Goal: Task Accomplishment & Management: Complete application form

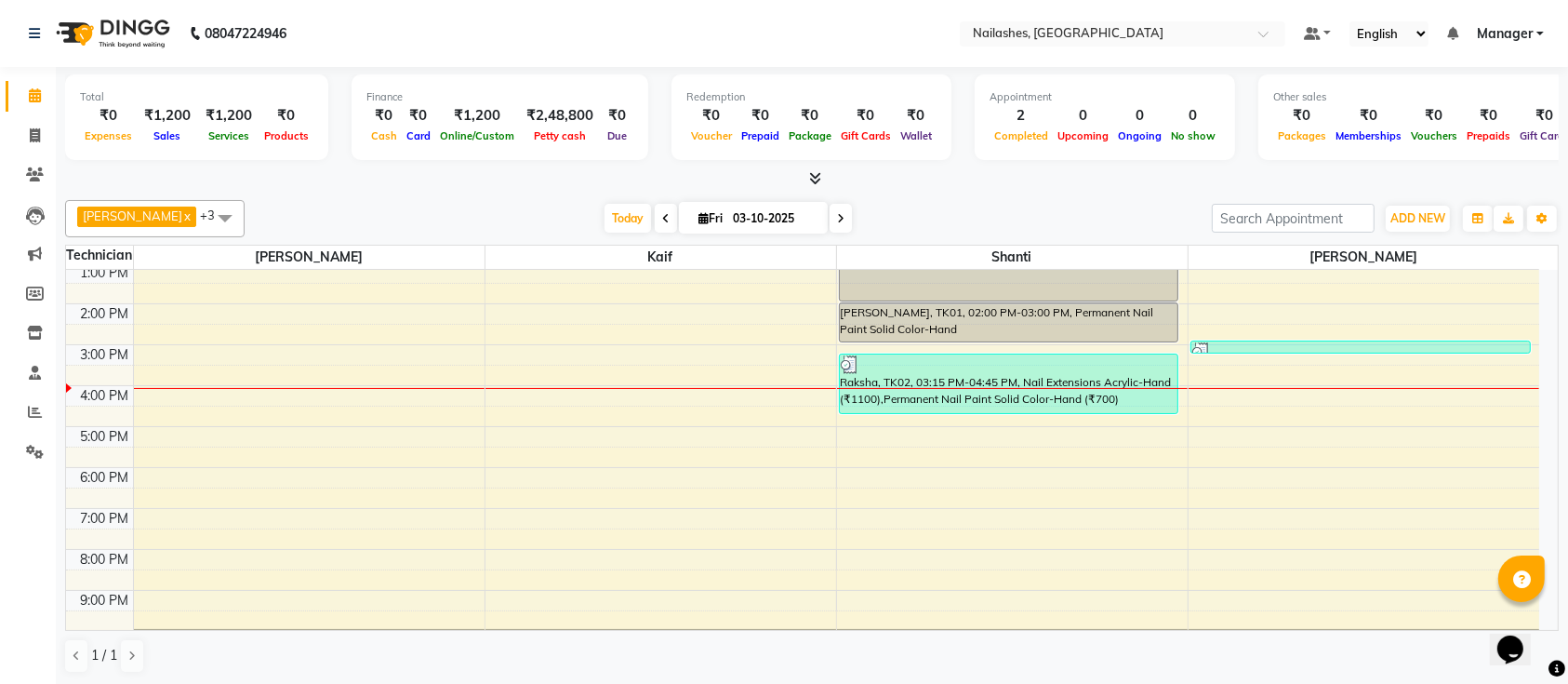
scroll to position [209, 0]
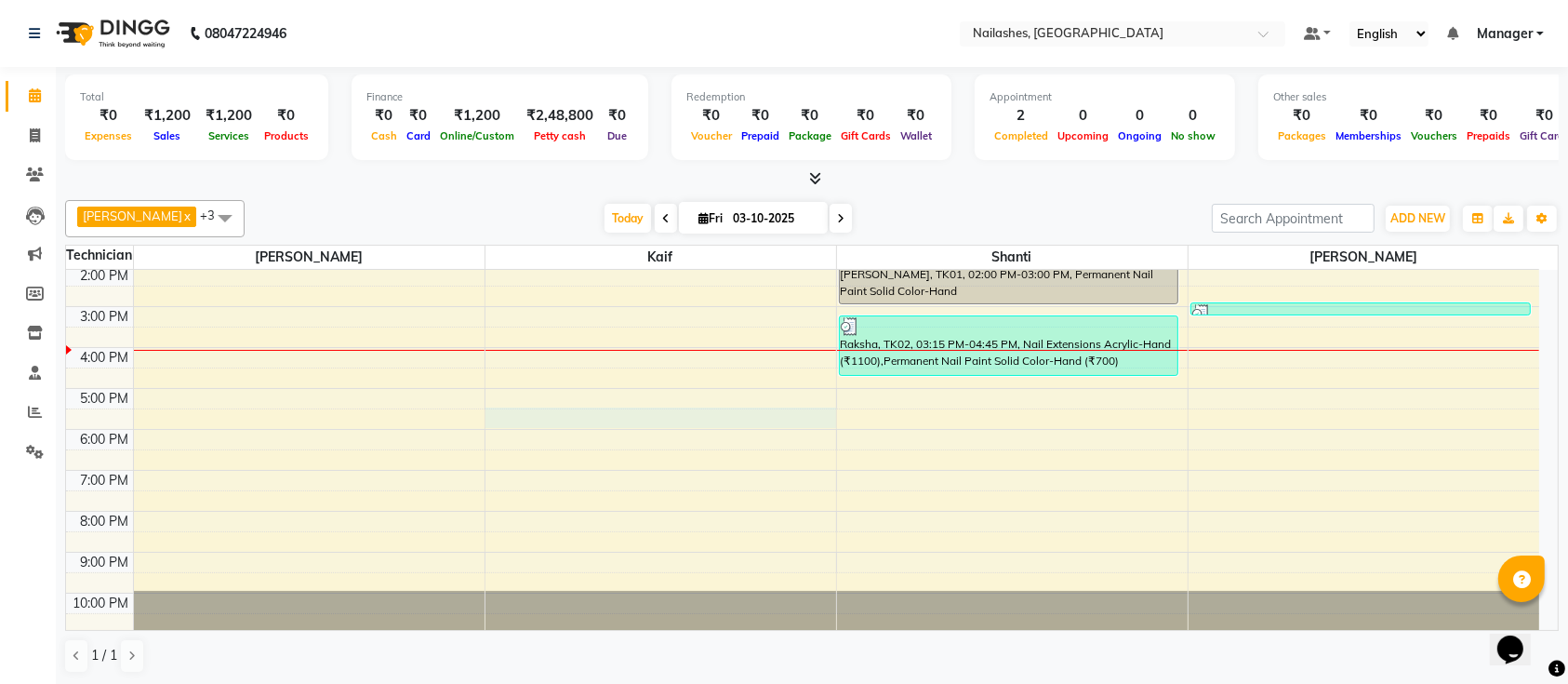
click at [537, 412] on div "9:00 AM 10:00 AM 11:00 AM 12:00 PM 1:00 PM 2:00 PM 3:00 PM 4:00 PM 5:00 PM 6:00…" at bounding box center [803, 348] width 1474 height 573
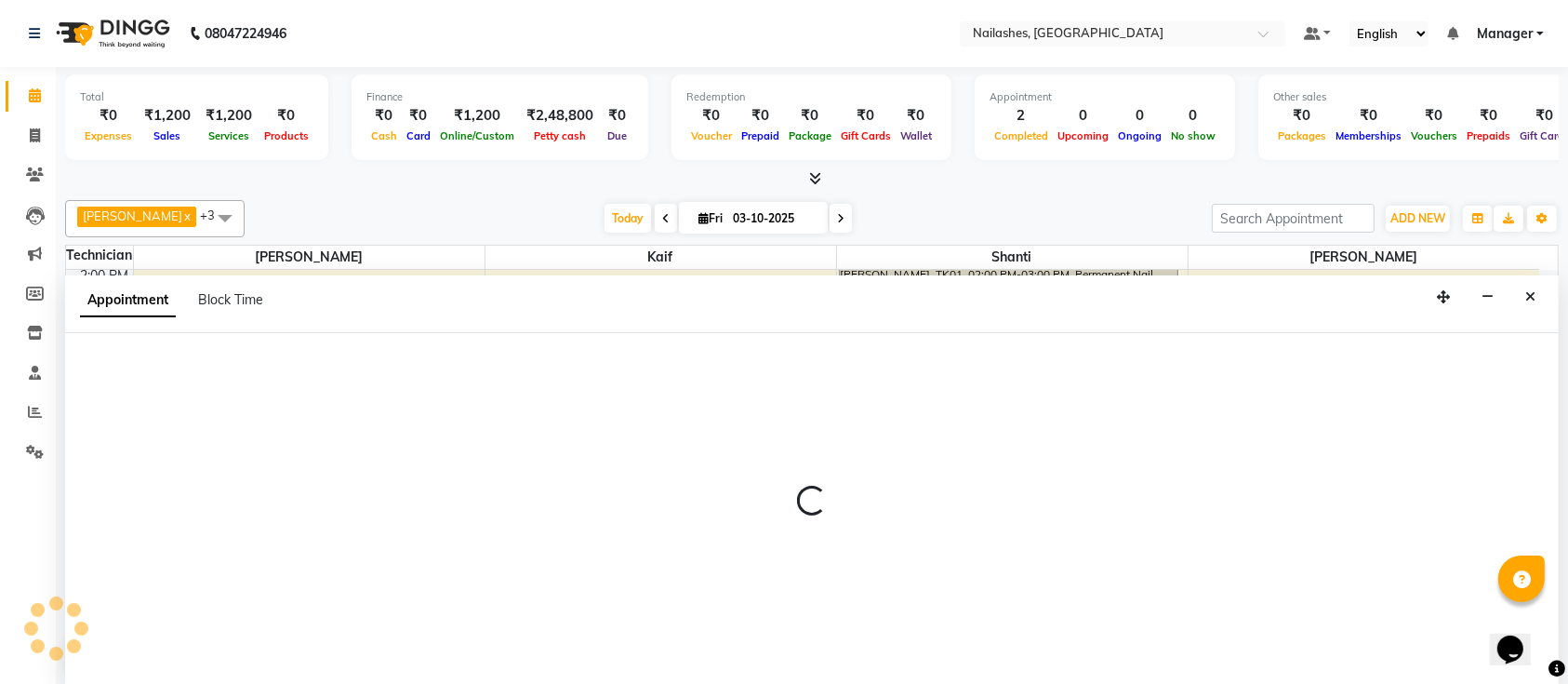
scroll to position [0, 0]
select select "29607"
select select "1050"
select select "tentative"
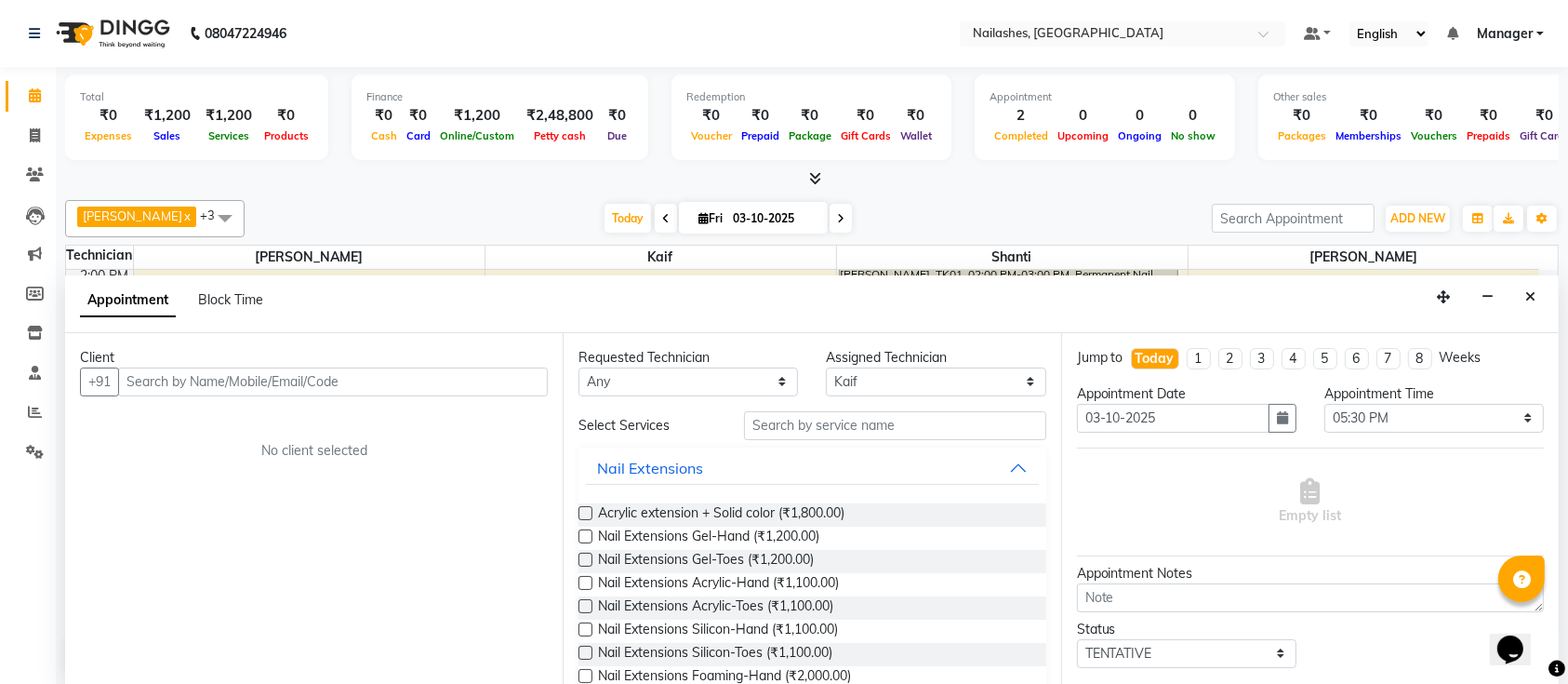
click at [348, 387] on input "text" at bounding box center [332, 382] width 430 height 29
click at [365, 384] on input "text" at bounding box center [332, 382] width 430 height 29
click at [384, 382] on input "text" at bounding box center [332, 382] width 430 height 29
click at [364, 384] on input "text" at bounding box center [332, 382] width 430 height 29
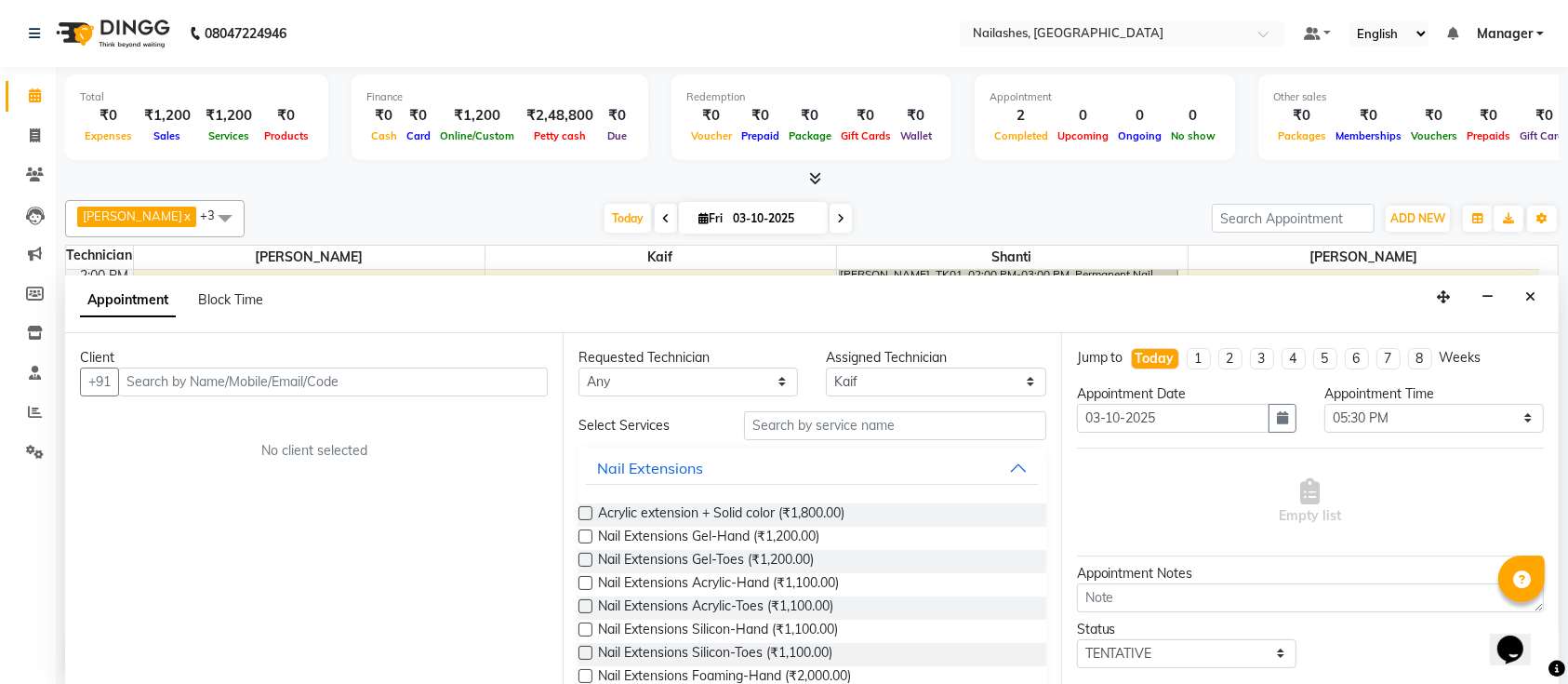
click at [369, 384] on input "text" at bounding box center [332, 382] width 430 height 29
click at [478, 384] on input "text" at bounding box center [332, 382] width 430 height 29
click at [409, 393] on input "text" at bounding box center [332, 382] width 430 height 29
click at [394, 376] on input "text" at bounding box center [332, 382] width 430 height 29
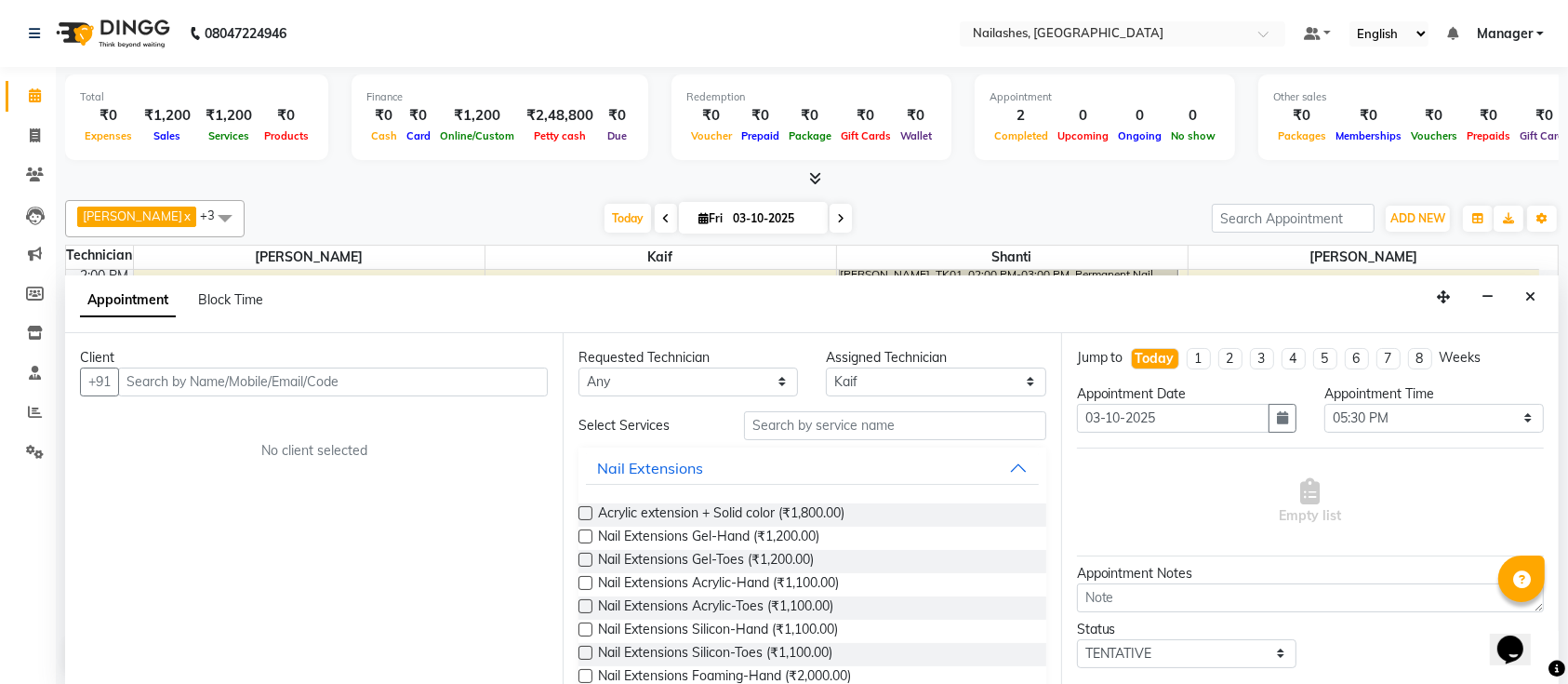
click at [395, 376] on input "text" at bounding box center [332, 382] width 430 height 29
click at [427, 385] on input "text" at bounding box center [332, 382] width 430 height 29
click at [382, 389] on input "text" at bounding box center [332, 382] width 430 height 29
drag, startPoint x: 392, startPoint y: 383, endPoint x: 368, endPoint y: 385, distance: 24.1
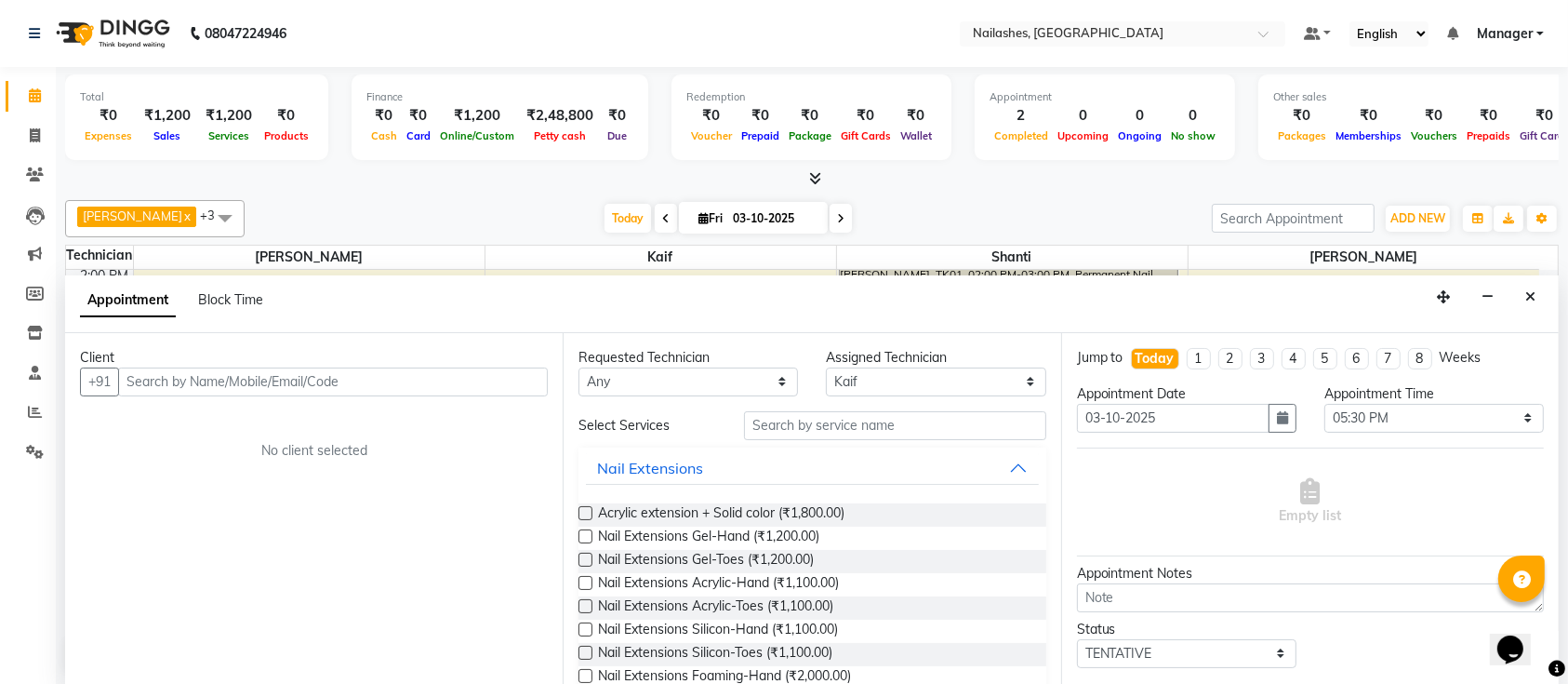
click at [372, 385] on input "text" at bounding box center [332, 382] width 430 height 29
click at [366, 385] on input "text" at bounding box center [332, 382] width 430 height 29
click at [387, 383] on input "text" at bounding box center [332, 382] width 430 height 29
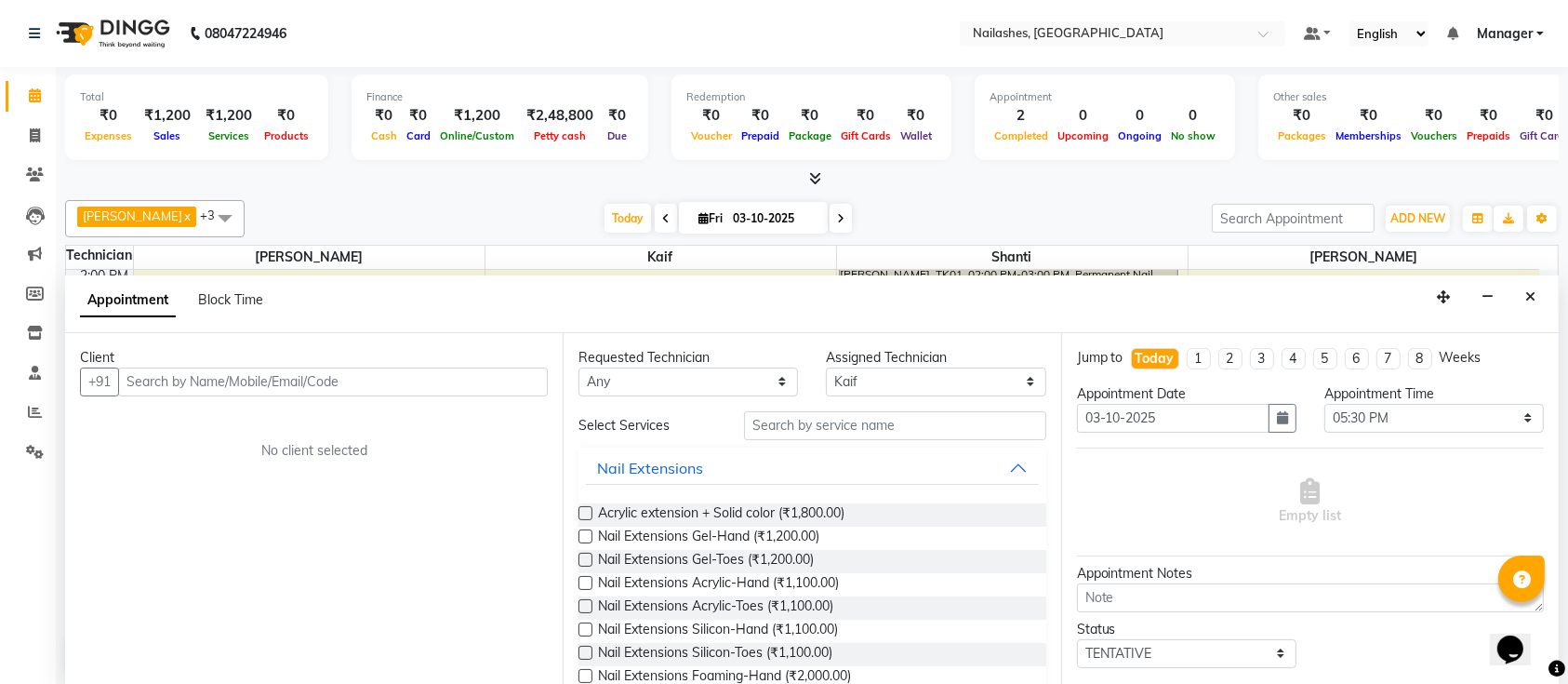
click at [430, 385] on input "text" at bounding box center [332, 382] width 430 height 29
click at [438, 378] on input "text" at bounding box center [332, 382] width 430 height 29
click at [439, 378] on input "text" at bounding box center [332, 382] width 430 height 29
click at [378, 384] on input "text" at bounding box center [332, 382] width 430 height 29
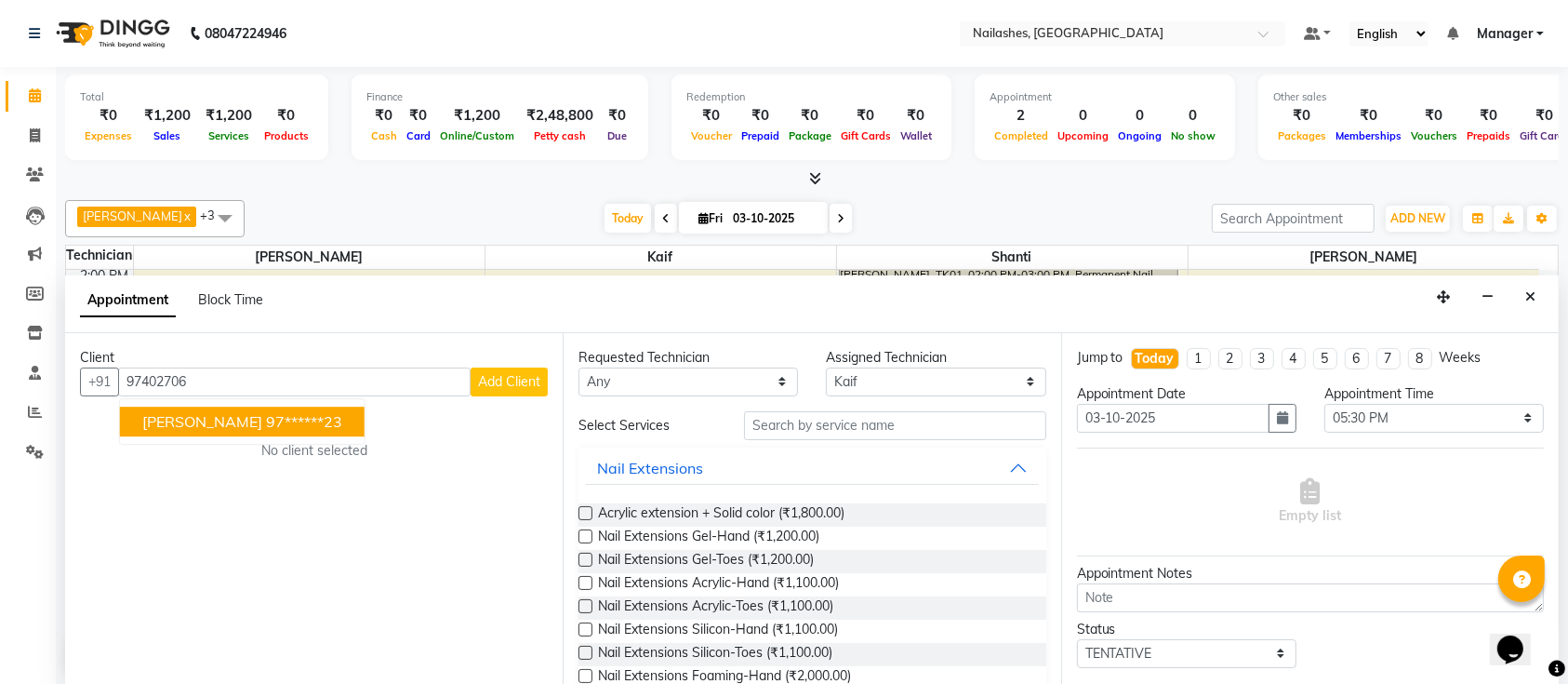
click at [266, 428] on ngb-highlight "97******23" at bounding box center [304, 421] width 77 height 19
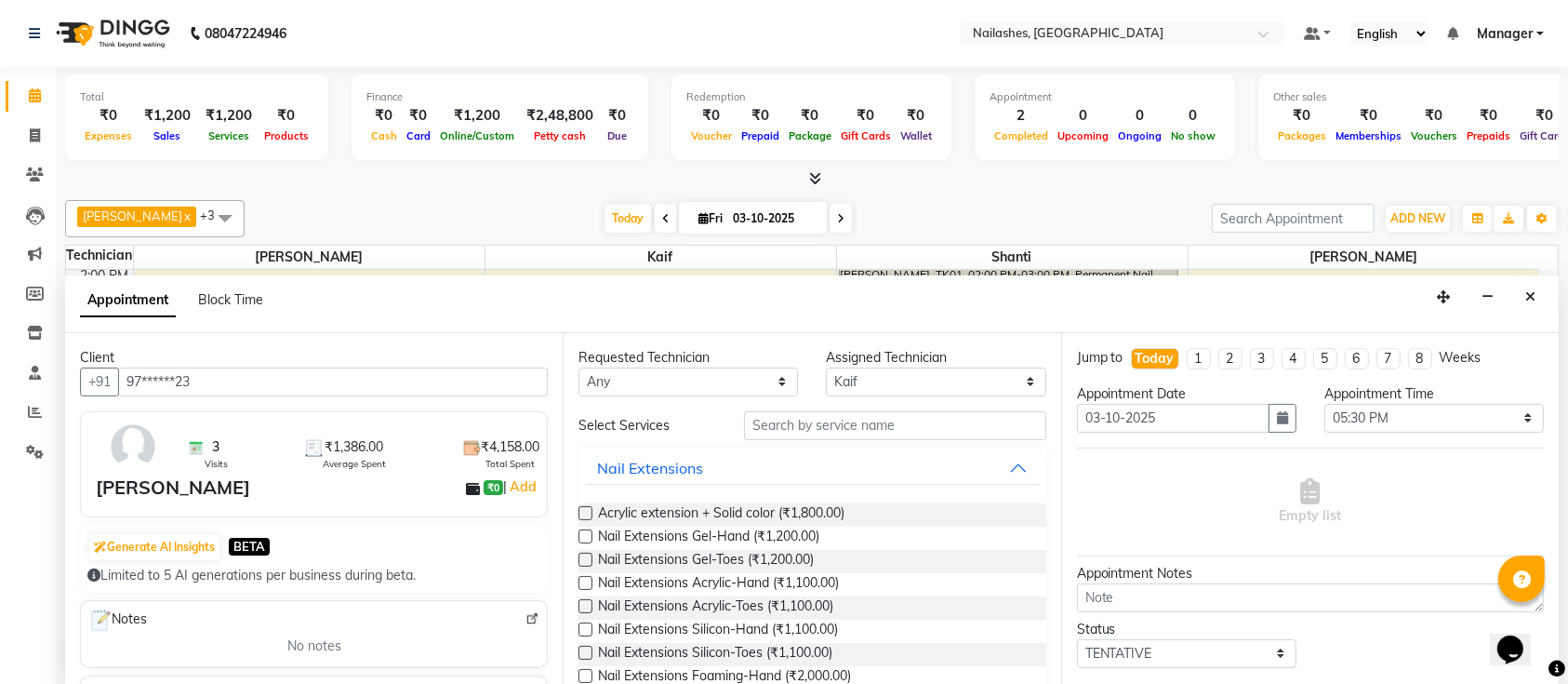
type input "97******23"
click at [844, 428] on input "text" at bounding box center [895, 425] width 302 height 29
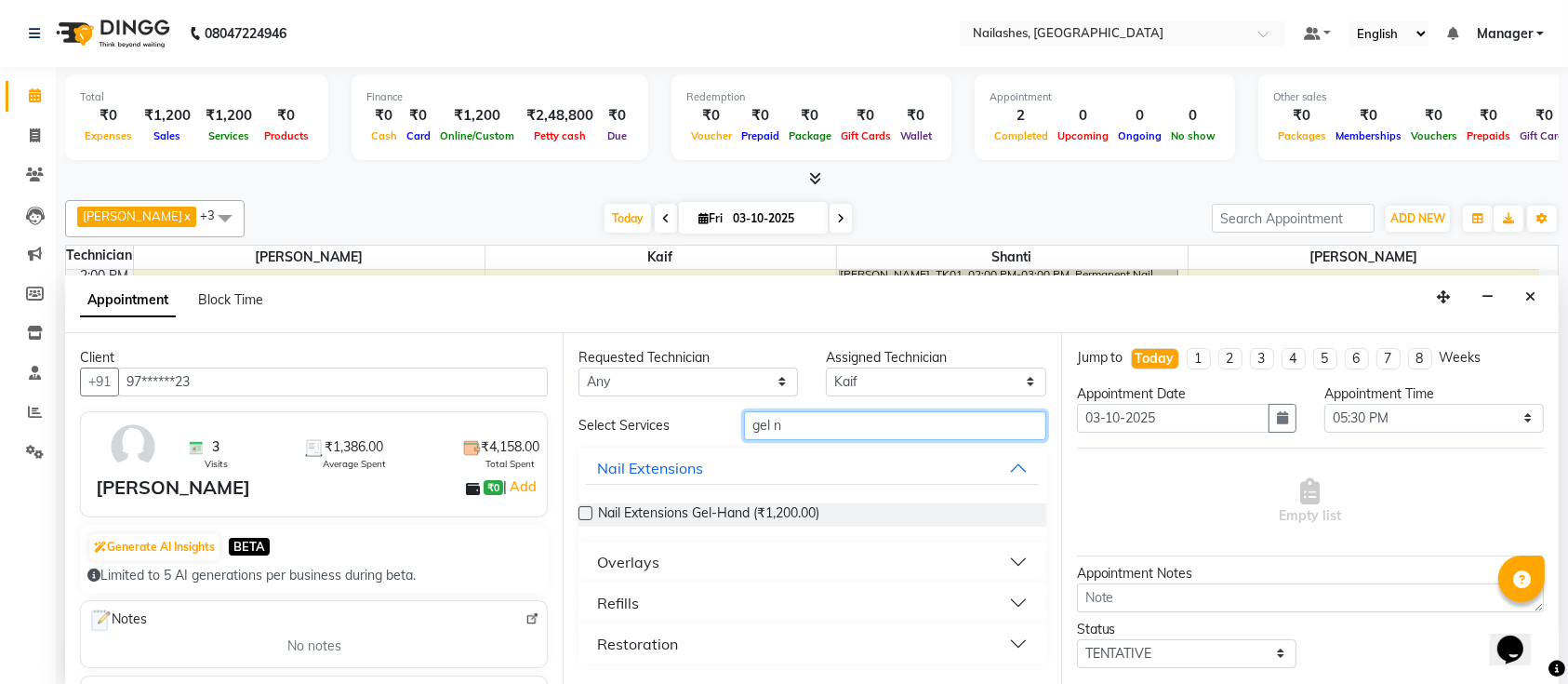
type input "gel n"
click at [585, 510] on label at bounding box center [585, 513] width 14 height 14
click at [585, 510] on input "checkbox" at bounding box center [584, 515] width 12 height 12
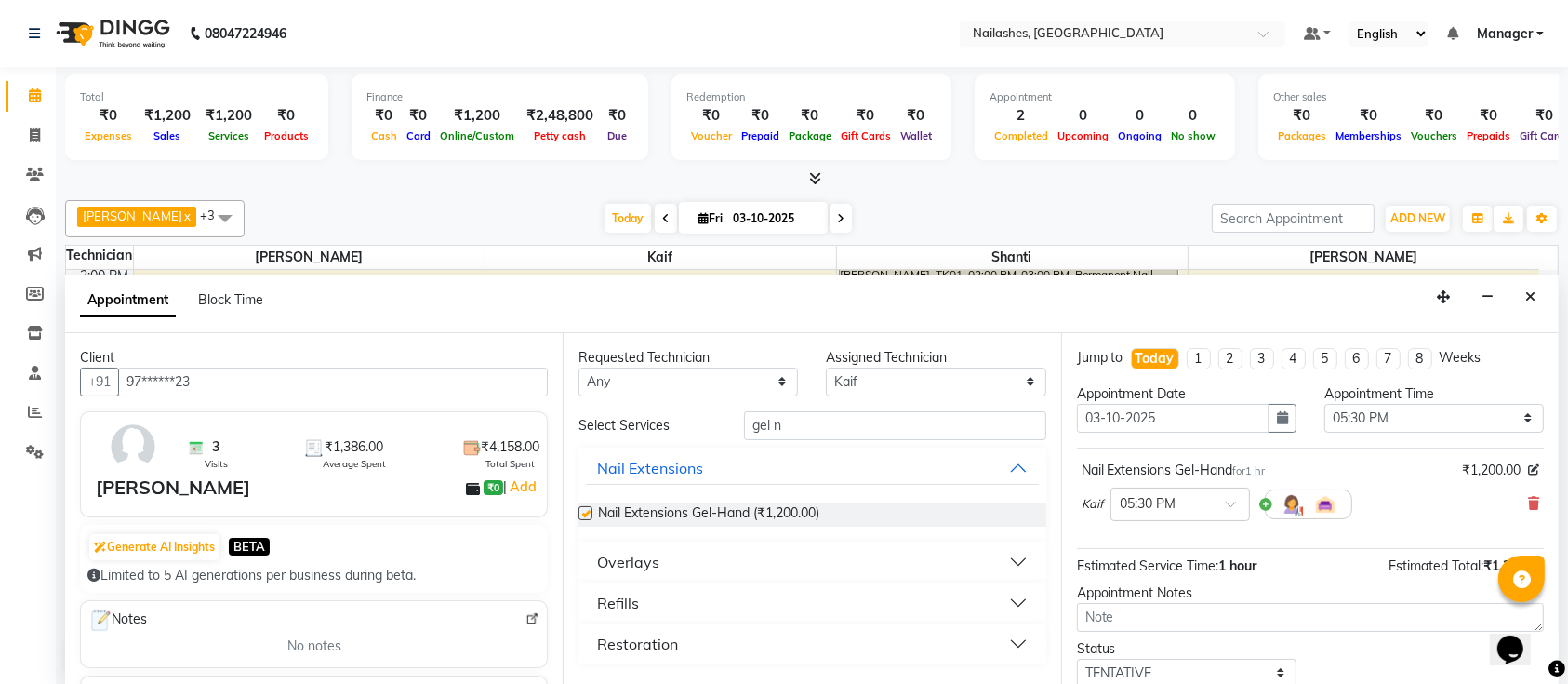
checkbox input "false"
click at [910, 379] on select "Select [PERSON_NAME] Kaif Shanti [PERSON_NAME]" at bounding box center [935, 382] width 219 height 29
click at [796, 411] on input "gel n" at bounding box center [895, 425] width 302 height 29
click at [813, 415] on input "gel n" at bounding box center [895, 425] width 302 height 29
type input "g"
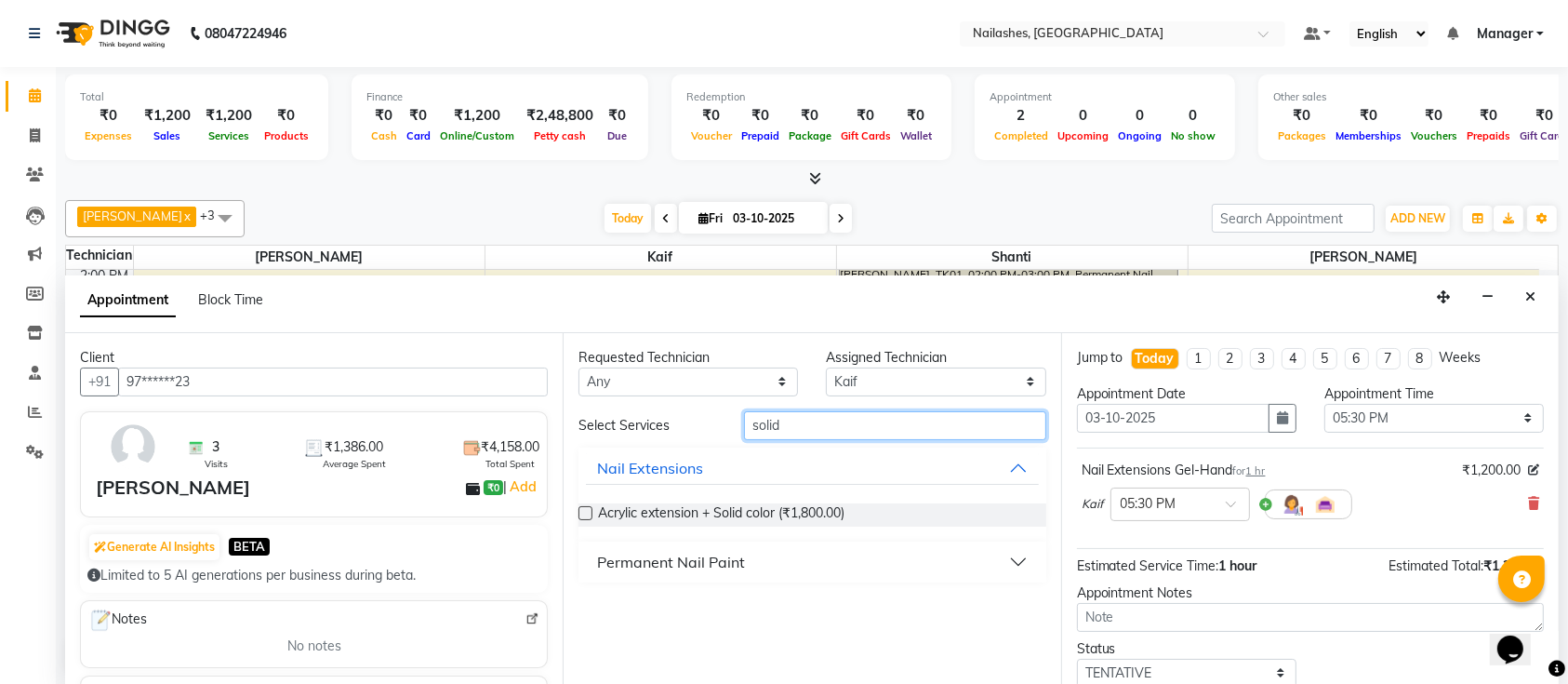
type input "solid"
click at [752, 558] on button "Permanent Nail Paint" at bounding box center [811, 561] width 452 height 33
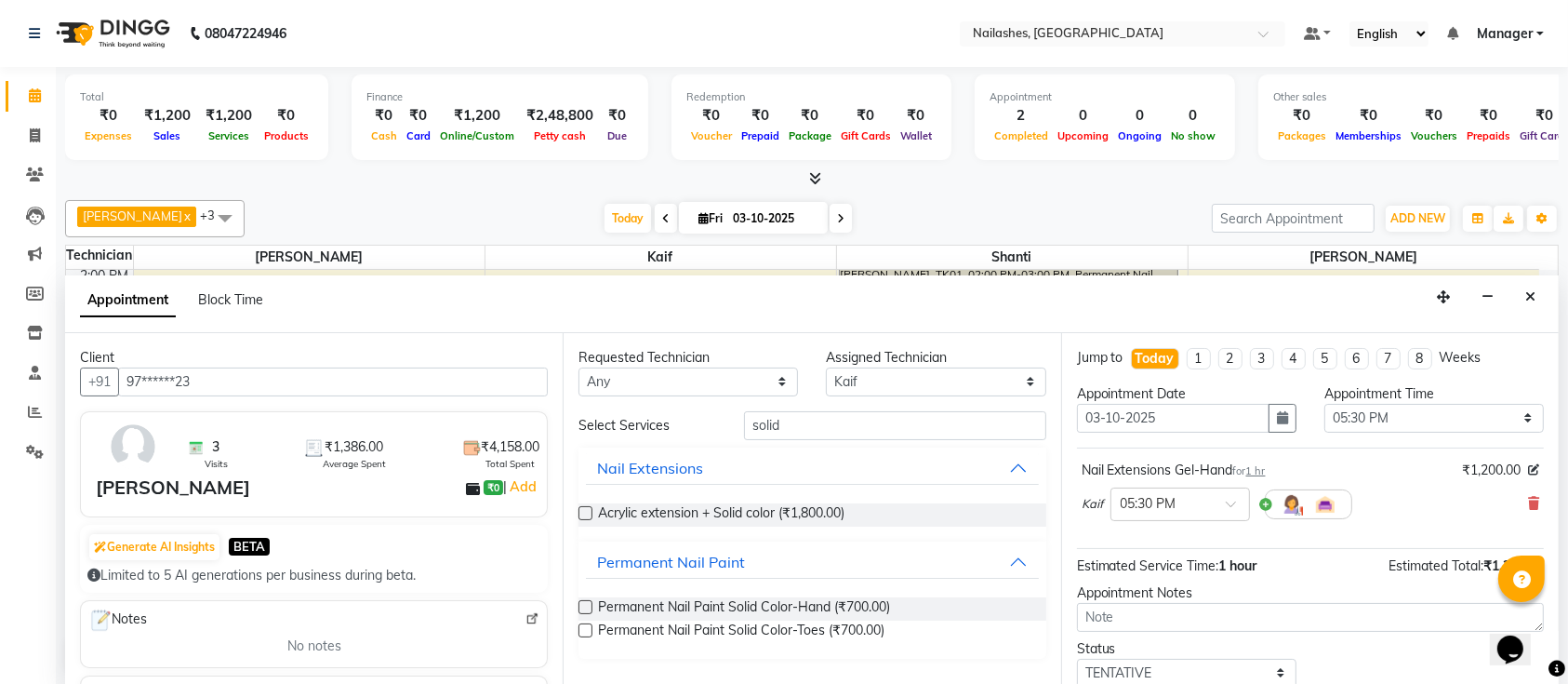
click at [580, 606] on label at bounding box center [585, 607] width 14 height 14
click at [580, 606] on input "checkbox" at bounding box center [584, 608] width 12 height 12
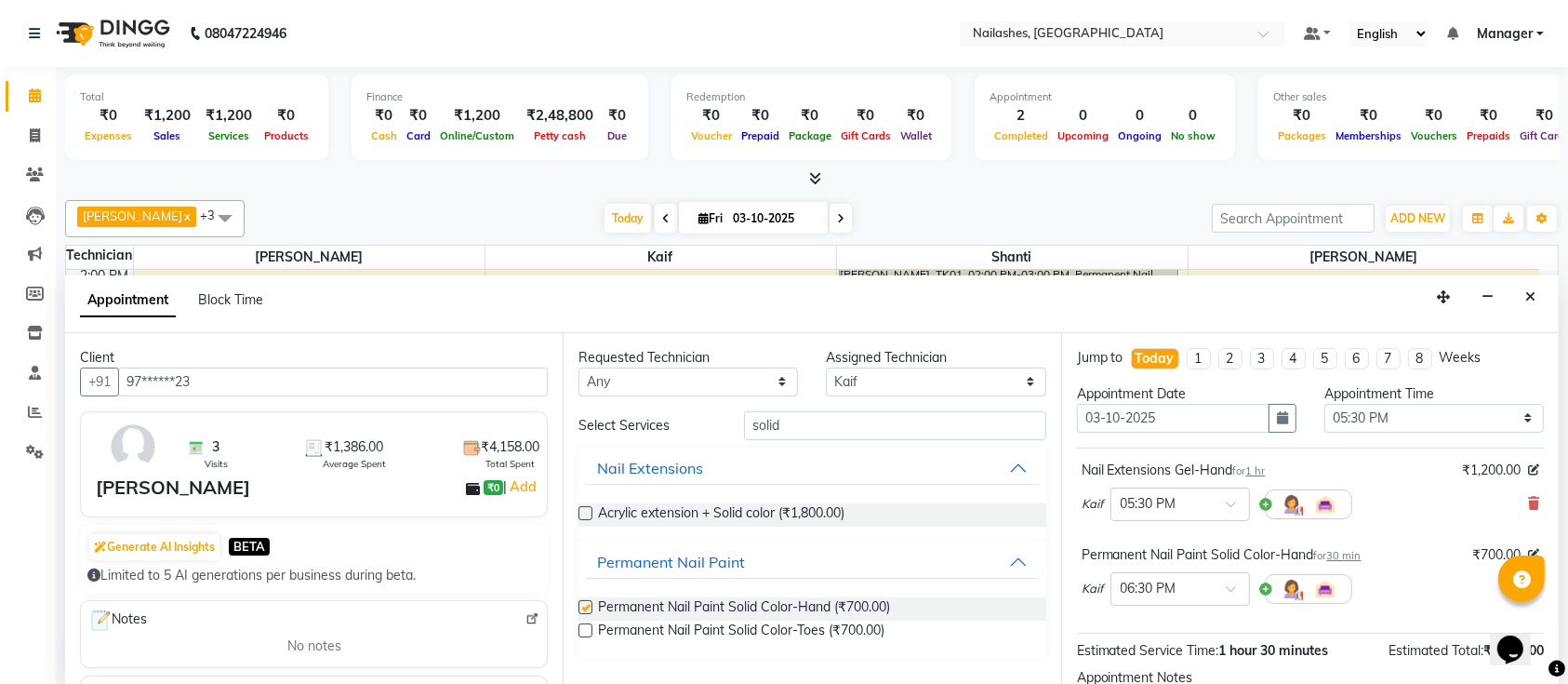
checkbox input "false"
click at [792, 420] on input "solid" at bounding box center [895, 425] width 302 height 29
type input "soli"
click at [915, 385] on select "Select [PERSON_NAME] Kaif Shanti [PERSON_NAME]" at bounding box center [935, 382] width 219 height 29
select select "33291"
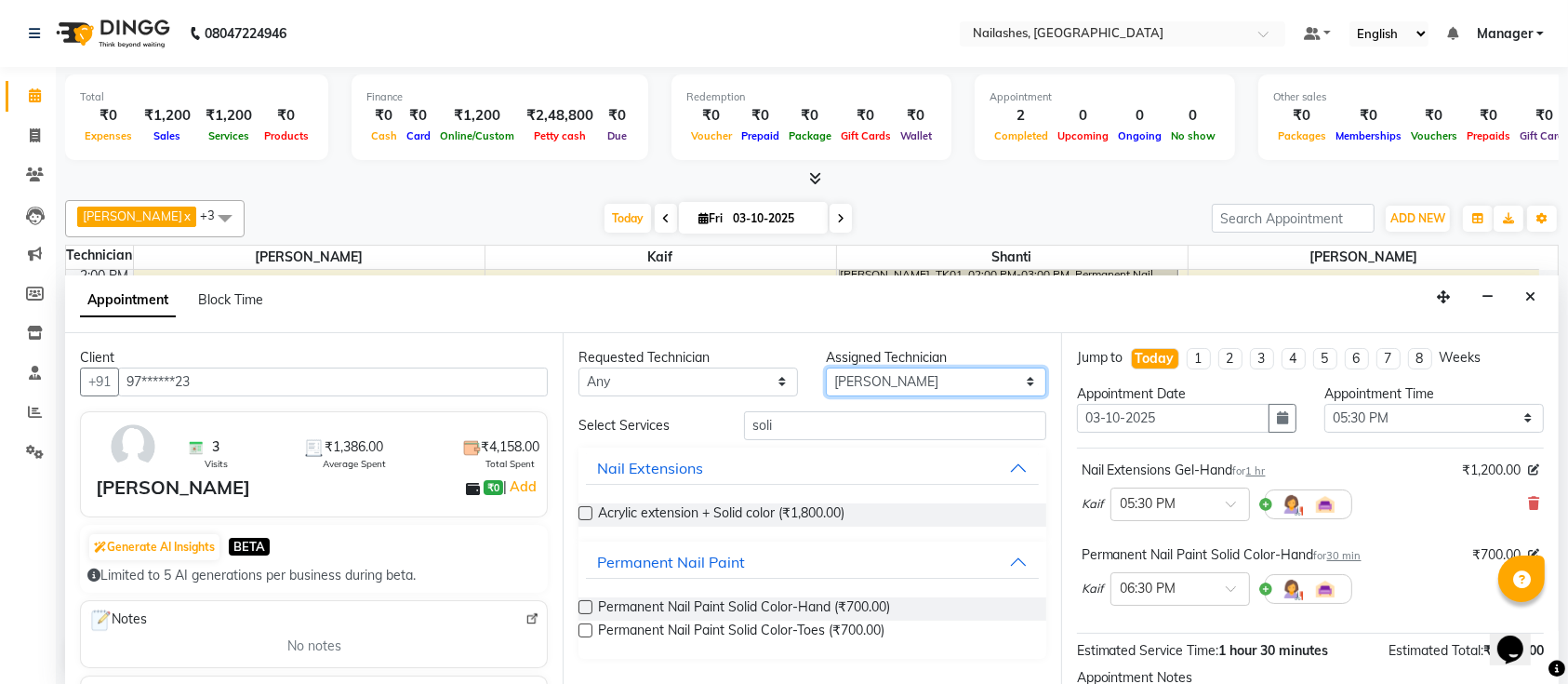
click at [826, 368] on select "Select [PERSON_NAME] Kaif Shanti [PERSON_NAME]" at bounding box center [935, 382] width 219 height 29
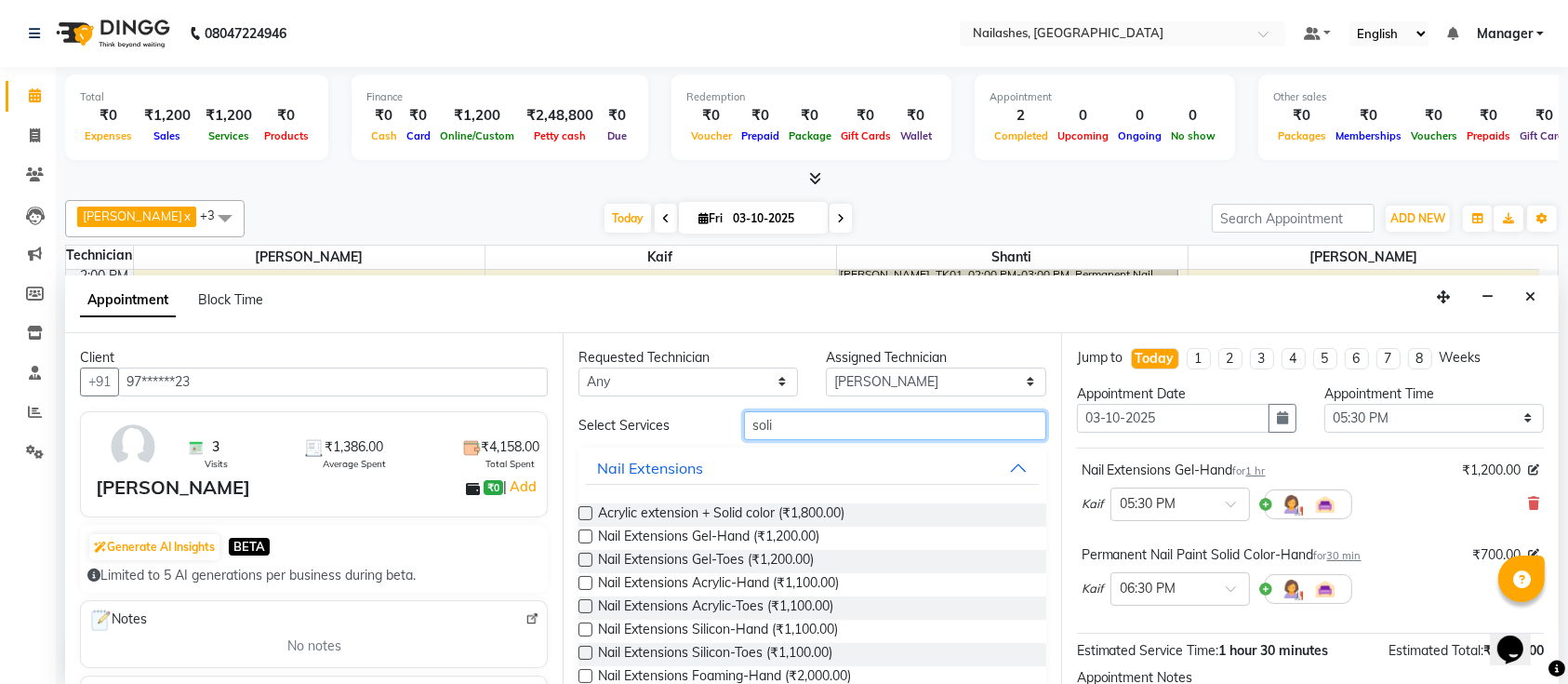
click at [861, 429] on input "soli" at bounding box center [895, 425] width 302 height 29
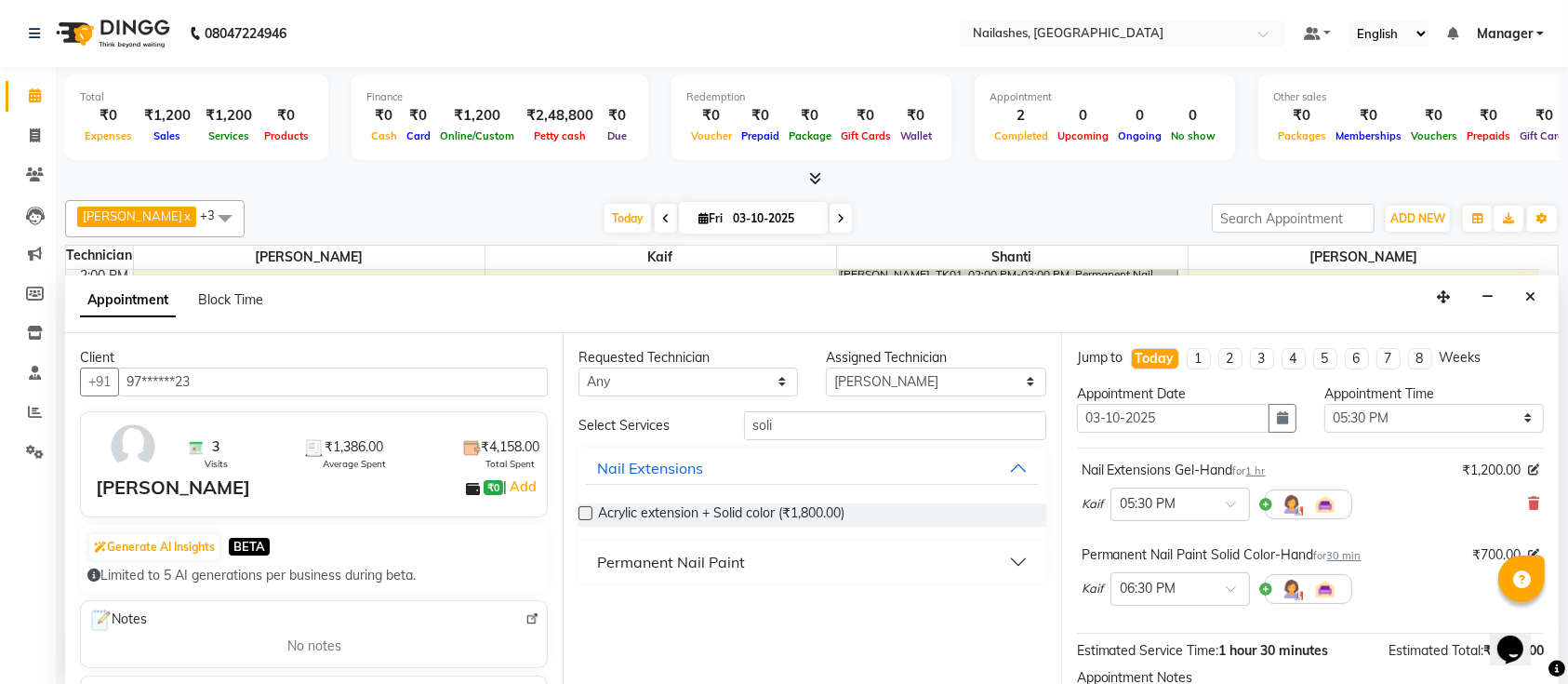
click at [625, 556] on div "Permanent Nail Paint" at bounding box center [671, 562] width 148 height 23
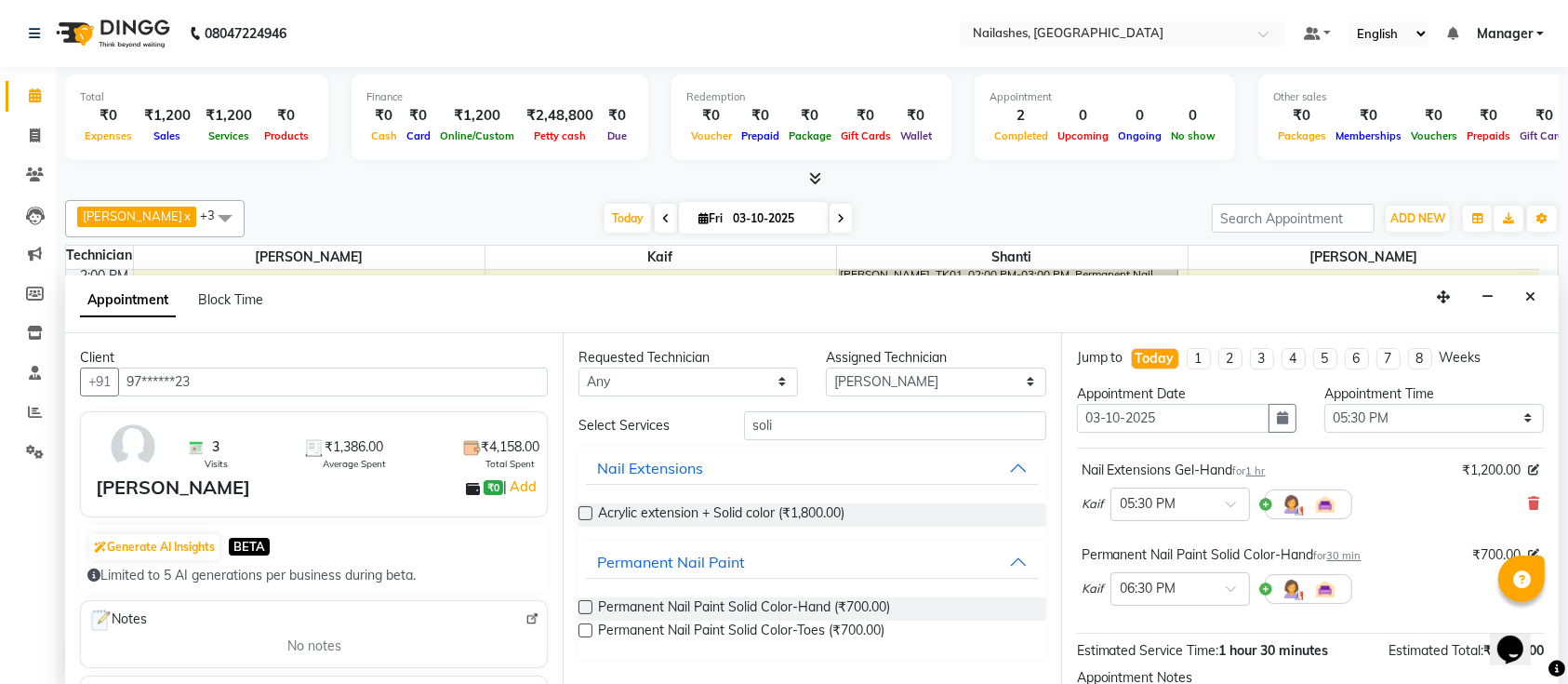
click at [585, 607] on label at bounding box center [585, 607] width 14 height 14
click at [585, 607] on input "checkbox" at bounding box center [584, 608] width 12 height 12
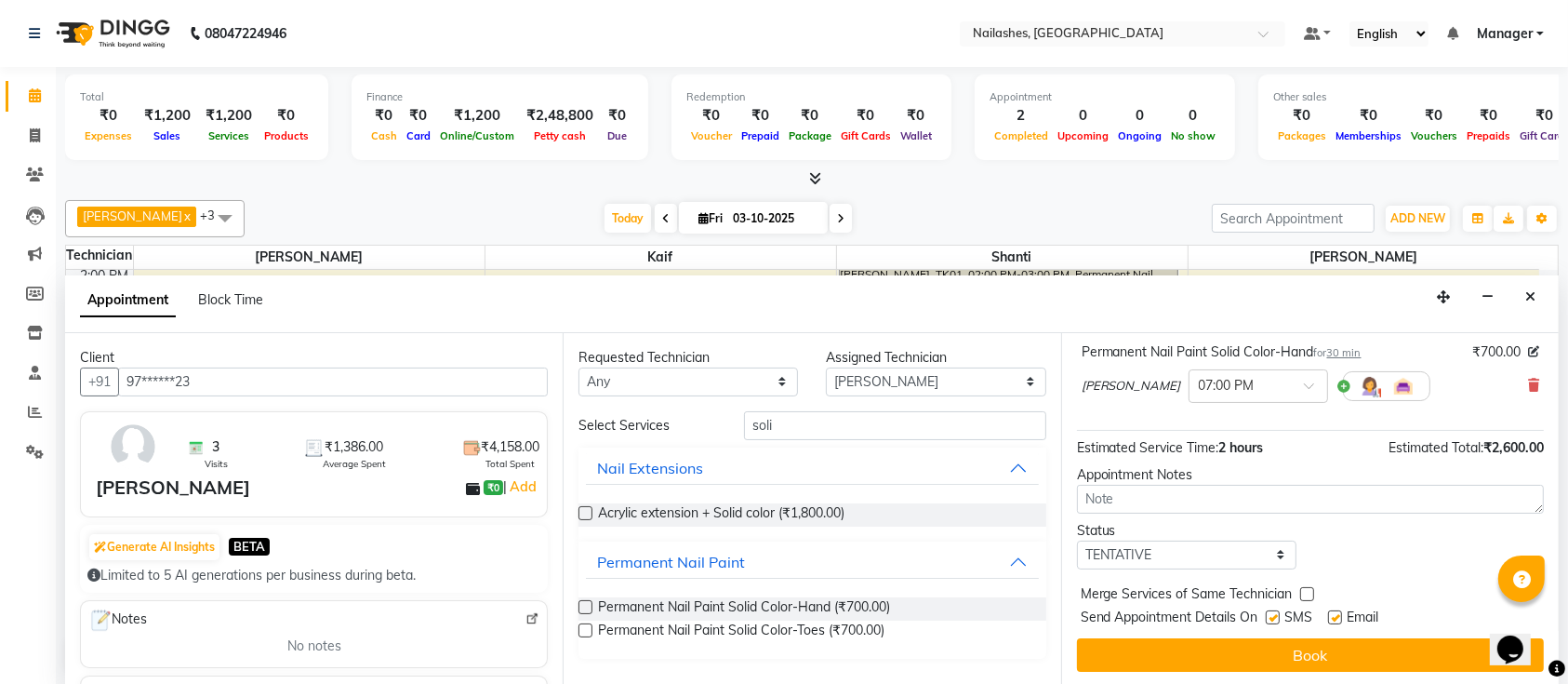
checkbox input "false"
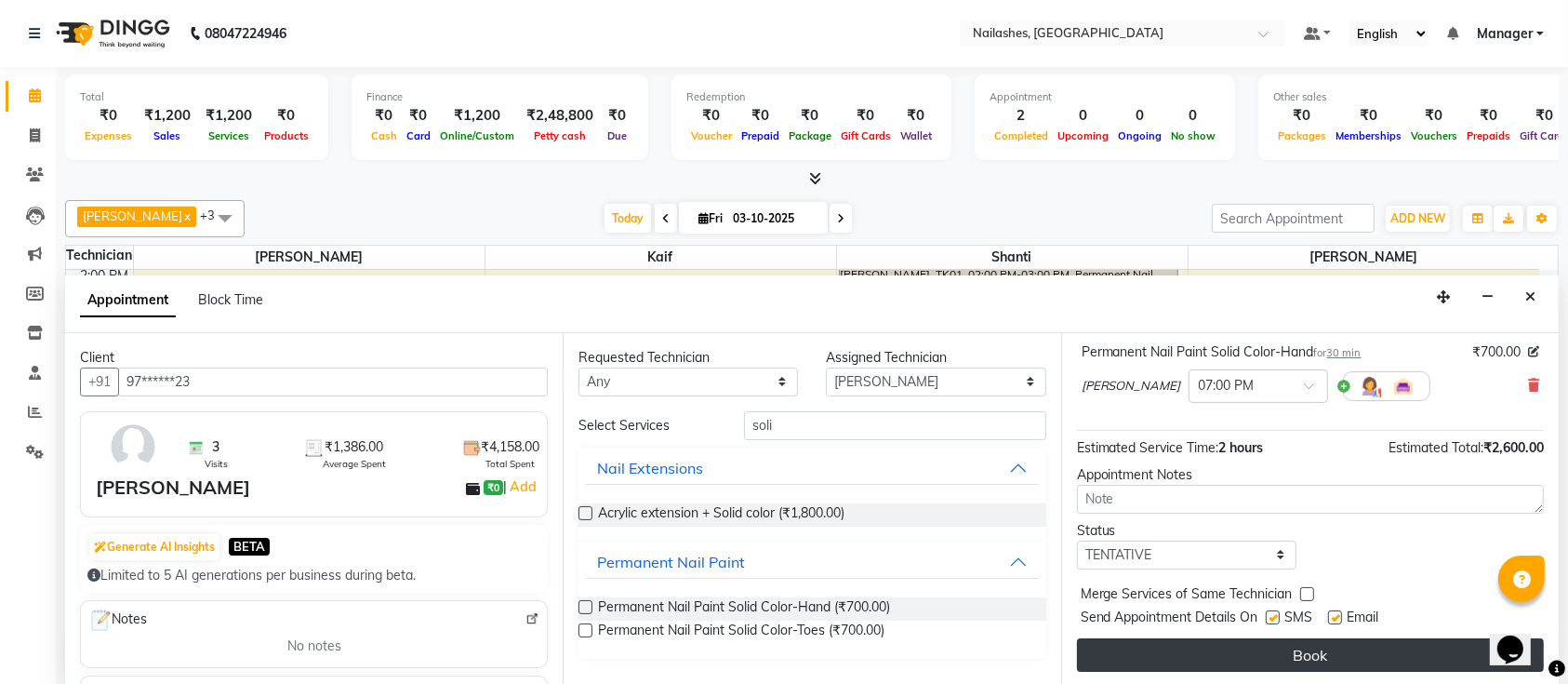
click at [1220, 651] on button "Book" at bounding box center [1310, 654] width 467 height 33
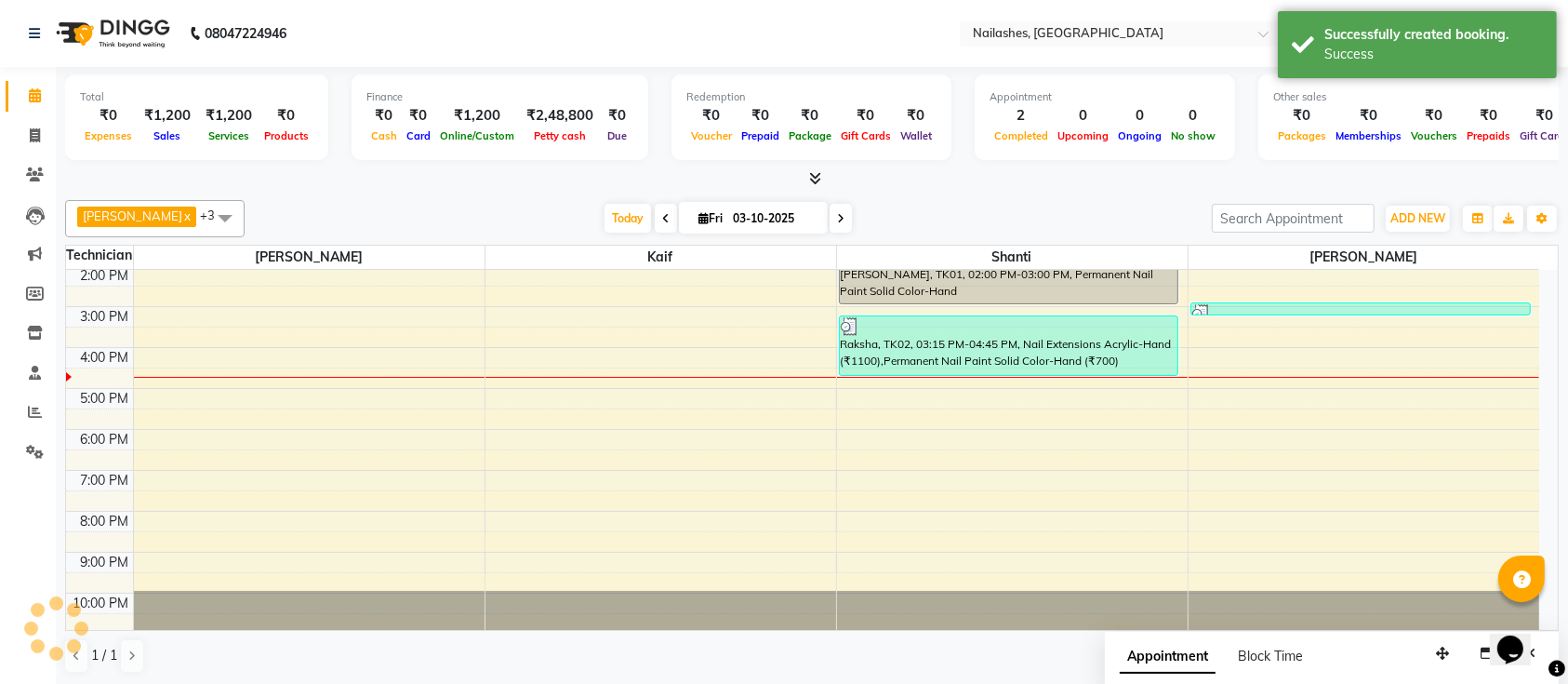
scroll to position [0, 0]
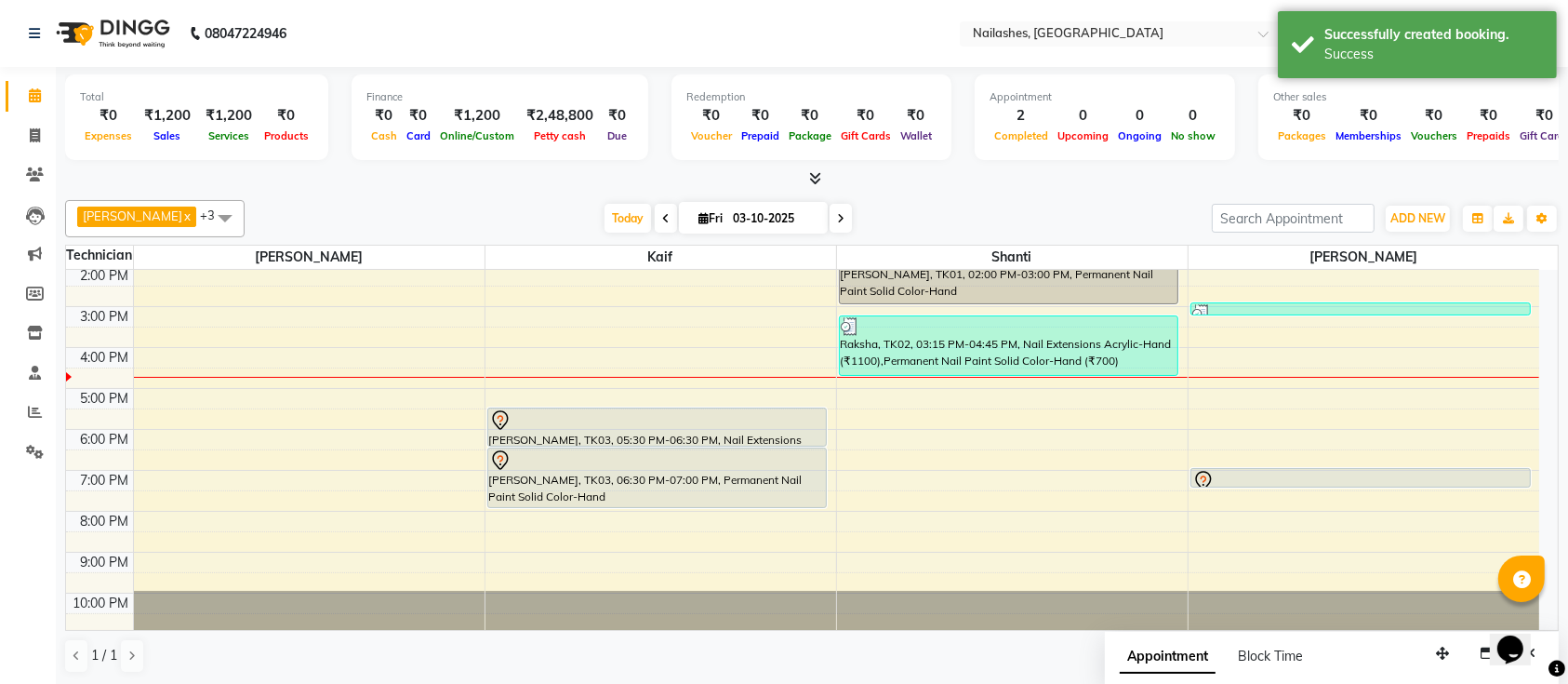
drag, startPoint x: 697, startPoint y: 460, endPoint x: 694, endPoint y: 497, distance: 37.1
click at [694, 497] on div "[PERSON_NAME], TK03, 05:30 PM-06:30 PM, Nail Extensions Gel-Hand [PERSON_NAME],…" at bounding box center [660, 348] width 350 height 573
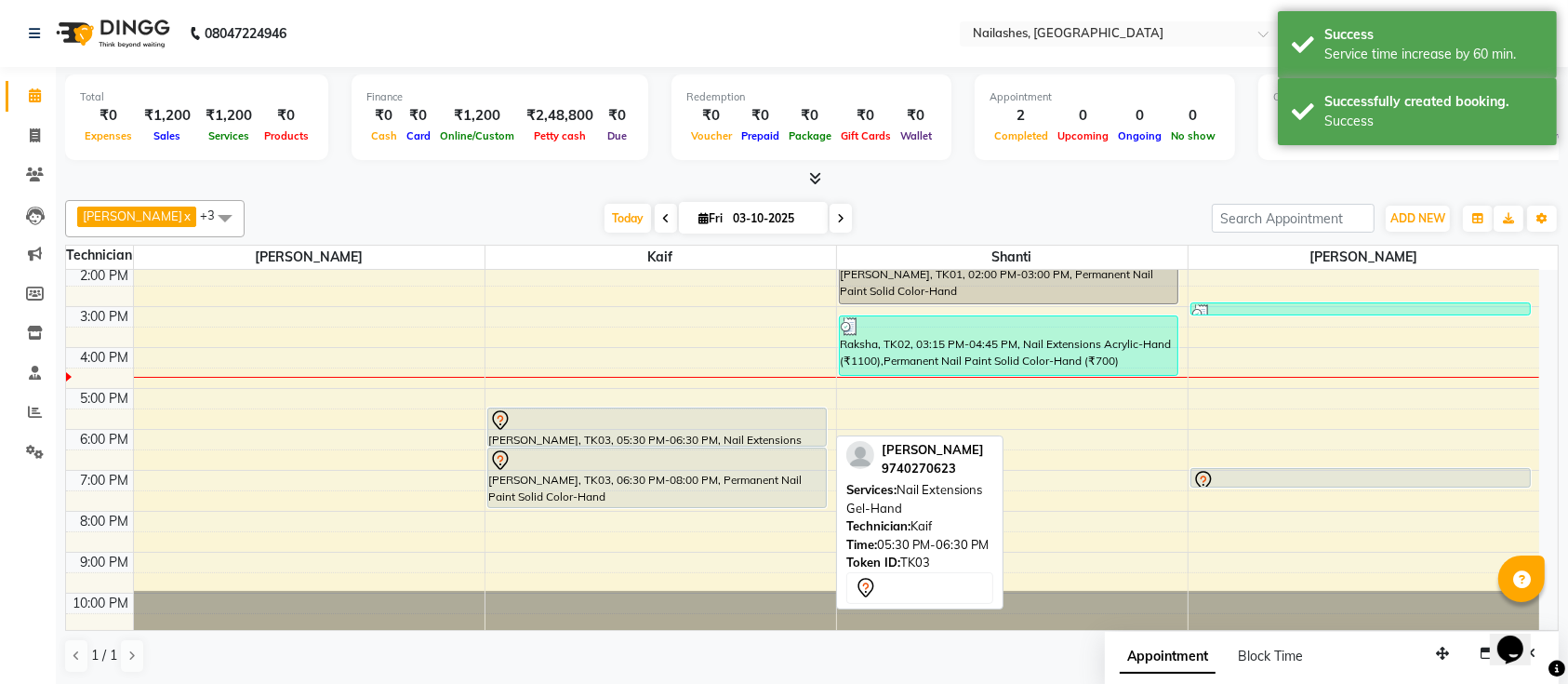
click at [681, 438] on div "[PERSON_NAME], TK03, 05:30 PM-06:30 PM, Nail Extensions Gel-Hand" at bounding box center [657, 426] width 338 height 37
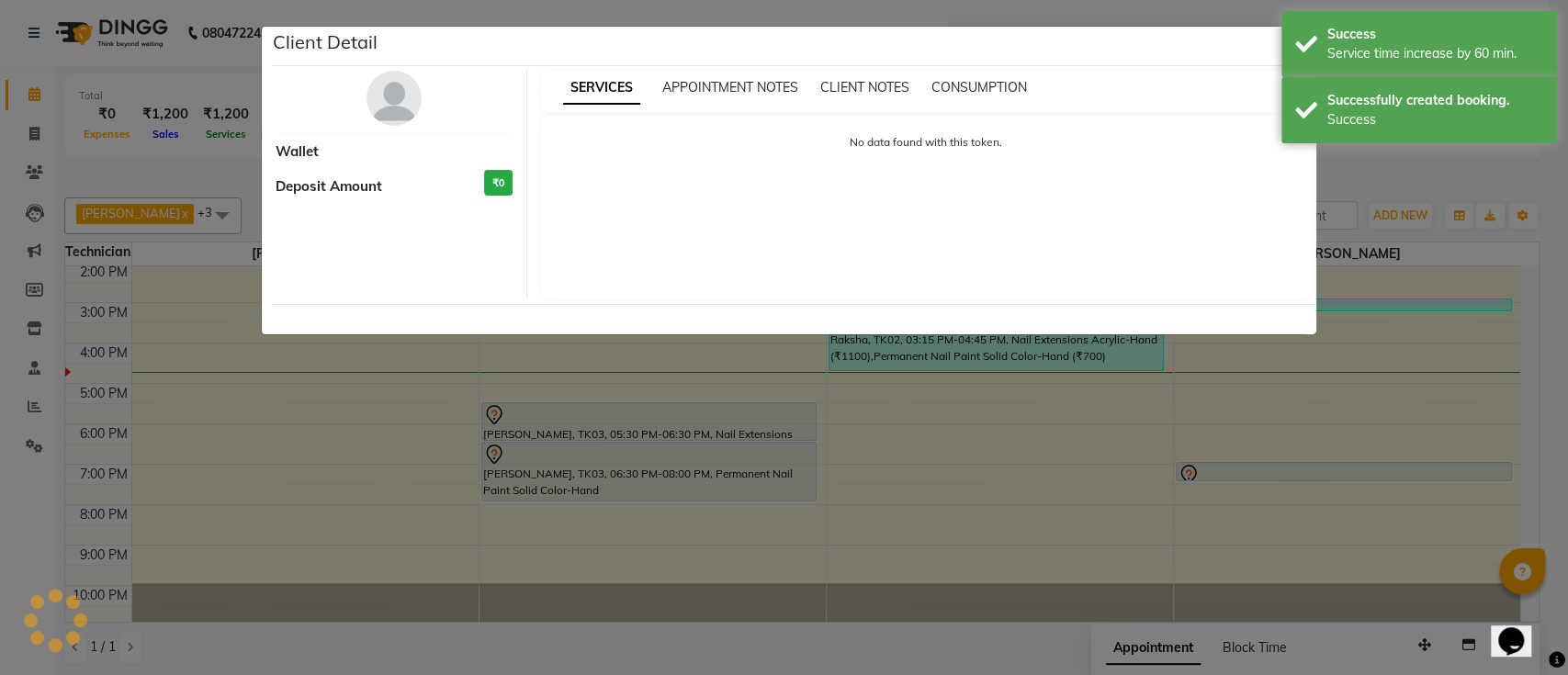
select select "7"
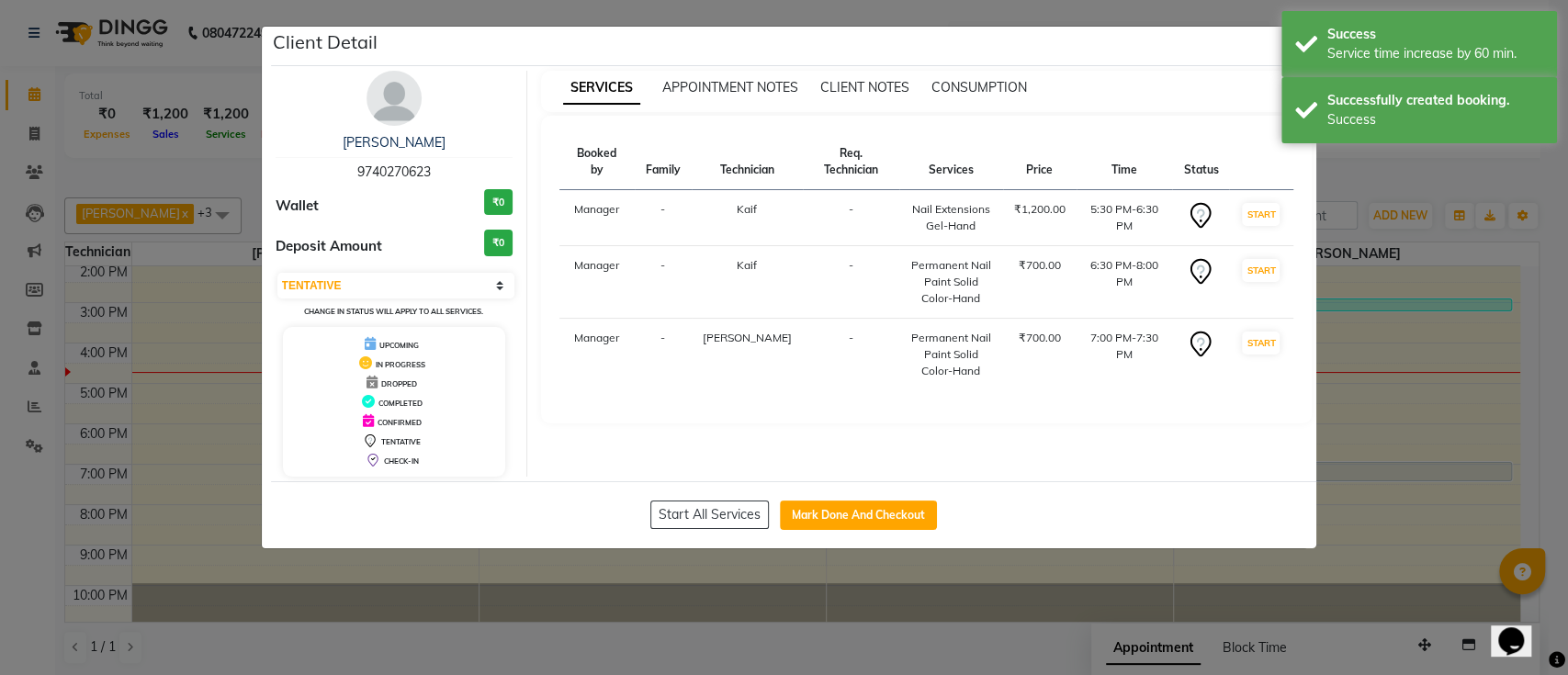
click at [895, 613] on ngb-modal-window "Client Detail [PERSON_NAME] 9740270623 Wallet ₹0 Deposit Amount ₹0 Select IN SE…" at bounding box center [784, 338] width 1568 height 675
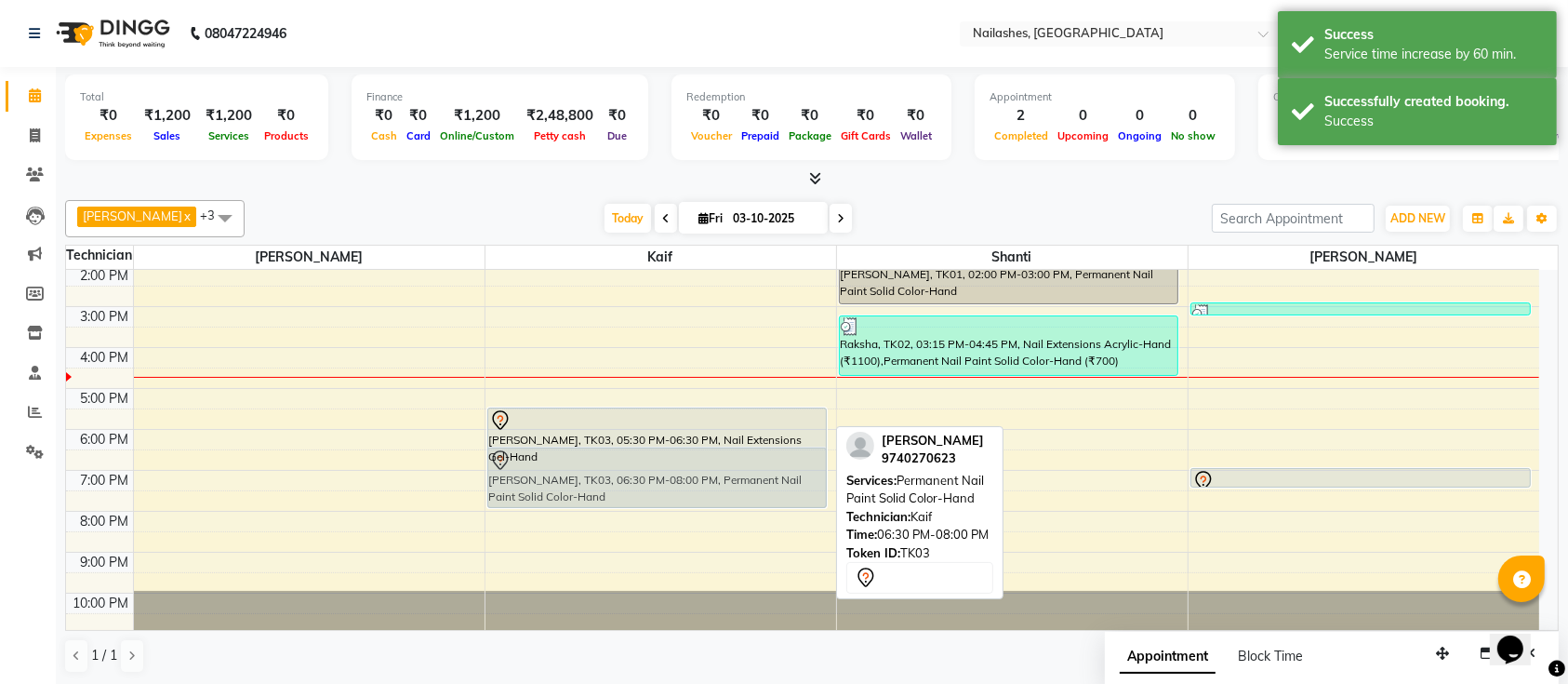
drag, startPoint x: 705, startPoint y: 444, endPoint x: 705, endPoint y: 502, distance: 58.0
click at [705, 502] on div "[PERSON_NAME], TK03, 05:30 PM-06:30 PM, Nail Extensions Gel-Hand [PERSON_NAME],…" at bounding box center [660, 348] width 350 height 573
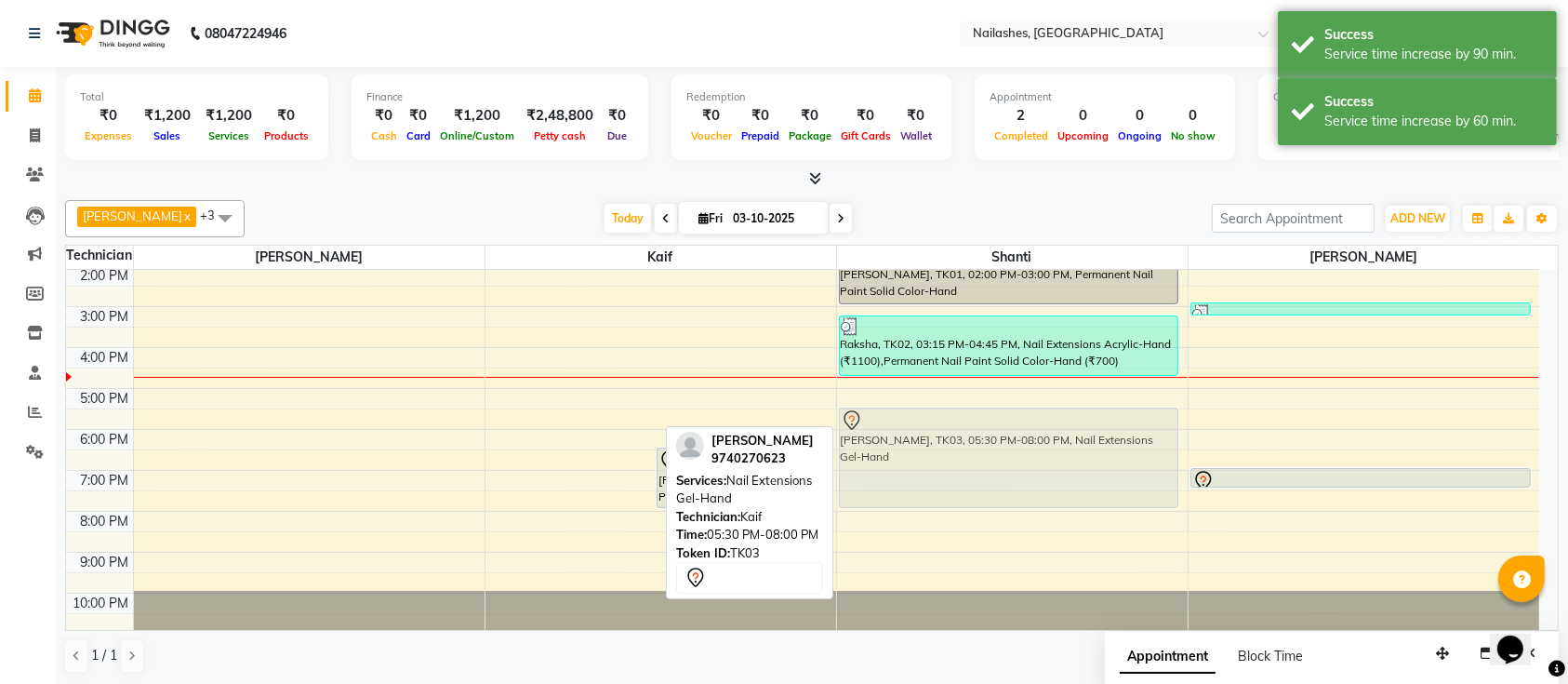
drag, startPoint x: 578, startPoint y: 454, endPoint x: 904, endPoint y: 457, distance: 326.0
click at [904, 457] on tr "[PERSON_NAME], TK03, 05:30 PM-08:00 PM, Nail Extensions Gel-Hand [PERSON_NAME],…" at bounding box center [803, 348] width 1474 height 573
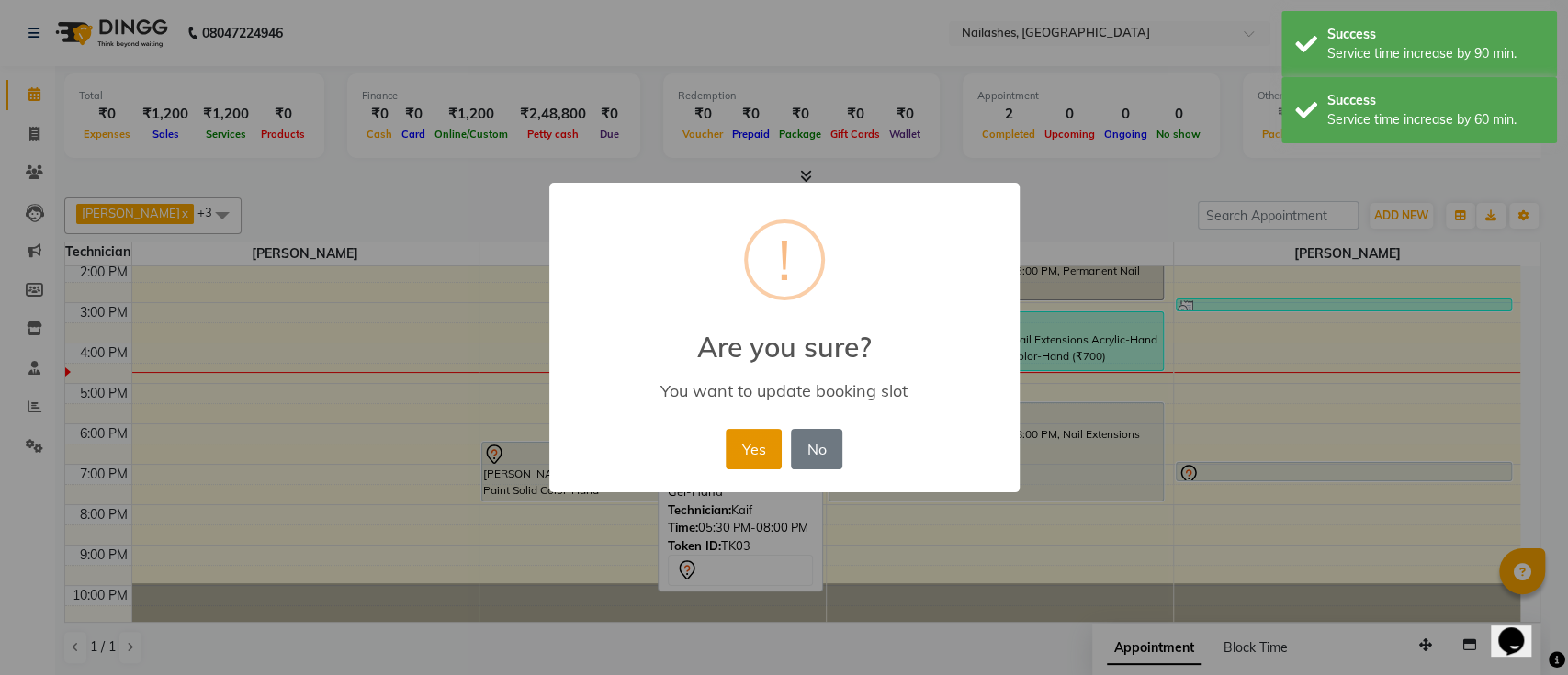
click at [739, 446] on button "Yes" at bounding box center [754, 448] width 56 height 40
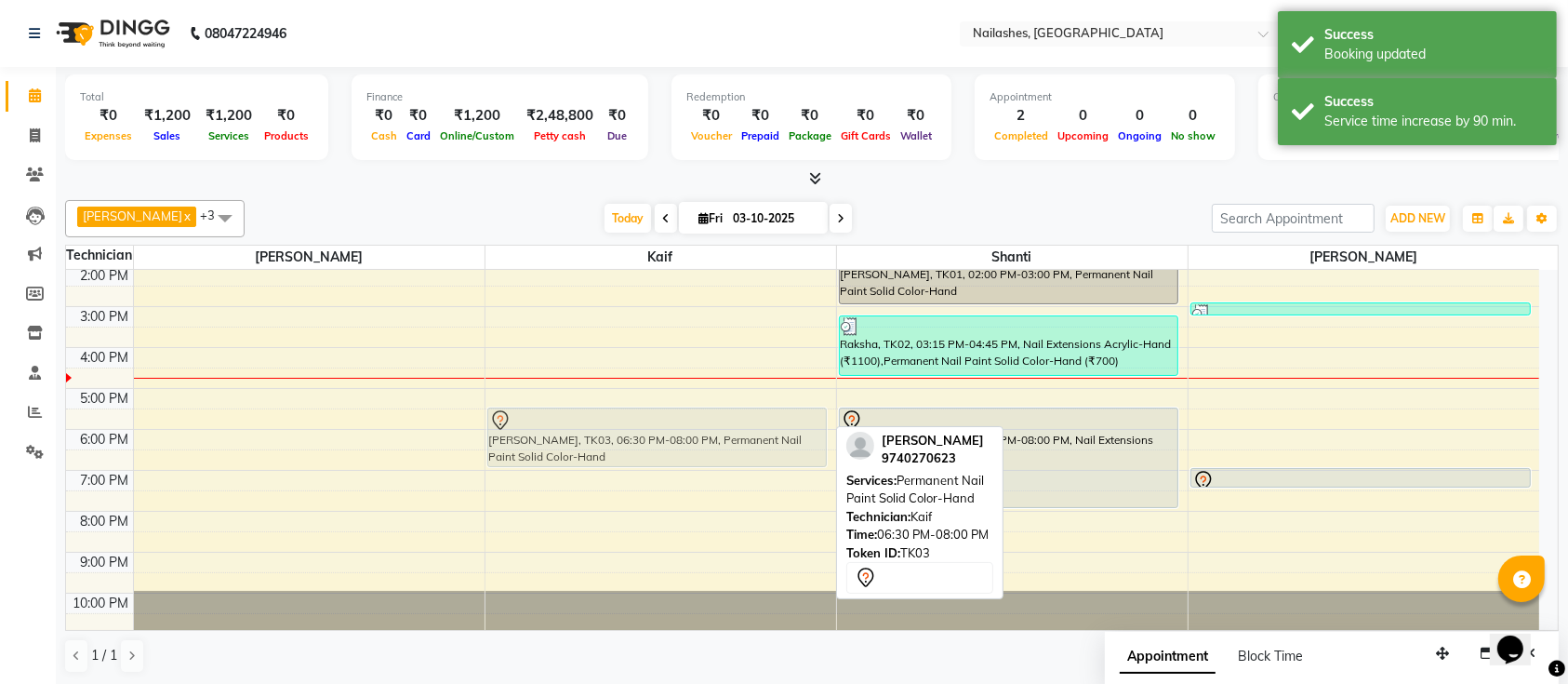
drag, startPoint x: 642, startPoint y: 478, endPoint x: 667, endPoint y: 440, distance: 45.5
click at [667, 440] on div "[PERSON_NAME], TK03, 06:30 PM-08:00 PM, Permanent Nail Paint Solid Color-Hand […" at bounding box center [660, 348] width 350 height 573
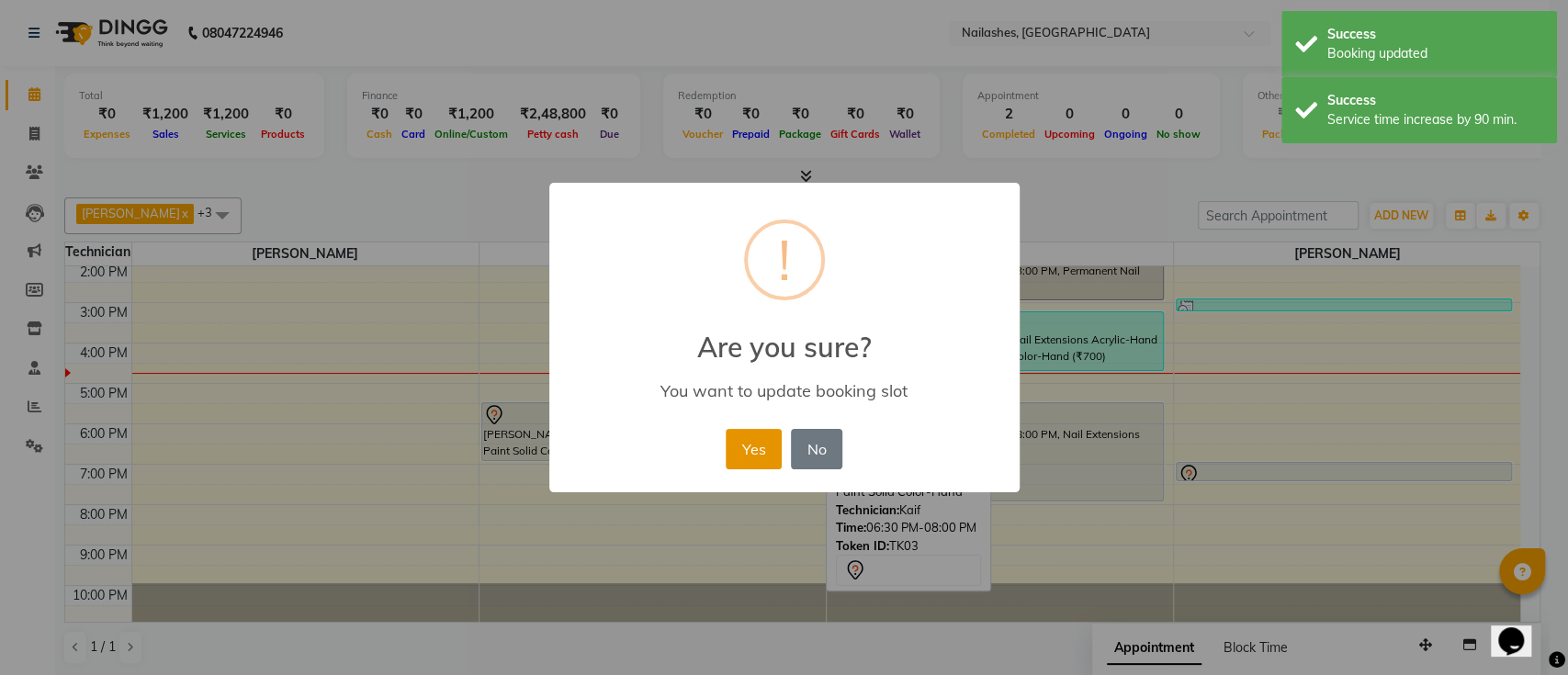
click at [742, 437] on button "Yes" at bounding box center [754, 448] width 56 height 40
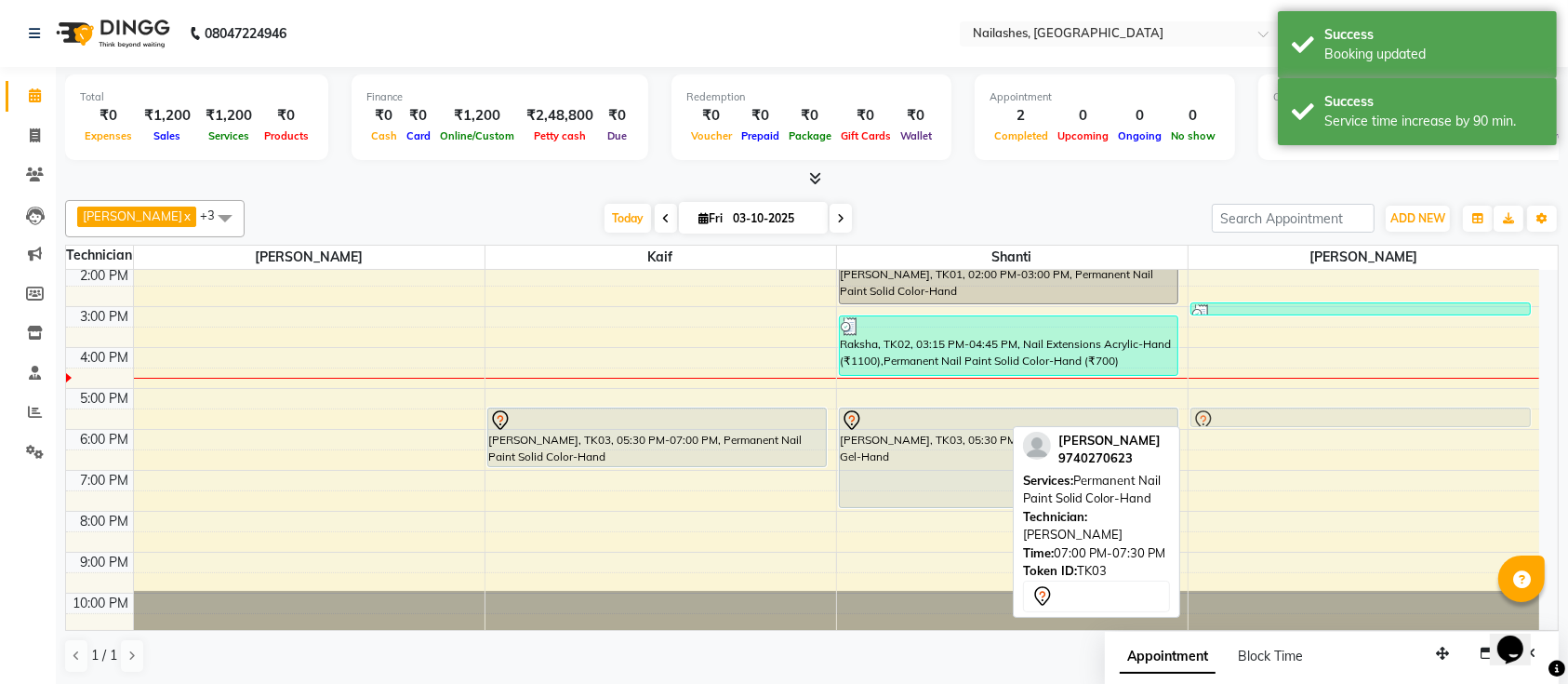
drag, startPoint x: 1367, startPoint y: 480, endPoint x: 1349, endPoint y: 428, distance: 55.0
click at [1349, 428] on div "9:00 AM 10:00 AM 11:00 AM 12:00 PM 1:00 PM 2:00 PM 3:00 PM 4:00 PM 5:00 PM 6:00…" at bounding box center [803, 348] width 1474 height 573
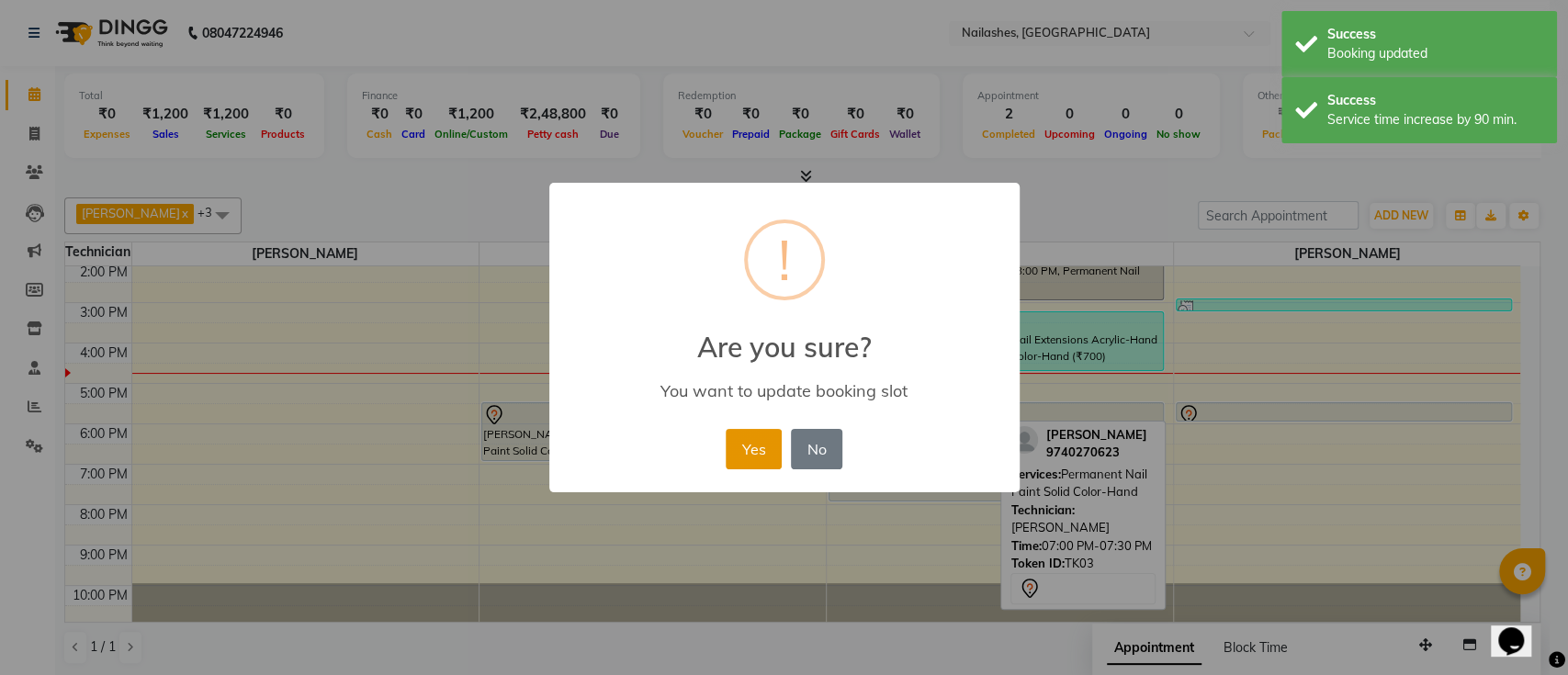
click at [758, 466] on button "Yes" at bounding box center [754, 448] width 56 height 40
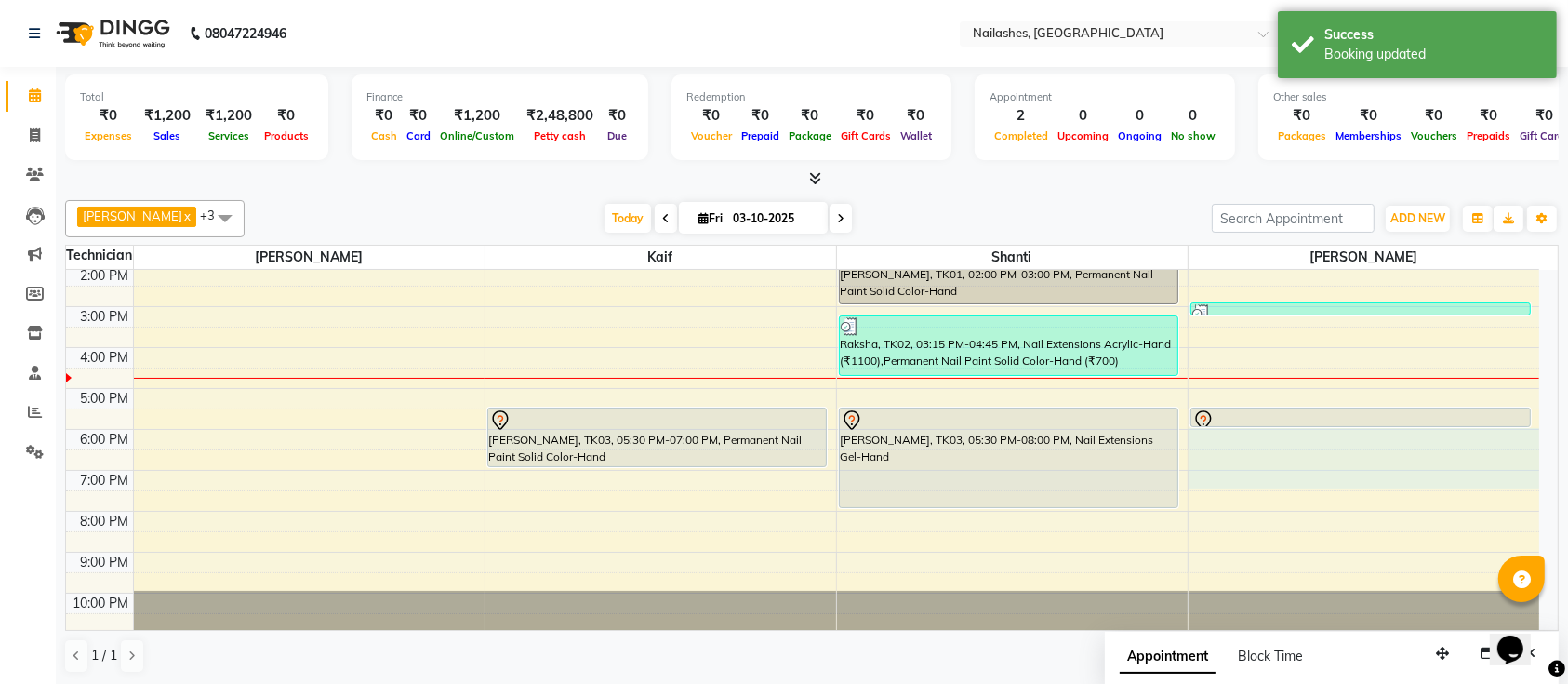
drag, startPoint x: 1320, startPoint y: 428, endPoint x: 1319, endPoint y: 472, distance: 44.0
click at [1319, 472] on div "9:00 AM 10:00 AM 11:00 AM 12:00 PM 1:00 PM 2:00 PM 3:00 PM 4:00 PM 5:00 PM 6:00…" at bounding box center [803, 348] width 1474 height 573
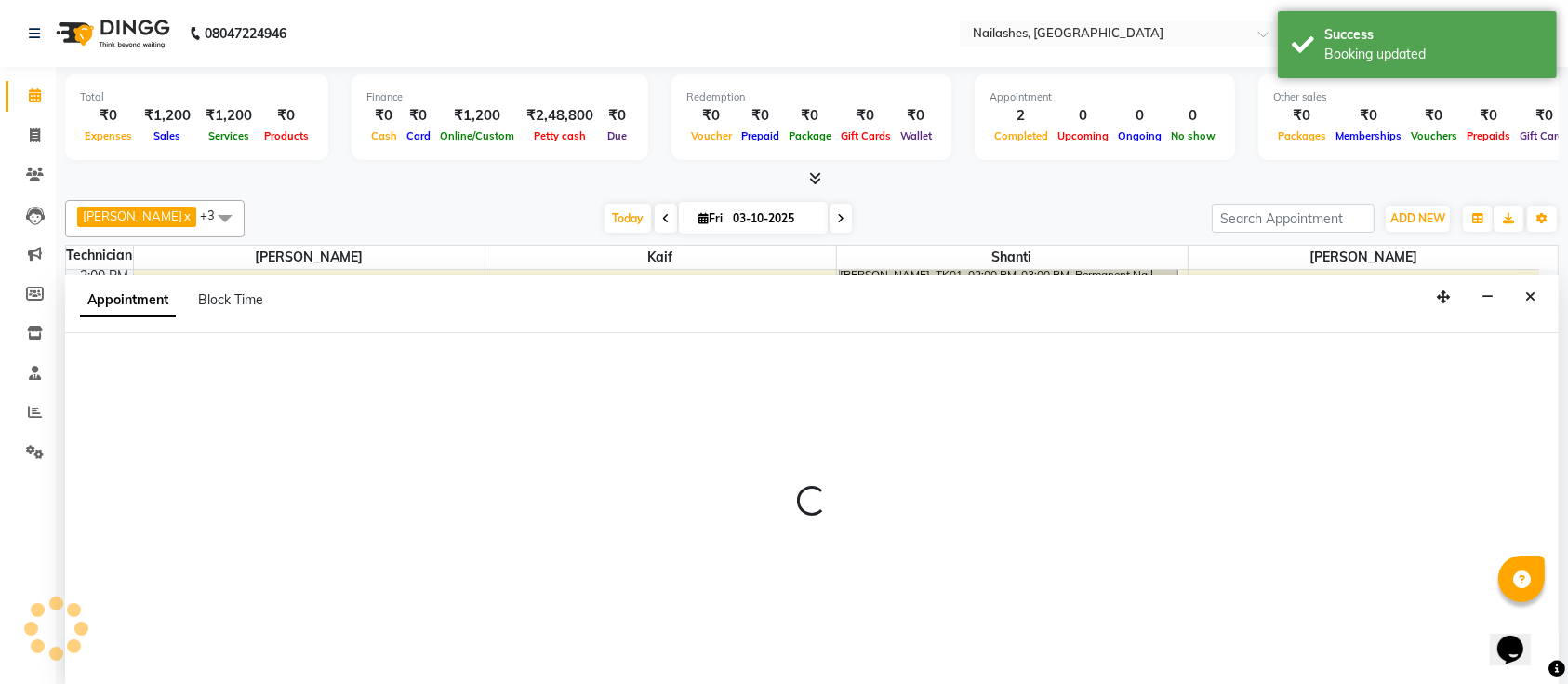
select select "33291"
select select "1080"
select select "tentative"
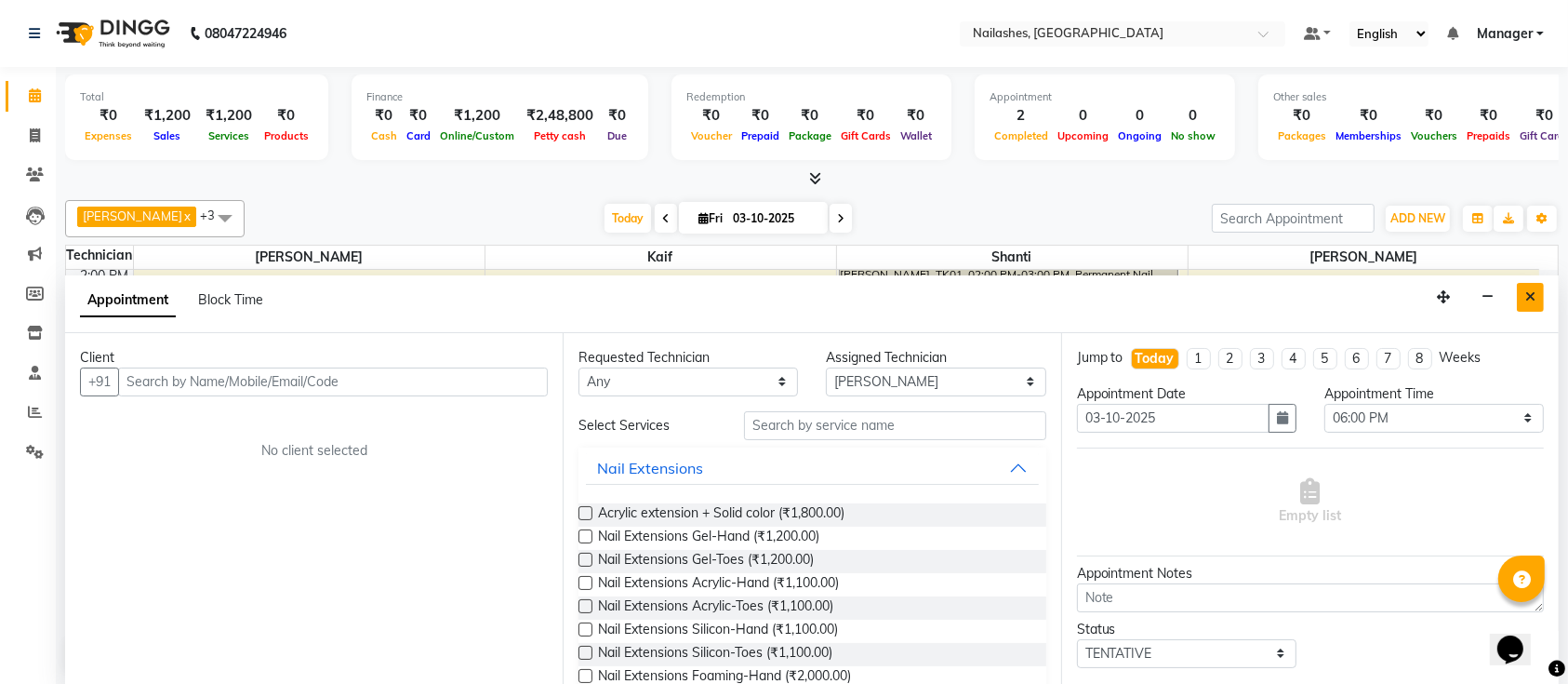
click at [1540, 295] on button "Close" at bounding box center [1530, 297] width 27 height 29
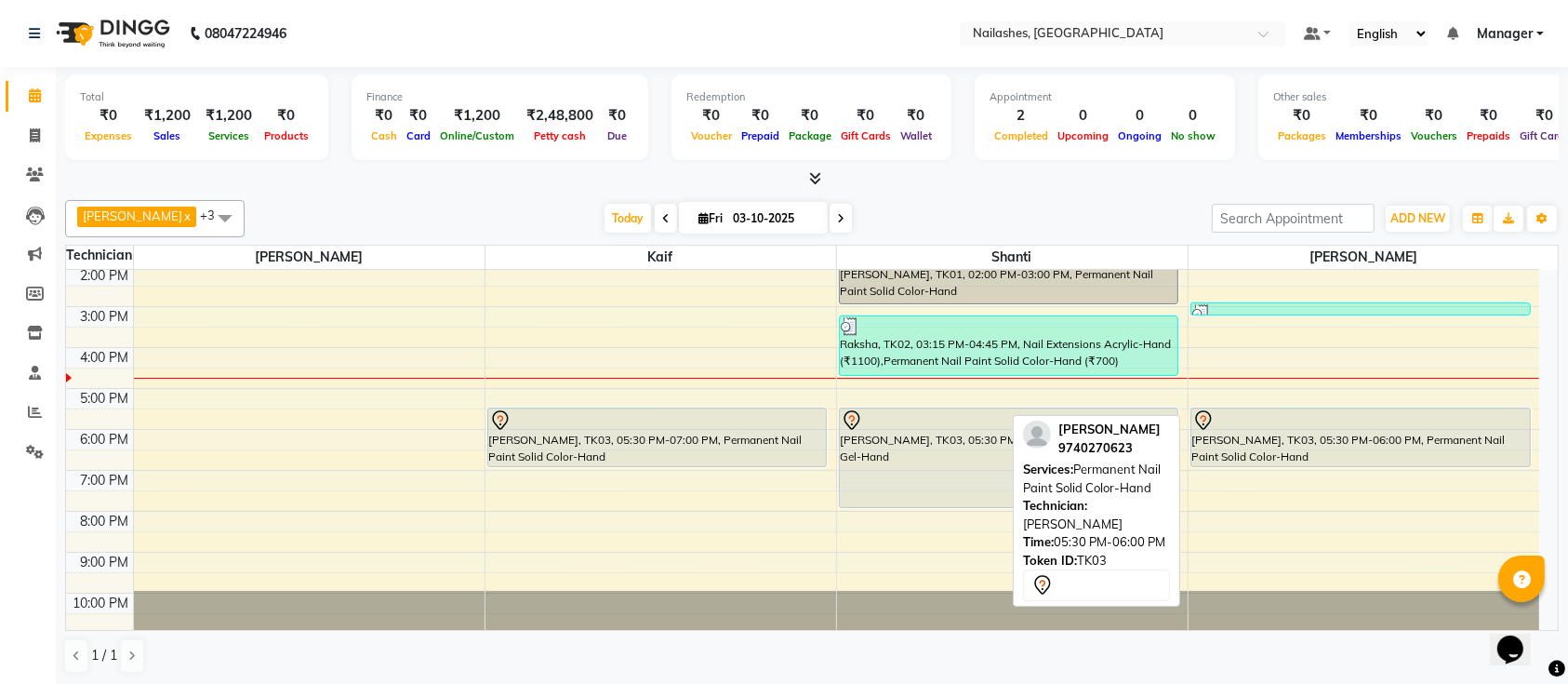
drag, startPoint x: 1384, startPoint y: 420, endPoint x: 1379, endPoint y: 464, distance: 44.3
click at [1379, 464] on div "Raksha, TK02, 02:55 PM-03:15 PM, Restoration Removal of Nail Paint-Hand (₹300) …" at bounding box center [1364, 348] width 351 height 573
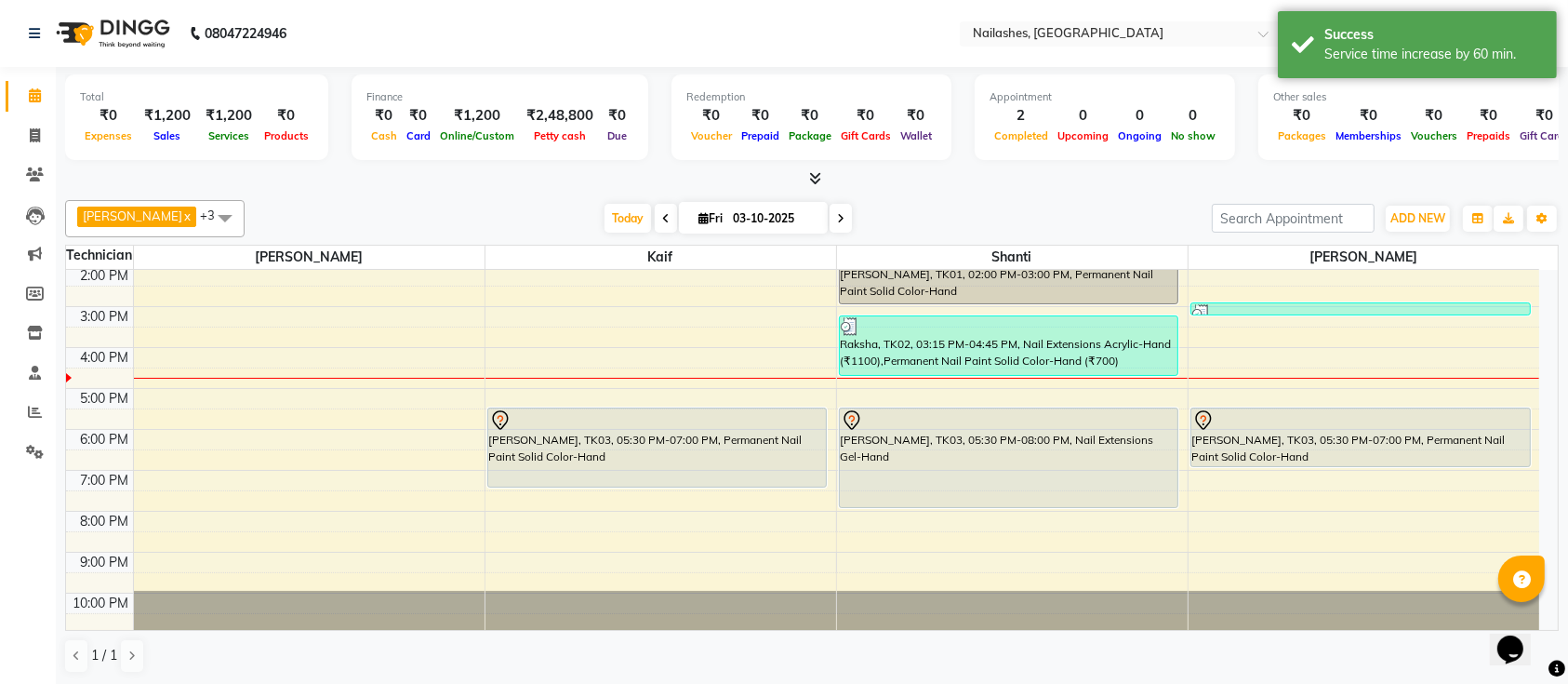
click at [702, 476] on div "[PERSON_NAME], TK03, 05:30 PM-07:00 PM, Permanent Nail Paint Solid Color-Hand […" at bounding box center [660, 348] width 350 height 573
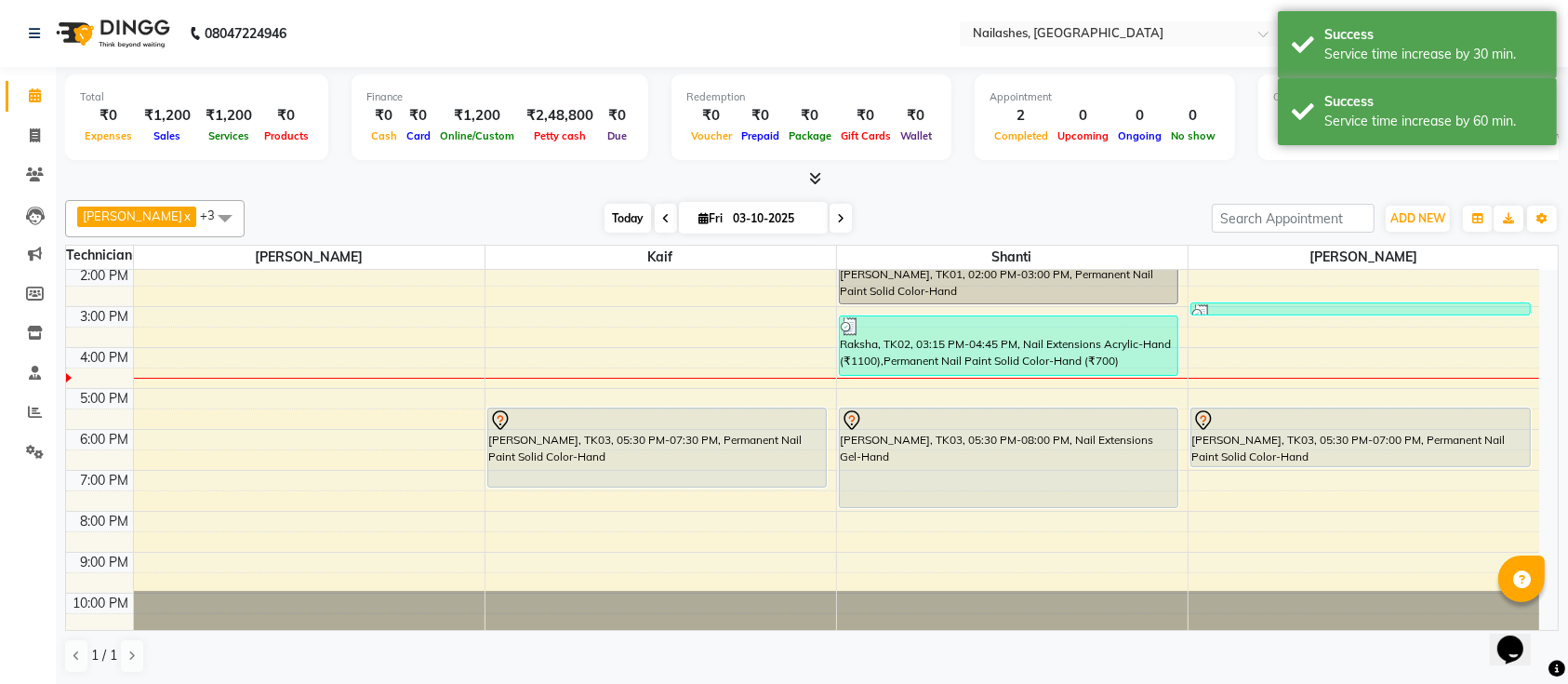
click at [605, 209] on span "Today" at bounding box center [627, 218] width 46 height 29
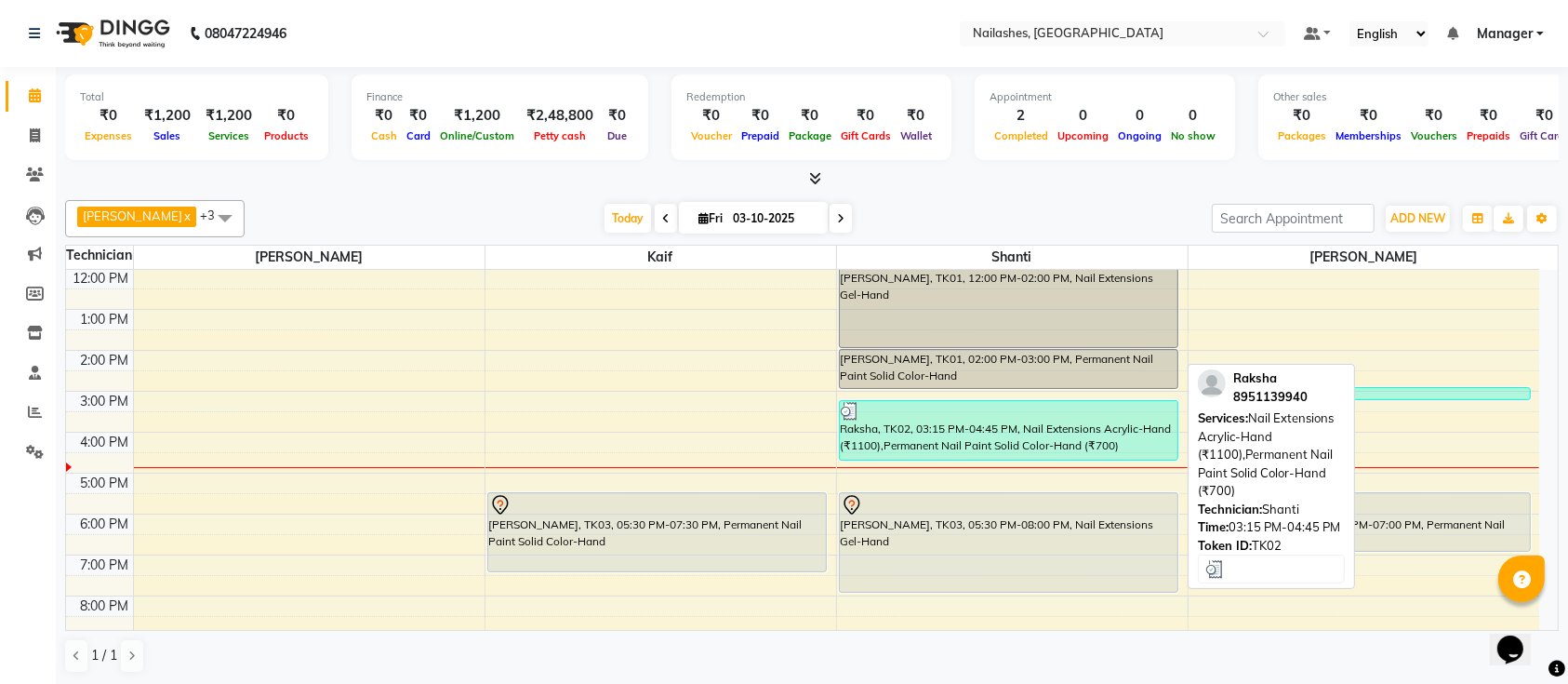
scroll to position [85, 0]
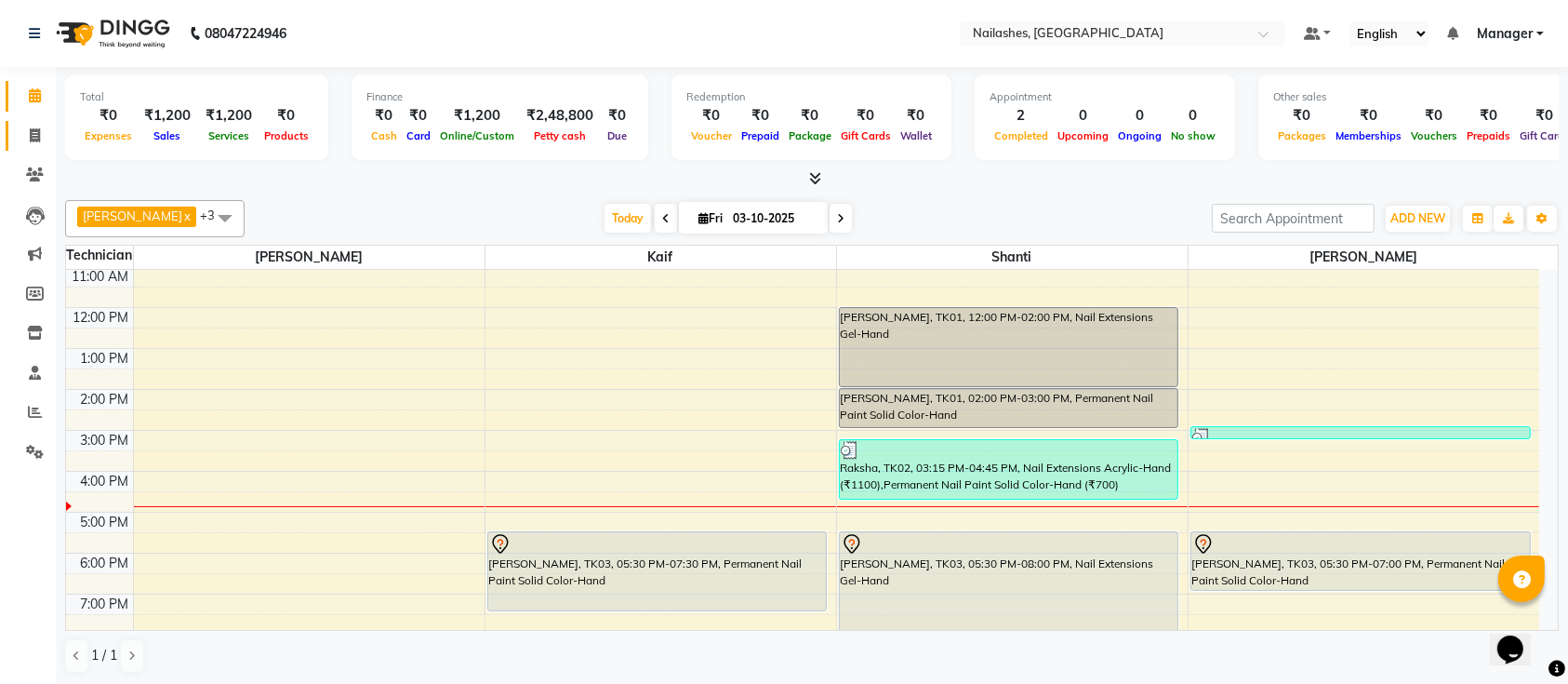
click at [42, 128] on span at bounding box center [35, 136] width 32 height 22
select select "service"
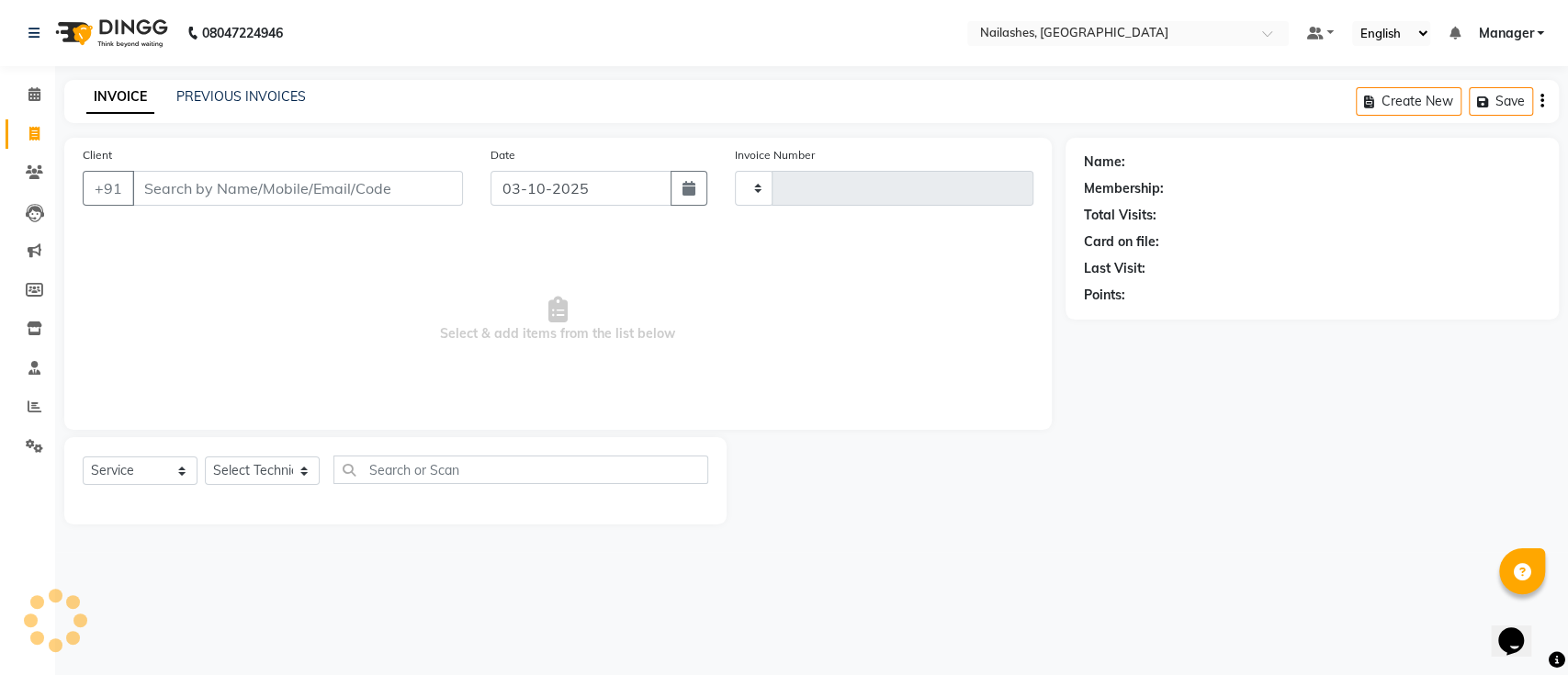
type input "0778"
select select "4407"
click at [224, 183] on input "Client" at bounding box center [298, 187] width 330 height 34
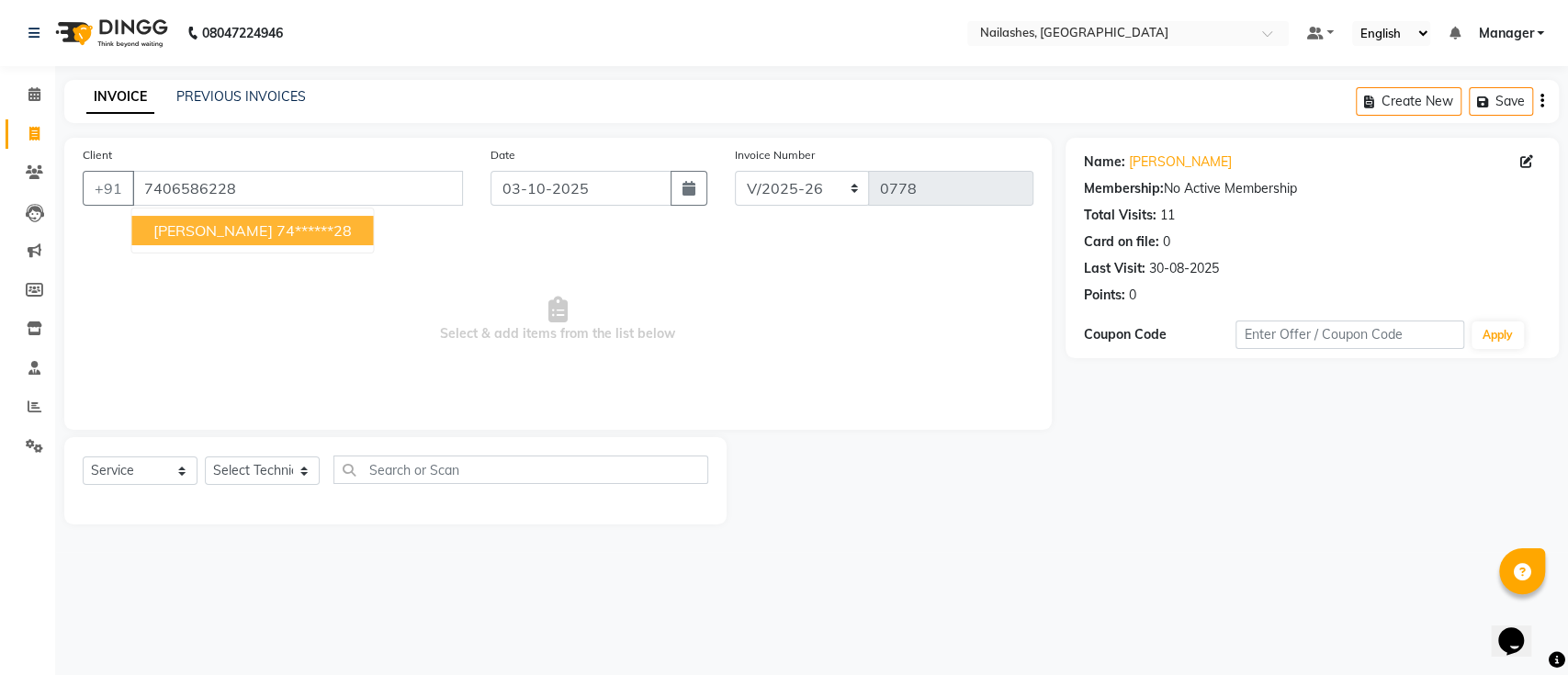
click at [275, 231] on ngb-highlight "74******28" at bounding box center [312, 230] width 76 height 19
type input "74******28"
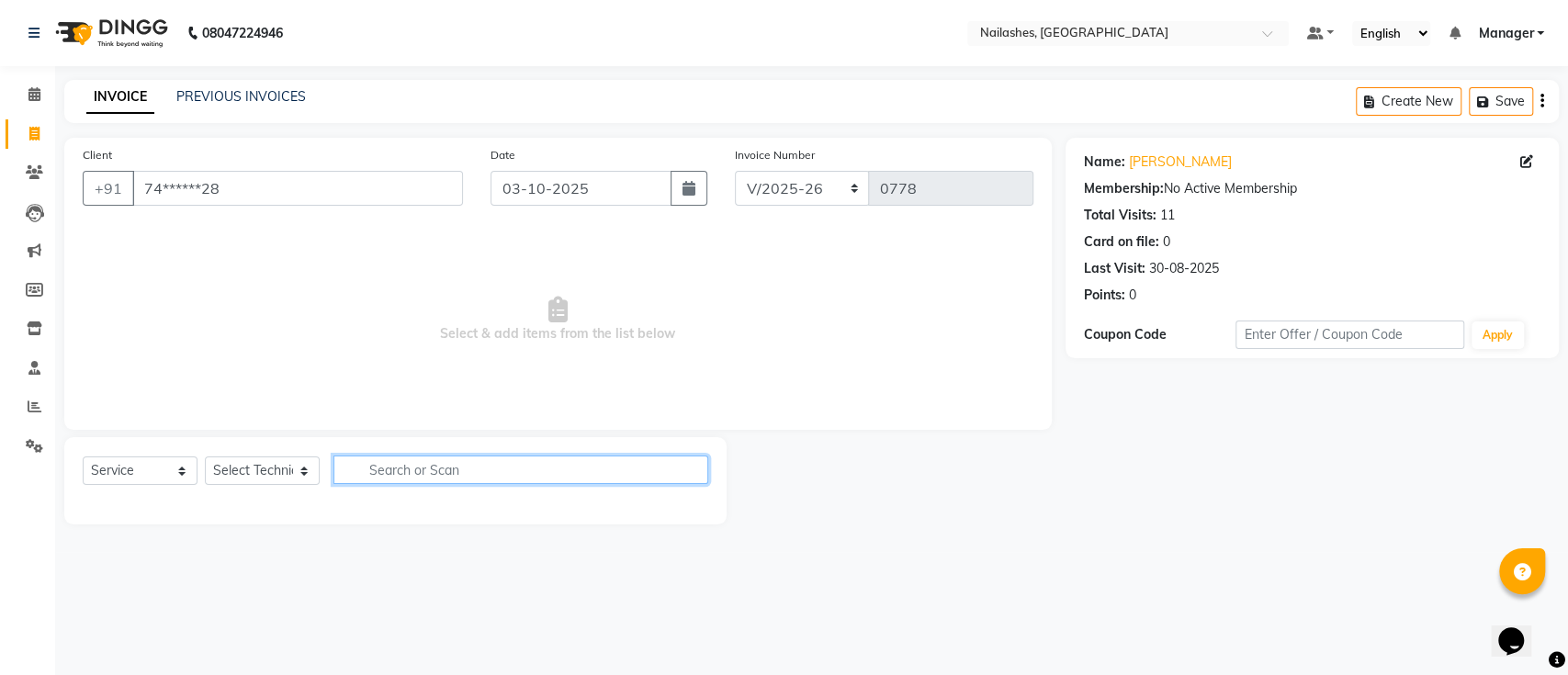
drag, startPoint x: 395, startPoint y: 455, endPoint x: 409, endPoint y: 450, distance: 14.9
click at [400, 456] on input "text" at bounding box center [520, 469] width 375 height 29
type input "1200"
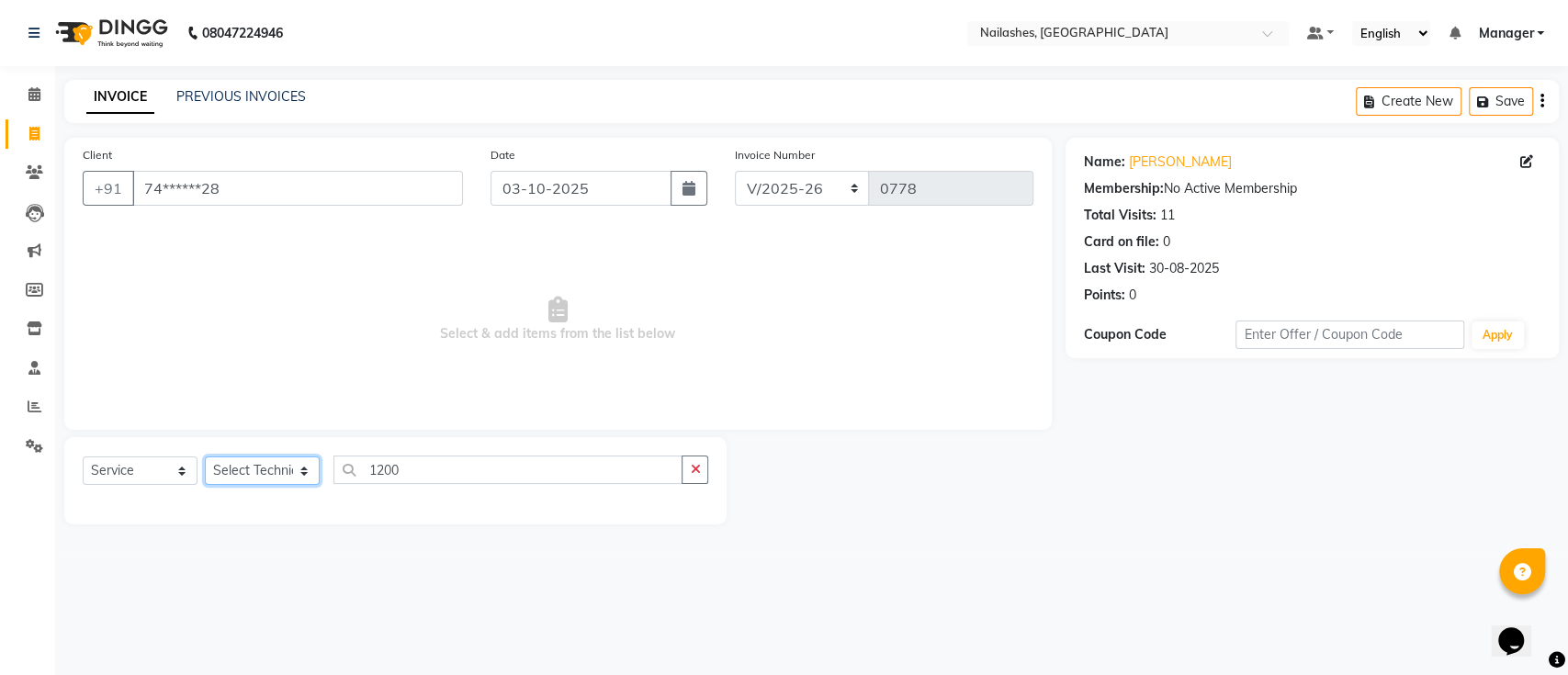
click at [270, 471] on select "Select Technician [PERSON_NAME] Manager Owner [PERSON_NAME]" at bounding box center [262, 470] width 115 height 29
select select "29607"
click at [205, 456] on select "Select Technician [PERSON_NAME] Manager Owner [PERSON_NAME]" at bounding box center [262, 470] width 115 height 29
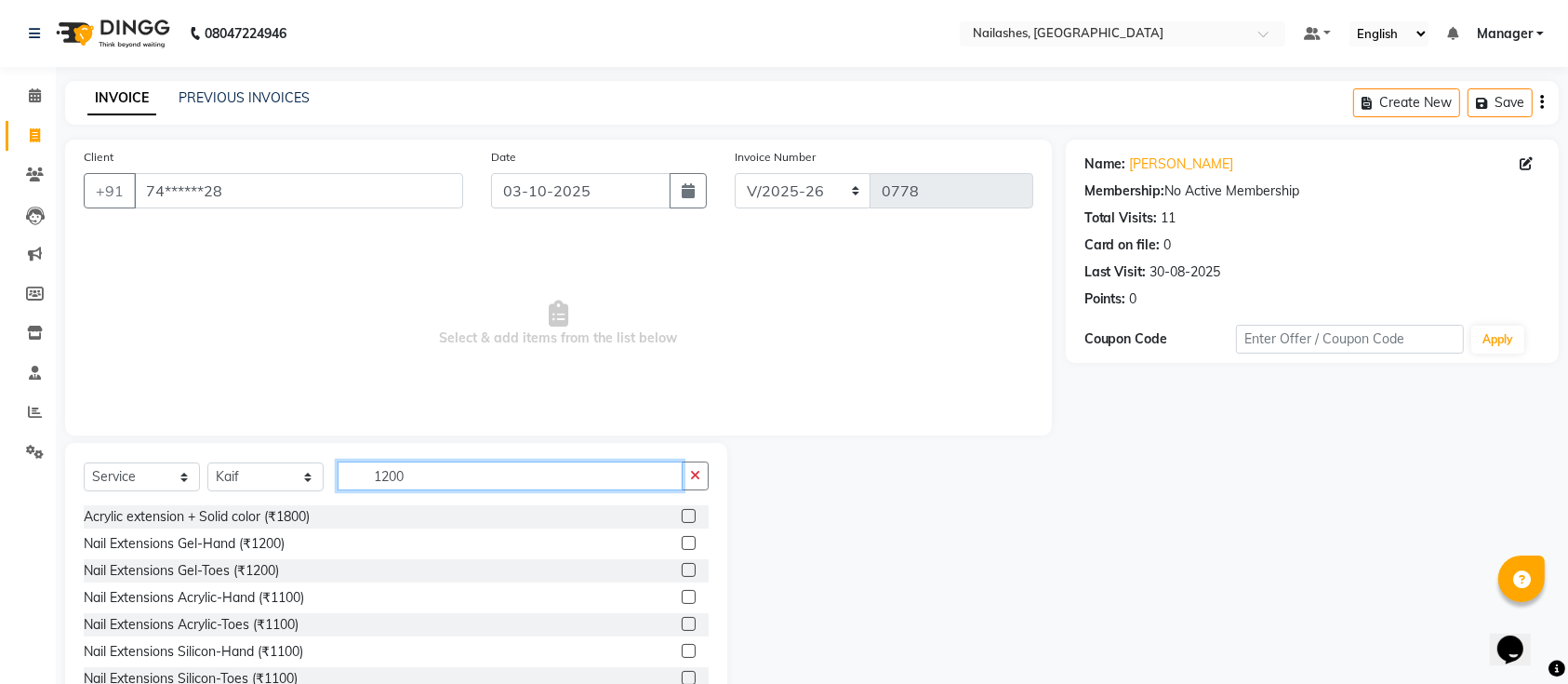
click at [424, 470] on input "1200" at bounding box center [509, 475] width 345 height 29
type input "1"
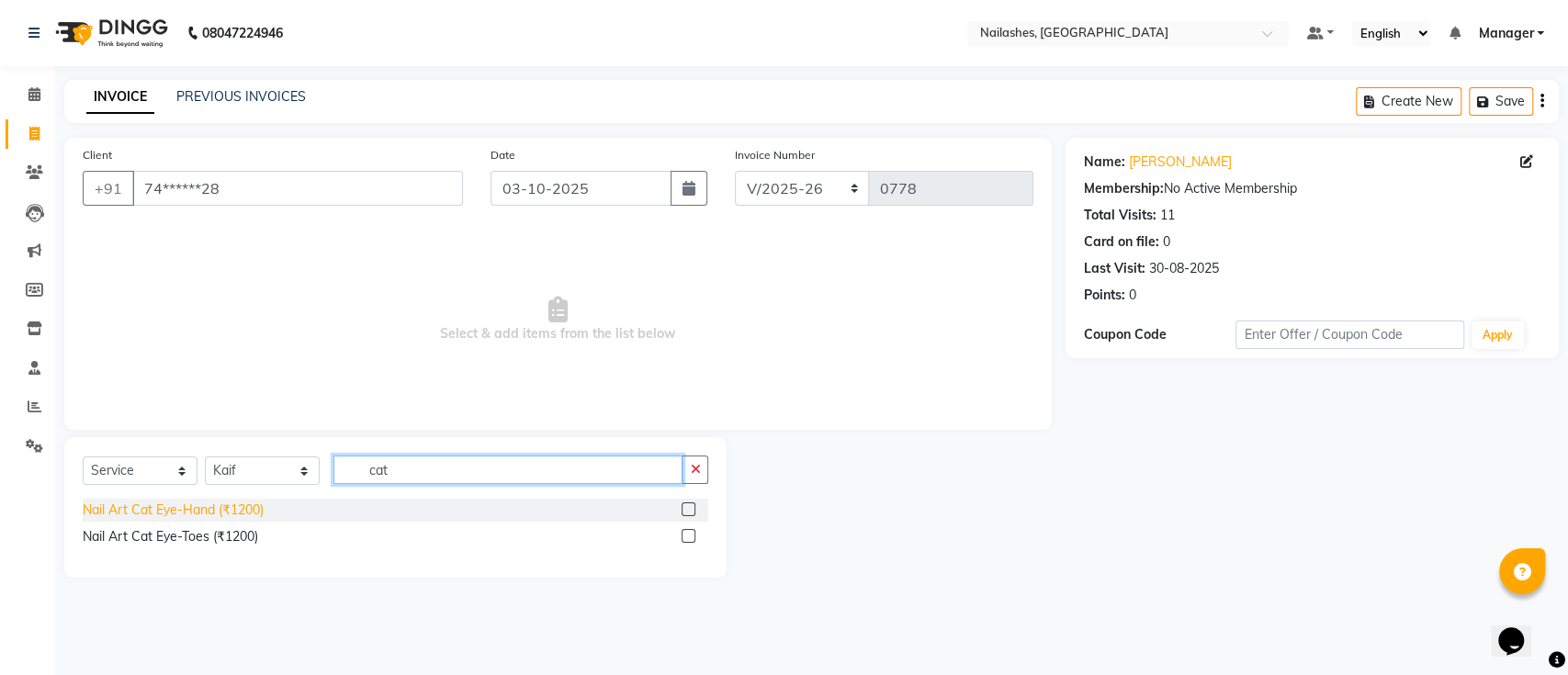
type input "cat"
click at [202, 513] on div "Nail Art Cat Eye-Hand (₹1200)" at bounding box center [173, 510] width 181 height 20
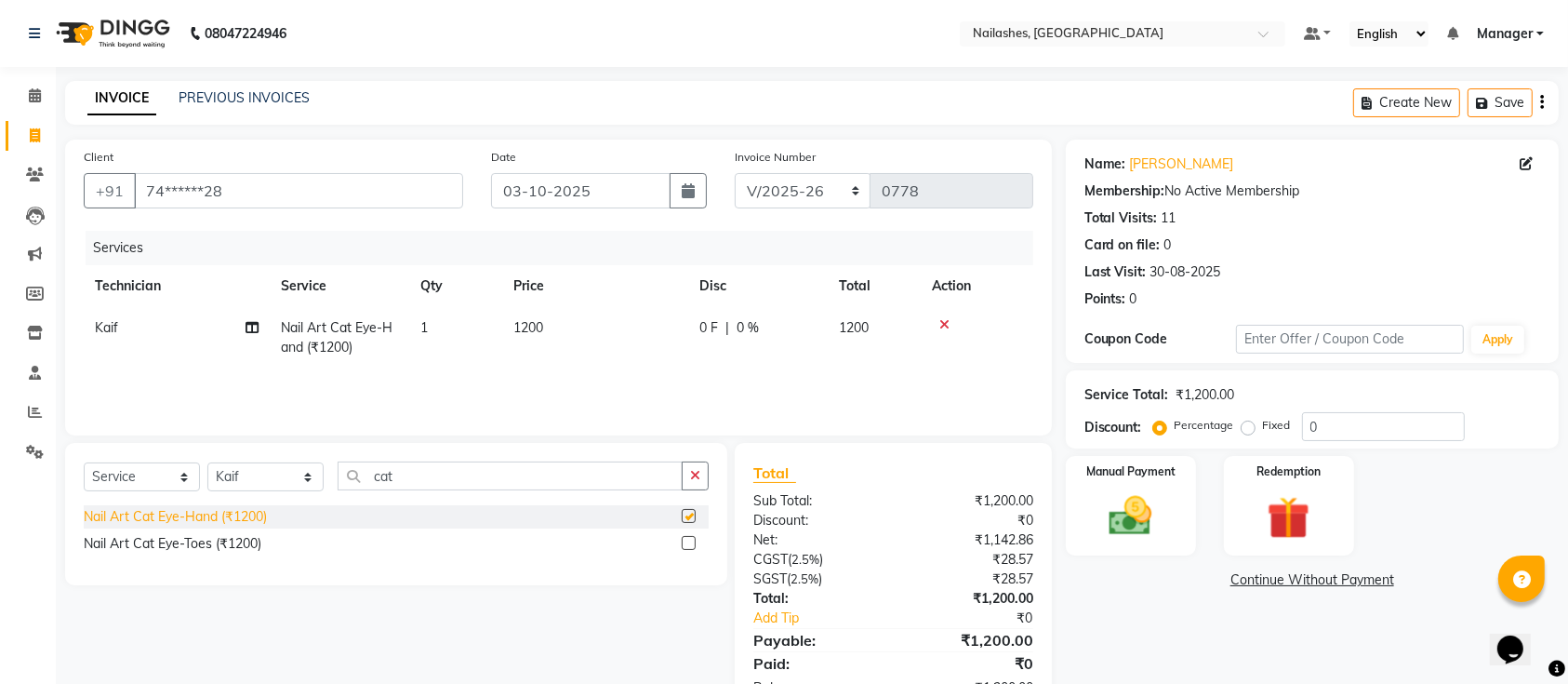
checkbox input "false"
click at [1131, 505] on img at bounding box center [1131, 516] width 73 height 51
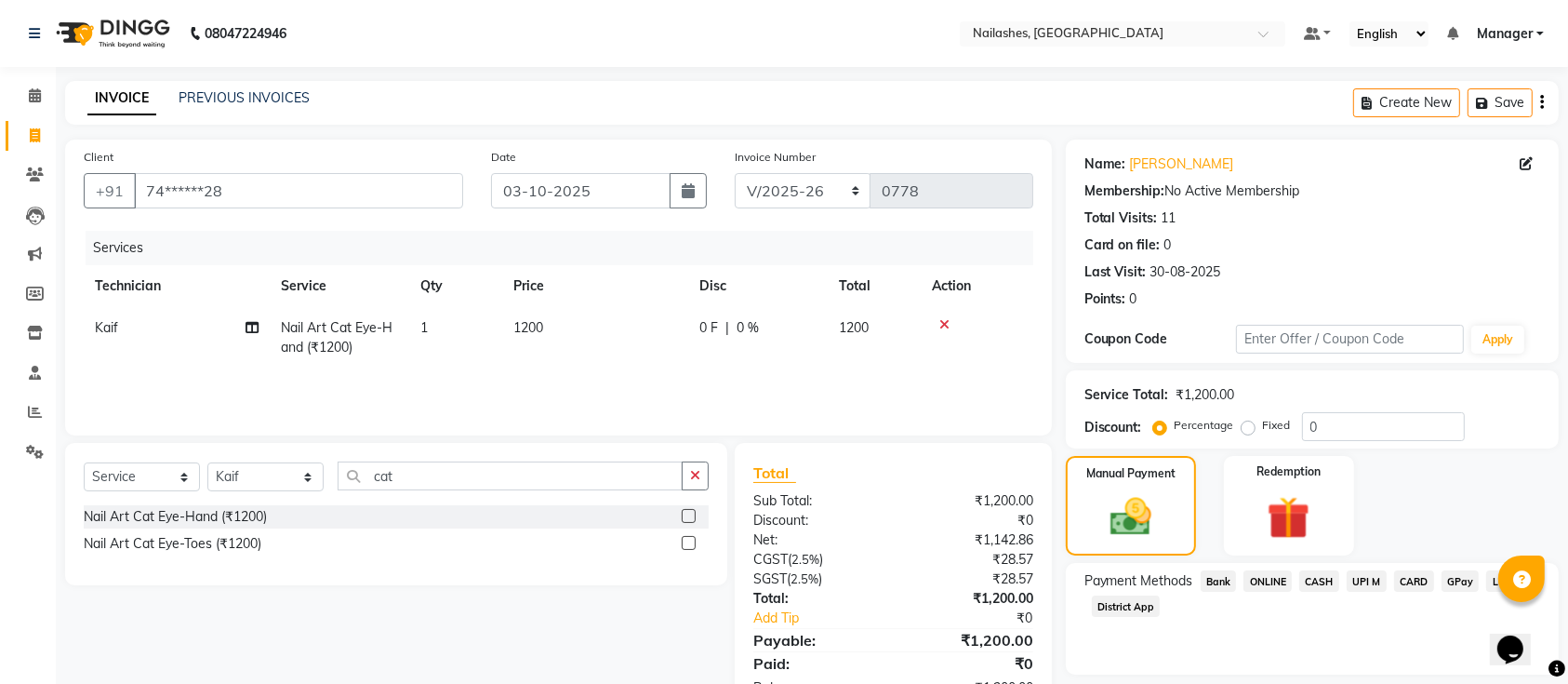
click at [1261, 581] on span "ONLINE" at bounding box center [1267, 581] width 48 height 22
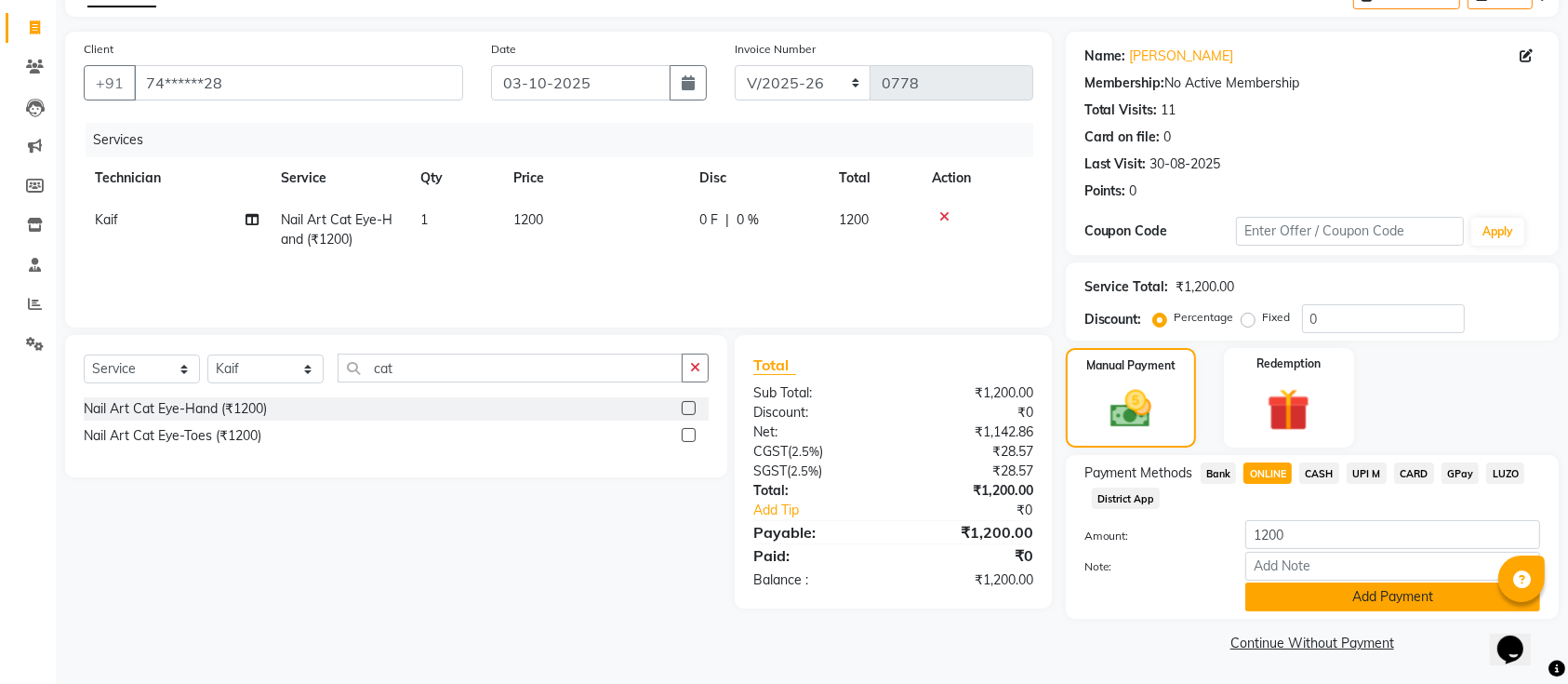
click at [1259, 585] on button "Add Payment" at bounding box center [1392, 596] width 295 height 29
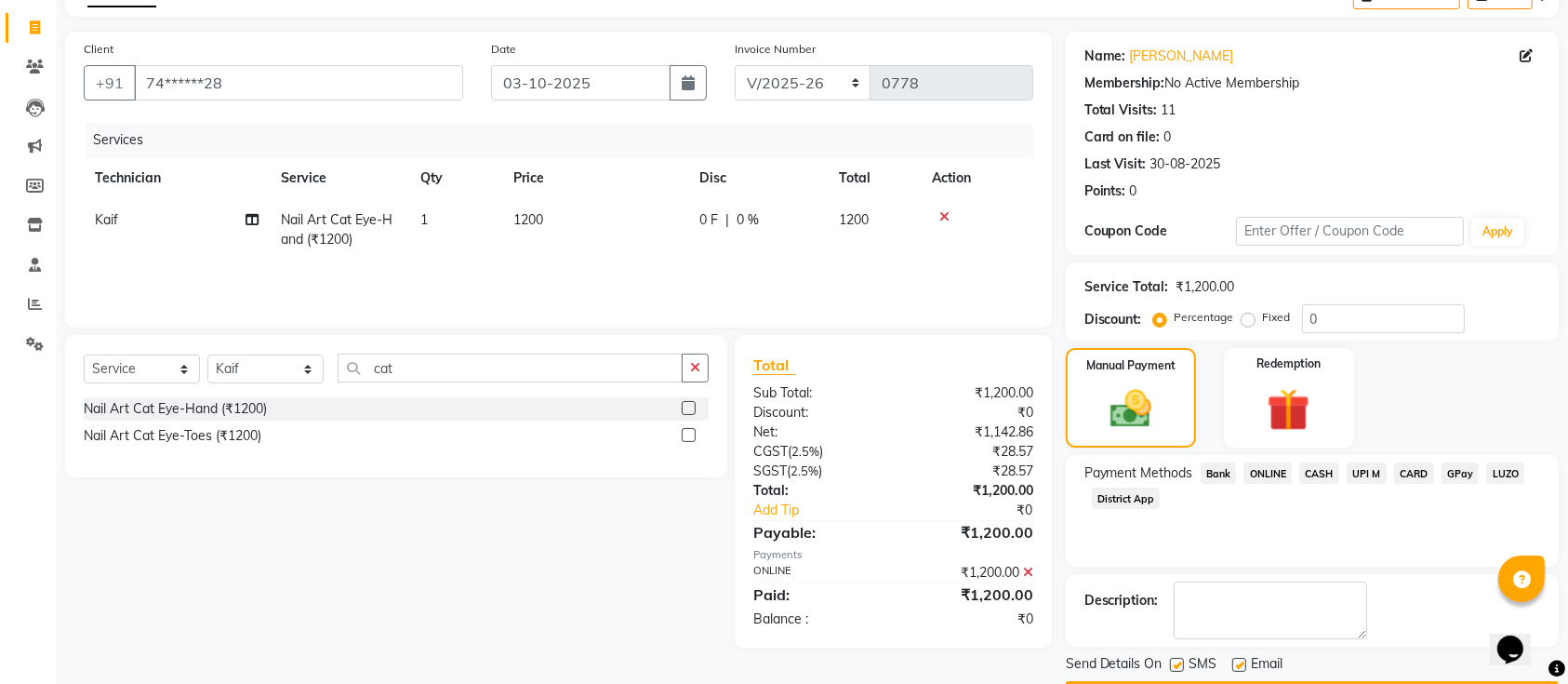
scroll to position [161, 0]
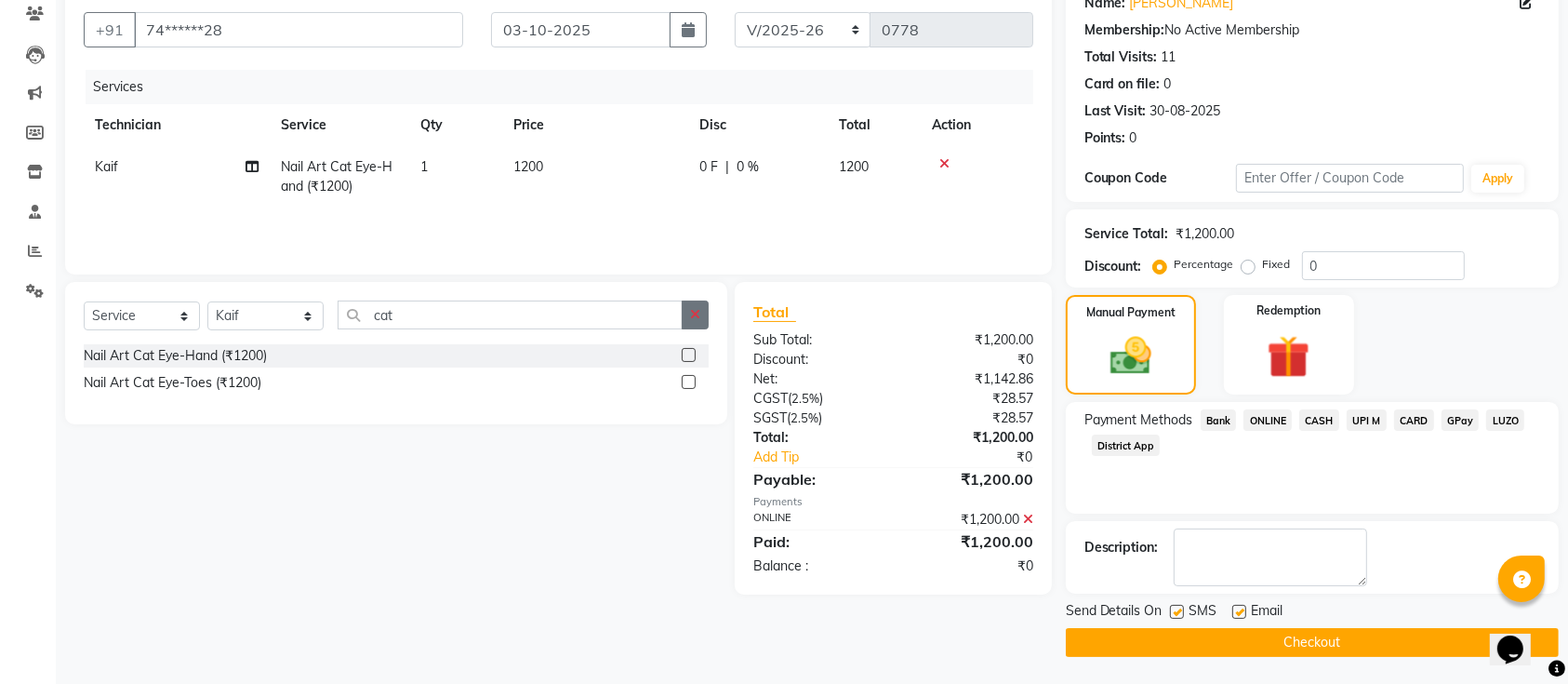
click at [700, 309] on button "button" at bounding box center [695, 315] width 27 height 29
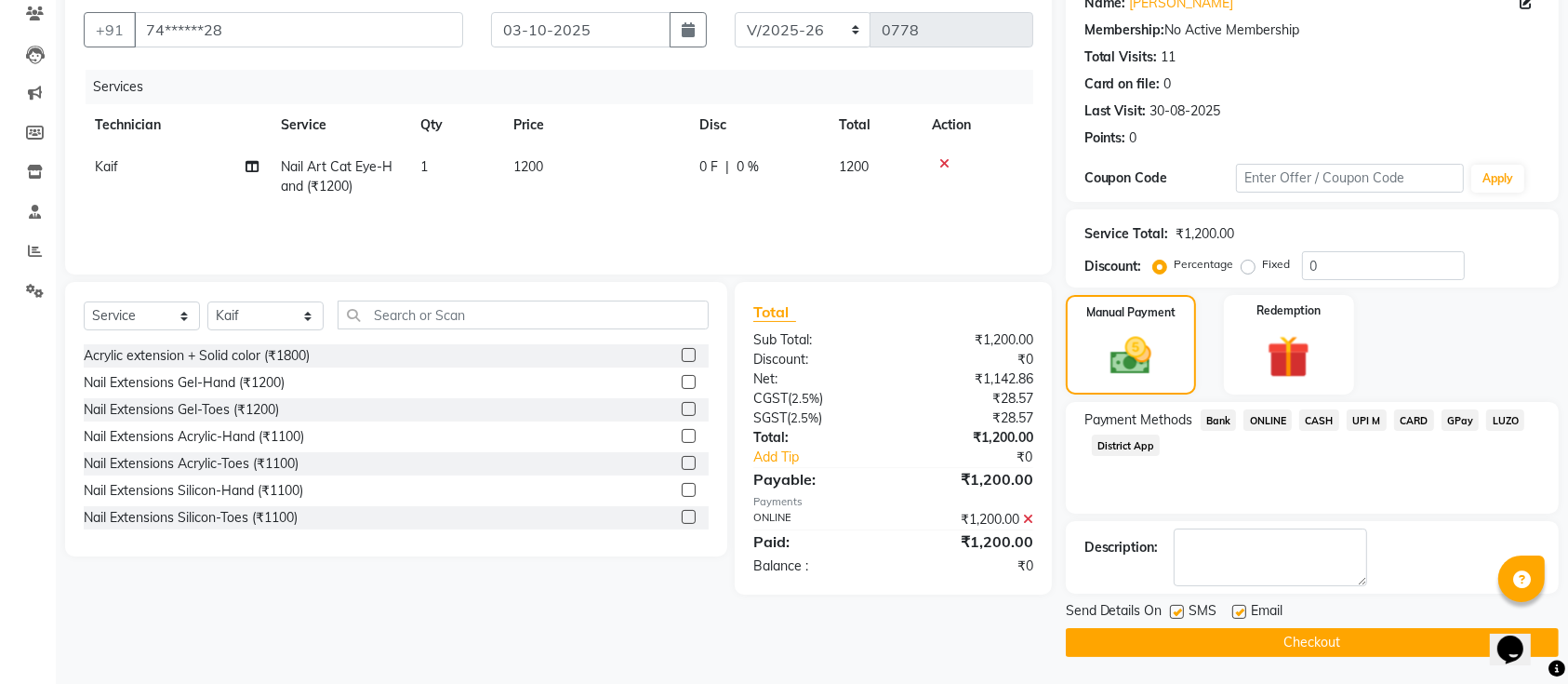
click at [1219, 643] on button "Checkout" at bounding box center [1312, 642] width 493 height 29
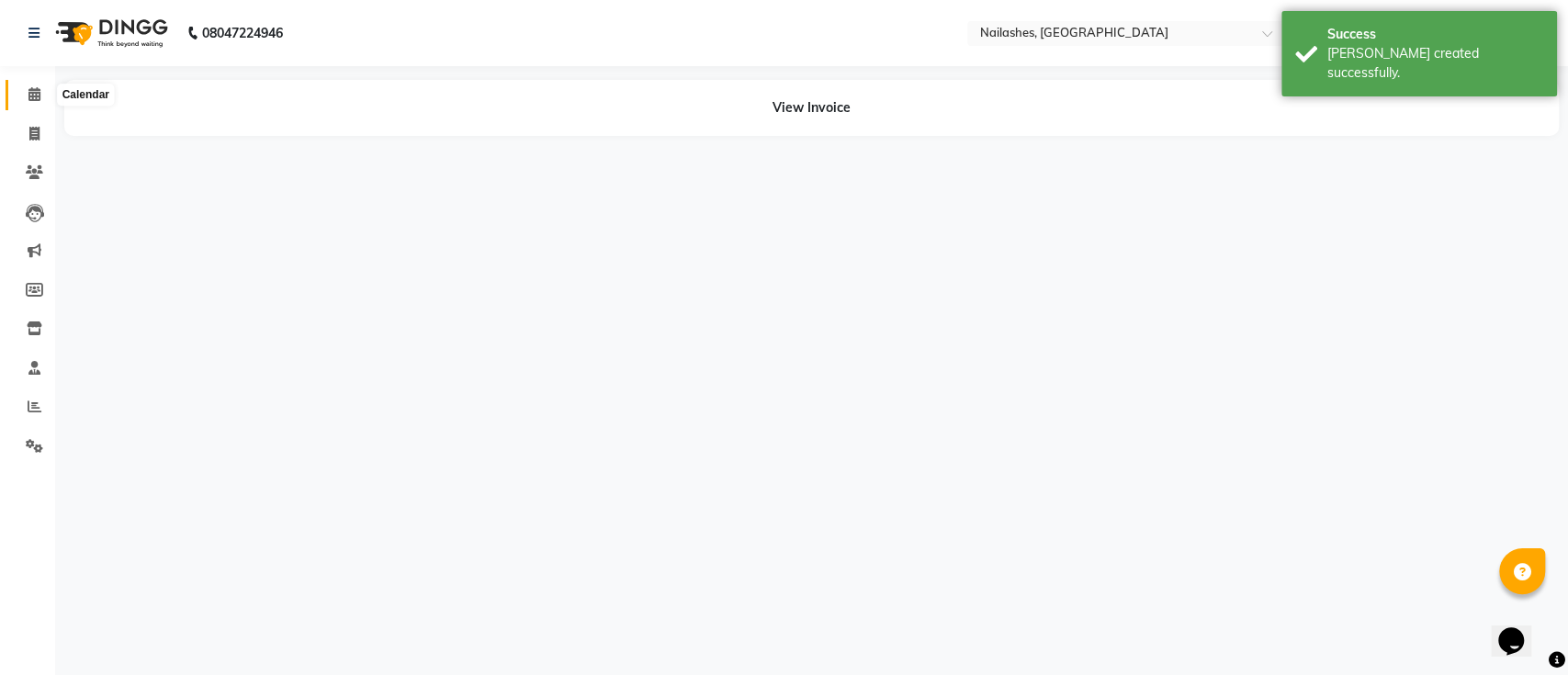
click at [44, 97] on span at bounding box center [35, 95] width 32 height 21
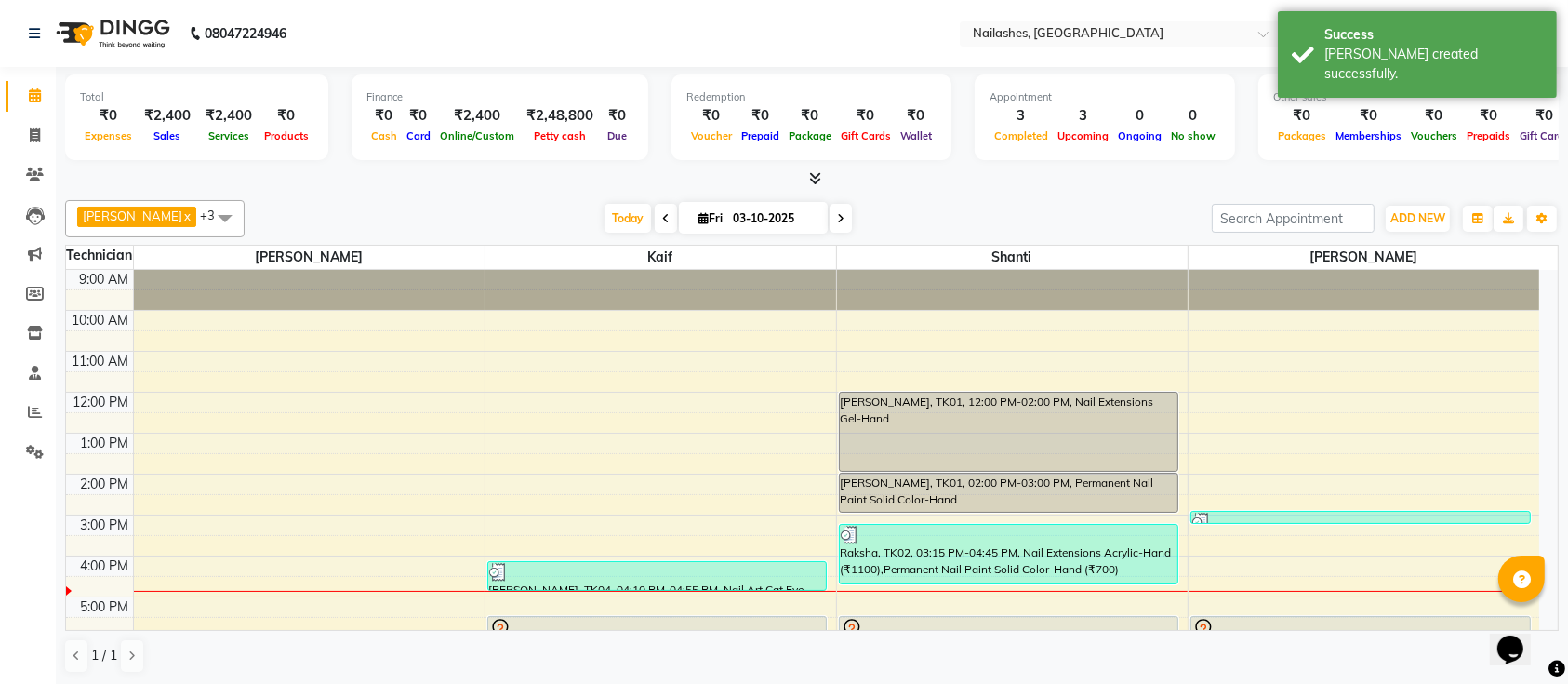
scroll to position [209, 0]
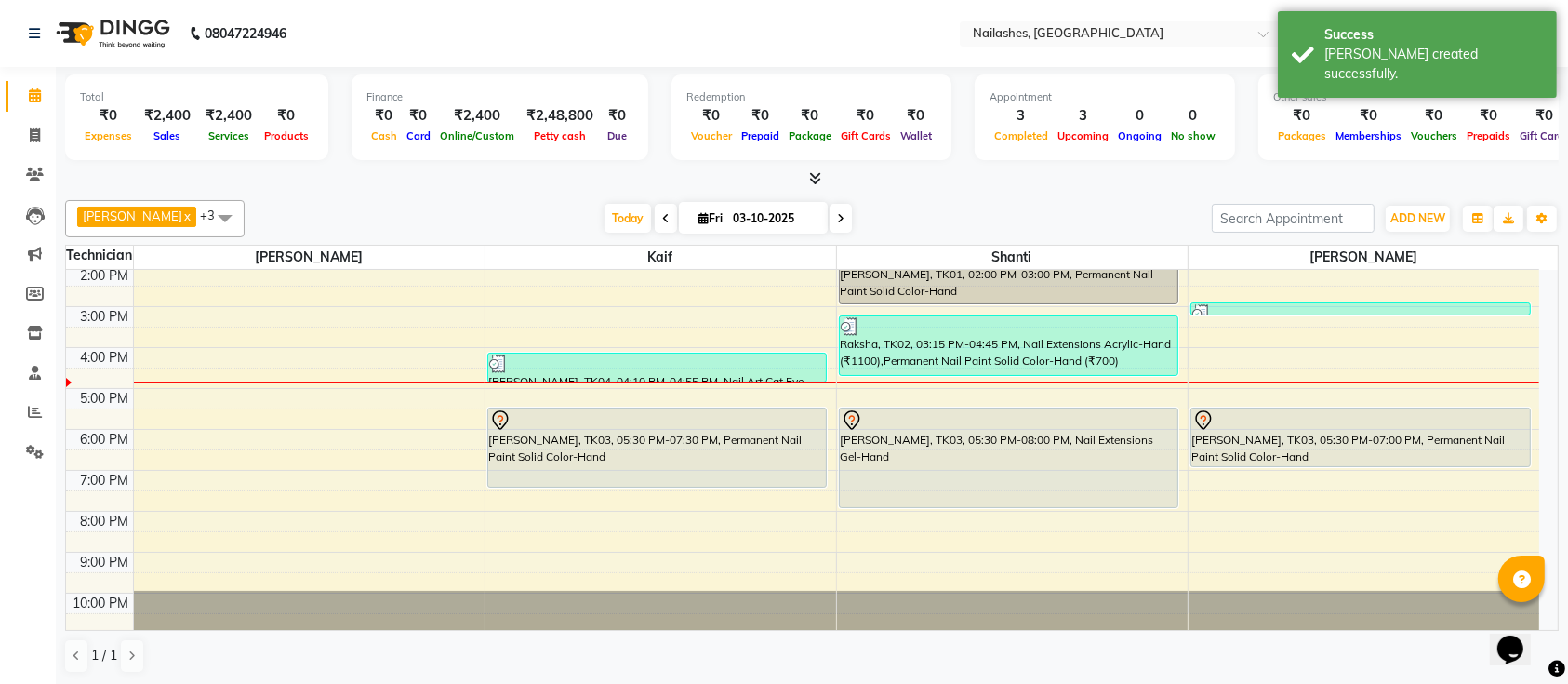
drag, startPoint x: 605, startPoint y: 377, endPoint x: 624, endPoint y: 618, distance: 241.7
click at [624, 618] on div "[PERSON_NAME], TK04, 04:10 PM-04:55 PM, Nail Art Cat Eye-Hand (₹1200) [PERSON_N…" at bounding box center [660, 348] width 350 height 573
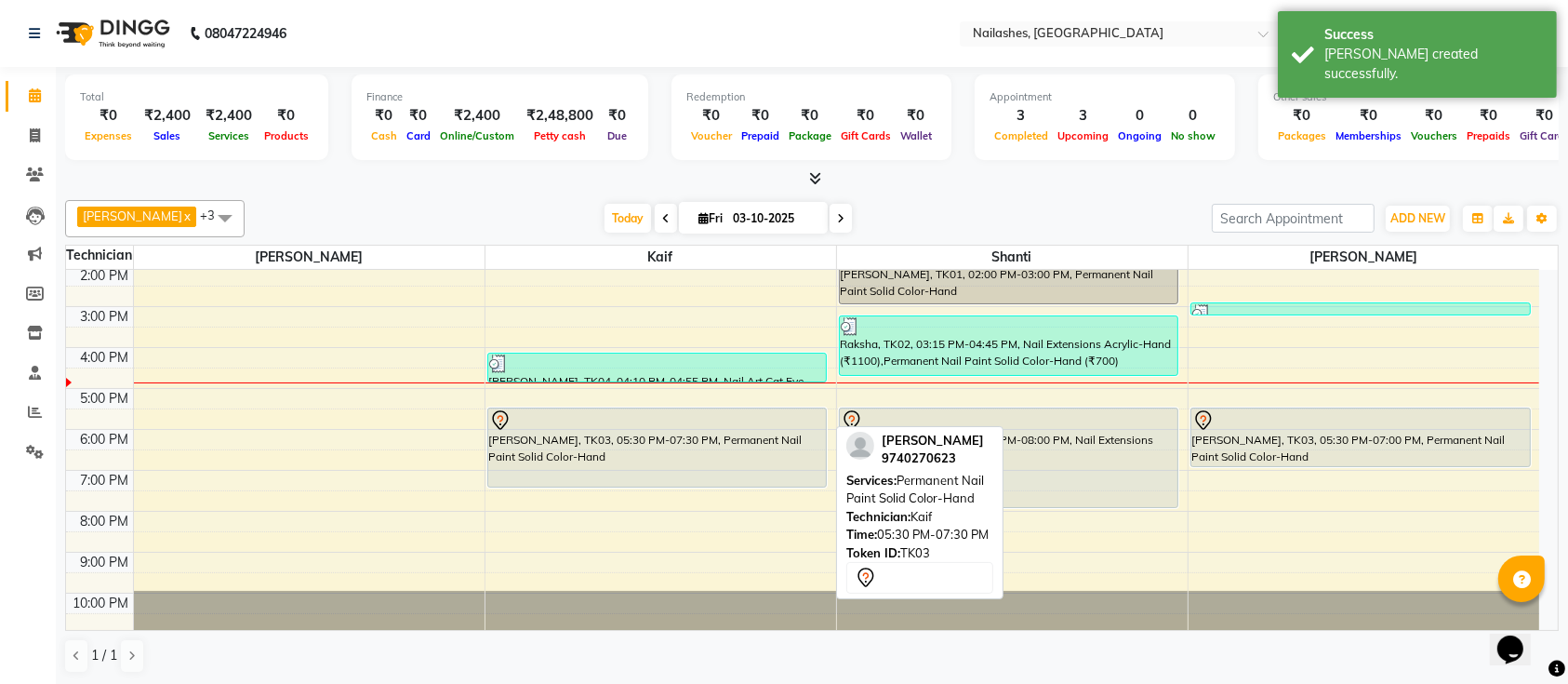
click at [587, 444] on div "[PERSON_NAME], TK03, 05:30 PM-07:30 PM, Permanent Nail Paint Solid Color-Hand" at bounding box center [657, 447] width 338 height 78
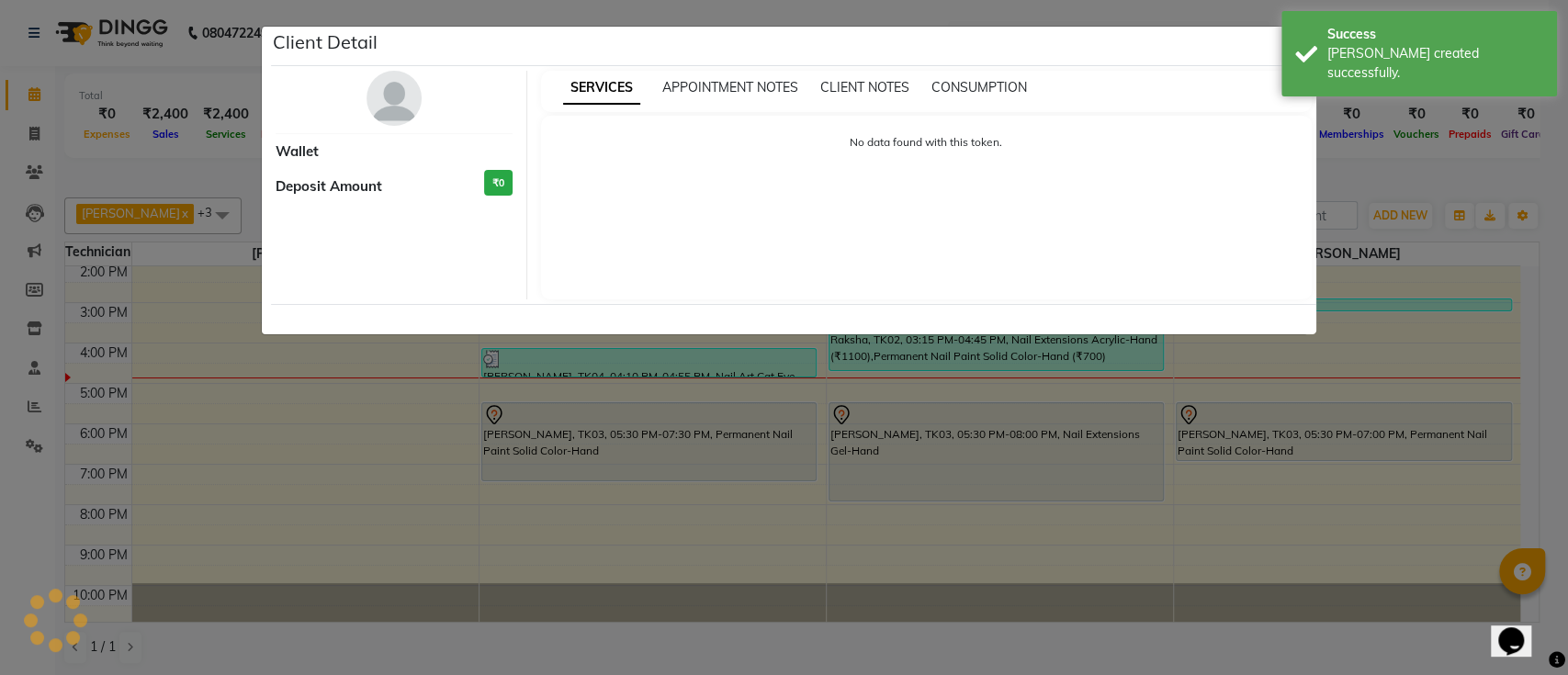
select select "7"
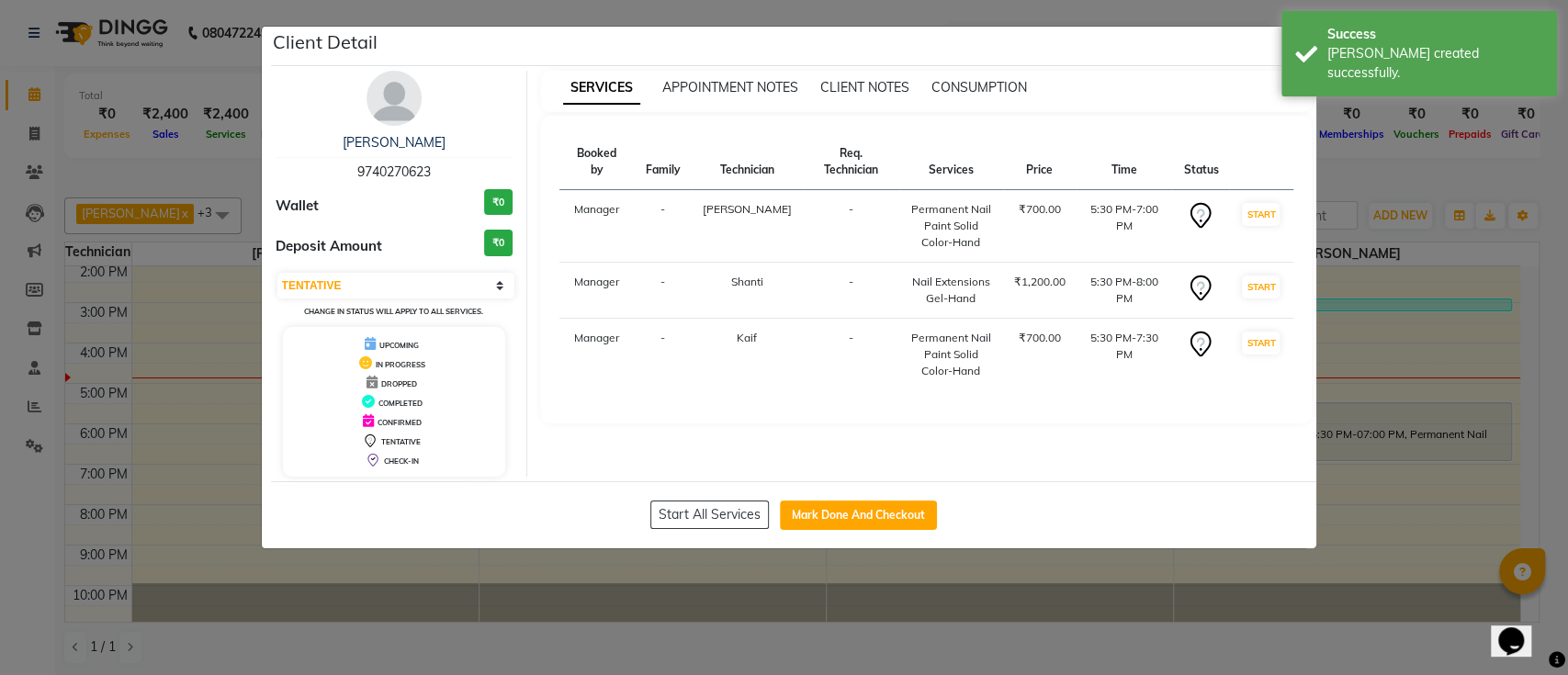
click at [388, 98] on img at bounding box center [394, 98] width 55 height 55
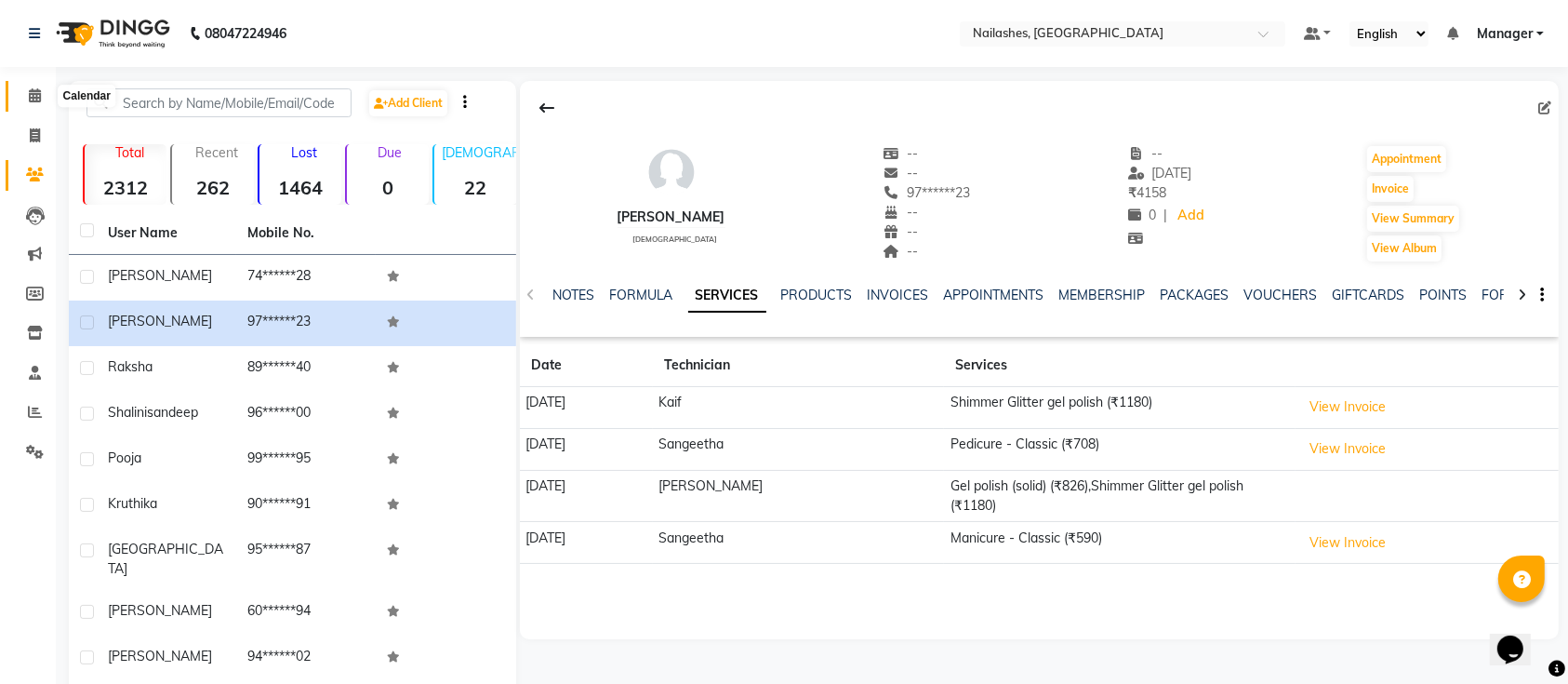
click at [45, 95] on span at bounding box center [35, 96] width 32 height 22
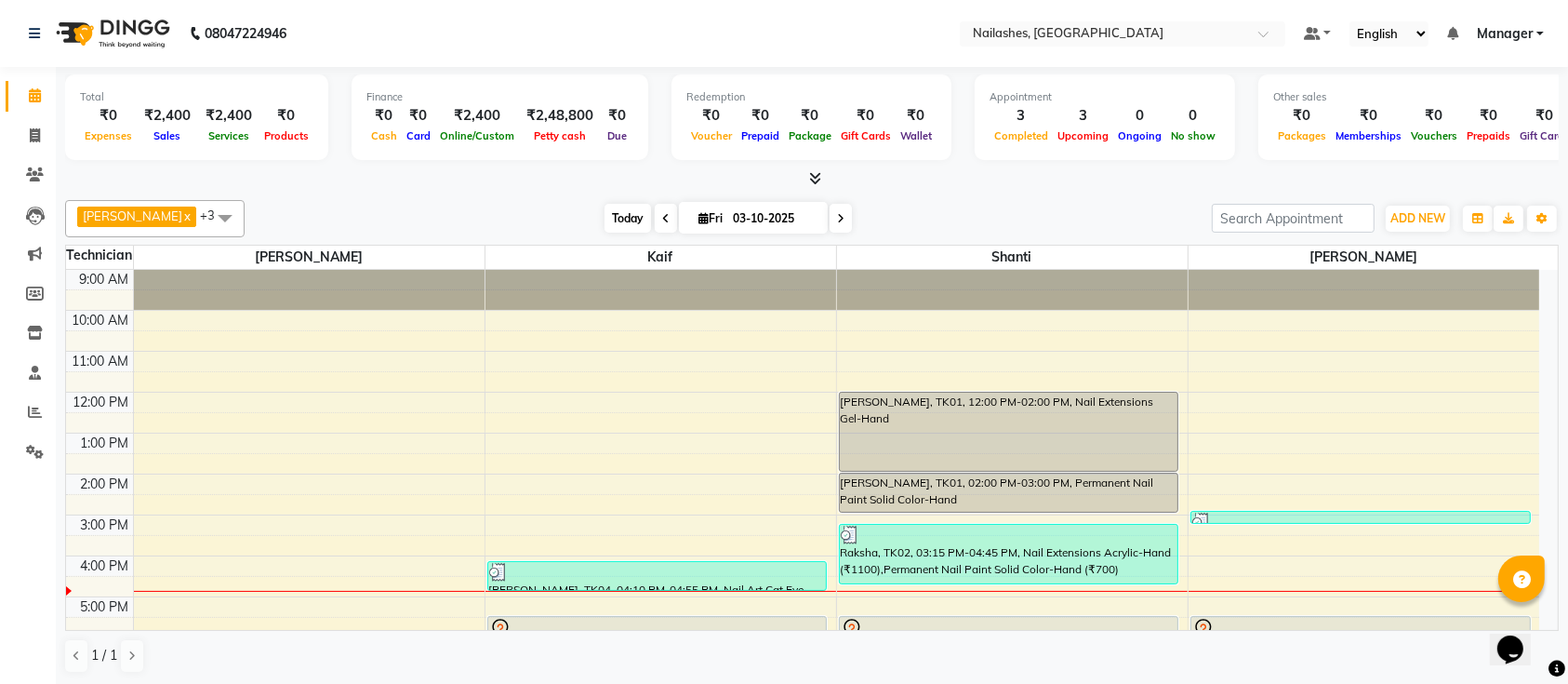
click at [605, 228] on span "Today" at bounding box center [627, 218] width 46 height 29
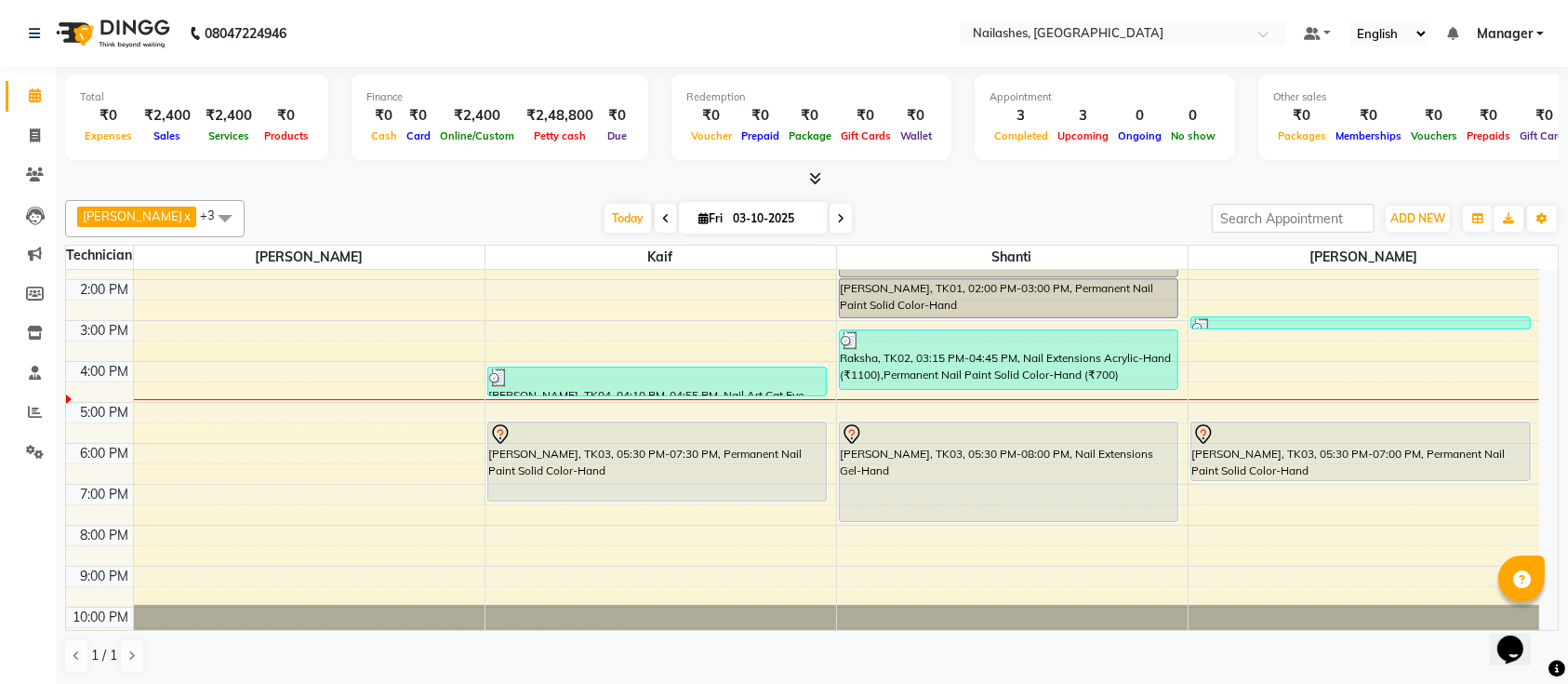
scroll to position [209, 0]
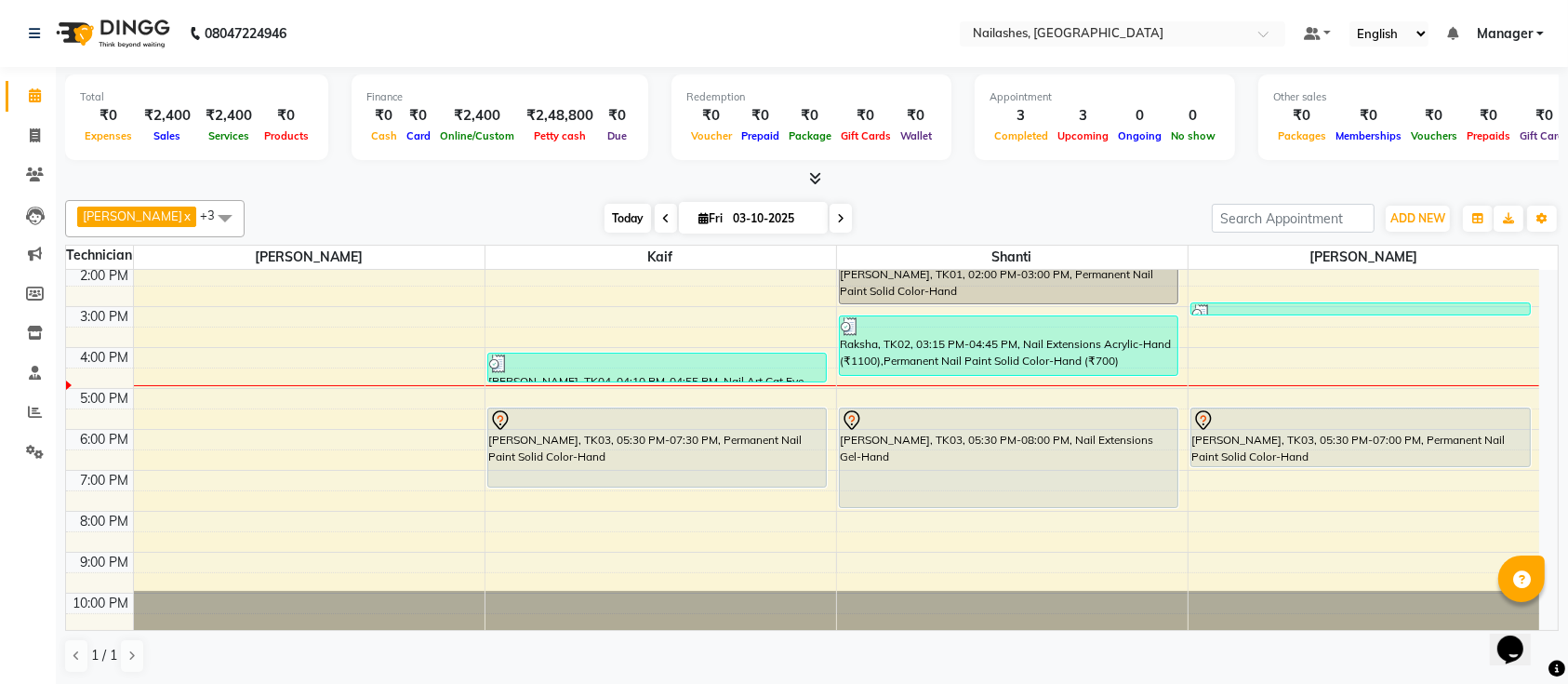
click at [622, 217] on span "Today" at bounding box center [627, 218] width 46 height 29
click at [605, 231] on span "Today" at bounding box center [627, 218] width 46 height 29
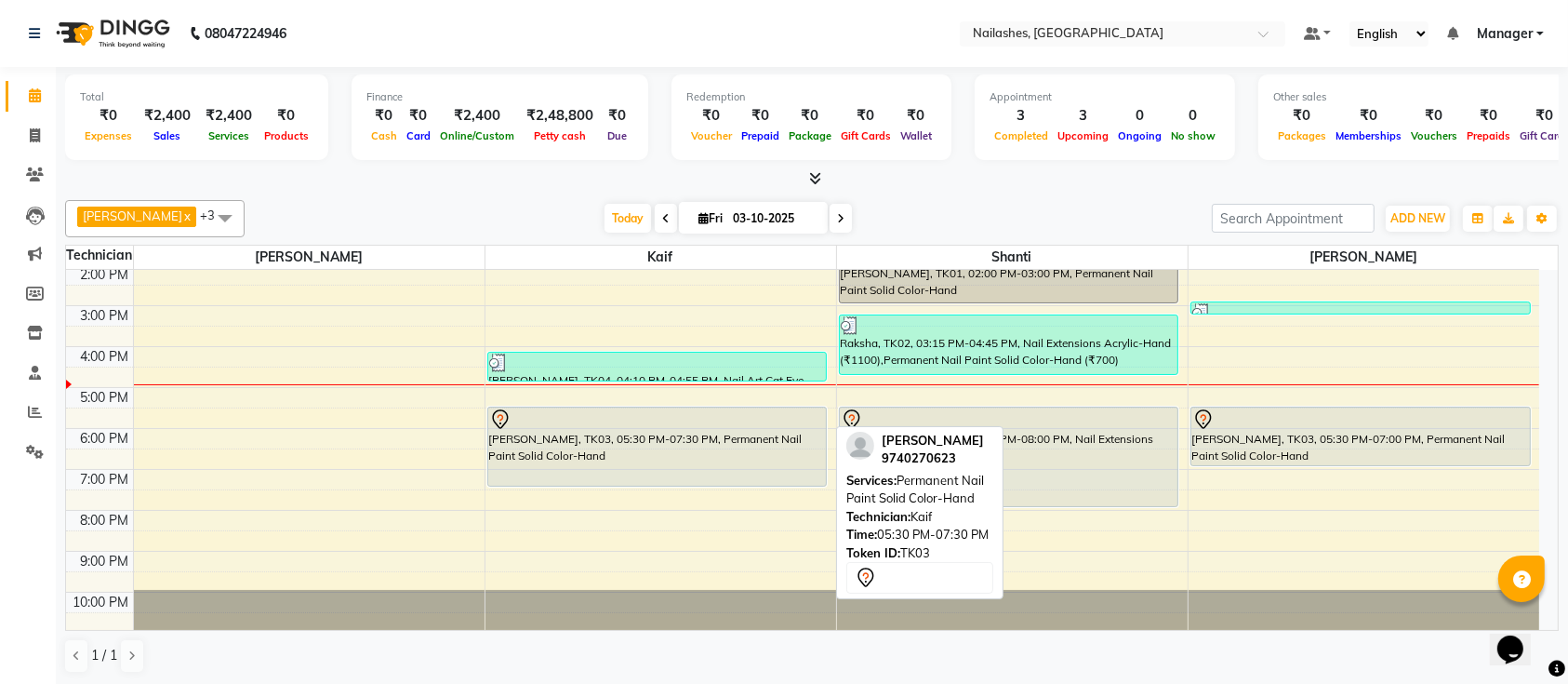
click at [649, 429] on div "[PERSON_NAME], TK03, 05:30 PM-07:30 PM, Permanent Nail Paint Solid Color-Hand" at bounding box center [657, 446] width 338 height 78
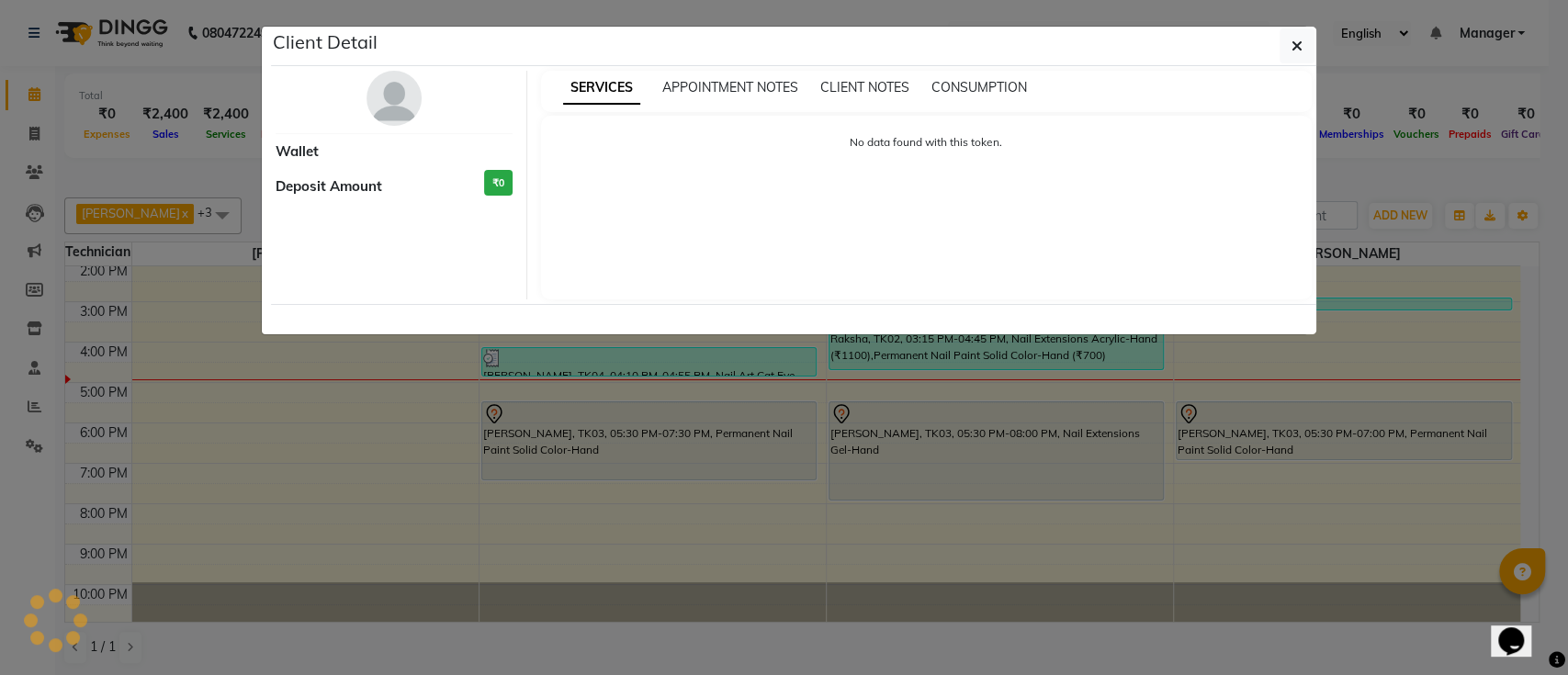
select select "7"
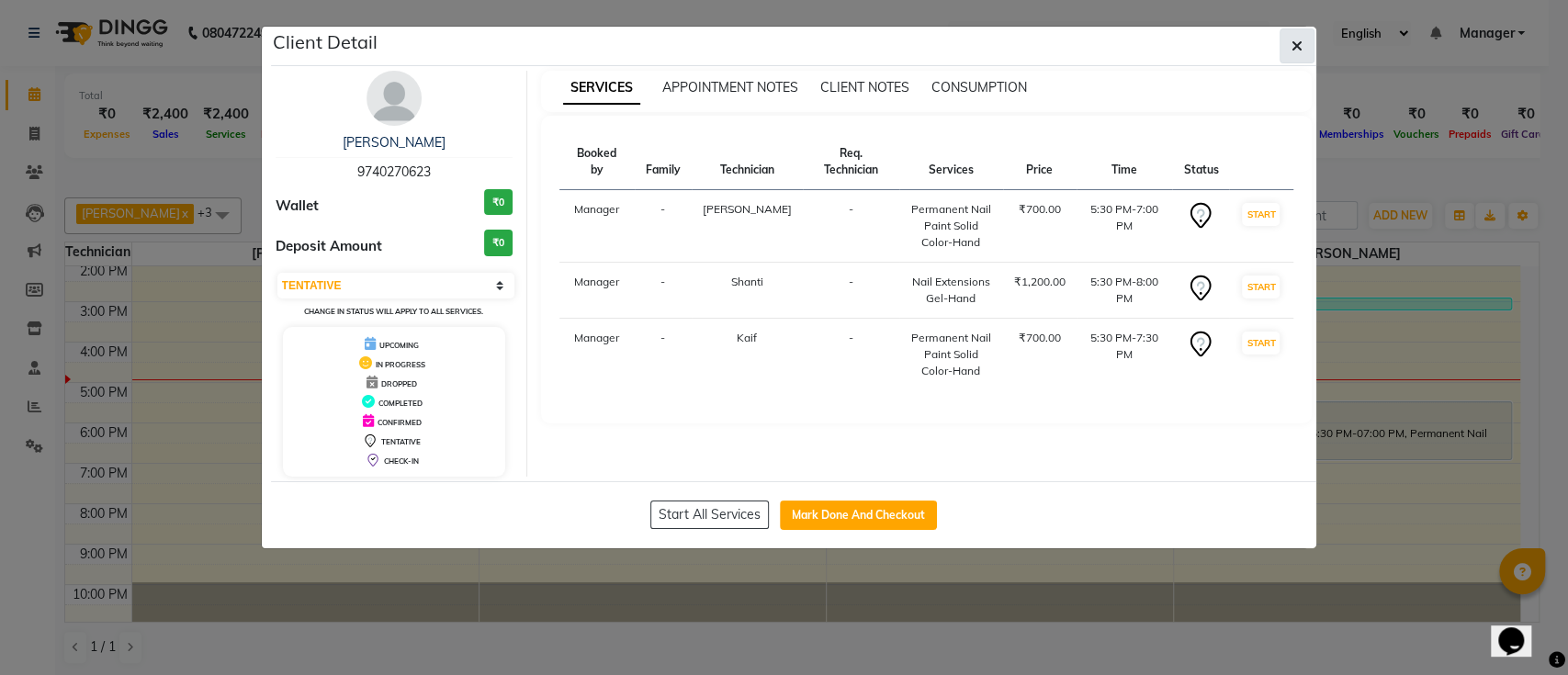
click at [1302, 48] on button "button" at bounding box center [1297, 46] width 35 height 34
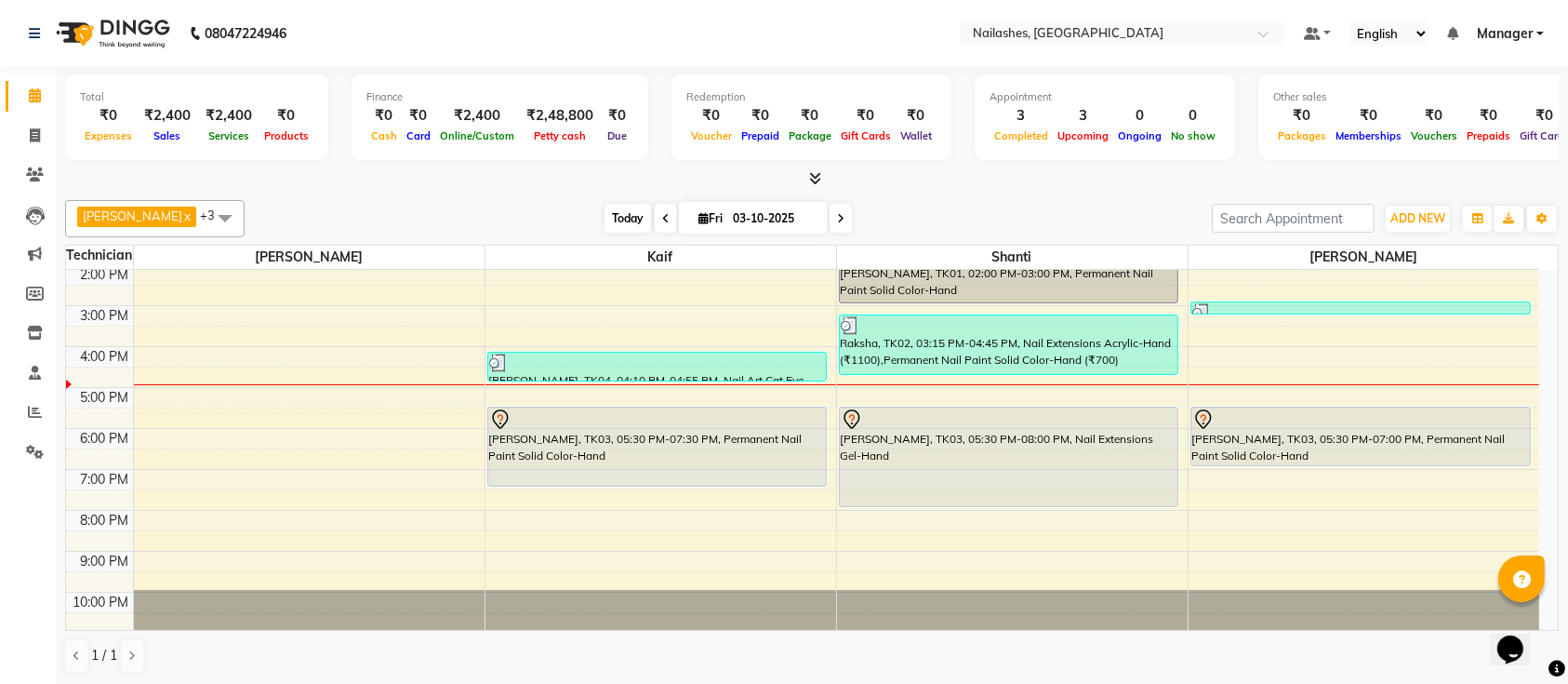
click at [605, 229] on span "Today" at bounding box center [627, 218] width 46 height 29
drag, startPoint x: 1225, startPoint y: 387, endPoint x: 1220, endPoint y: 607, distance: 220.1
click at [1221, 607] on div "9:00 AM 10:00 AM 11:00 AM 12:00 PM 1:00 PM 2:00 PM 3:00 PM 4:00 PM 5:00 PM 6:00…" at bounding box center [803, 347] width 1474 height 573
drag, startPoint x: 1220, startPoint y: 607, endPoint x: 1207, endPoint y: 606, distance: 13.0
drag, startPoint x: 1207, startPoint y: 606, endPoint x: 750, endPoint y: 607, distance: 457.0
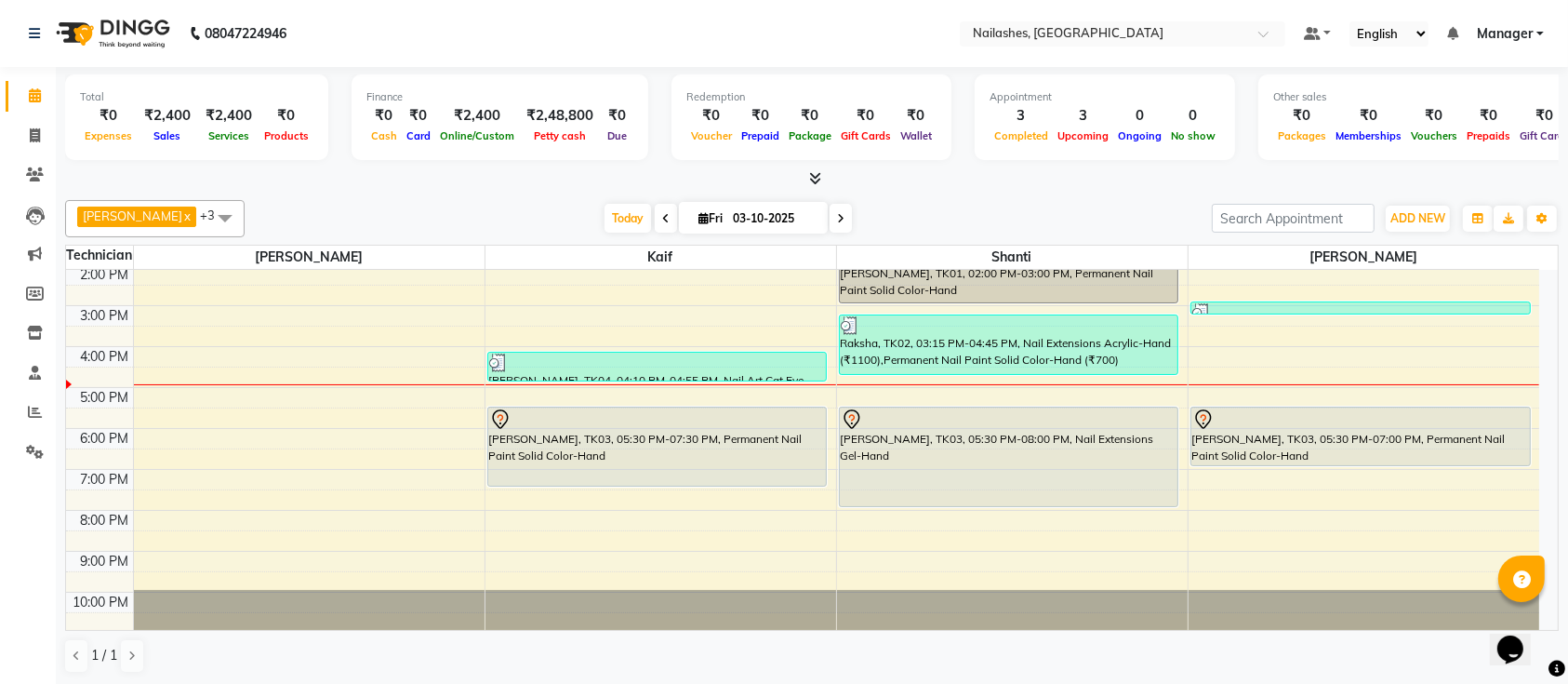
click at [750, 607] on div at bounding box center [660, 609] width 350 height 40
drag, startPoint x: 734, startPoint y: 547, endPoint x: 741, endPoint y: 579, distance: 32.8
click at [743, 594] on div "9:00 AM 10:00 AM 11:00 AM 12:00 PM 1:00 PM 2:00 PM 3:00 PM 4:00 PM 5:00 PM 6:00…" at bounding box center [803, 347] width 1474 height 573
click at [749, 585] on div "9:00 AM 10:00 AM 11:00 AM 12:00 PM 1:00 PM 2:00 PM 3:00 PM 4:00 PM 5:00 PM 6:00…" at bounding box center [803, 347] width 1474 height 573
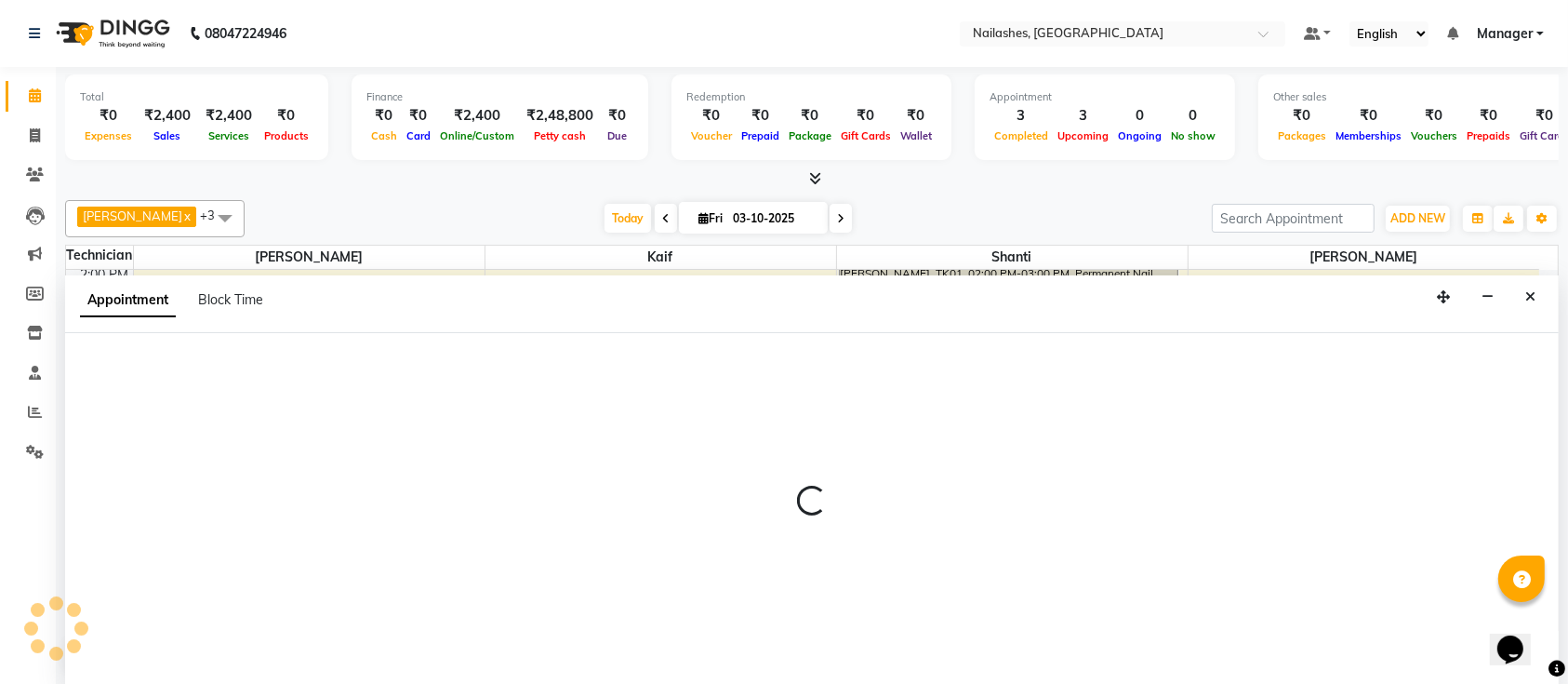
scroll to position [0, 0]
select select "29607"
select select "tentative"
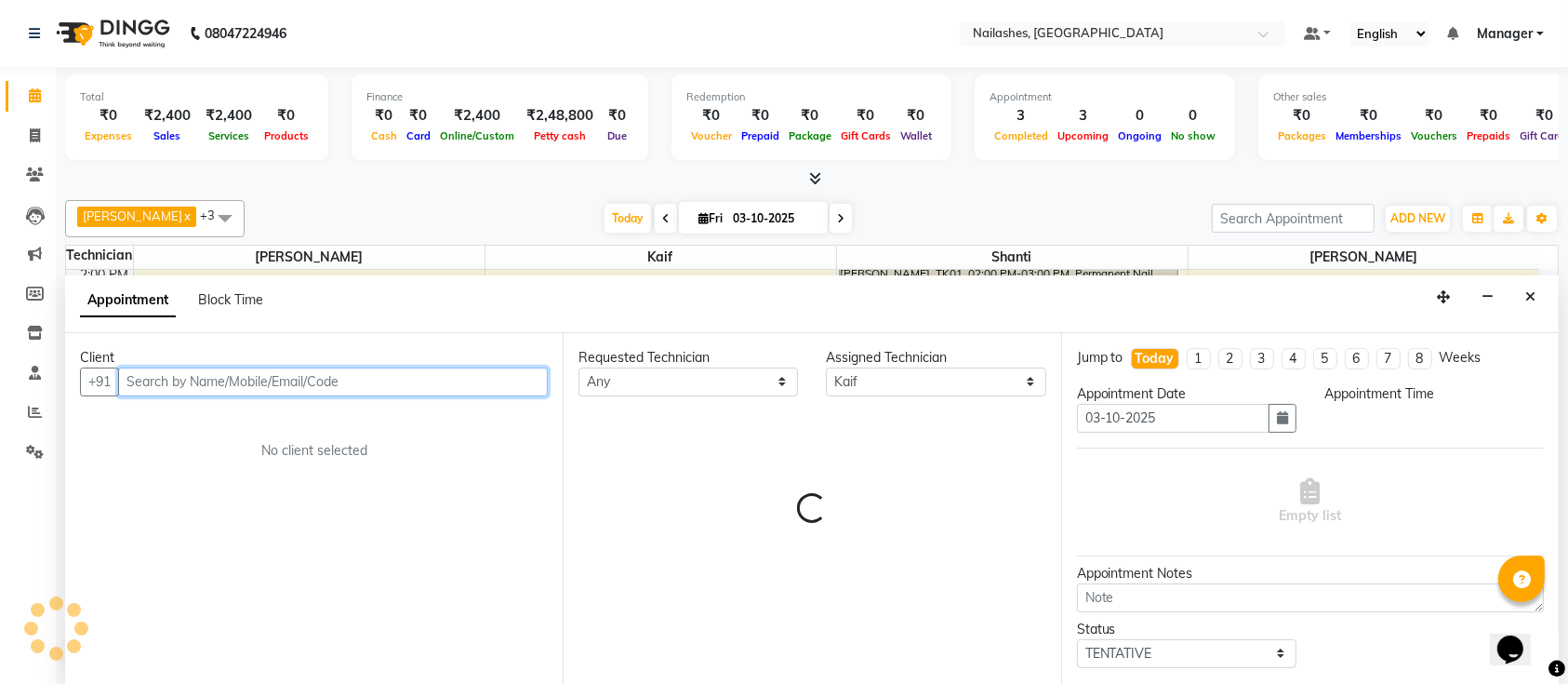
select select "1290"
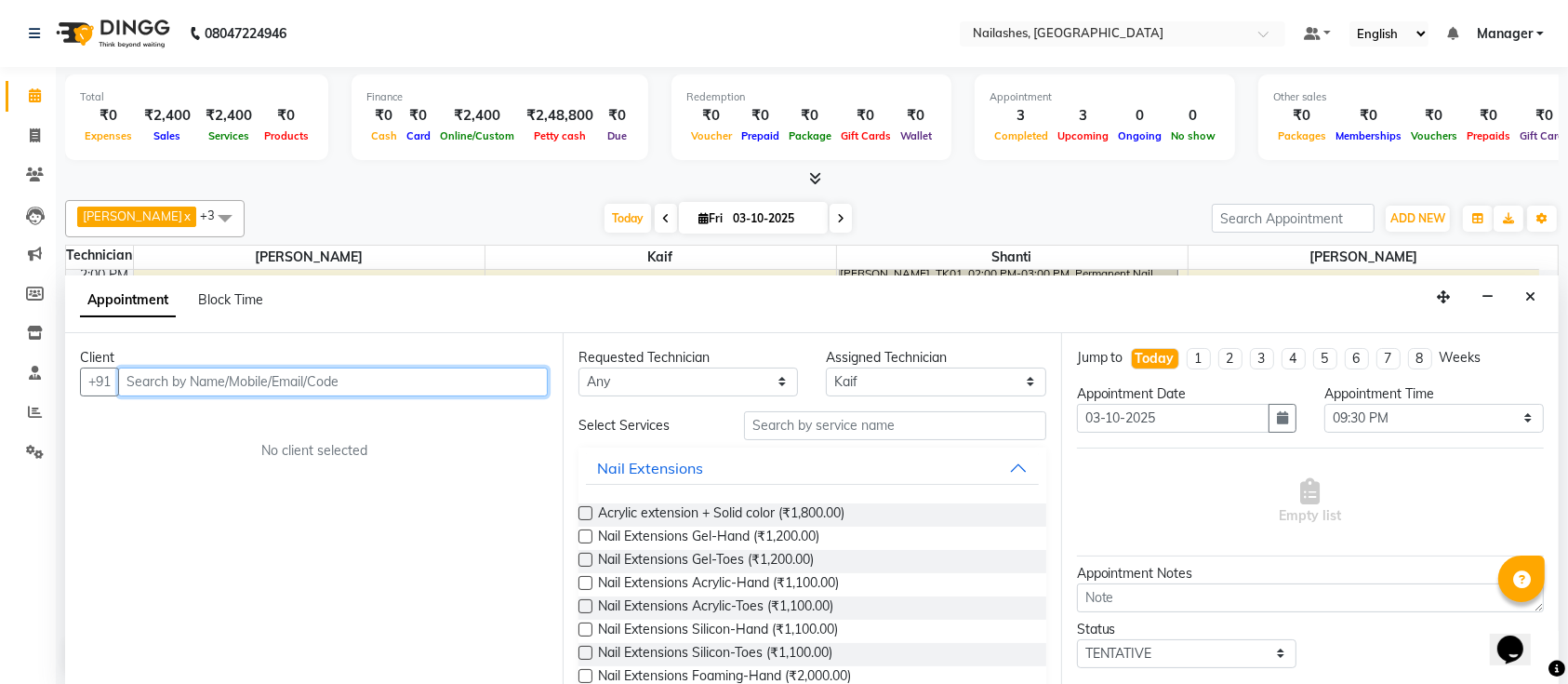
drag, startPoint x: 758, startPoint y: 571, endPoint x: 764, endPoint y: 591, distance: 20.9
click at [482, 549] on div "Client +91 No client selected" at bounding box center [314, 508] width 498 height 352
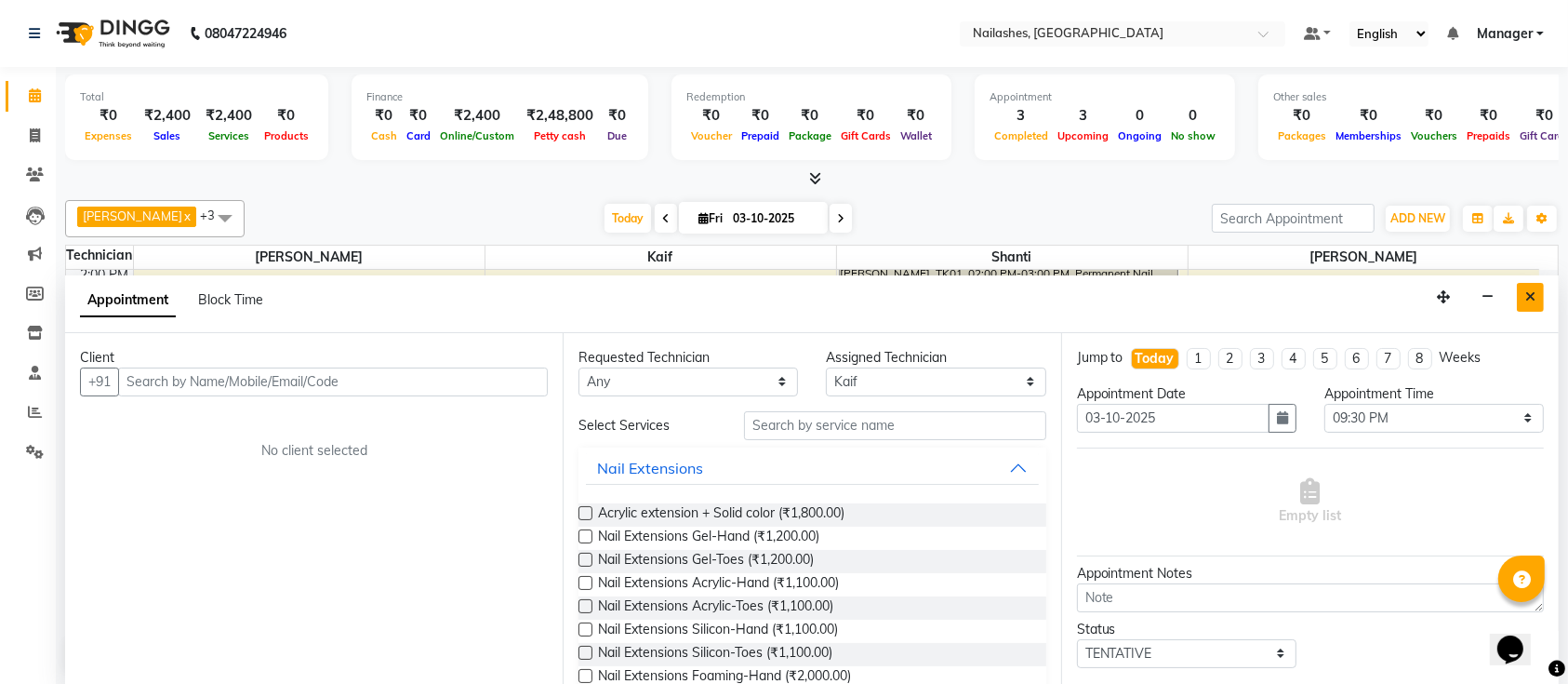
click at [1530, 301] on button "Close" at bounding box center [1530, 297] width 27 height 29
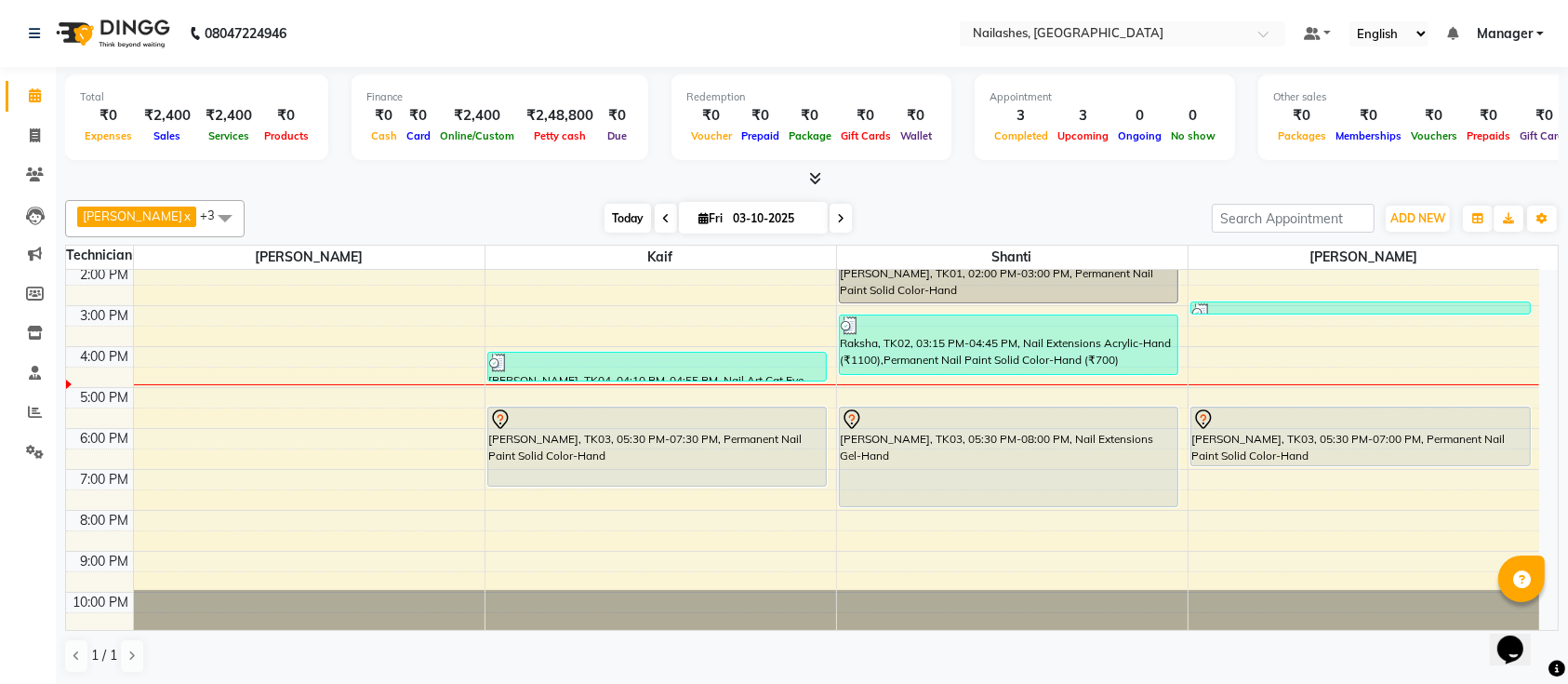
click at [618, 227] on span "Today" at bounding box center [627, 218] width 46 height 29
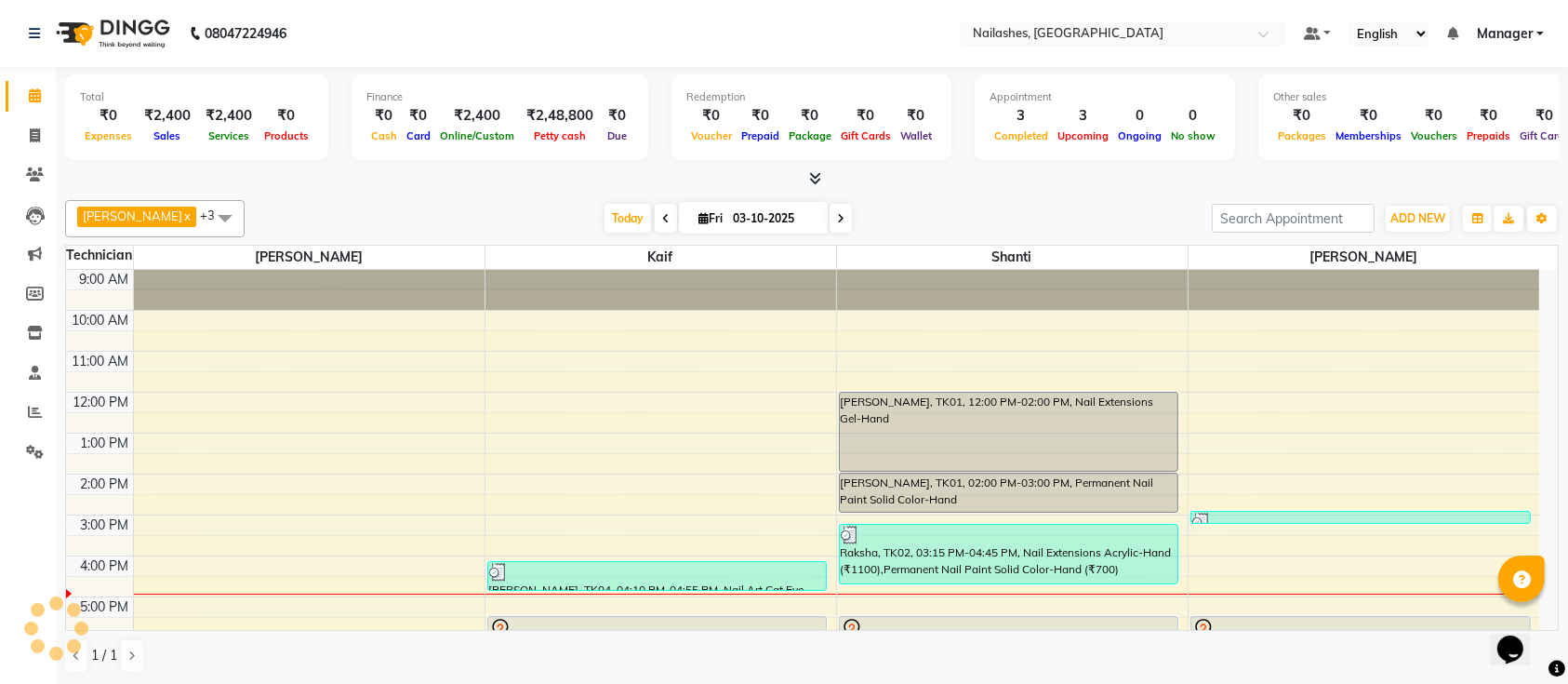
scroll to position [210, 0]
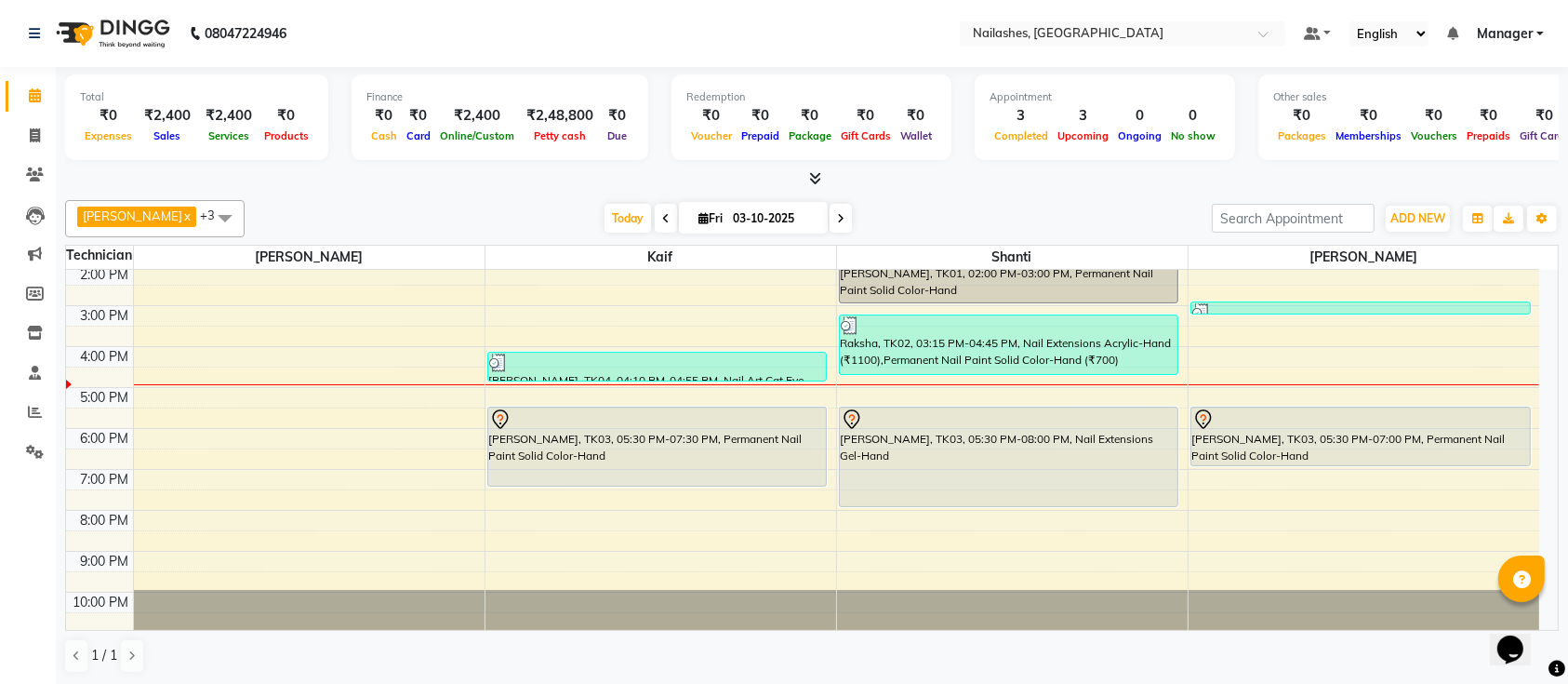
drag, startPoint x: 535, startPoint y: 226, endPoint x: 463, endPoint y: 217, distance: 72.6
click at [463, 217] on div "[DATE] [DATE]" at bounding box center [728, 219] width 948 height 28
drag, startPoint x: 379, startPoint y: 420, endPoint x: 365, endPoint y: 591, distance: 171.6
click at [365, 591] on div "9:00 AM 10:00 AM 11:00 AM 12:00 PM 1:00 PM 2:00 PM 3:00 PM 4:00 PM 5:00 PM 6:00…" at bounding box center [803, 347] width 1474 height 573
drag, startPoint x: 349, startPoint y: 587, endPoint x: 259, endPoint y: 616, distance: 94.6
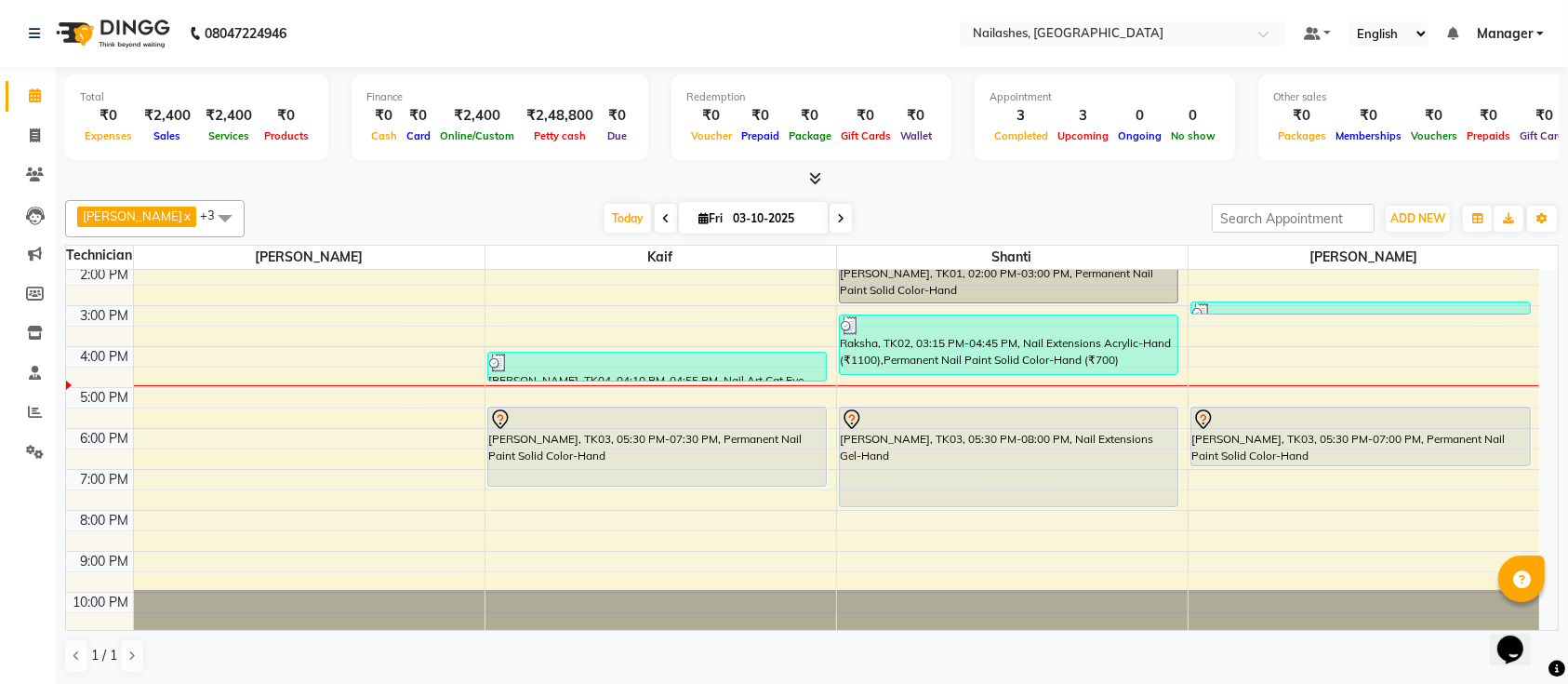
click at [259, 616] on div at bounding box center [309, 609] width 350 height 40
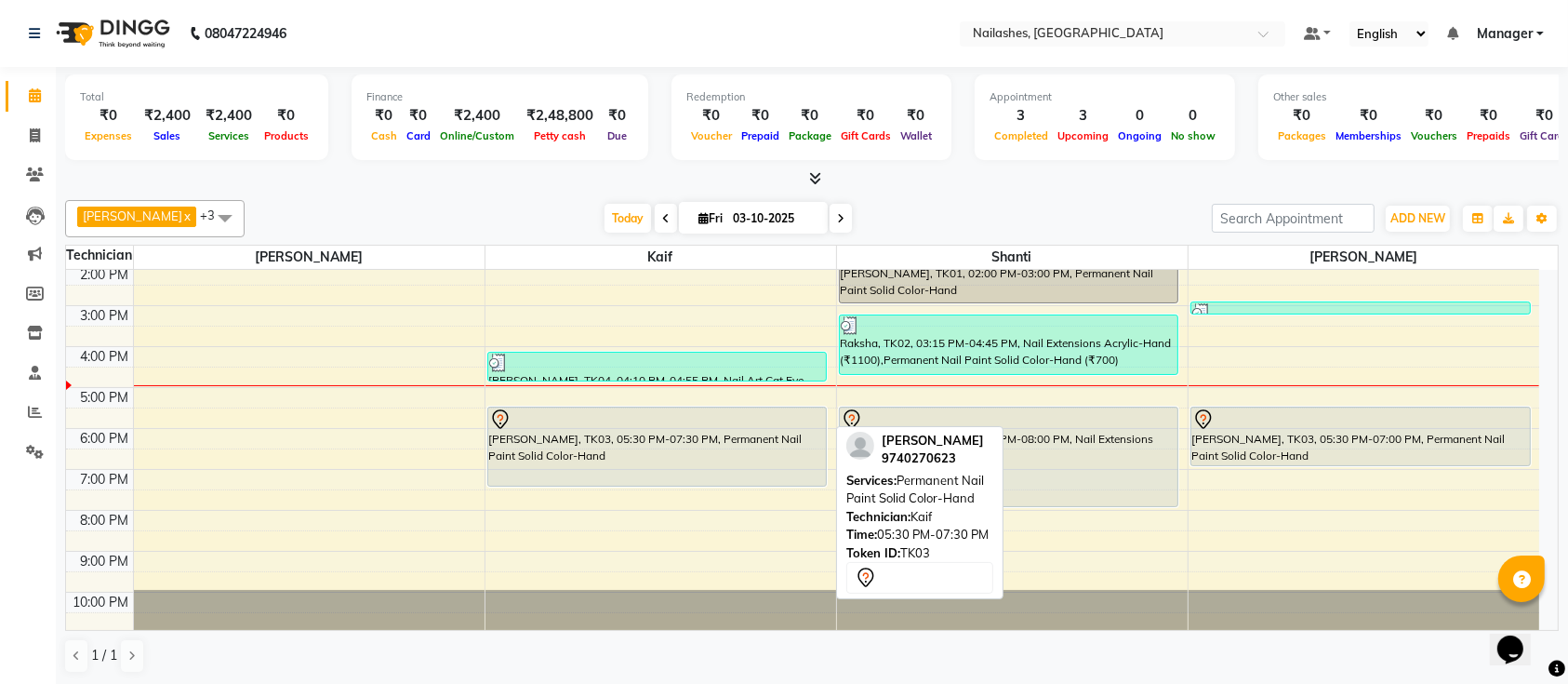
click at [613, 443] on div "[PERSON_NAME], TK03, 05:30 PM-07:30 PM, Permanent Nail Paint Solid Color-Hand" at bounding box center [657, 446] width 338 height 78
select select "7"
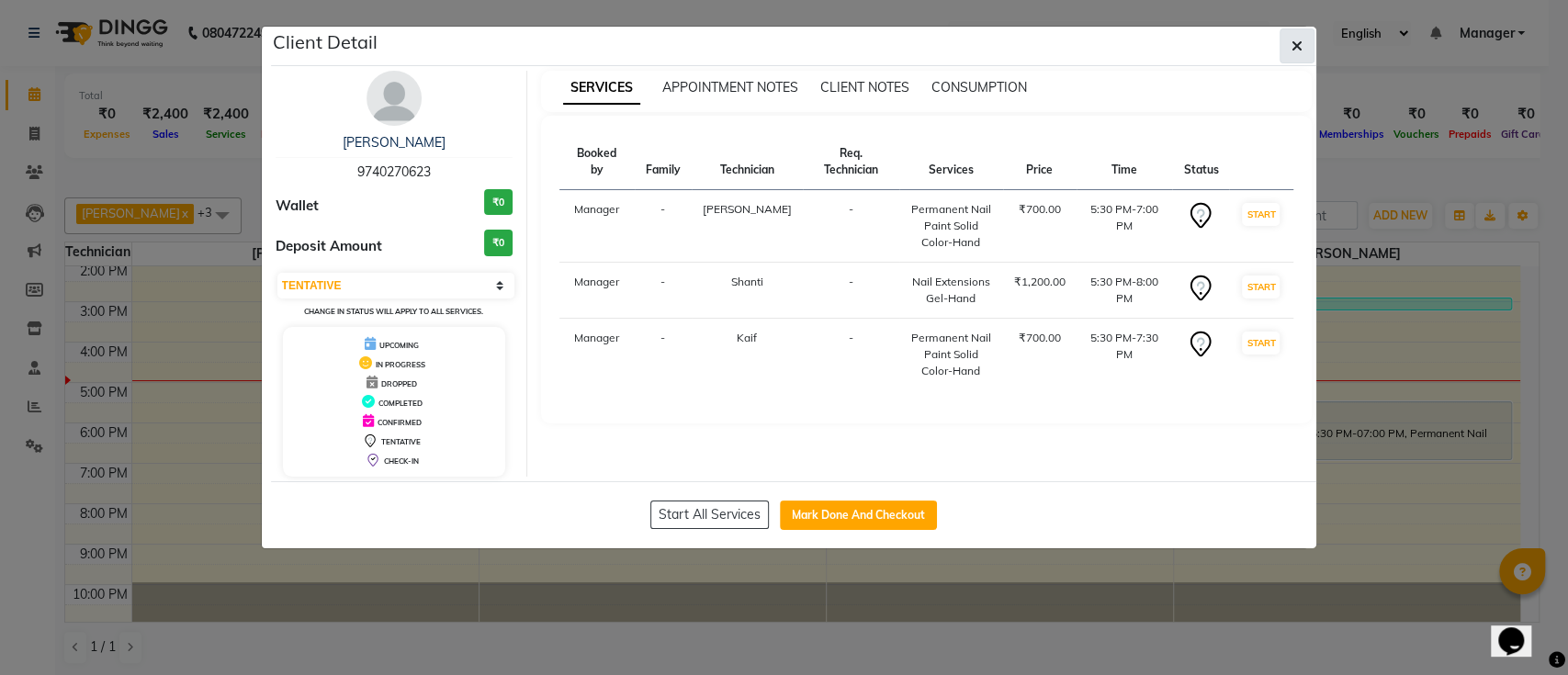
click at [1306, 53] on button "button" at bounding box center [1297, 46] width 35 height 34
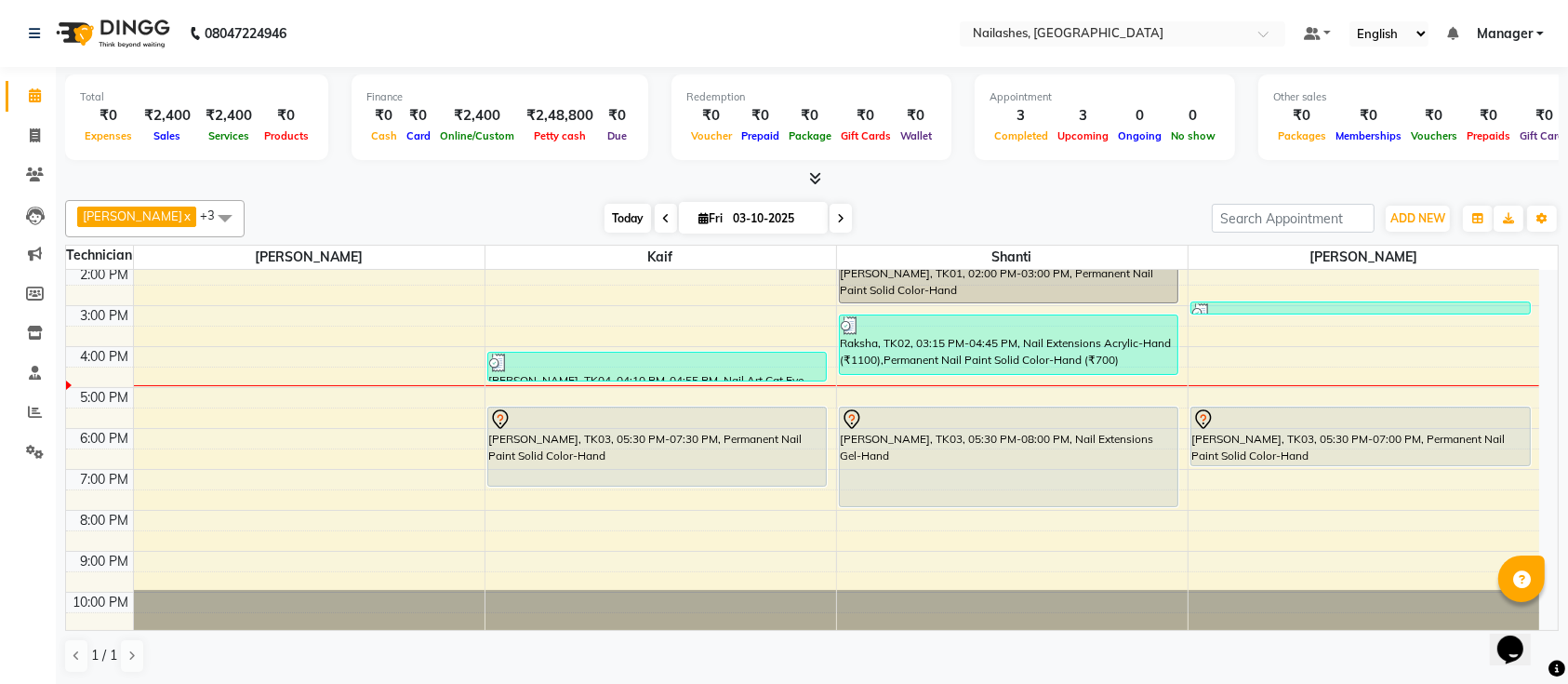
click at [617, 225] on span "Today" at bounding box center [627, 218] width 46 height 29
drag, startPoint x: 569, startPoint y: 221, endPoint x: 506, endPoint y: 224, distance: 63.1
click at [506, 224] on div "[DATE] [DATE]" at bounding box center [728, 219] width 948 height 28
drag, startPoint x: 483, startPoint y: 224, endPoint x: 439, endPoint y: 225, distance: 44.0
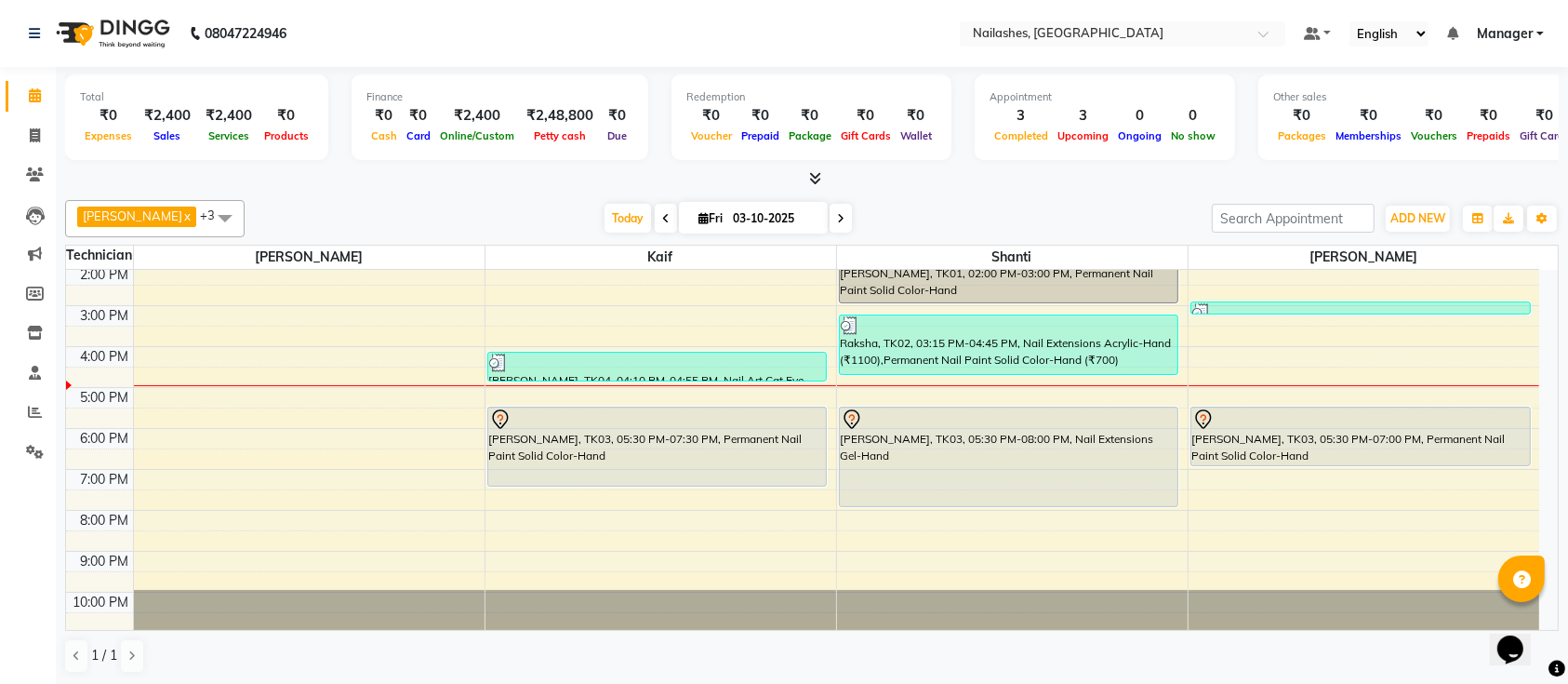
click at [439, 225] on div "[DATE] [DATE]" at bounding box center [728, 219] width 948 height 28
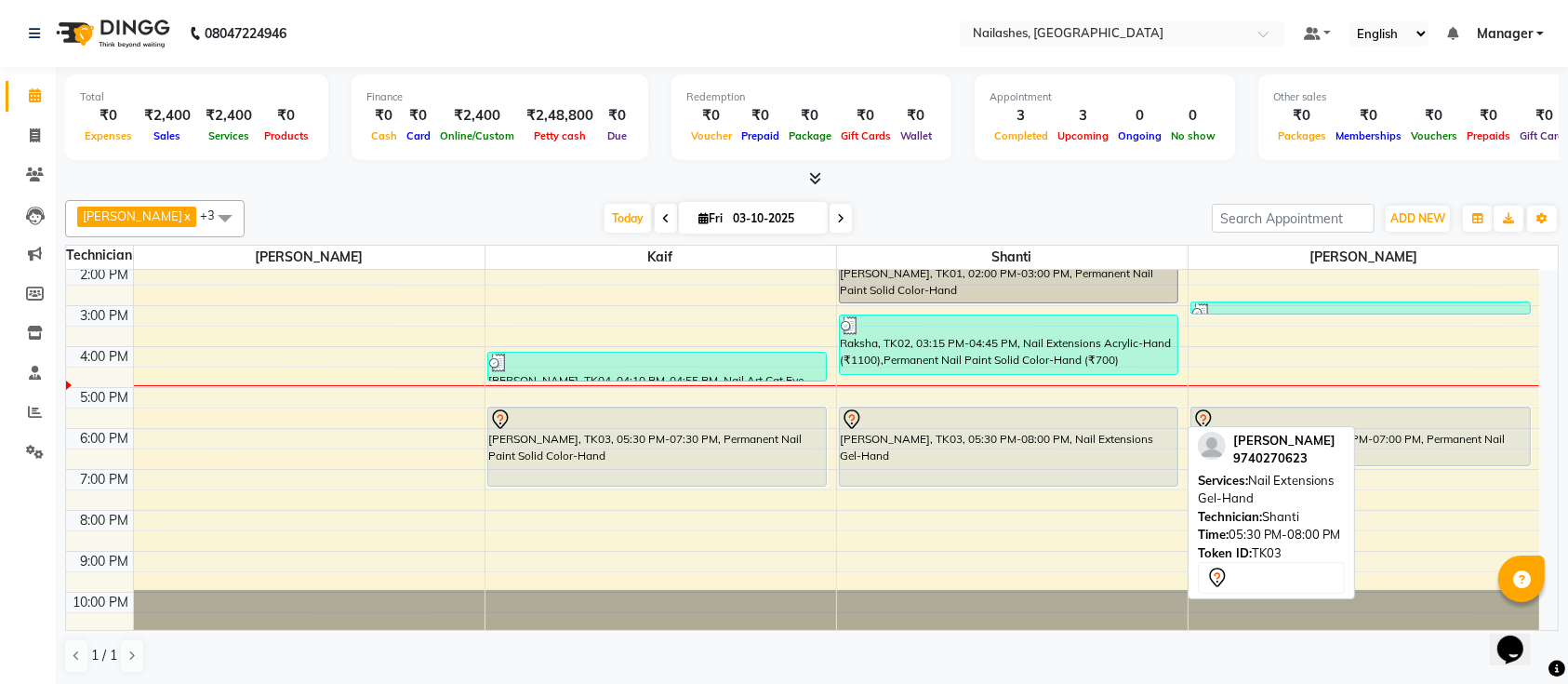
drag, startPoint x: 991, startPoint y: 506, endPoint x: 1011, endPoint y: 491, distance: 25.0
click at [1011, 491] on div "9:00 AM 10:00 AM 11:00 AM 12:00 PM 1:00 PM 2:00 PM 3:00 PM 4:00 PM 5:00 PM 6:00…" at bounding box center [803, 347] width 1474 height 573
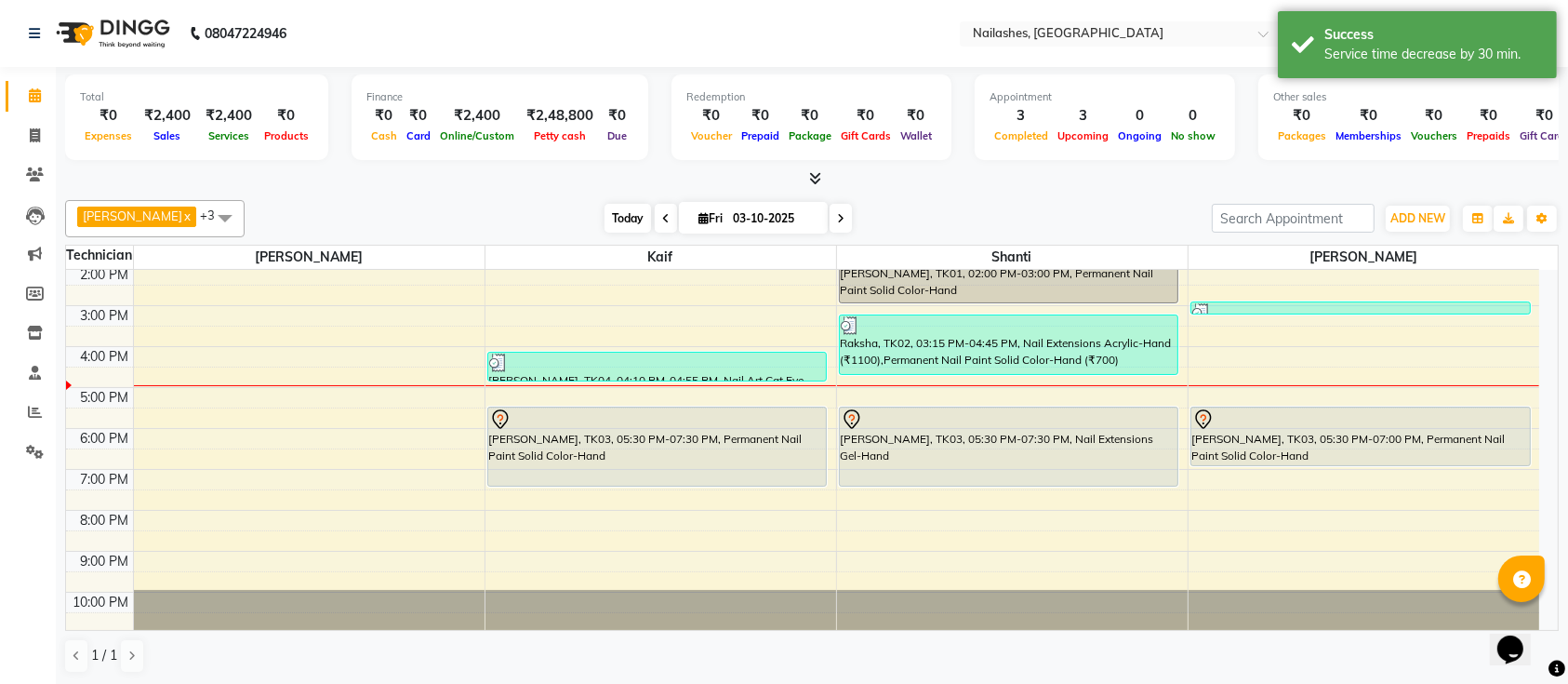
click at [605, 213] on span "Today" at bounding box center [627, 218] width 46 height 29
drag, startPoint x: 514, startPoint y: 211, endPoint x: 416, endPoint y: 197, distance: 99.0
click at [416, 197] on div "Ismail x Shanti x [PERSON_NAME] x Kaif x +3 UnSelect All Ismail Kaif [PERSON_NA…" at bounding box center [811, 436] width 1493 height 488
drag, startPoint x: 416, startPoint y: 197, endPoint x: 400, endPoint y: 197, distance: 16.0
drag, startPoint x: 400, startPoint y: 197, endPoint x: 347, endPoint y: 203, distance: 53.3
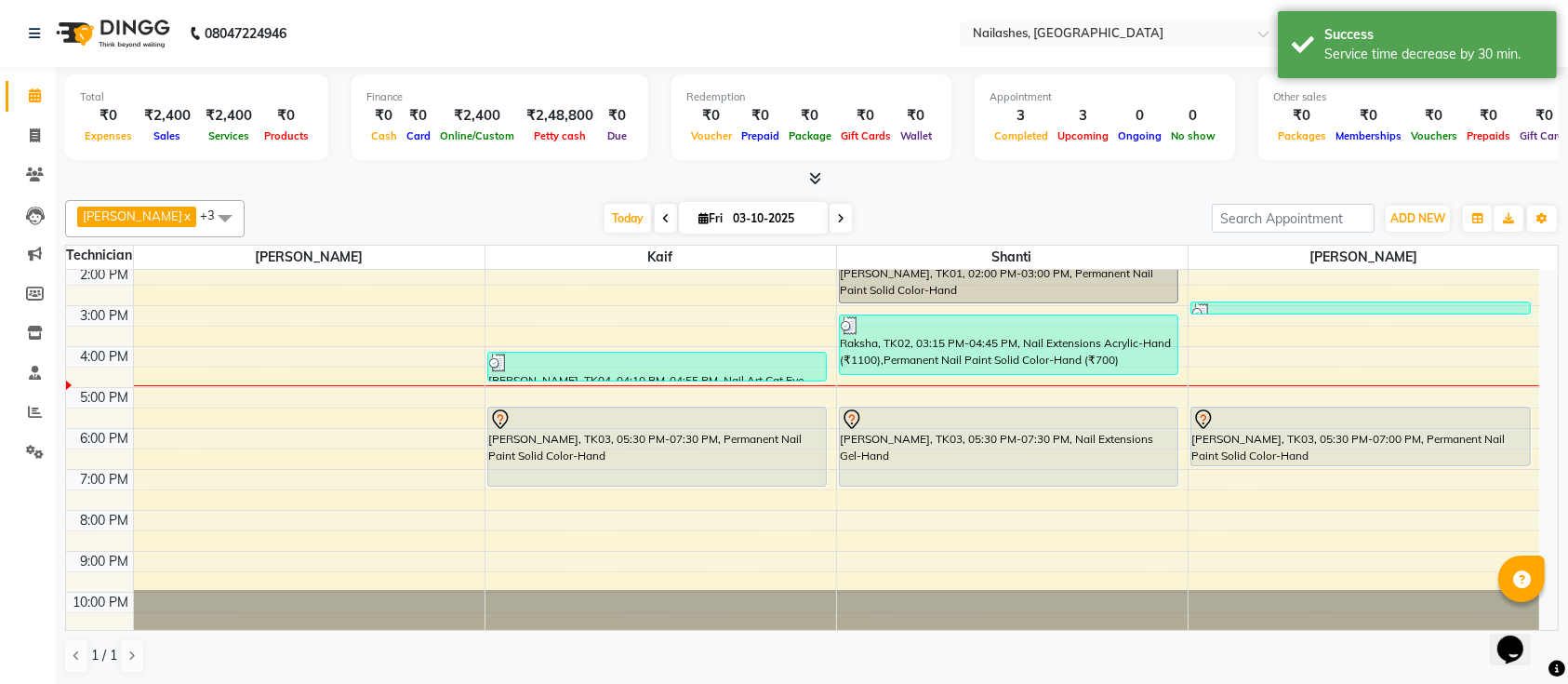
click at [347, 203] on div "Ismail x Shanti x [PERSON_NAME] x Kaif x +3 UnSelect All Ismail Kaif [PERSON_NA…" at bounding box center [811, 218] width 1493 height 37
drag, startPoint x: 337, startPoint y: 203, endPoint x: 313, endPoint y: 203, distance: 24.0
click at [313, 203] on div "Ismail x Shanti x [PERSON_NAME] x Kaif x +3 UnSelect All Ismail Kaif [PERSON_NA…" at bounding box center [811, 218] width 1493 height 37
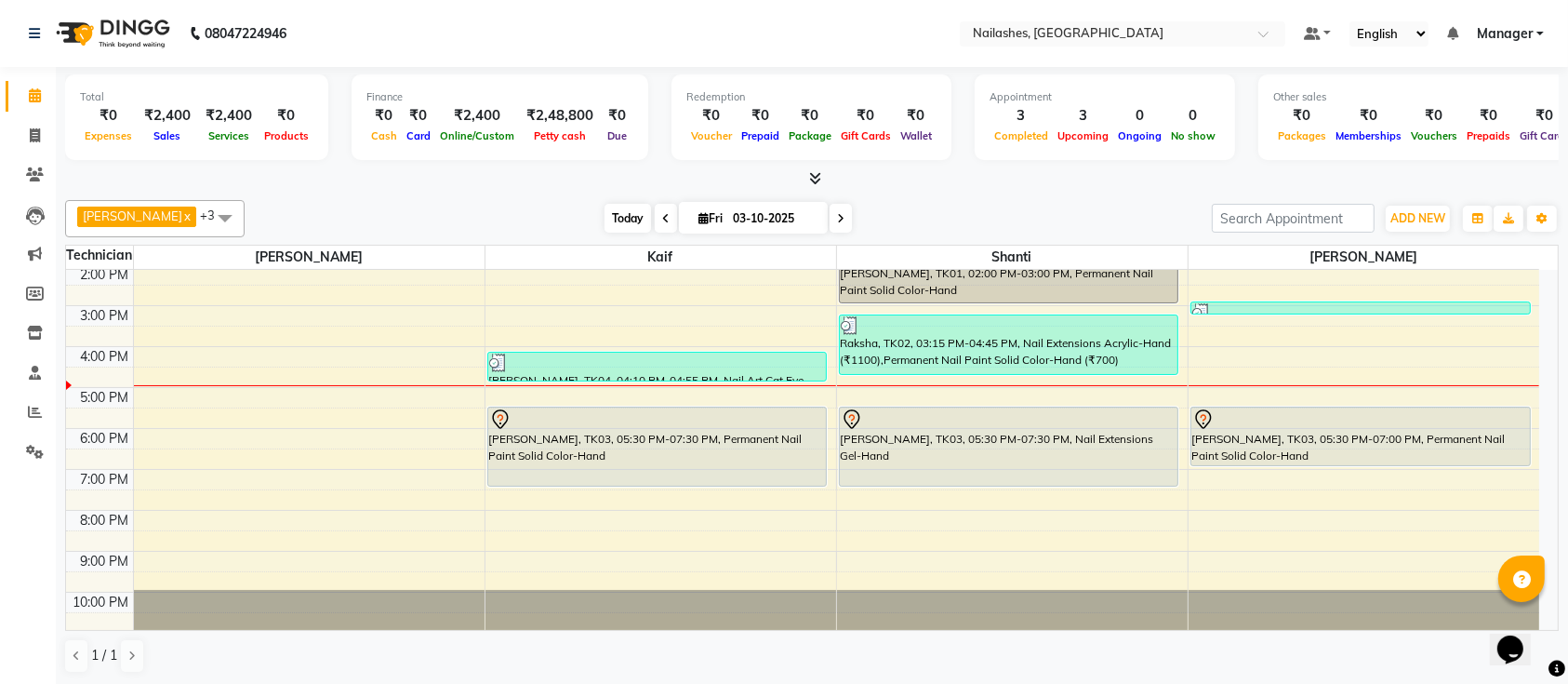
click at [605, 218] on span "Today" at bounding box center [627, 218] width 46 height 29
click at [533, 200] on div "Ismail x Shanti x [PERSON_NAME] x Kaif x +3 UnSelect All Ismail Kaif [PERSON_NA…" at bounding box center [811, 218] width 1493 height 37
drag, startPoint x: 495, startPoint y: 199, endPoint x: 1101, endPoint y: 203, distance: 606.0
click at [1101, 203] on div "Ismail x Shanti x [PERSON_NAME] x Kaif x +3 UnSelect All Ismail Kaif [PERSON_NA…" at bounding box center [811, 218] width 1493 height 37
click at [1329, 469] on div "9:00 AM 10:00 AM 11:00 AM 12:00 PM 1:00 PM 2:00 PM 3:00 PM 4:00 PM 5:00 PM 6:00…" at bounding box center [803, 347] width 1474 height 573
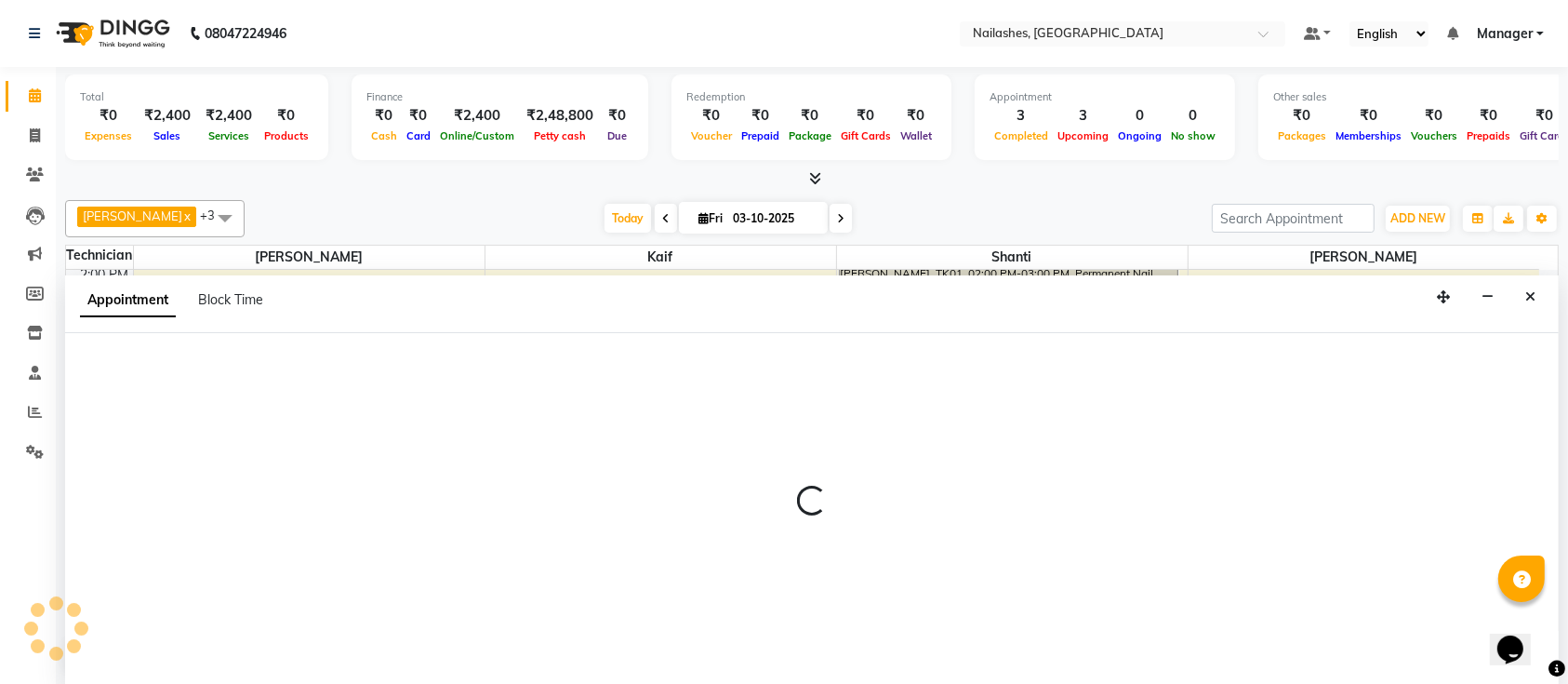
select select "33291"
select select "1140"
select select "tentative"
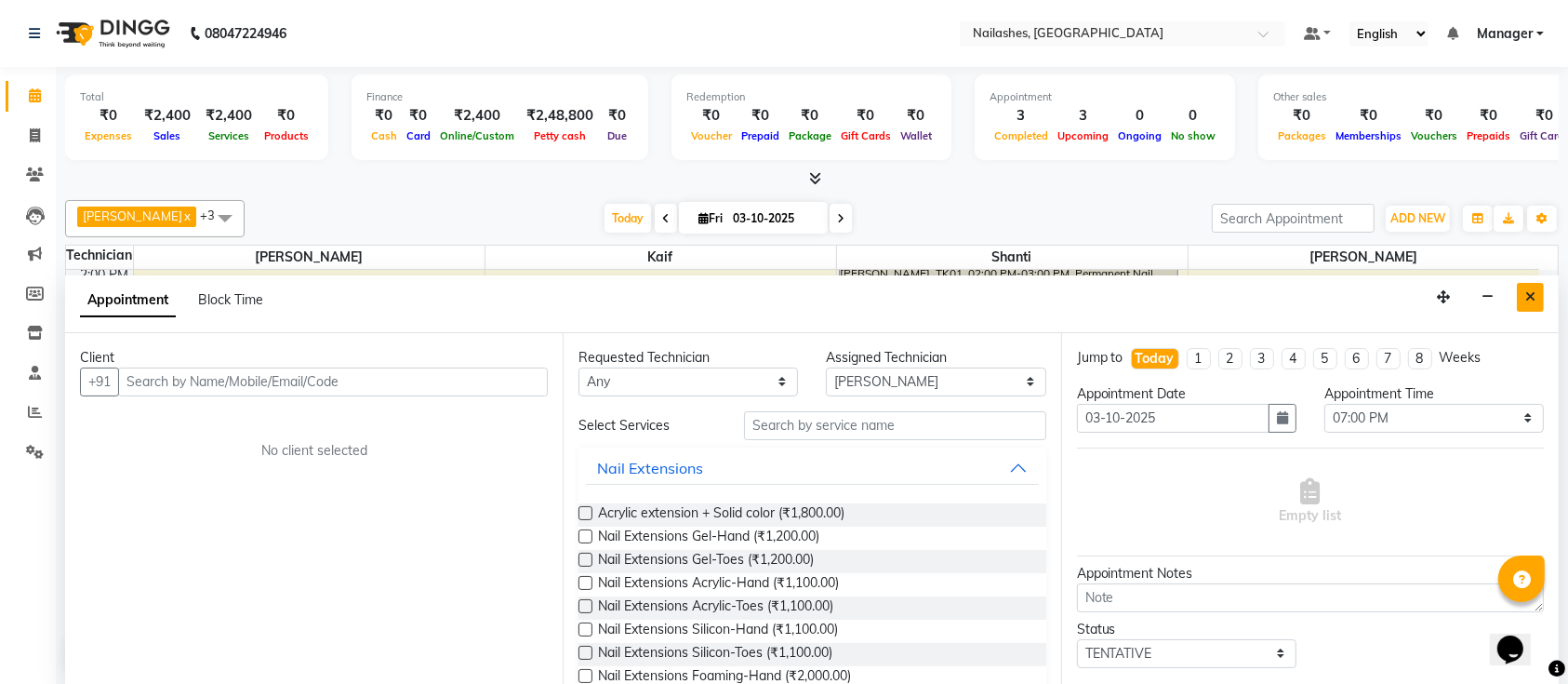
click at [1520, 292] on button "Close" at bounding box center [1530, 297] width 27 height 29
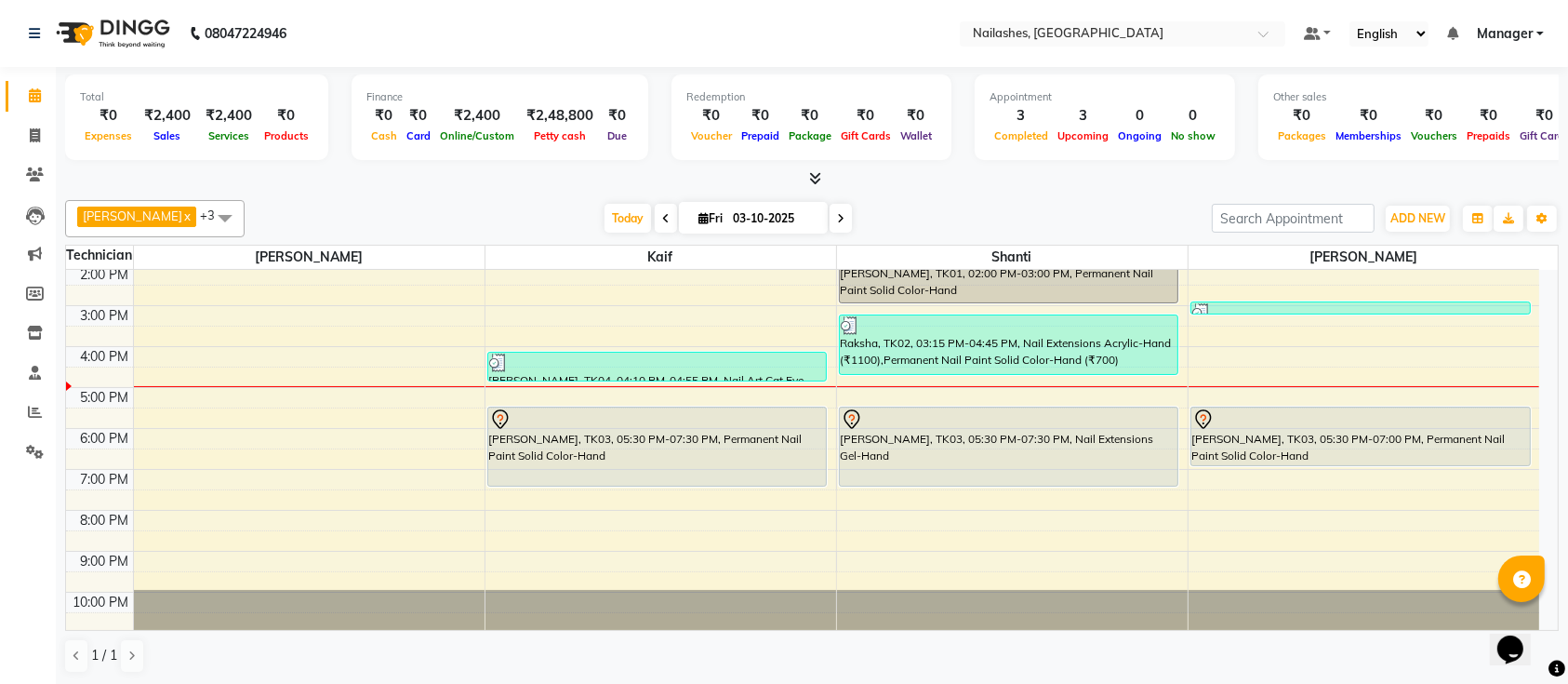
click at [1292, 467] on div "9:00 AM 10:00 AM 11:00 AM 12:00 PM 1:00 PM 2:00 PM 3:00 PM 4:00 PM 5:00 PM 6:00…" at bounding box center [803, 347] width 1474 height 573
select select "33291"
select select "tentative"
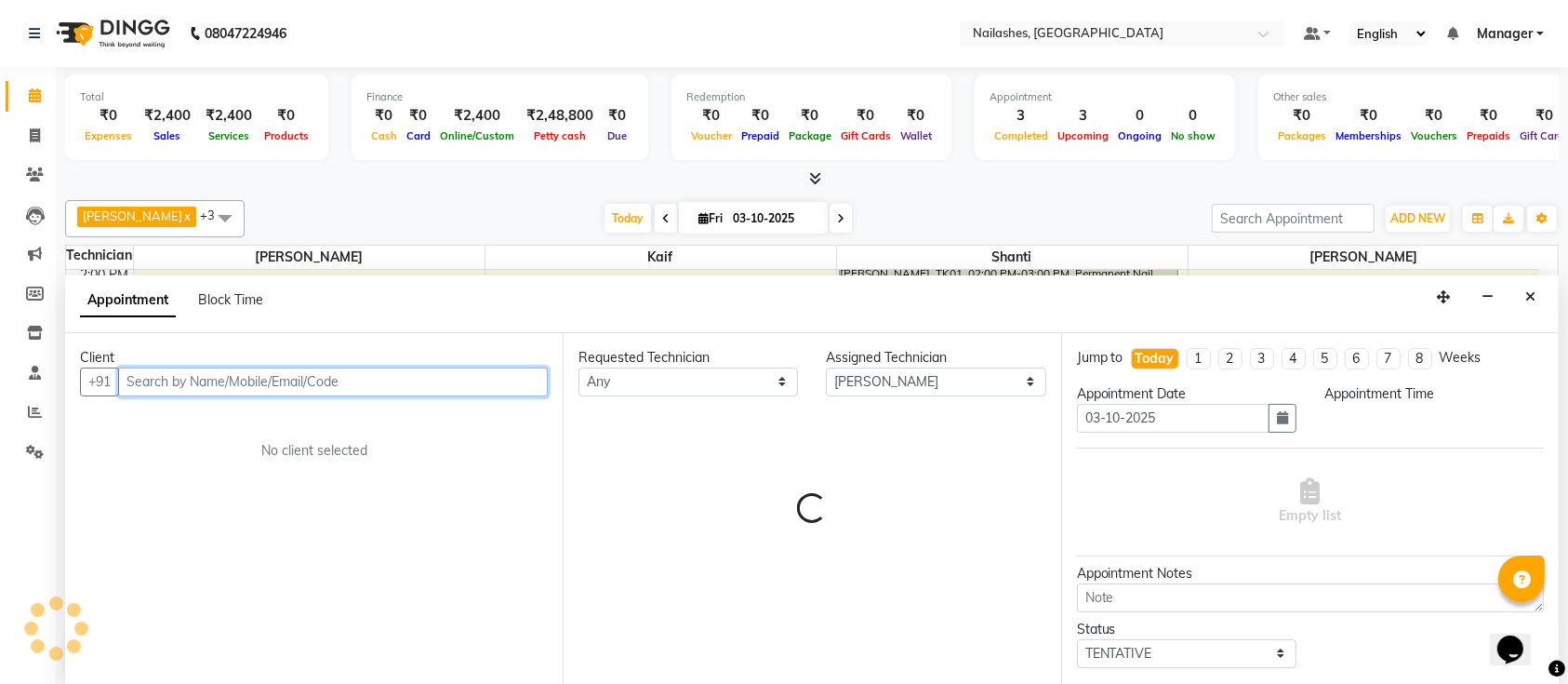
select select "1140"
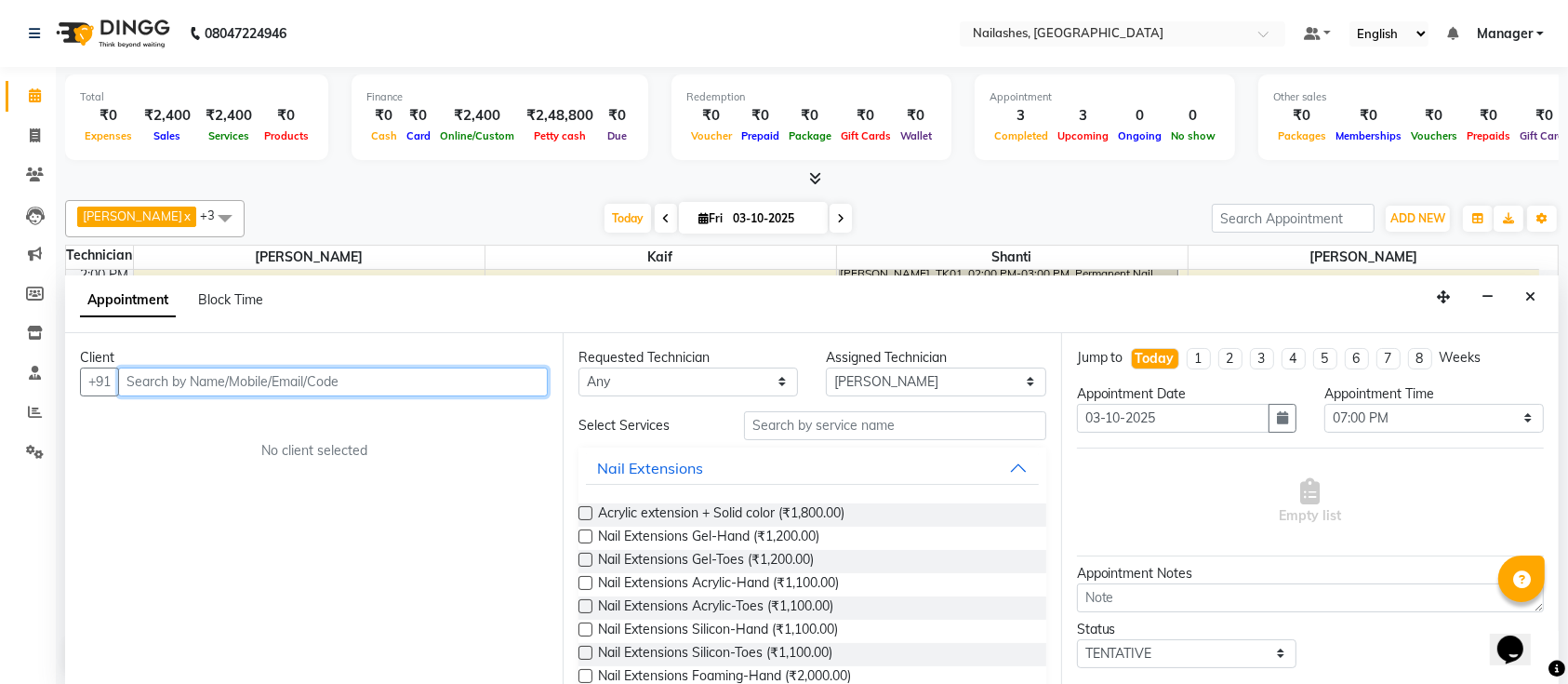
click at [490, 373] on input "text" at bounding box center [332, 382] width 430 height 29
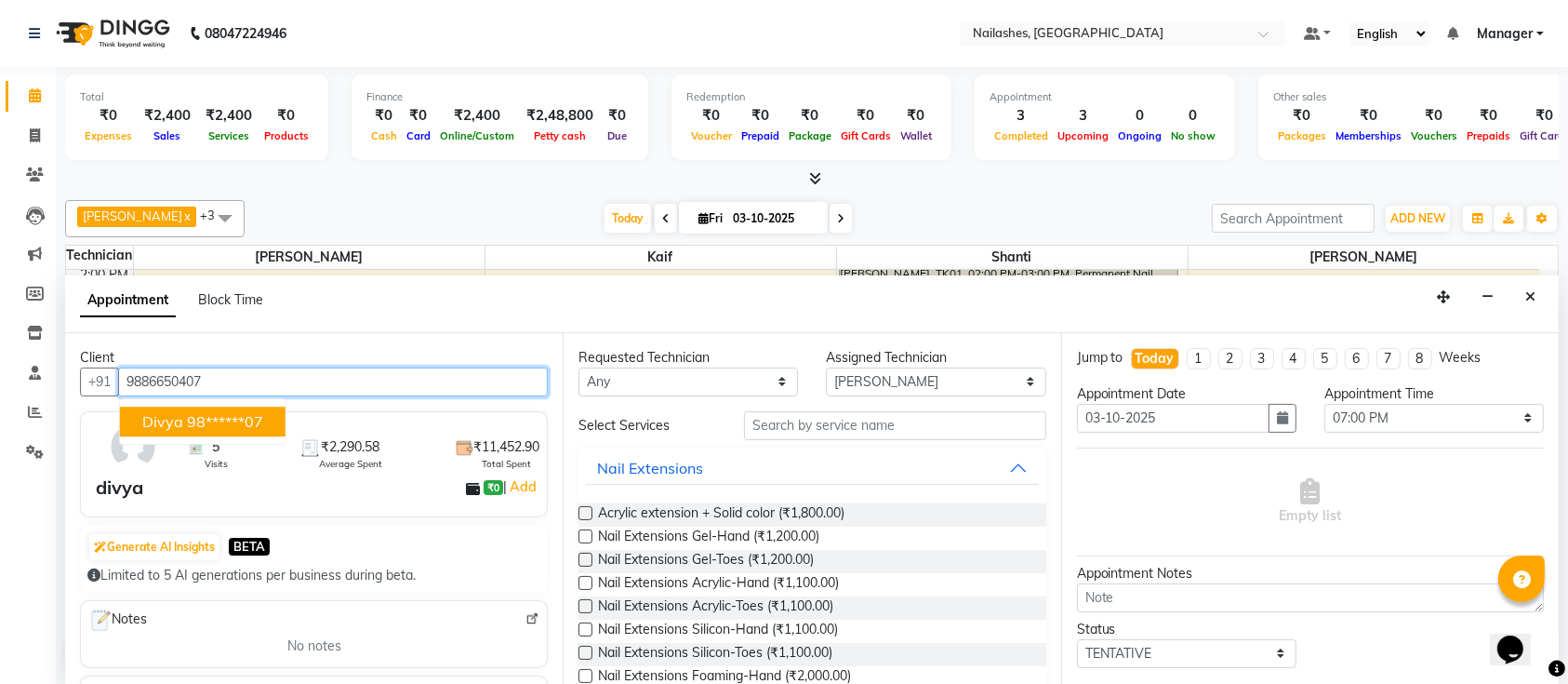
click at [209, 420] on ngb-highlight "98******07" at bounding box center [225, 421] width 77 height 19
type input "98******07"
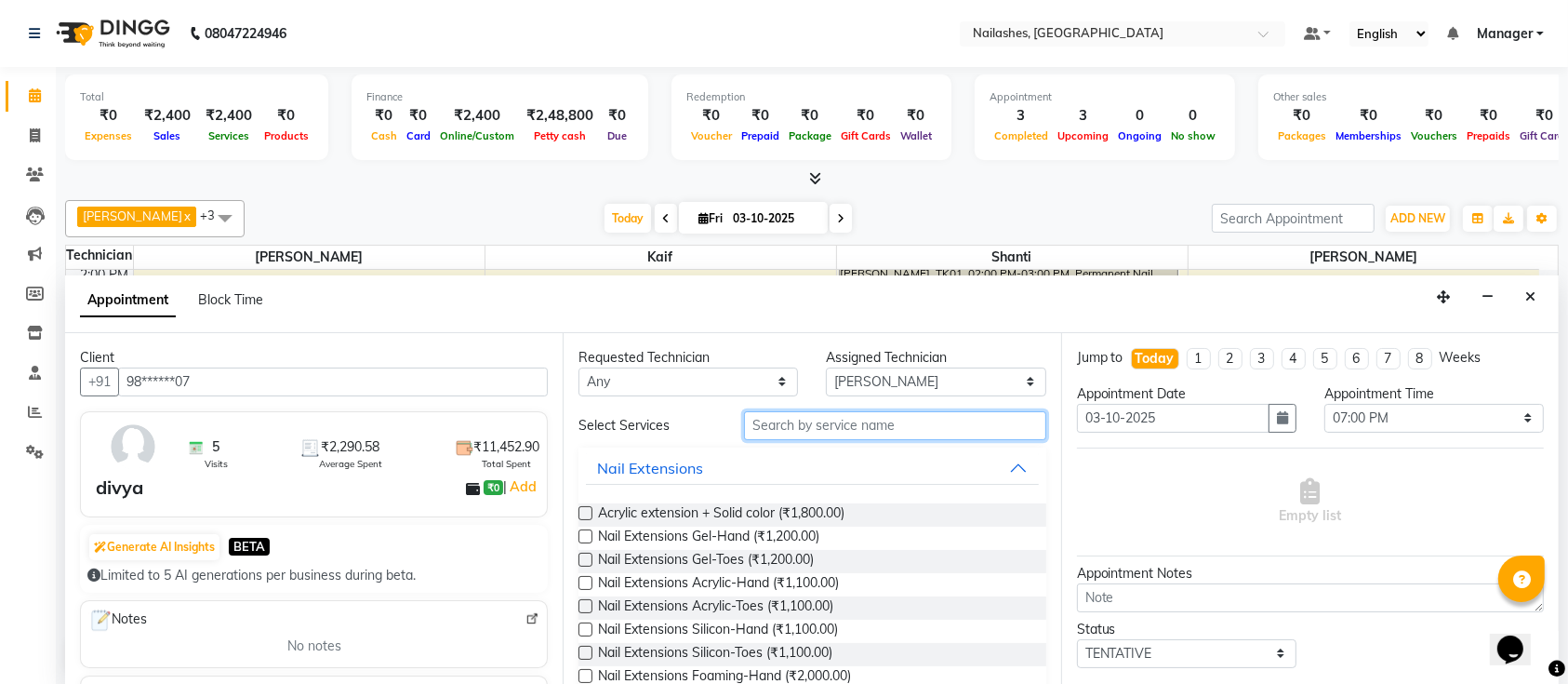
click at [809, 421] on input "text" at bounding box center [895, 425] width 302 height 29
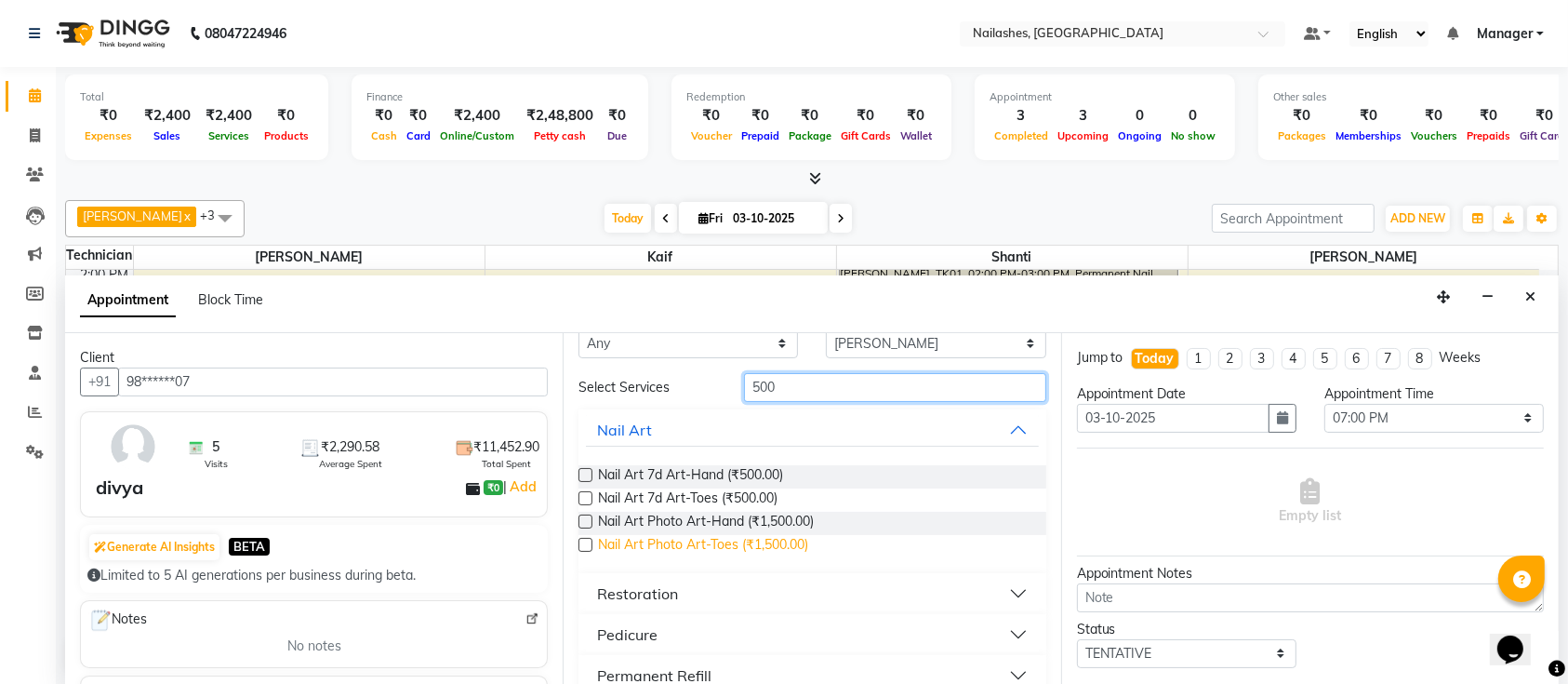
scroll to position [0, 0]
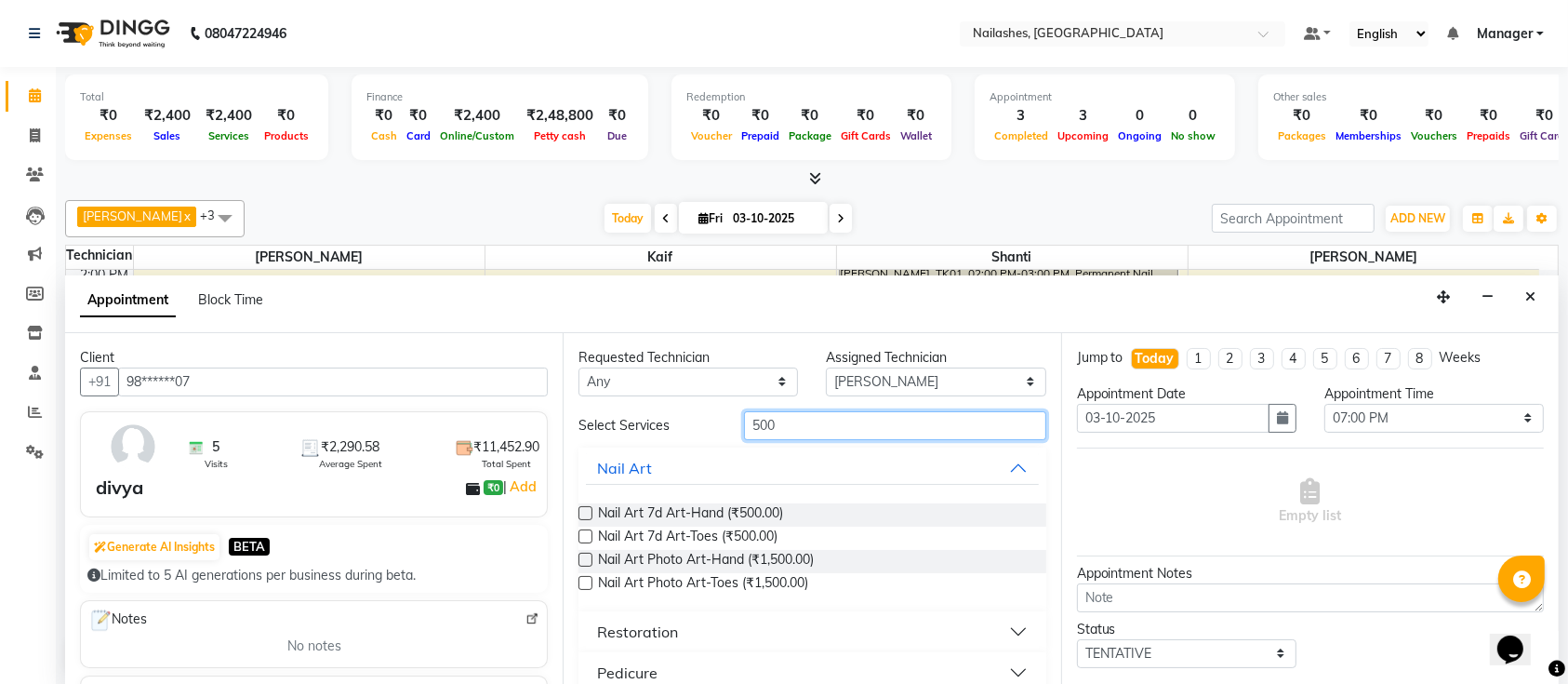
type input "500"
click at [712, 627] on button "Restoration" at bounding box center [811, 631] width 452 height 33
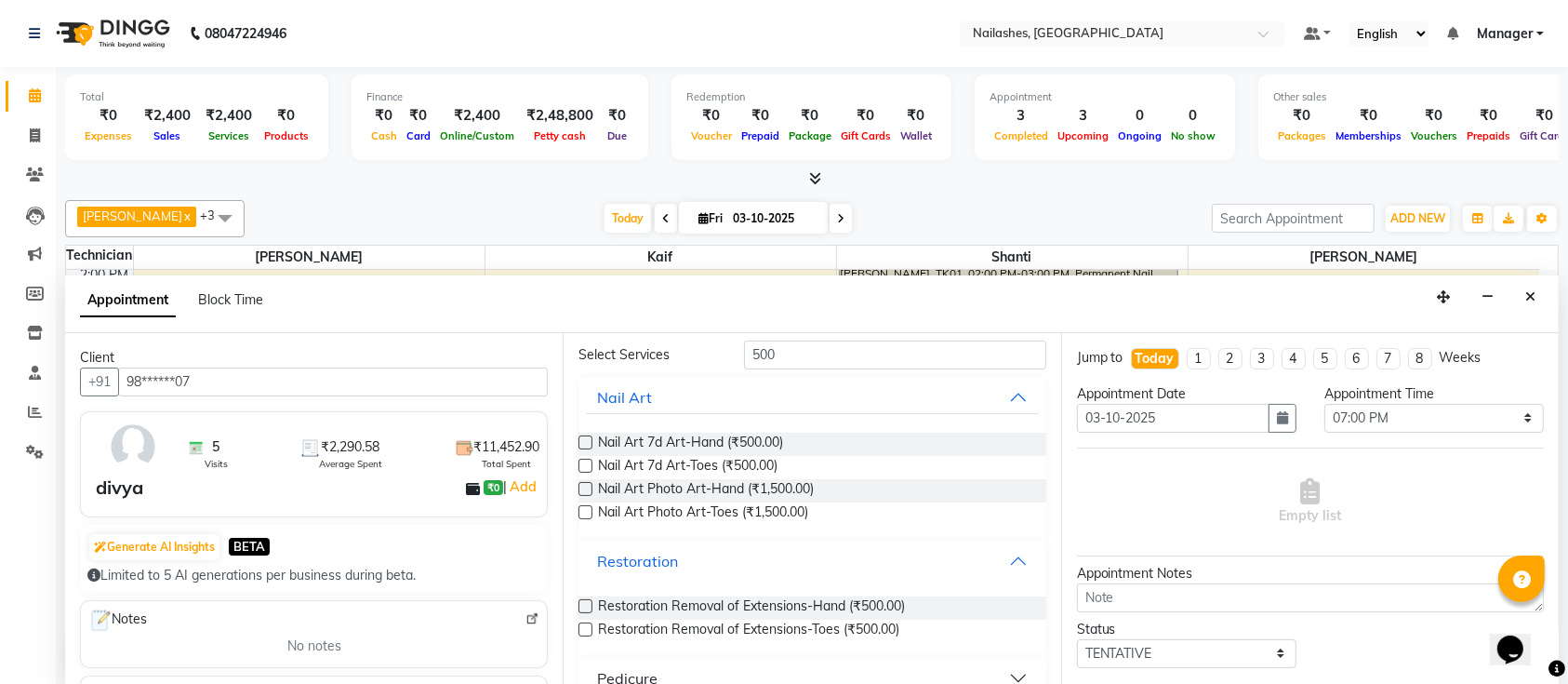
scroll to position [124, 0]
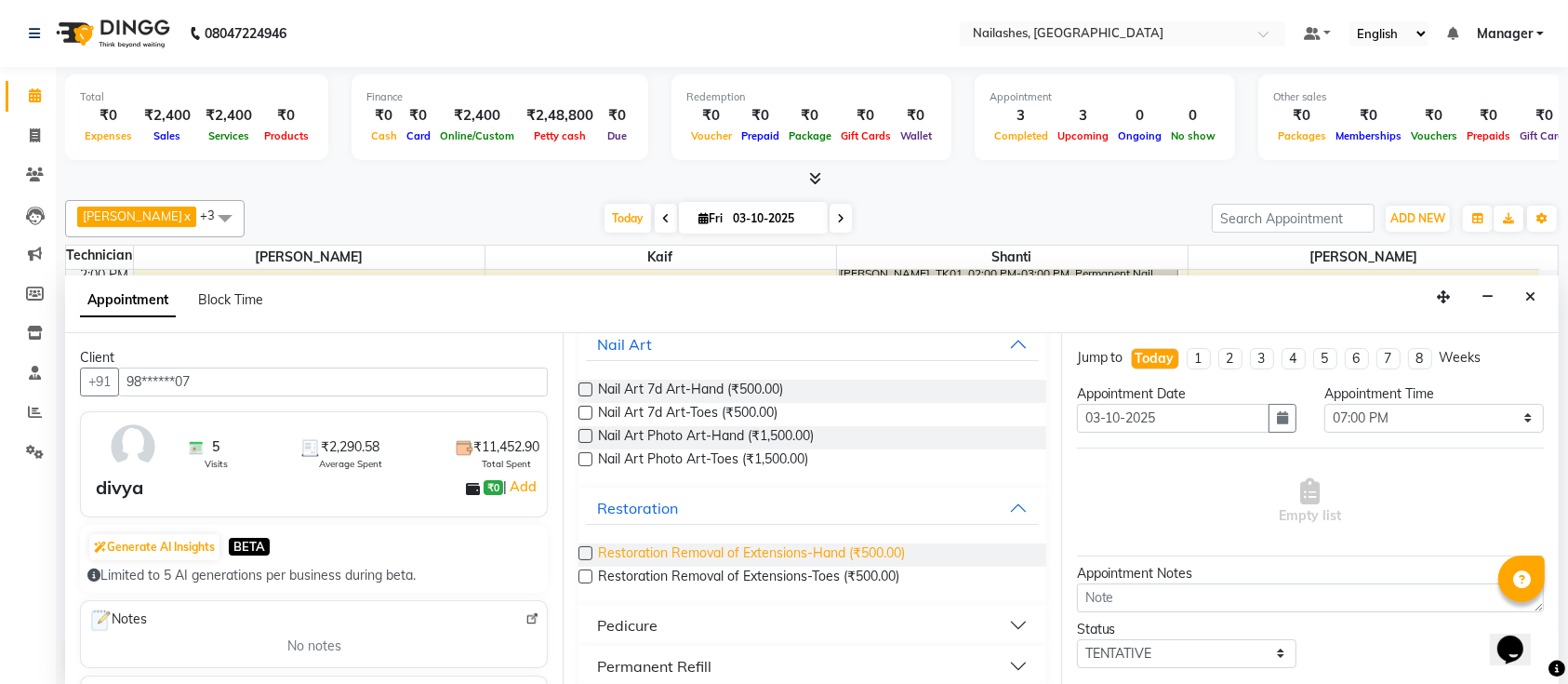
click at [730, 550] on span "Restoration Removal of Extensions-Hand (₹500.00)" at bounding box center [751, 555] width 307 height 24
checkbox input "false"
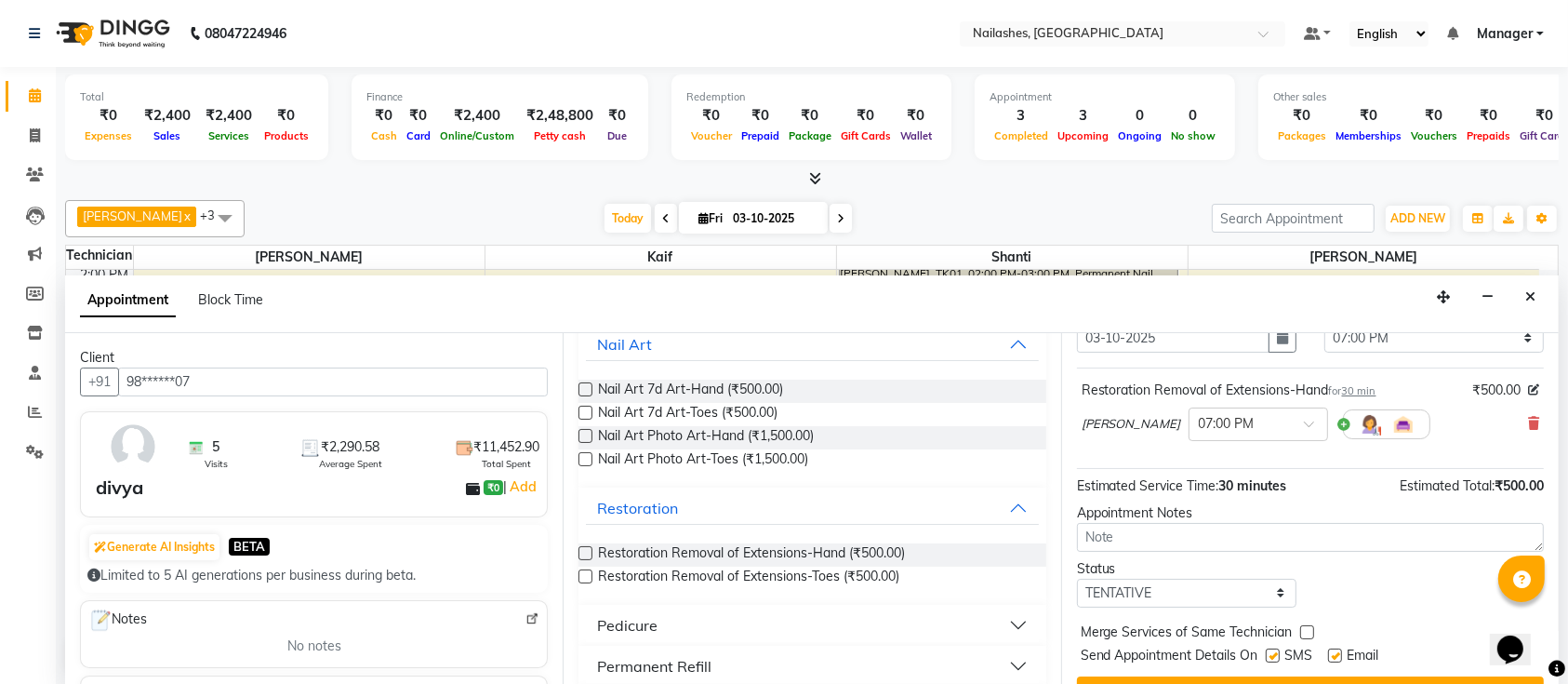
scroll to position [118, 0]
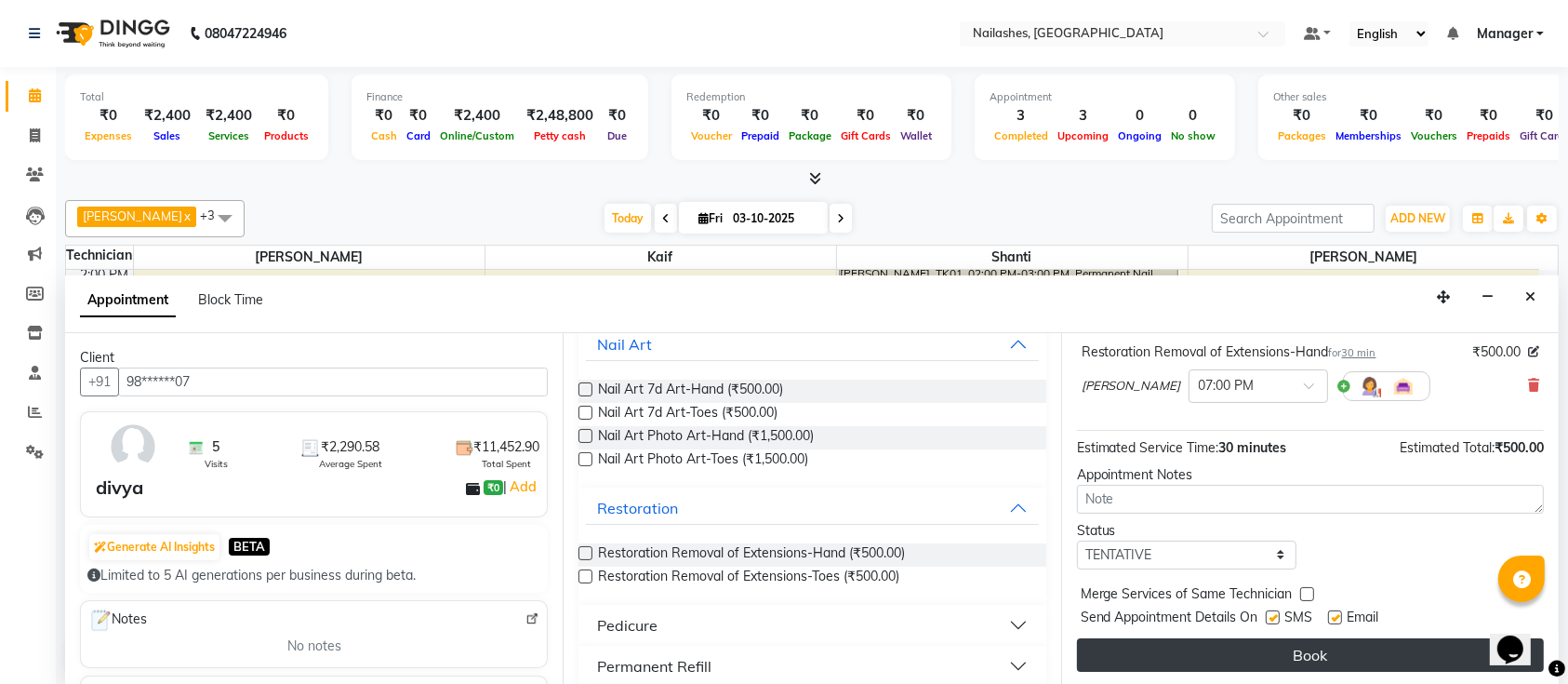
click at [1139, 648] on button "Book" at bounding box center [1310, 654] width 467 height 33
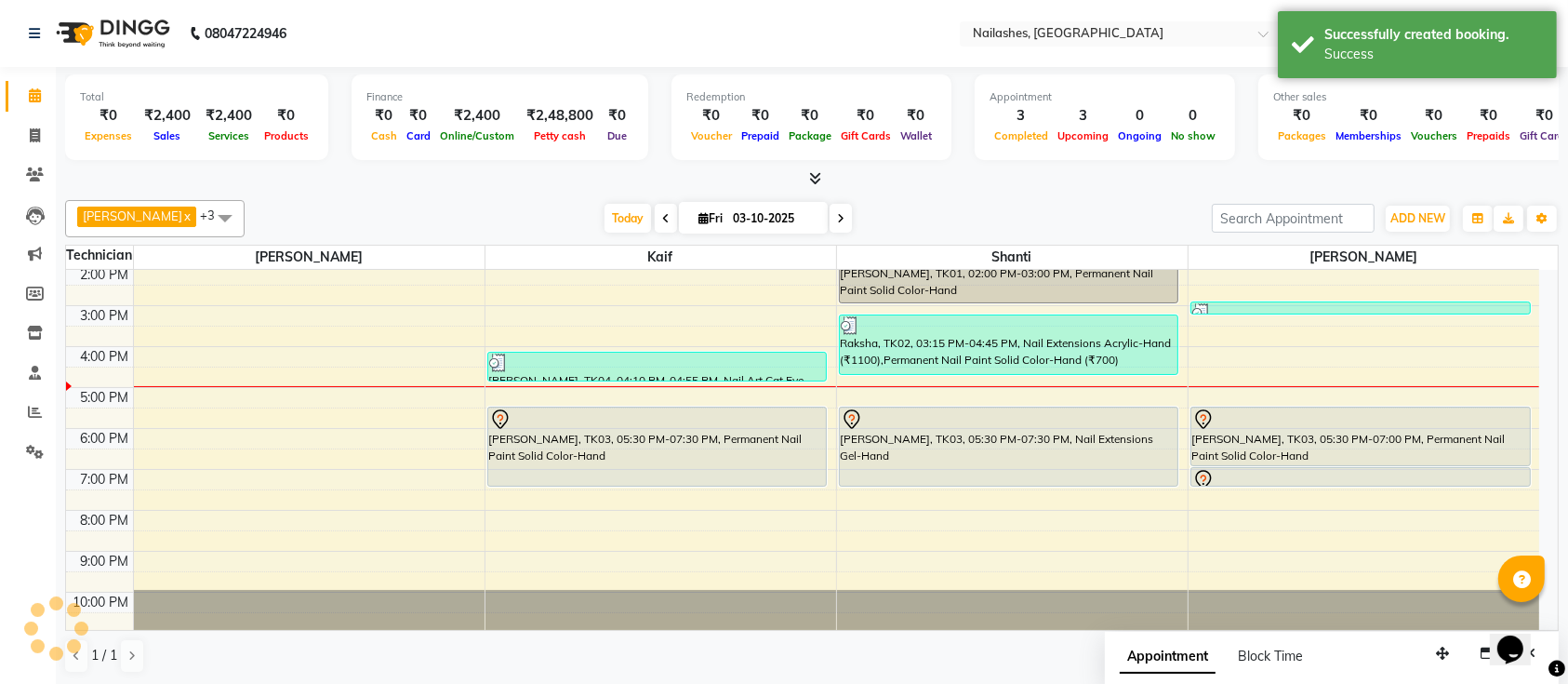
scroll to position [0, 0]
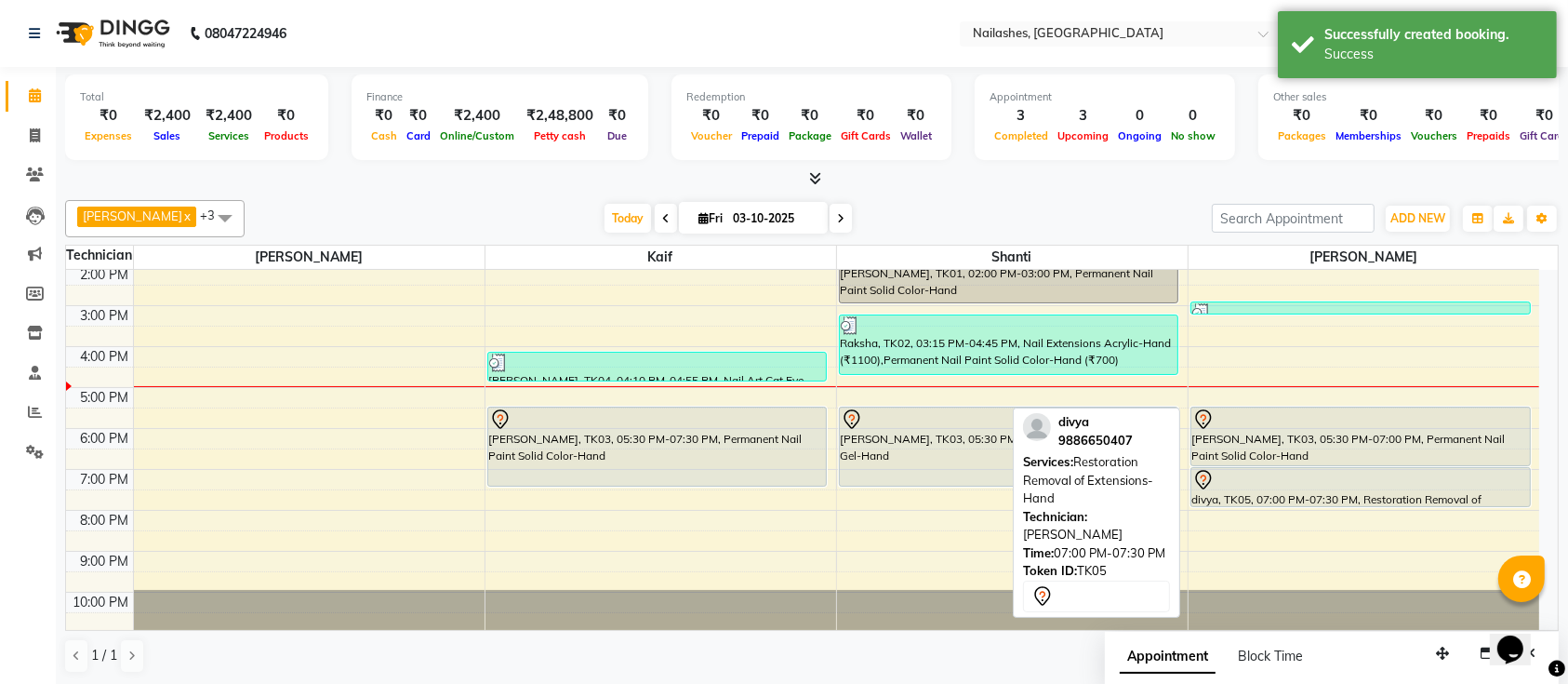
drag, startPoint x: 1296, startPoint y: 483, endPoint x: 1299, endPoint y: 495, distance: 12.4
click at [1299, 495] on div "Raksha, TK02, 02:55 PM-03:15 PM, Restoration Removal of Nail Paint-Hand (₹300) …" at bounding box center [1364, 347] width 351 height 573
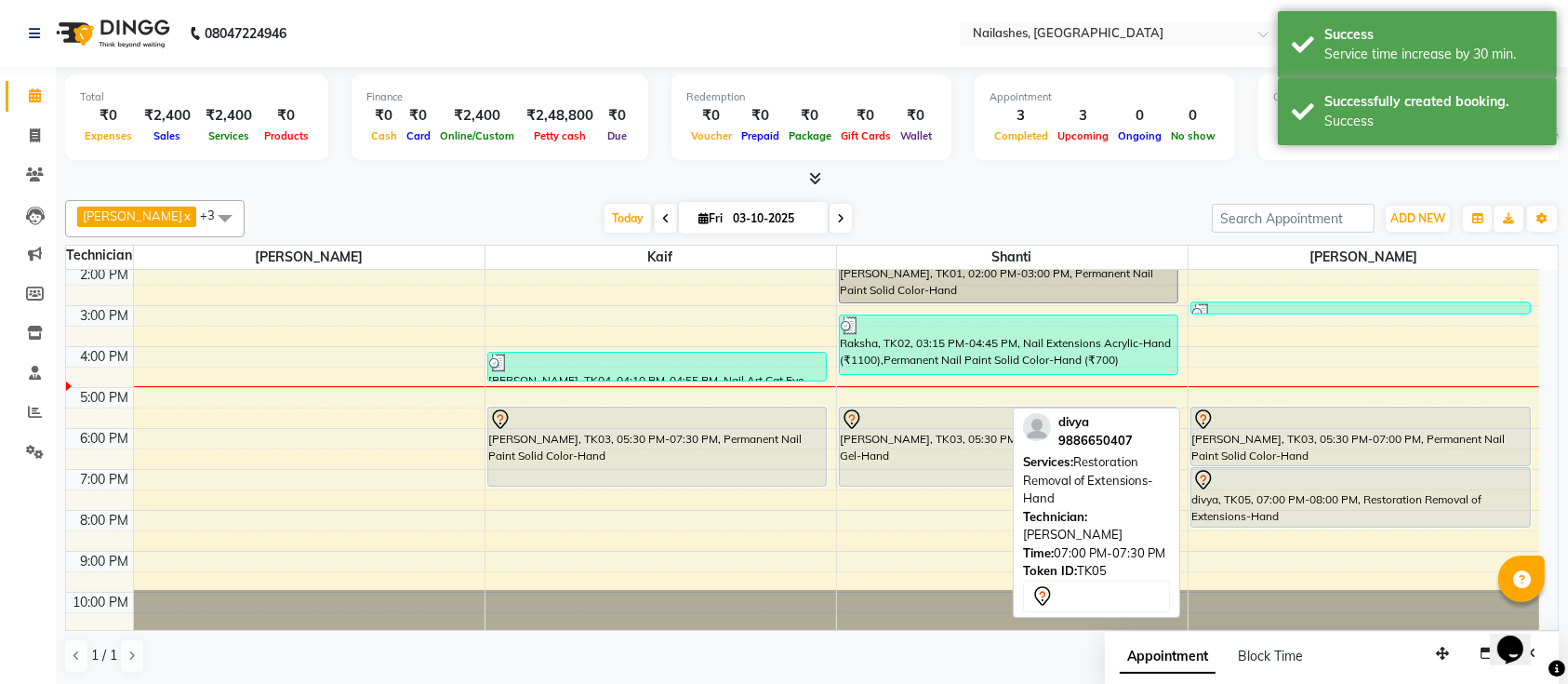
click at [1305, 510] on div "Raksha, TK02, 02:55 PM-03:15 PM, Restoration Removal of Nail Paint-Hand (₹300) …" at bounding box center [1364, 347] width 351 height 573
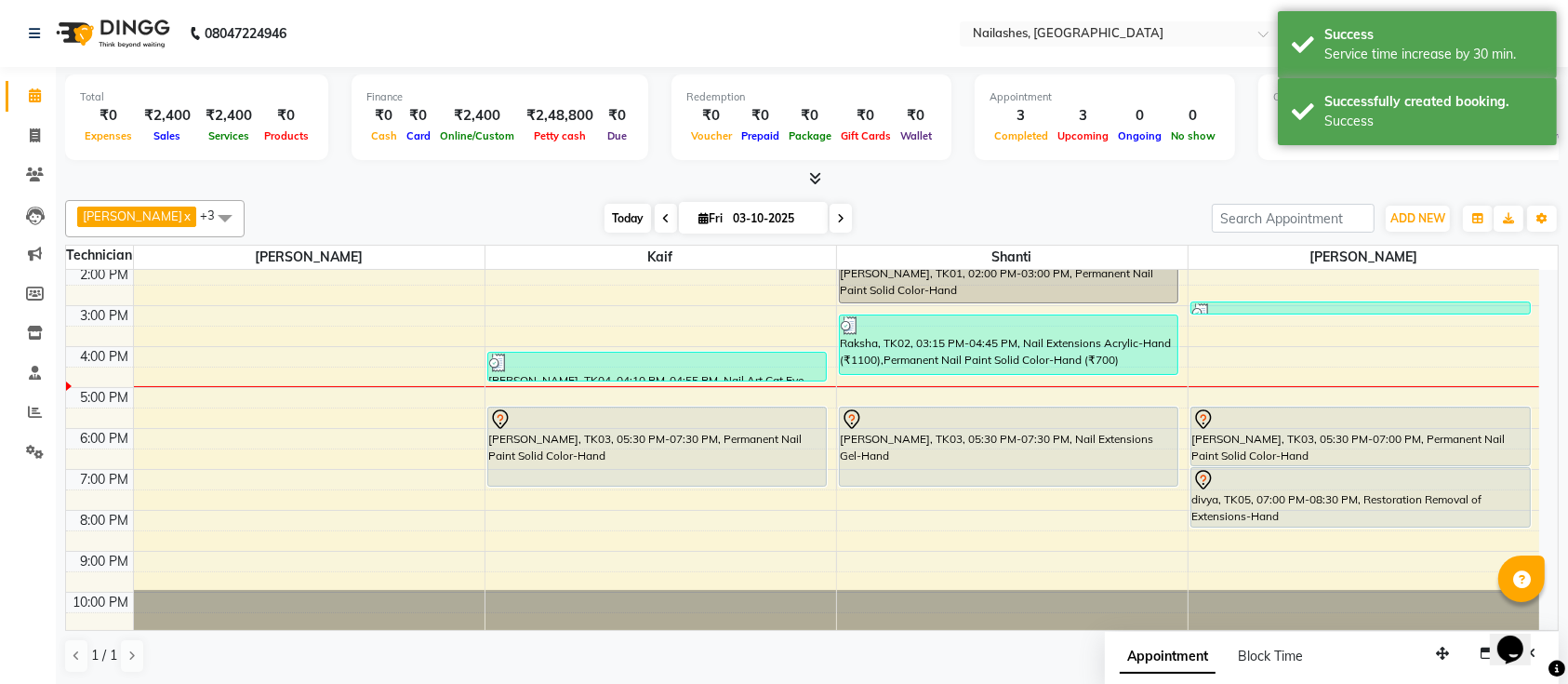
click at [614, 216] on span "Today" at bounding box center [627, 218] width 46 height 29
drag, startPoint x: 550, startPoint y: 211, endPoint x: 520, endPoint y: 214, distance: 30.1
click at [520, 214] on div "[DATE] [DATE]" at bounding box center [728, 219] width 948 height 28
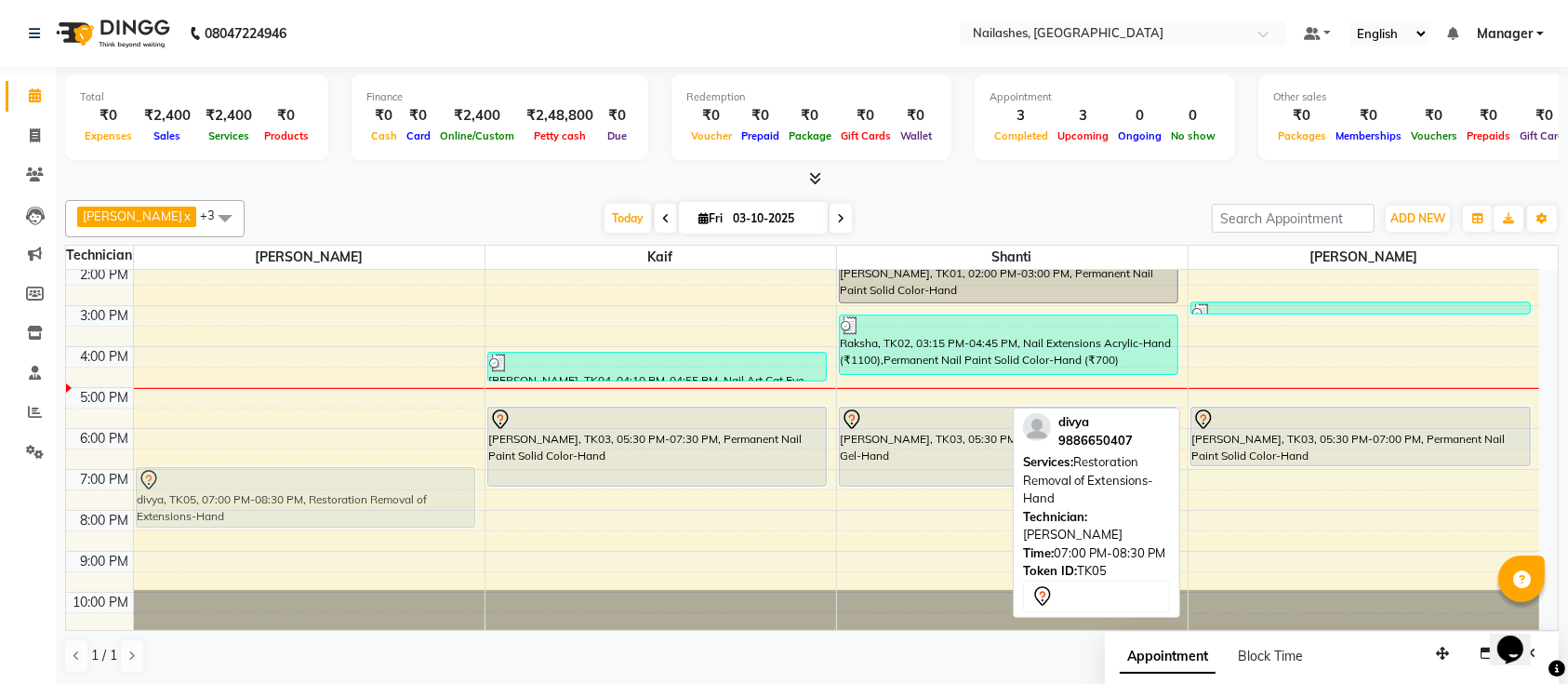
drag, startPoint x: 1339, startPoint y: 503, endPoint x: 365, endPoint y: 498, distance: 974.0
click at [365, 498] on tr "divya, TK05, 07:00 PM-08:30 PM, Restoration Removal of Extensions-Hand [PERSON_…" at bounding box center [803, 347] width 1474 height 573
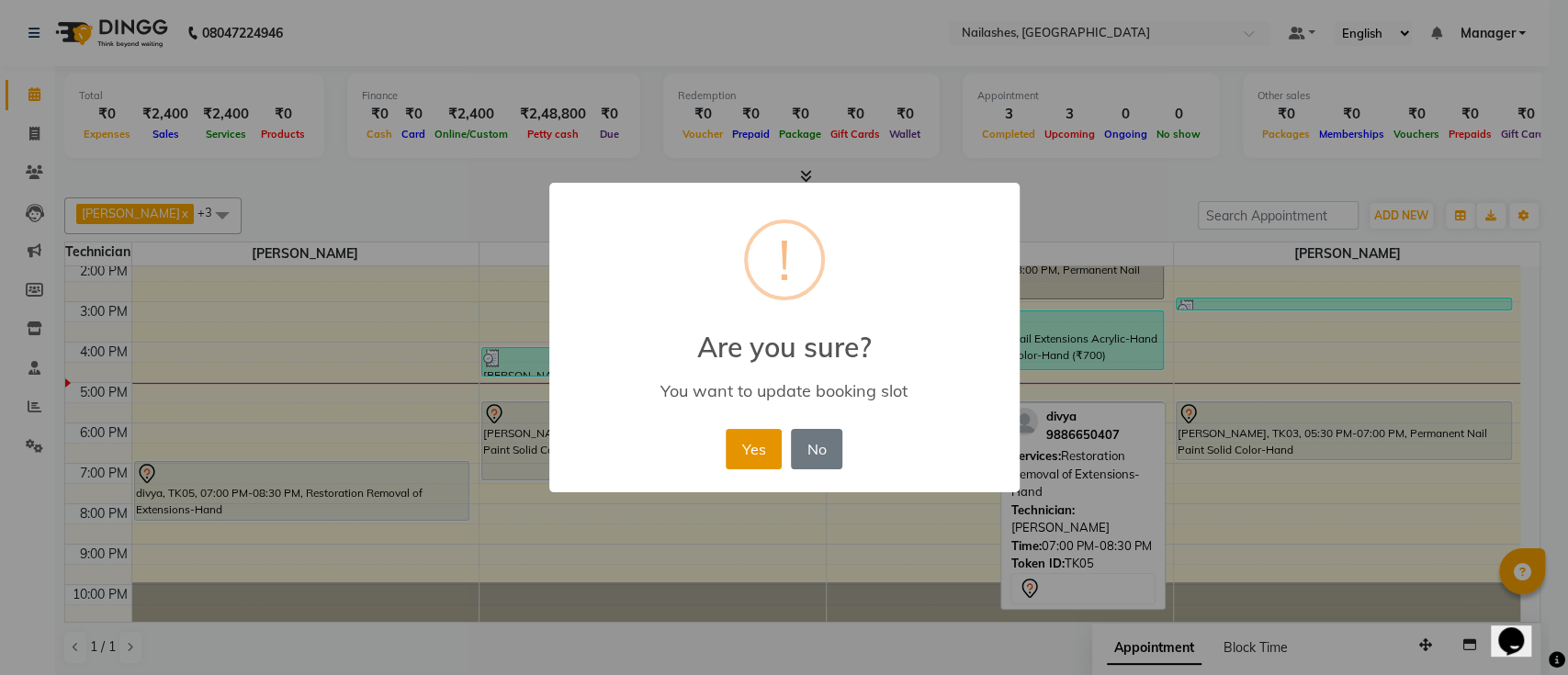
click at [774, 432] on button "Yes" at bounding box center [754, 448] width 56 height 40
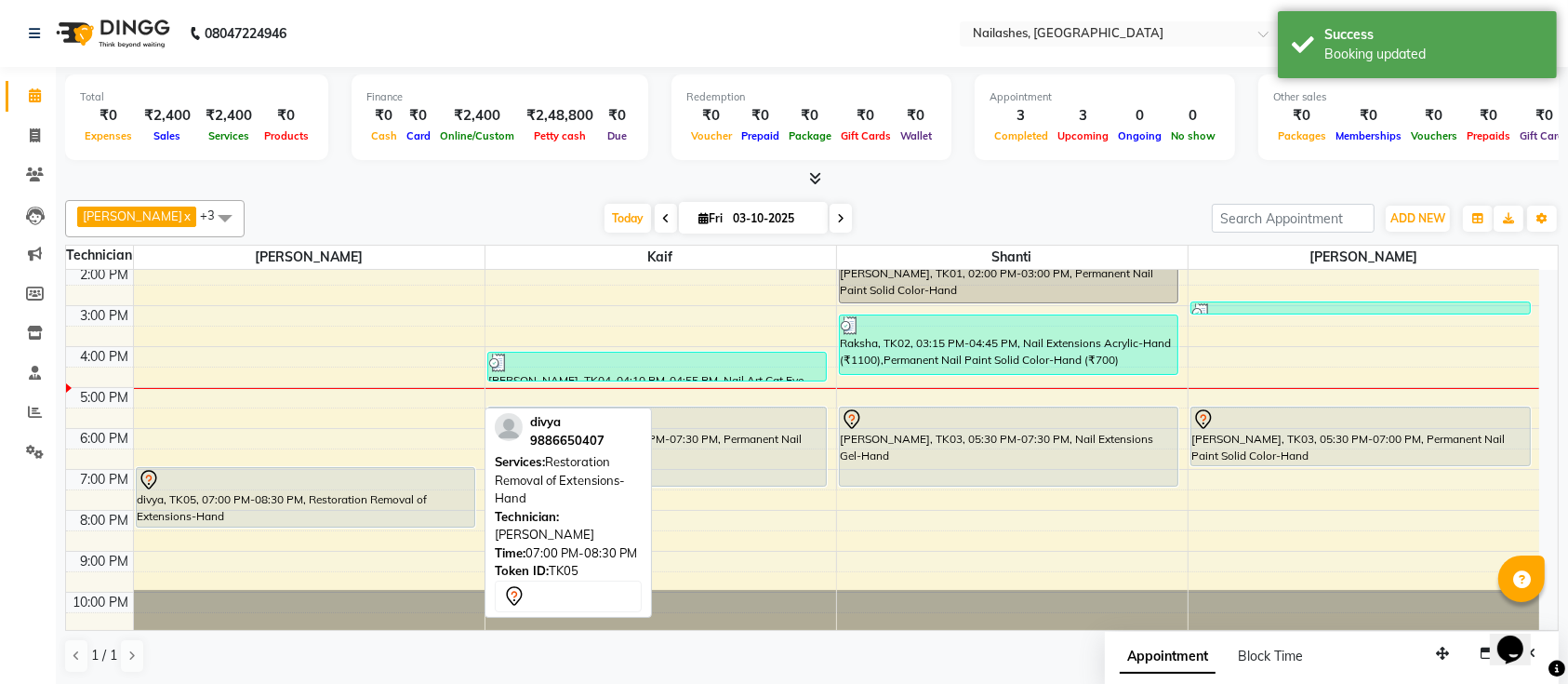
click at [380, 525] on div "divya, TK05, 07:00 PM-08:30 PM, Restoration Removal of Extensions-Hand divya, T…" at bounding box center [309, 347] width 350 height 573
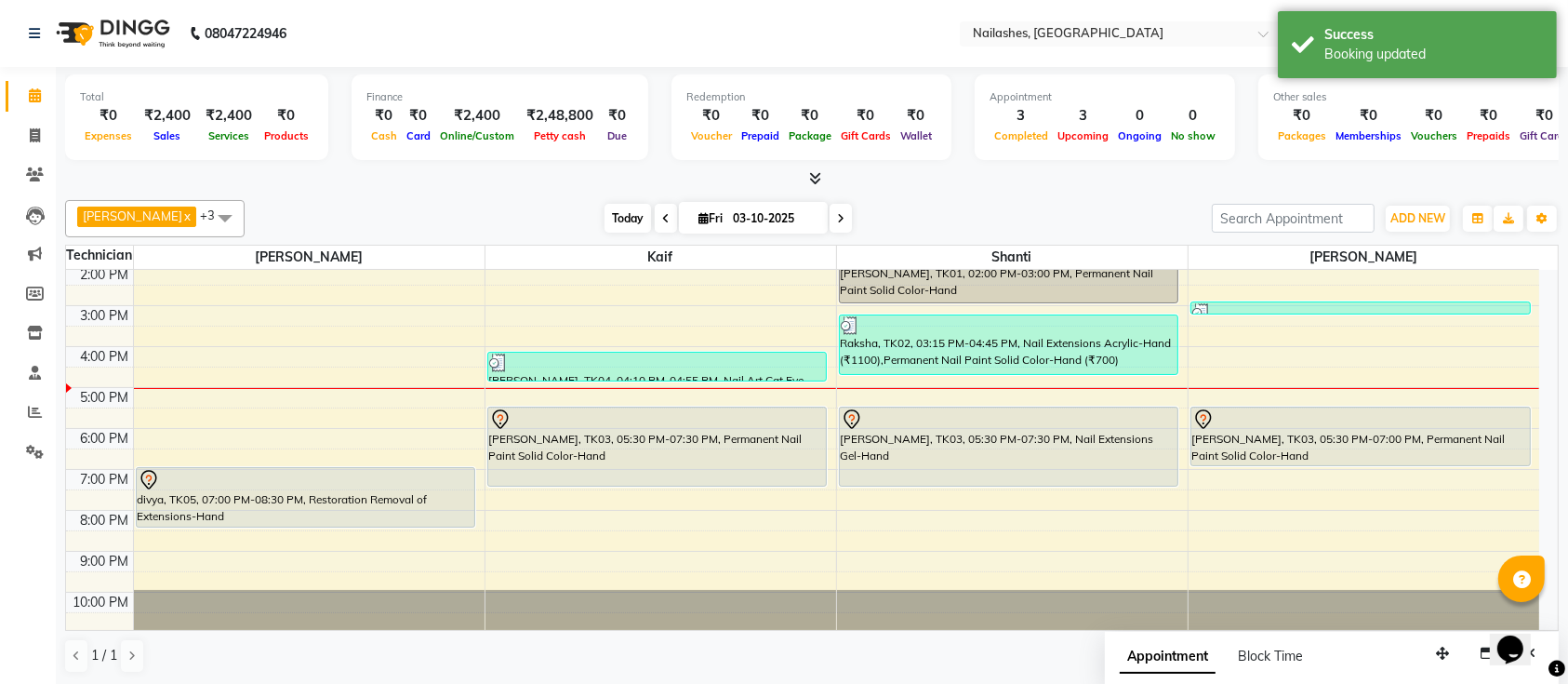
click at [610, 212] on span "Today" at bounding box center [627, 218] width 46 height 29
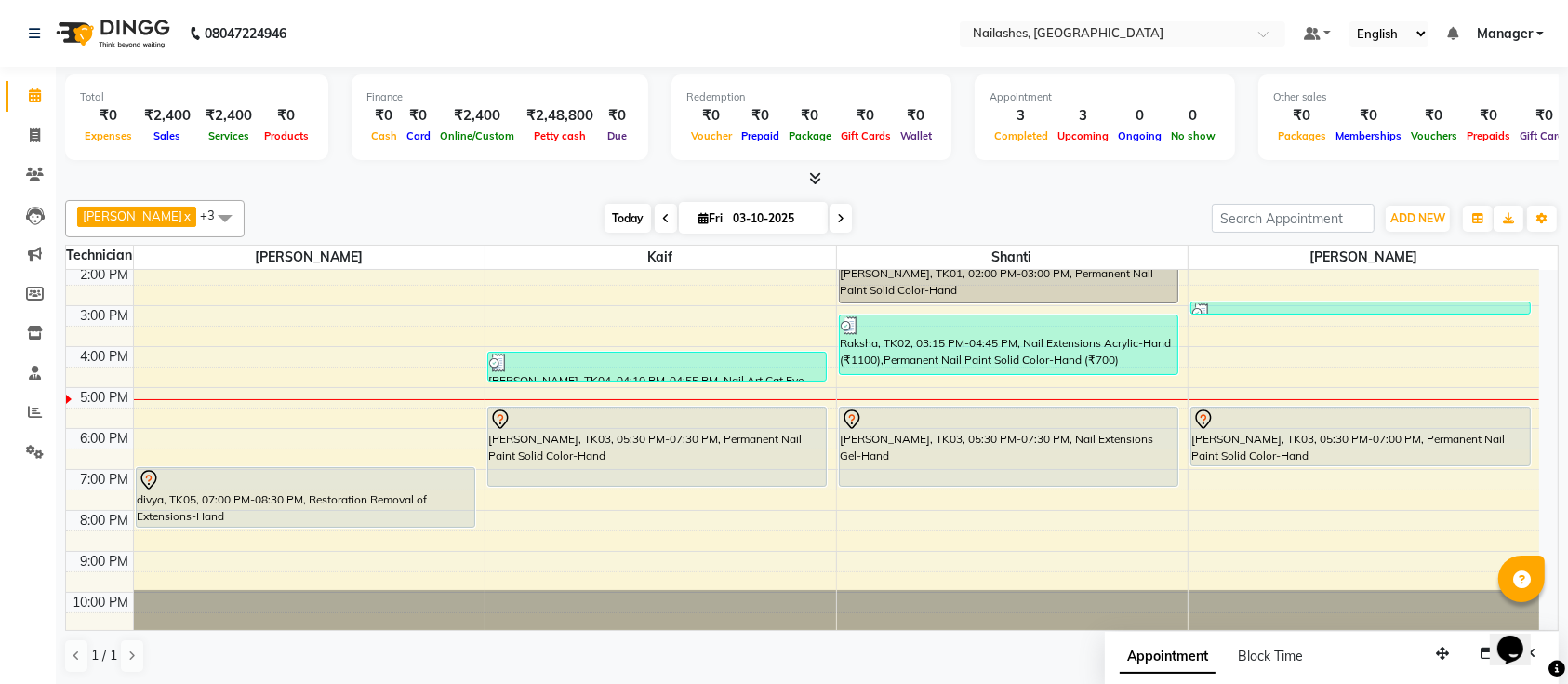
click at [605, 225] on span "Today" at bounding box center [627, 218] width 46 height 29
click at [615, 212] on span "Today" at bounding box center [627, 218] width 46 height 29
click at [605, 217] on span "Today" at bounding box center [627, 218] width 46 height 29
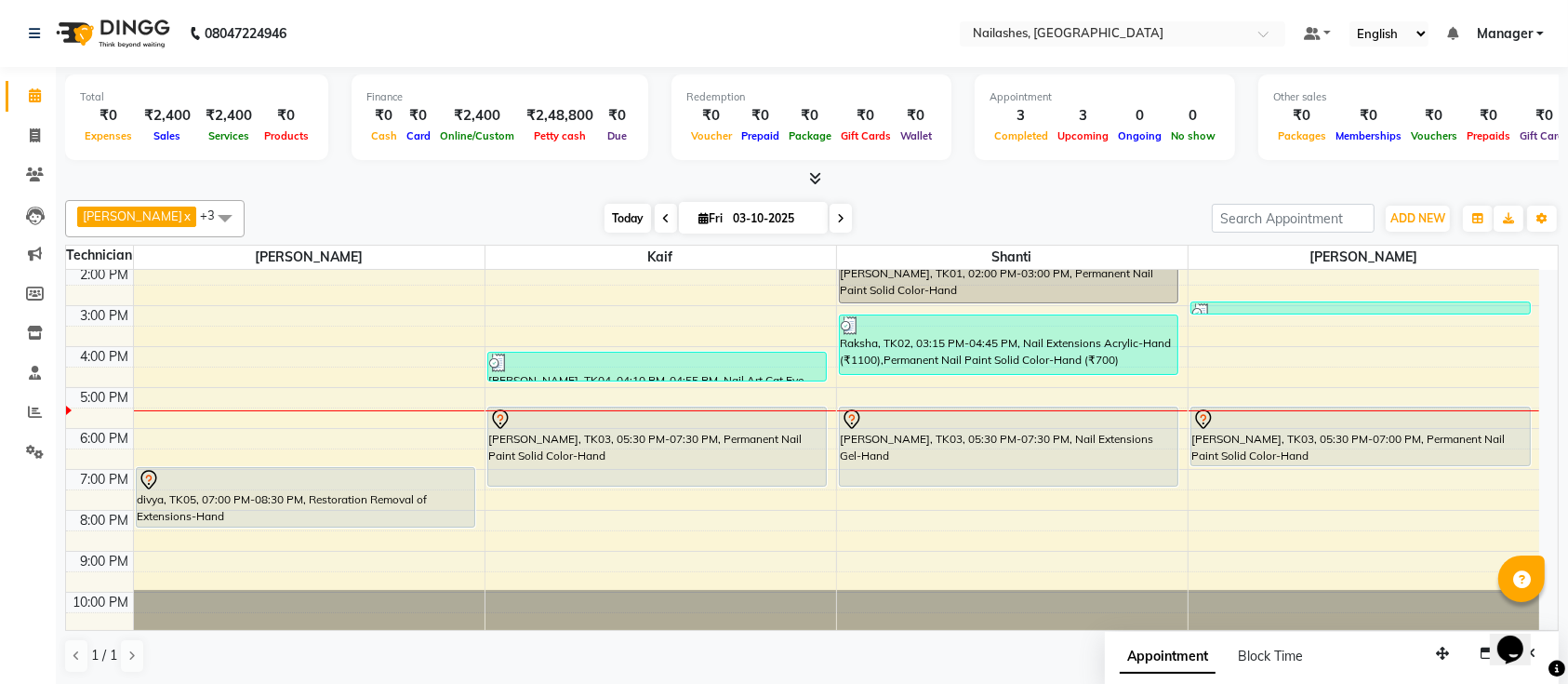
click at [610, 217] on span "Today" at bounding box center [627, 218] width 46 height 29
click at [829, 219] on span at bounding box center [841, 218] width 23 height 29
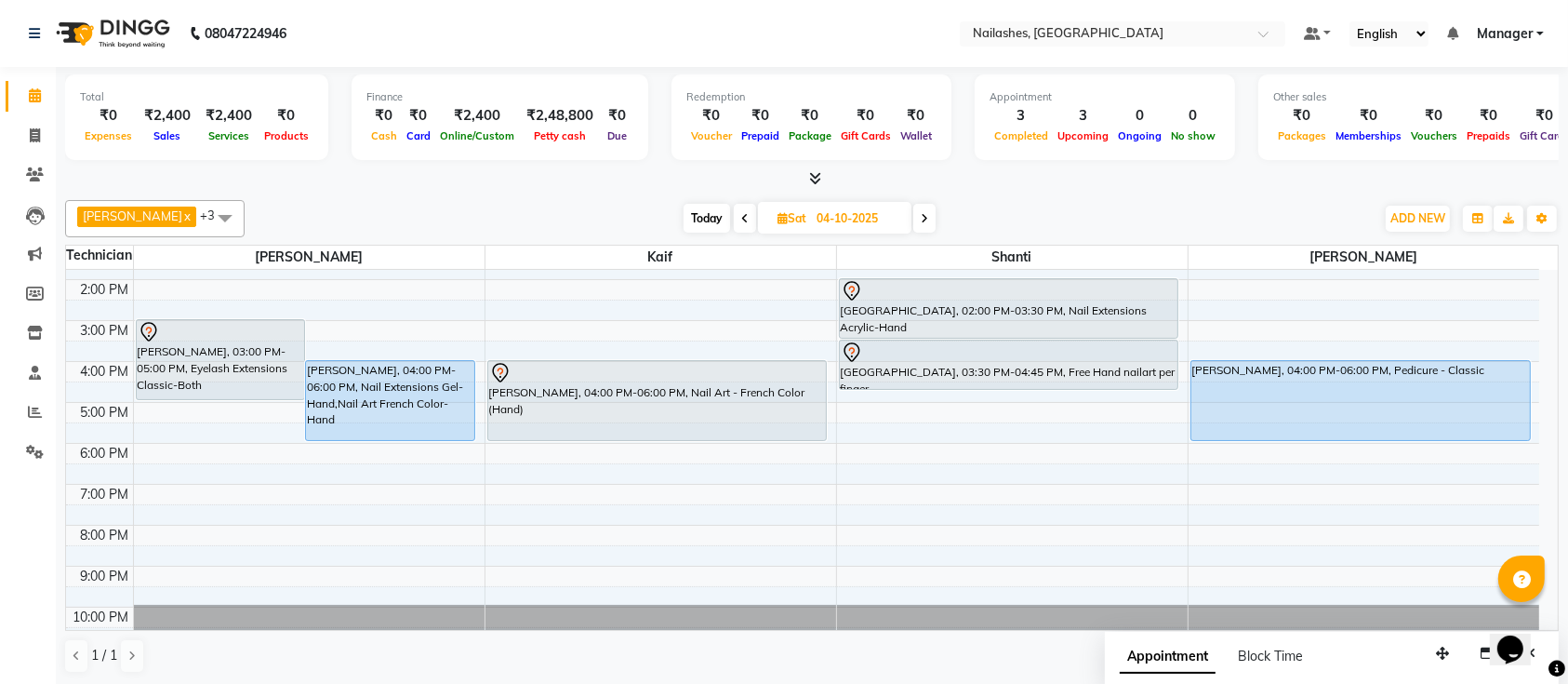
scroll to position [209, 0]
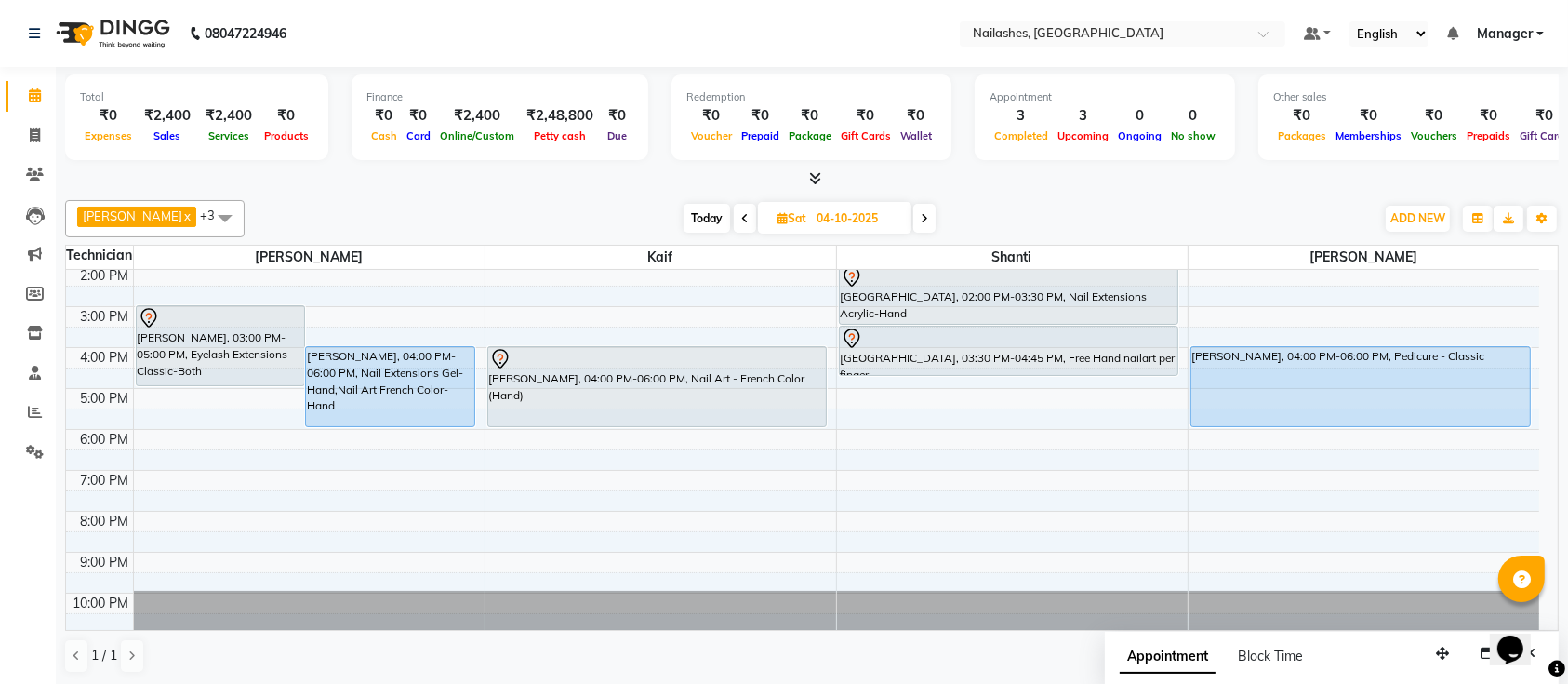
click at [691, 213] on span "Today" at bounding box center [707, 218] width 46 height 29
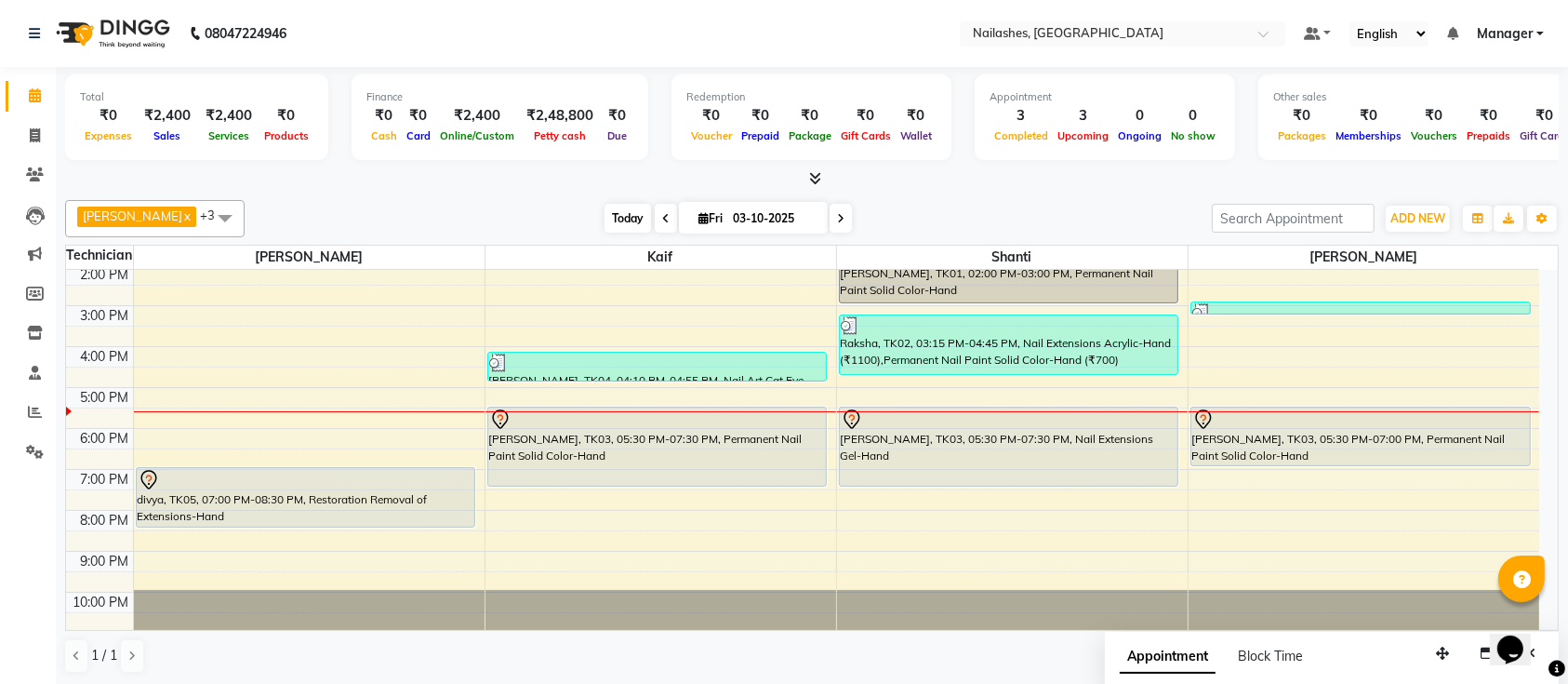
click at [605, 211] on span "Today" at bounding box center [627, 218] width 46 height 29
click at [605, 214] on span "Today" at bounding box center [627, 218] width 46 height 29
click at [829, 214] on span at bounding box center [841, 218] width 23 height 29
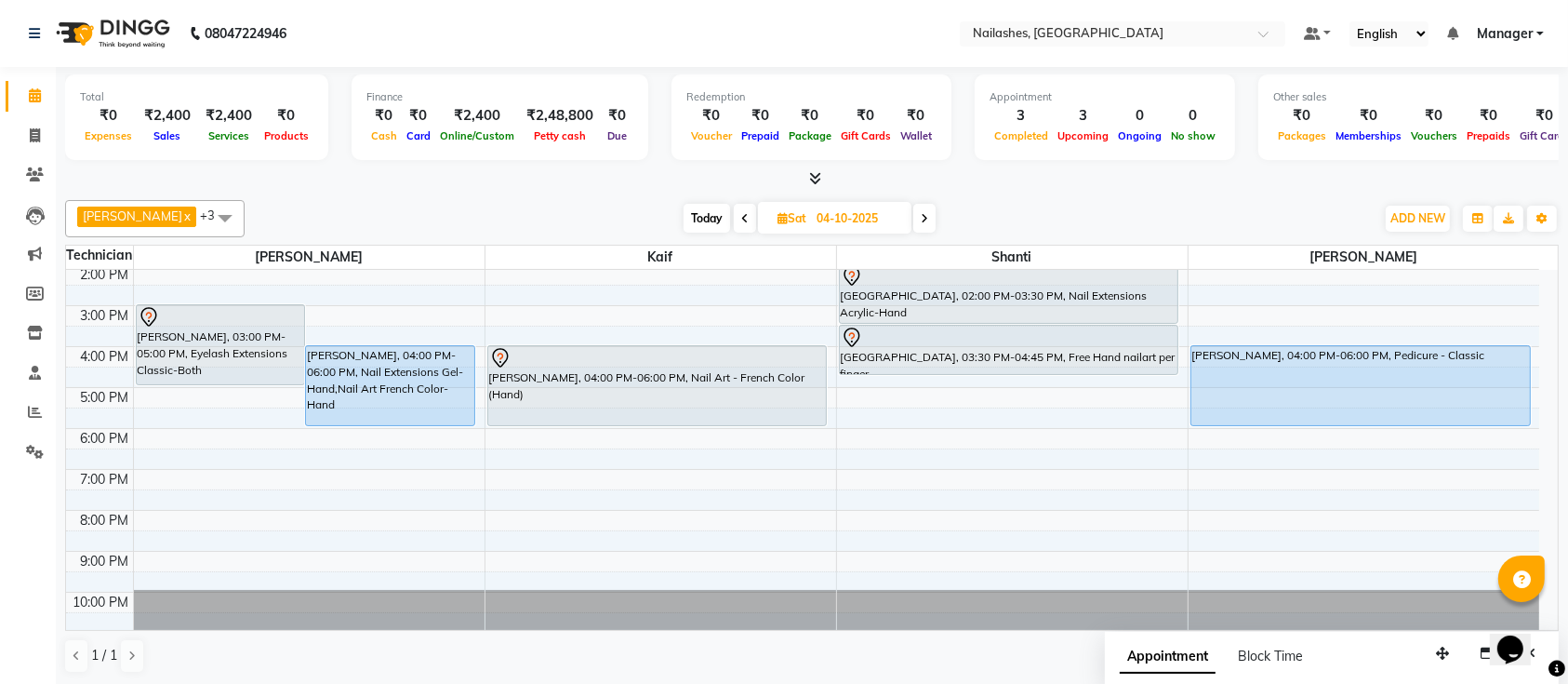
scroll to position [209, 0]
click at [684, 219] on span "Today" at bounding box center [707, 218] width 46 height 29
type input "03-10-2025"
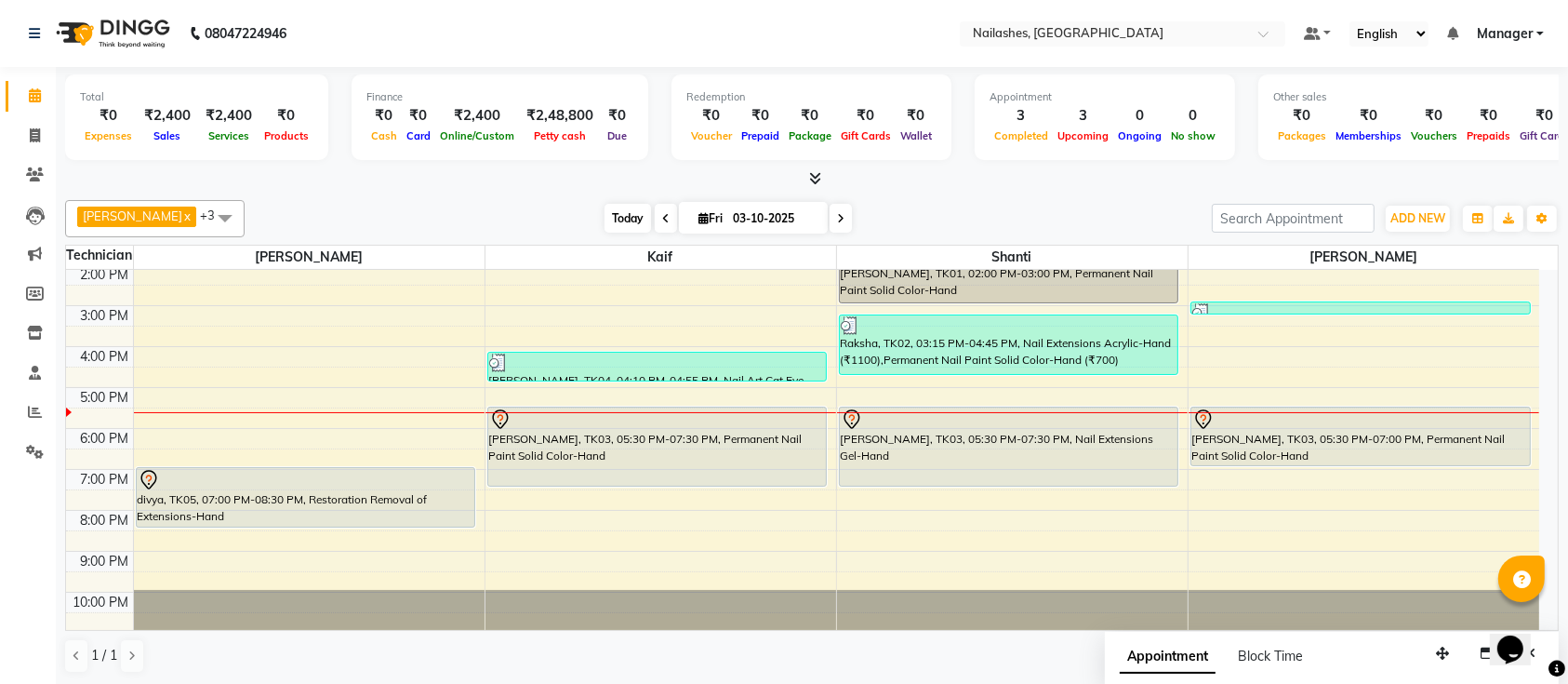
click at [605, 222] on span "Today" at bounding box center [627, 218] width 46 height 29
click at [475, 175] on div at bounding box center [811, 179] width 1493 height 20
click at [605, 221] on span "Today" at bounding box center [627, 218] width 46 height 29
click at [541, 201] on div "Ismail x Shanti x [PERSON_NAME] x Kaif x +3 UnSelect All Ismail Kaif [PERSON_NA…" at bounding box center [811, 218] width 1493 height 37
click at [574, 224] on div "[DATE] [DATE]" at bounding box center [728, 219] width 948 height 28
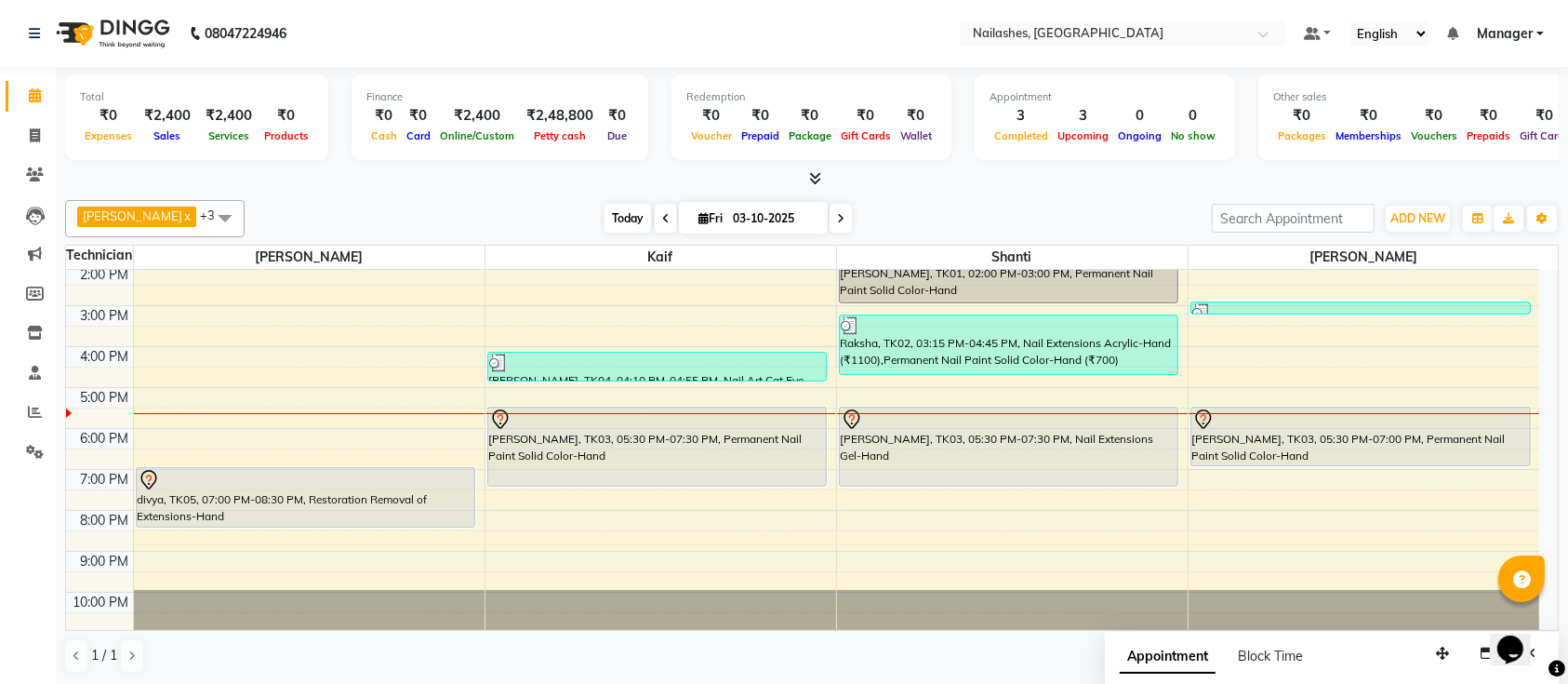
click at [605, 225] on span "Today" at bounding box center [627, 218] width 46 height 29
drag, startPoint x: 570, startPoint y: 220, endPoint x: 534, endPoint y: 204, distance: 39.4
click at [534, 205] on div "[DATE] [DATE]" at bounding box center [728, 219] width 948 height 28
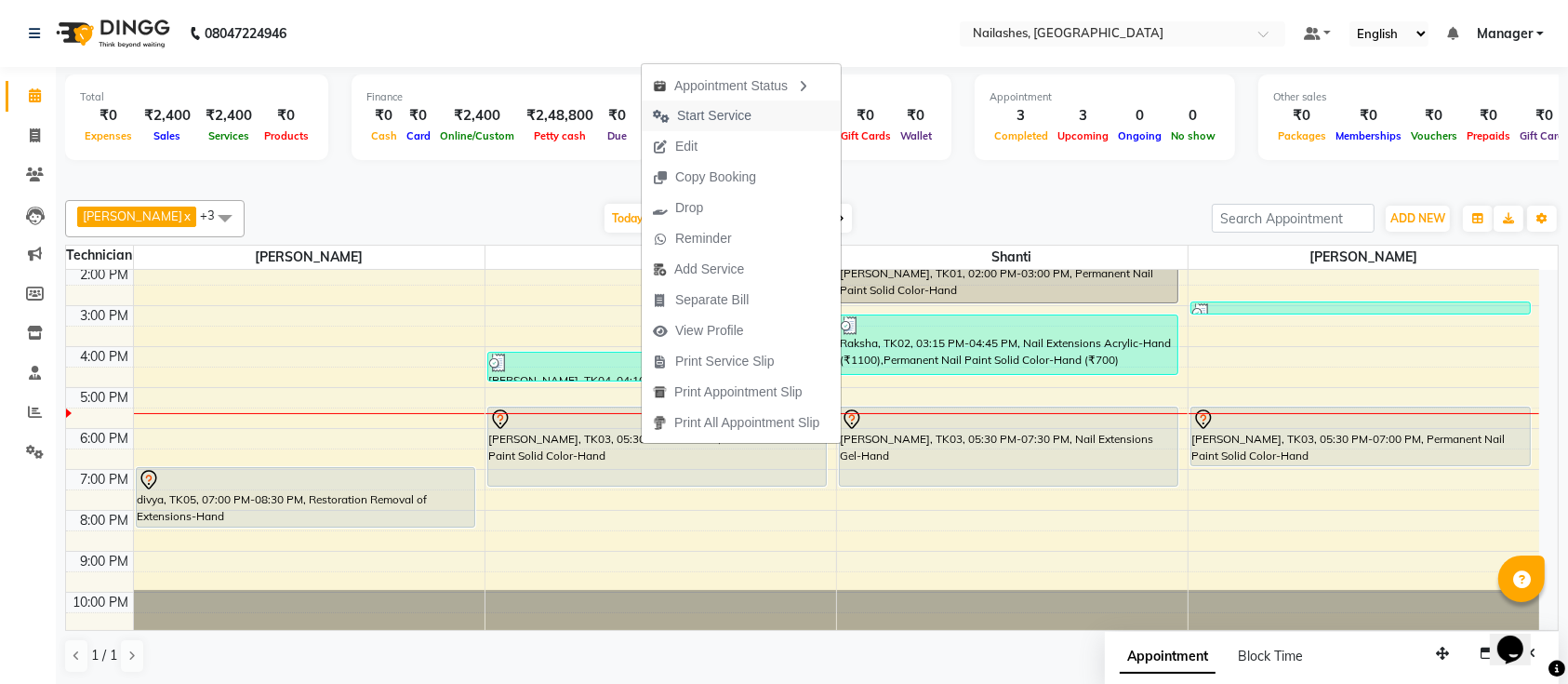
click at [714, 121] on span "Start Service" at bounding box center [714, 115] width 75 height 20
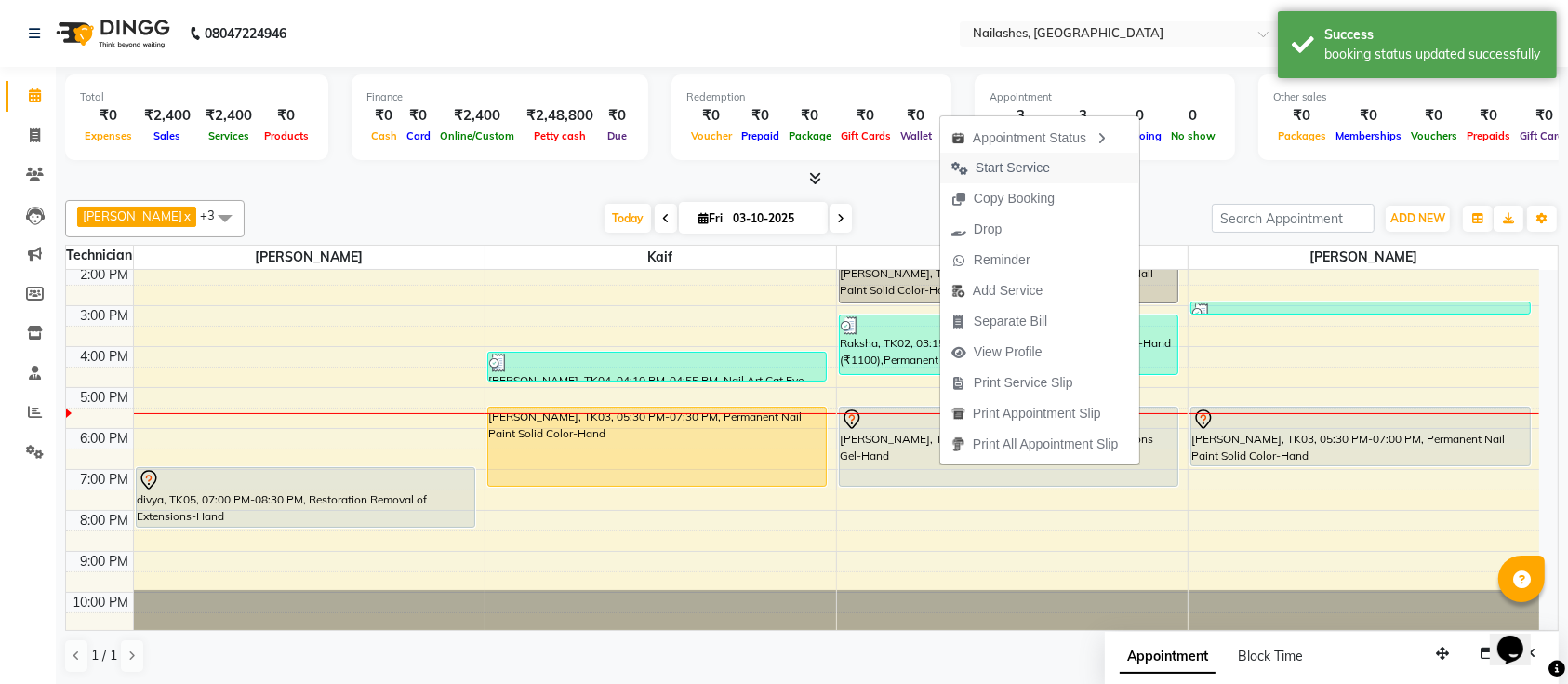
click at [1011, 169] on span "Start Service" at bounding box center [1013, 167] width 75 height 20
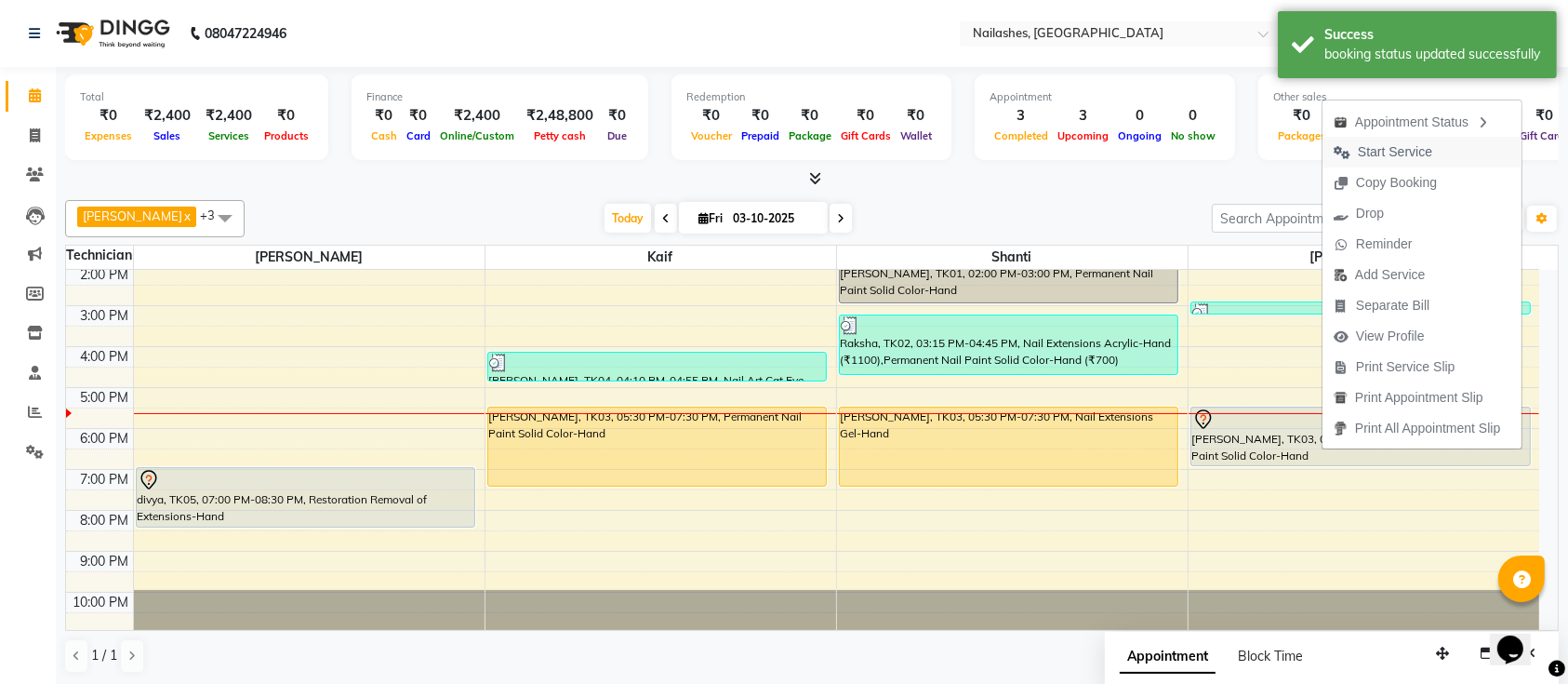
click at [1384, 155] on span "Start Service" at bounding box center [1395, 152] width 75 height 20
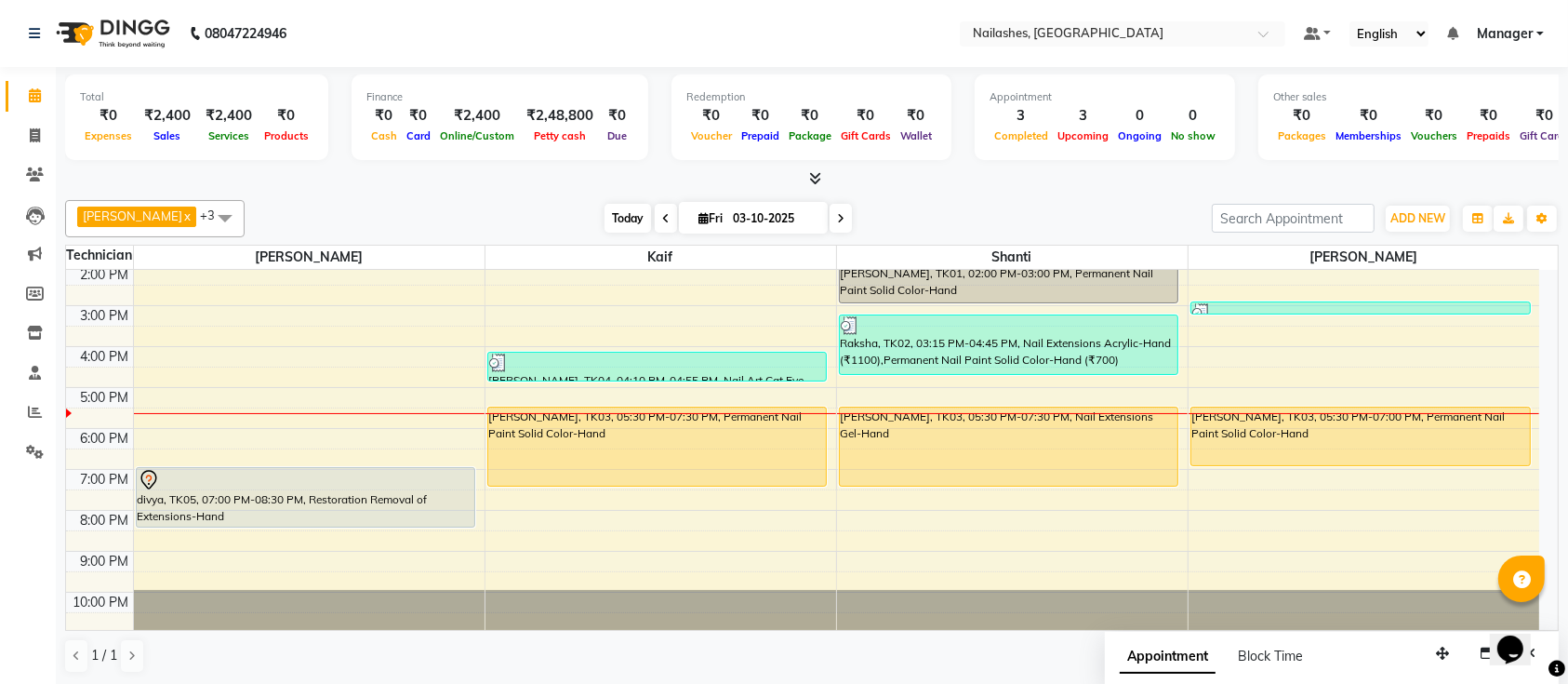
click at [605, 220] on span "Today" at bounding box center [627, 218] width 46 height 29
click at [525, 210] on div "[DATE] [DATE]" at bounding box center [728, 219] width 948 height 28
click at [605, 212] on span "Today" at bounding box center [627, 218] width 46 height 29
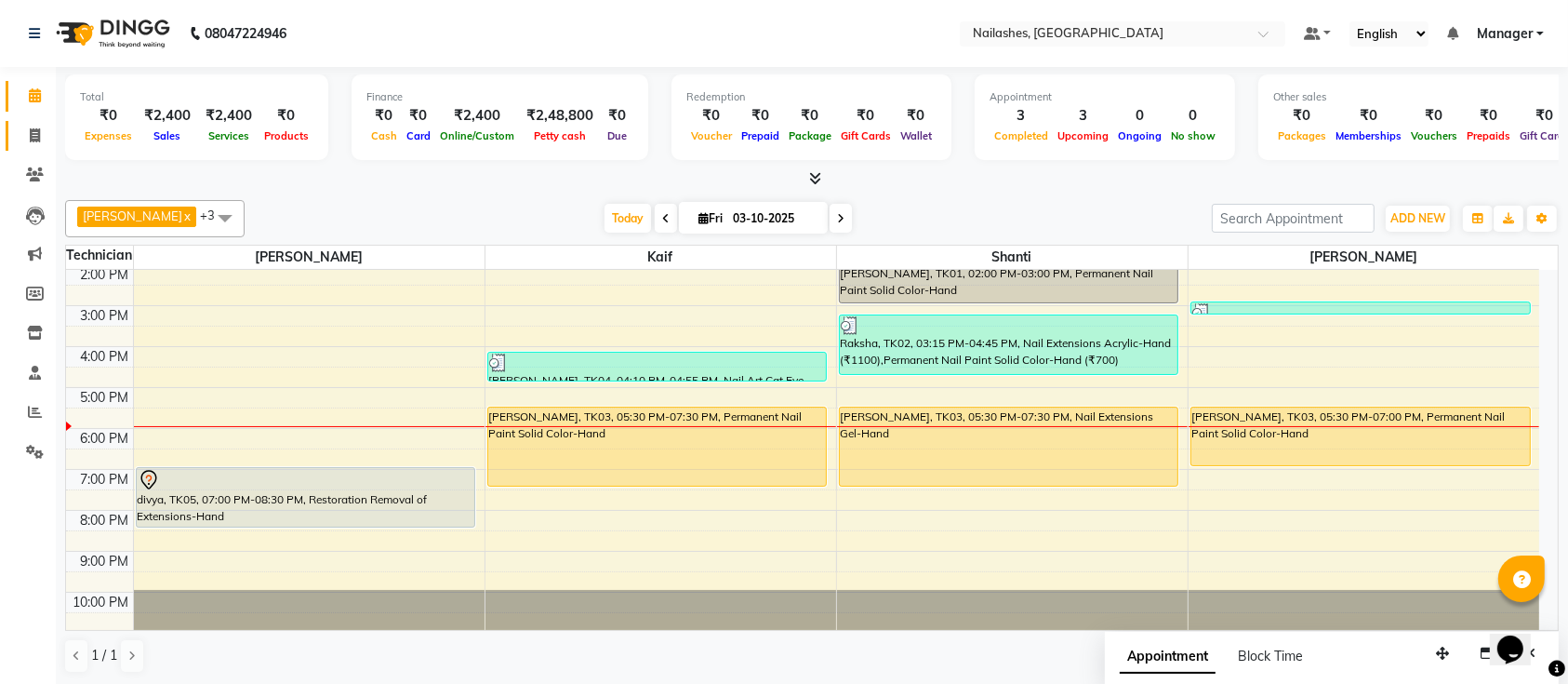
click at [41, 130] on span at bounding box center [35, 136] width 32 height 22
select select "service"
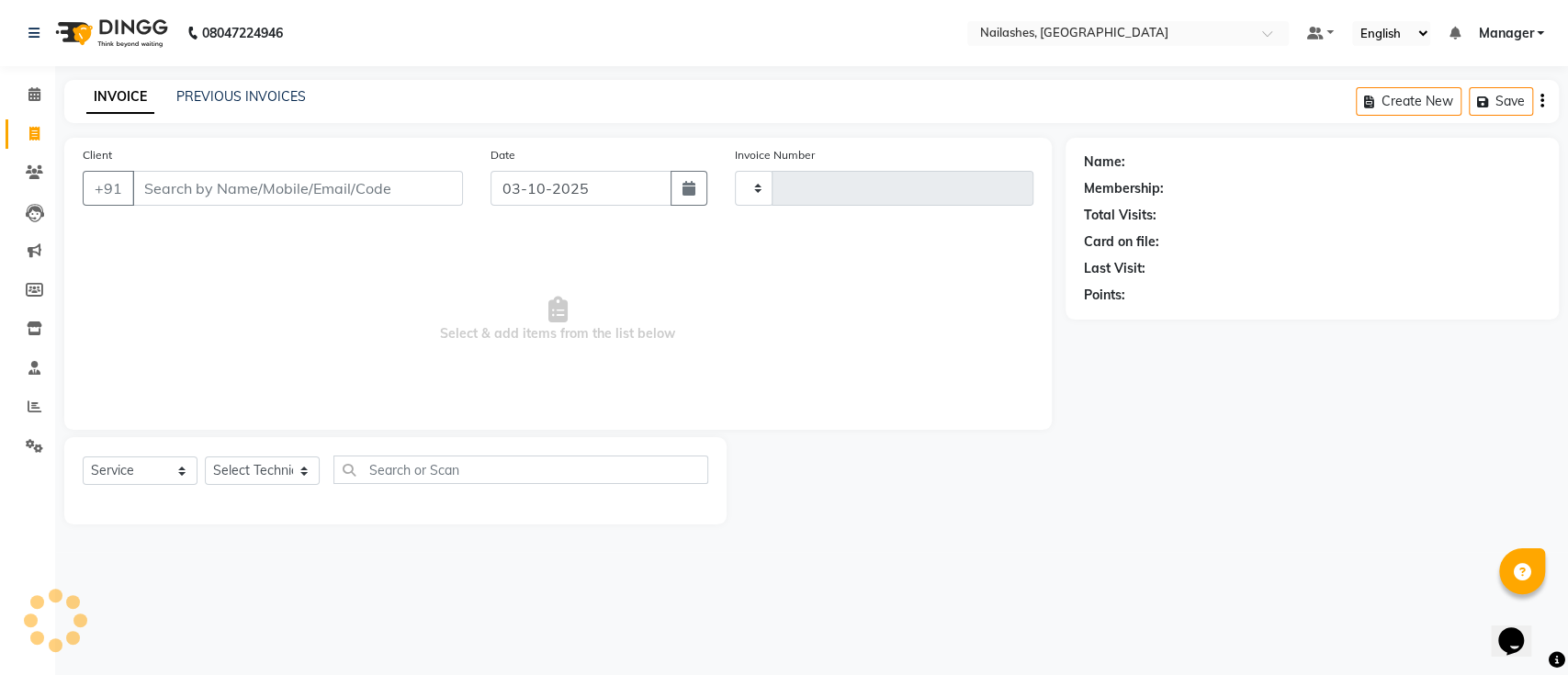
type input "0779"
select select "4407"
click at [269, 466] on select "Select Technician [PERSON_NAME] Manager Owner [PERSON_NAME]" at bounding box center [262, 470] width 115 height 29
select select "82822"
click at [205, 456] on select "Select Technician [PERSON_NAME] Manager Owner [PERSON_NAME]" at bounding box center [262, 470] width 115 height 29
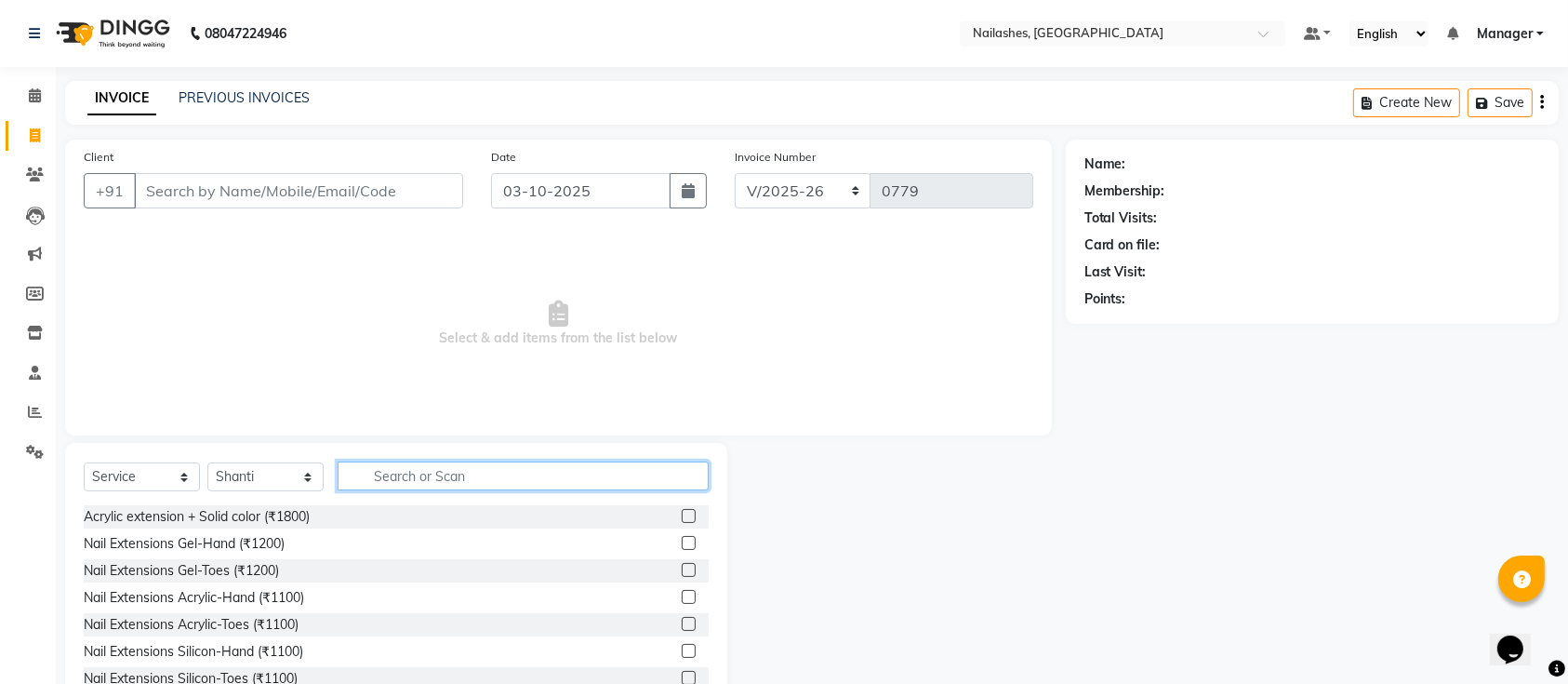
click at [410, 465] on input "text" at bounding box center [522, 475] width 371 height 29
type input "500"
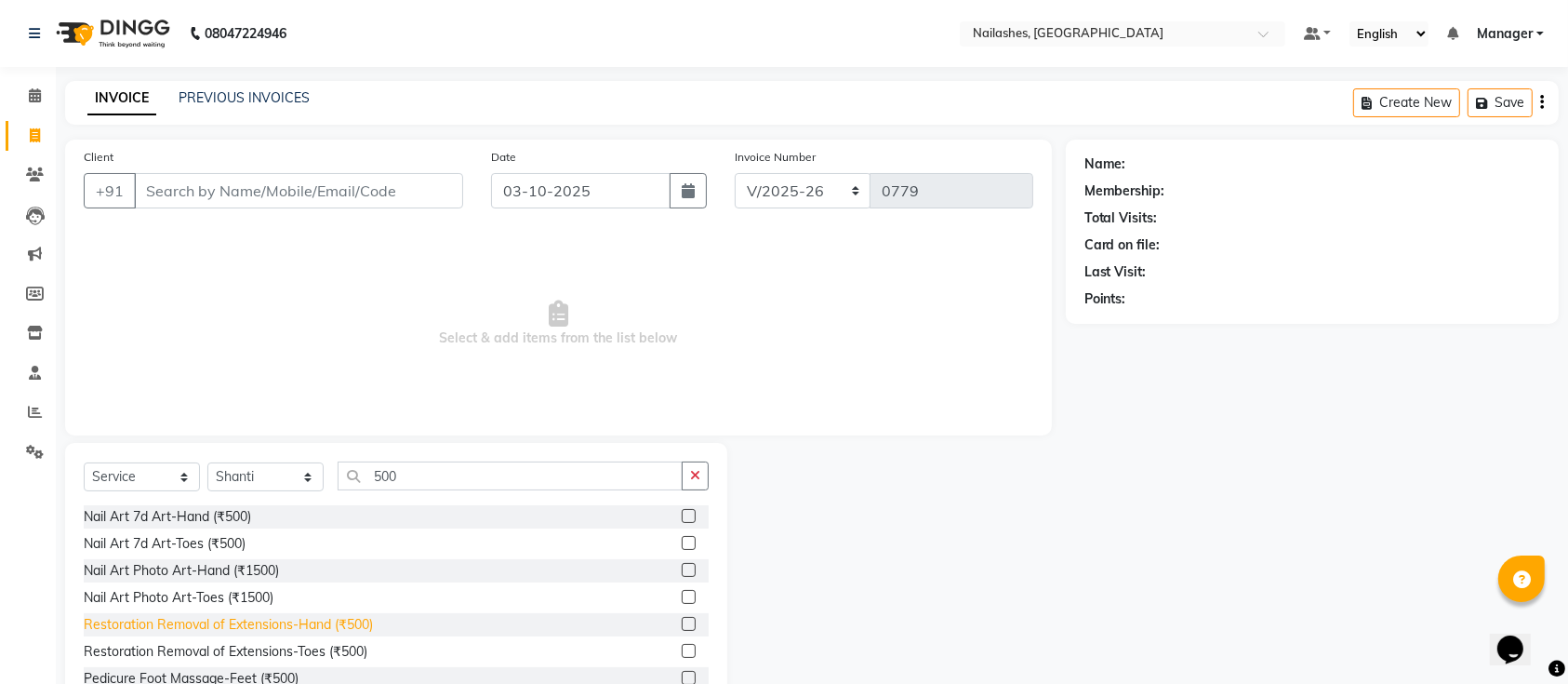
click at [213, 626] on div "Restoration Removal of Extensions-Hand (₹500)" at bounding box center [229, 624] width 289 height 20
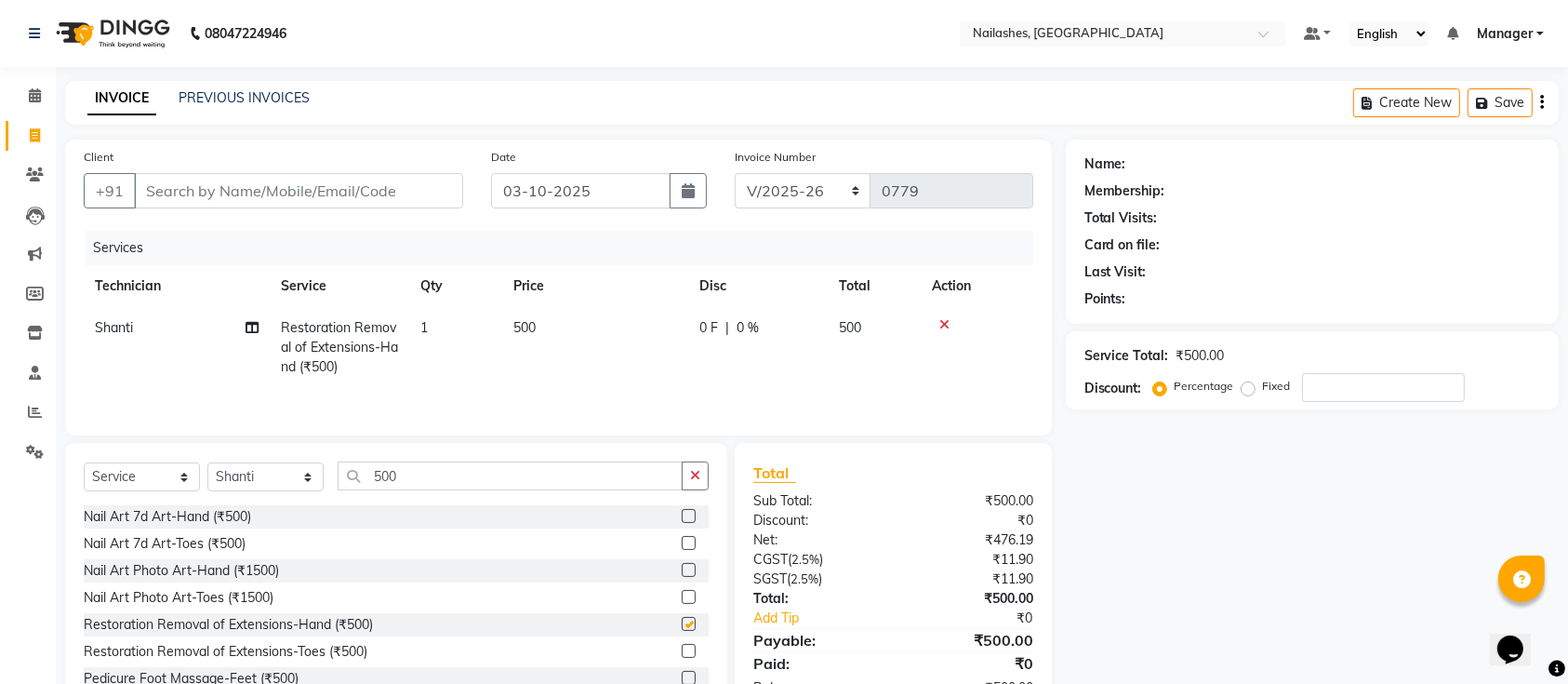
checkbox input "false"
click at [268, 195] on input "Client" at bounding box center [298, 190] width 330 height 35
type input "8"
type input "0"
type input "8531831034"
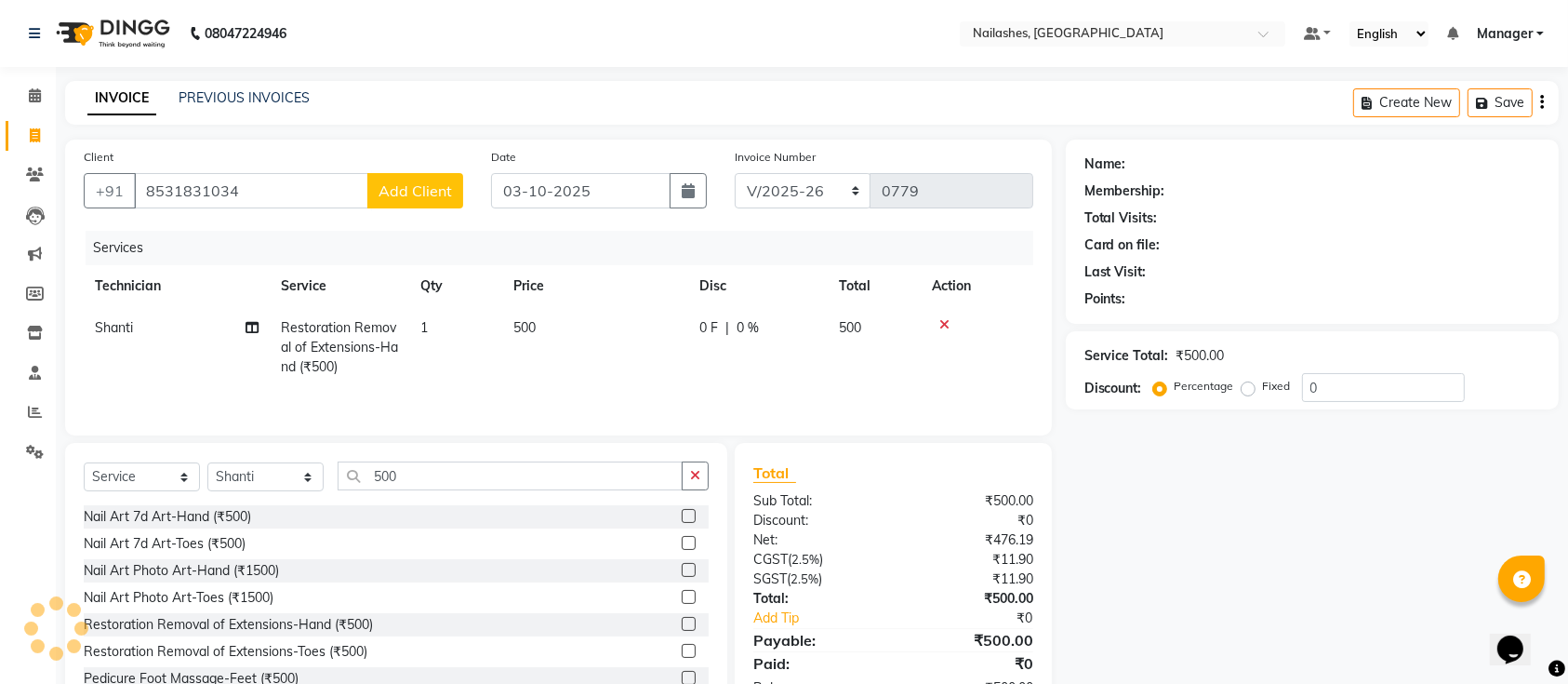
click at [417, 197] on span "Add Client" at bounding box center [416, 191] width 74 height 19
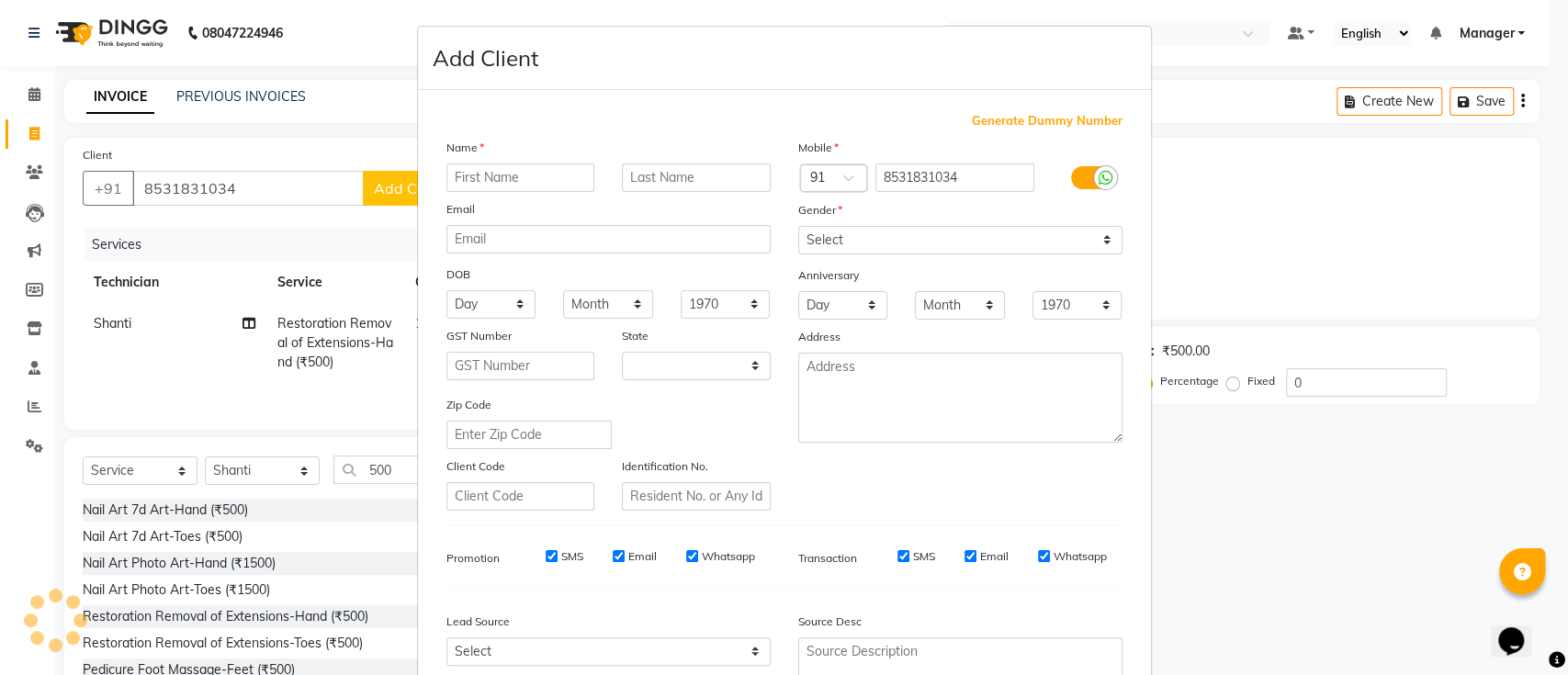
select select "21"
click at [453, 176] on input "text" at bounding box center [521, 177] width 149 height 29
type input "gnanik"
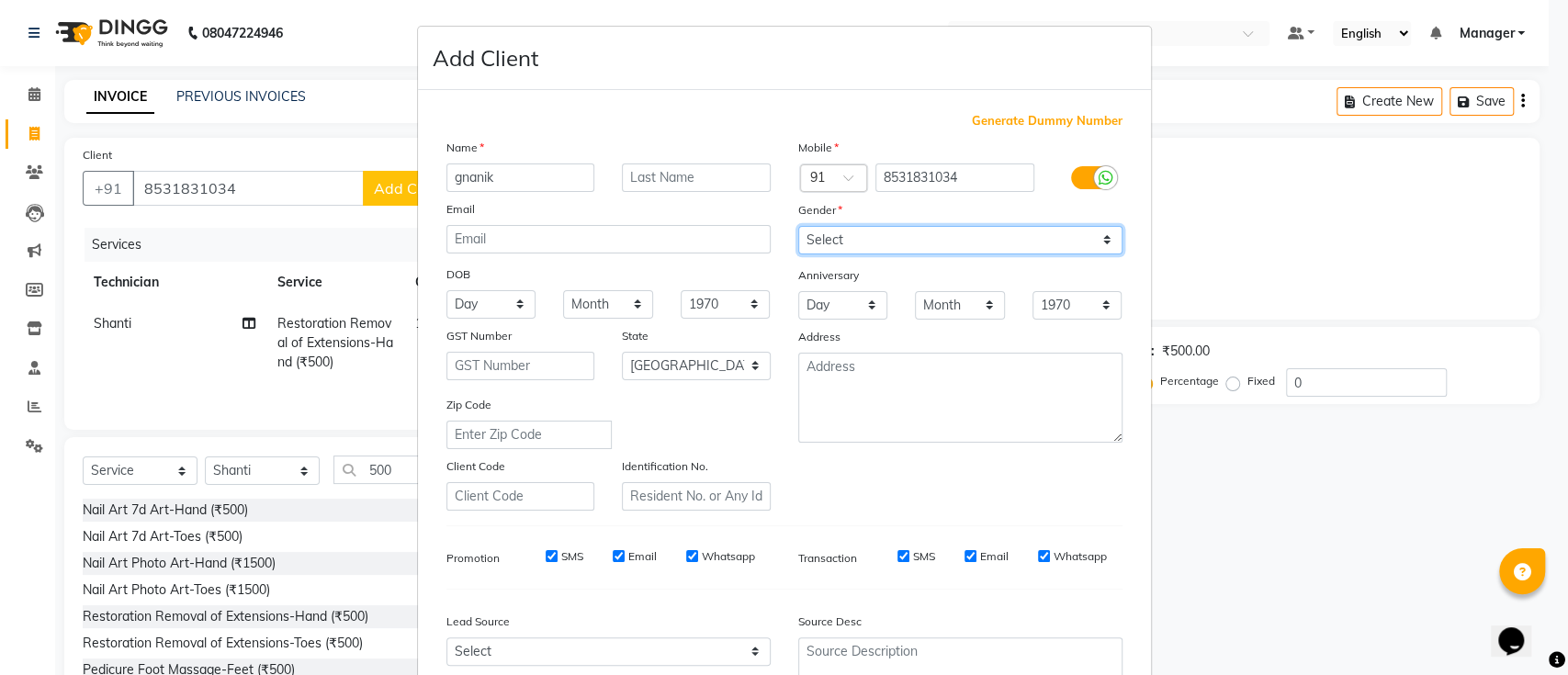
click at [812, 234] on select "Select [DEMOGRAPHIC_DATA] [DEMOGRAPHIC_DATA] Other Prefer Not To Say" at bounding box center [961, 240] width 325 height 29
click at [798, 226] on select "Select [DEMOGRAPHIC_DATA] [DEMOGRAPHIC_DATA] Other Prefer Not To Say" at bounding box center [961, 240] width 325 height 29
click at [921, 236] on select "Select [DEMOGRAPHIC_DATA] [DEMOGRAPHIC_DATA] Other Prefer Not To Say" at bounding box center [961, 240] width 325 height 29
select select "[DEMOGRAPHIC_DATA]"
click at [798, 226] on select "Select [DEMOGRAPHIC_DATA] [DEMOGRAPHIC_DATA] Other Prefer Not To Say" at bounding box center [961, 240] width 325 height 29
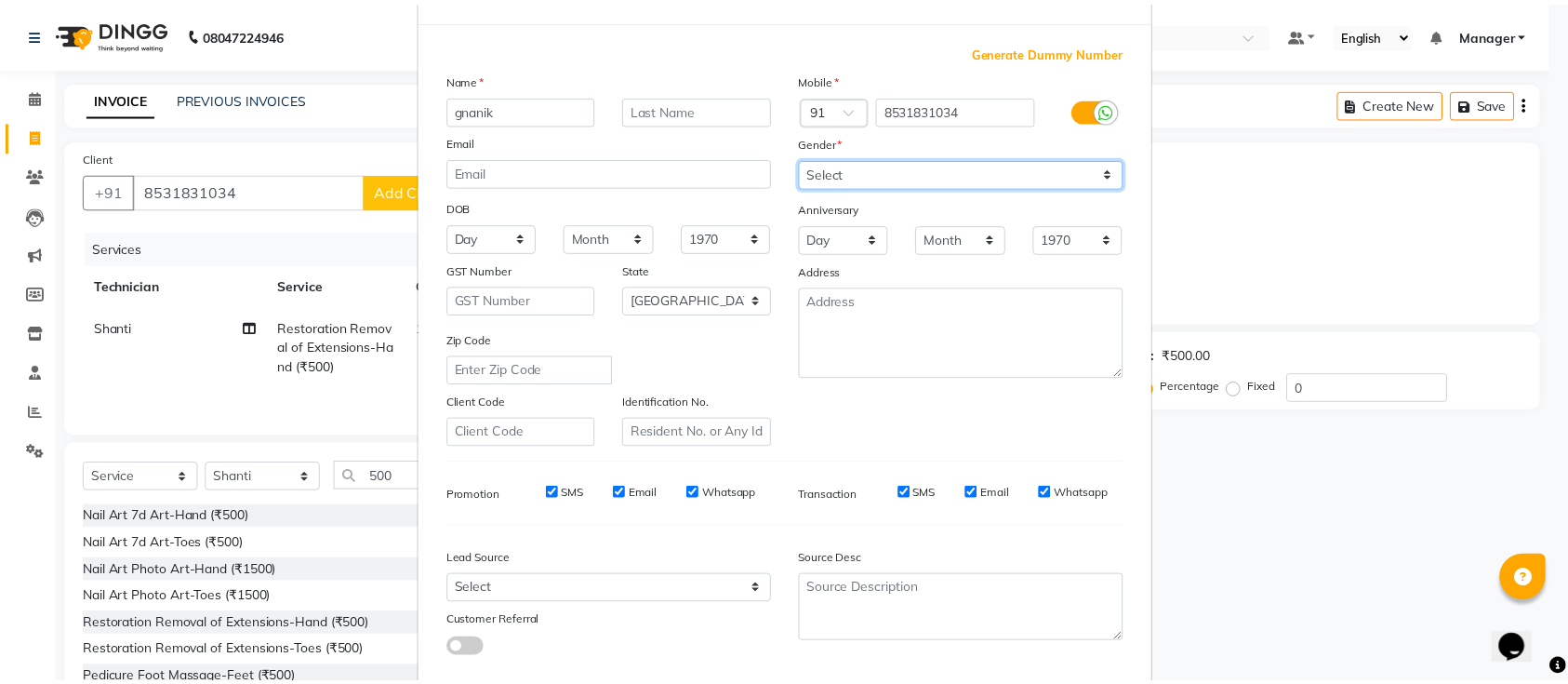
scroll to position [171, 0]
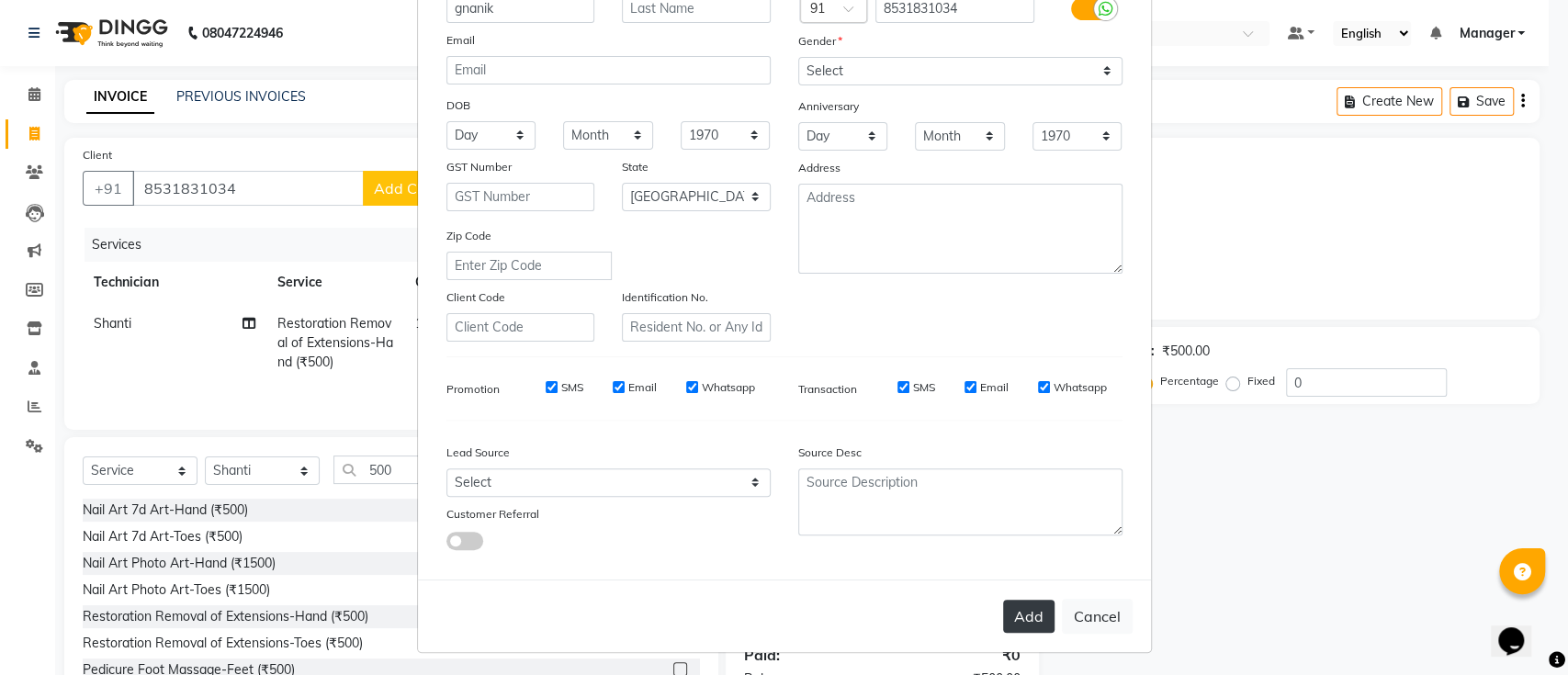
click at [1026, 609] on button "Add" at bounding box center [1028, 615] width 51 height 33
type input "85******34"
select select
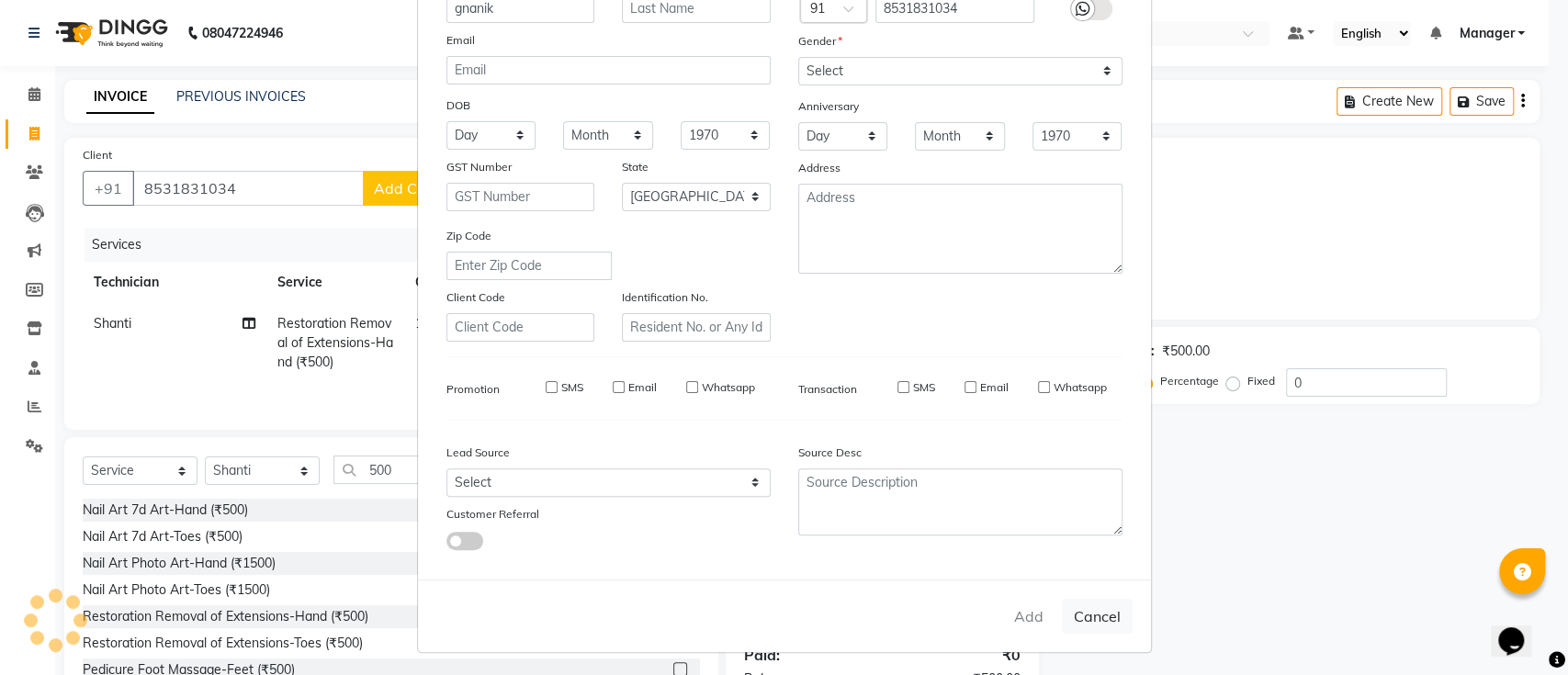
select select "null"
select select
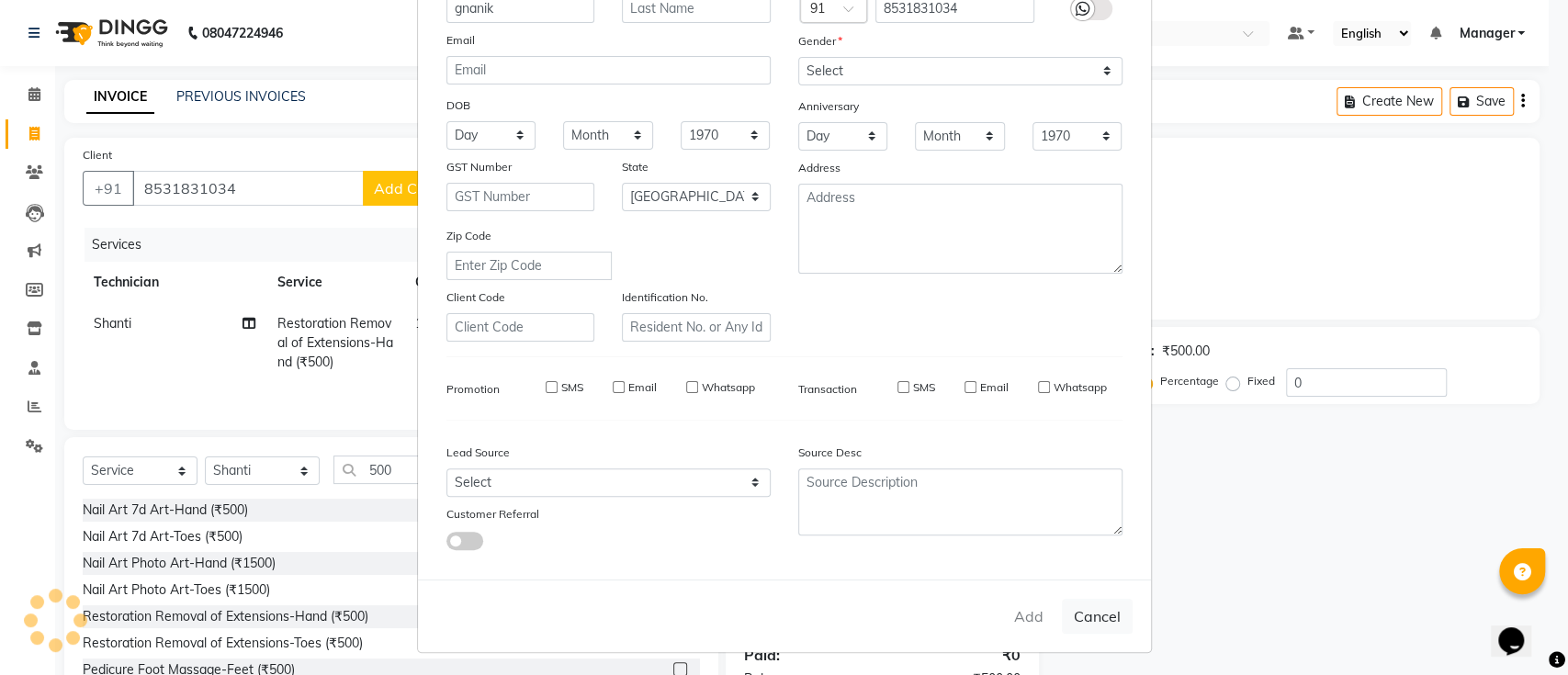
checkbox input "false"
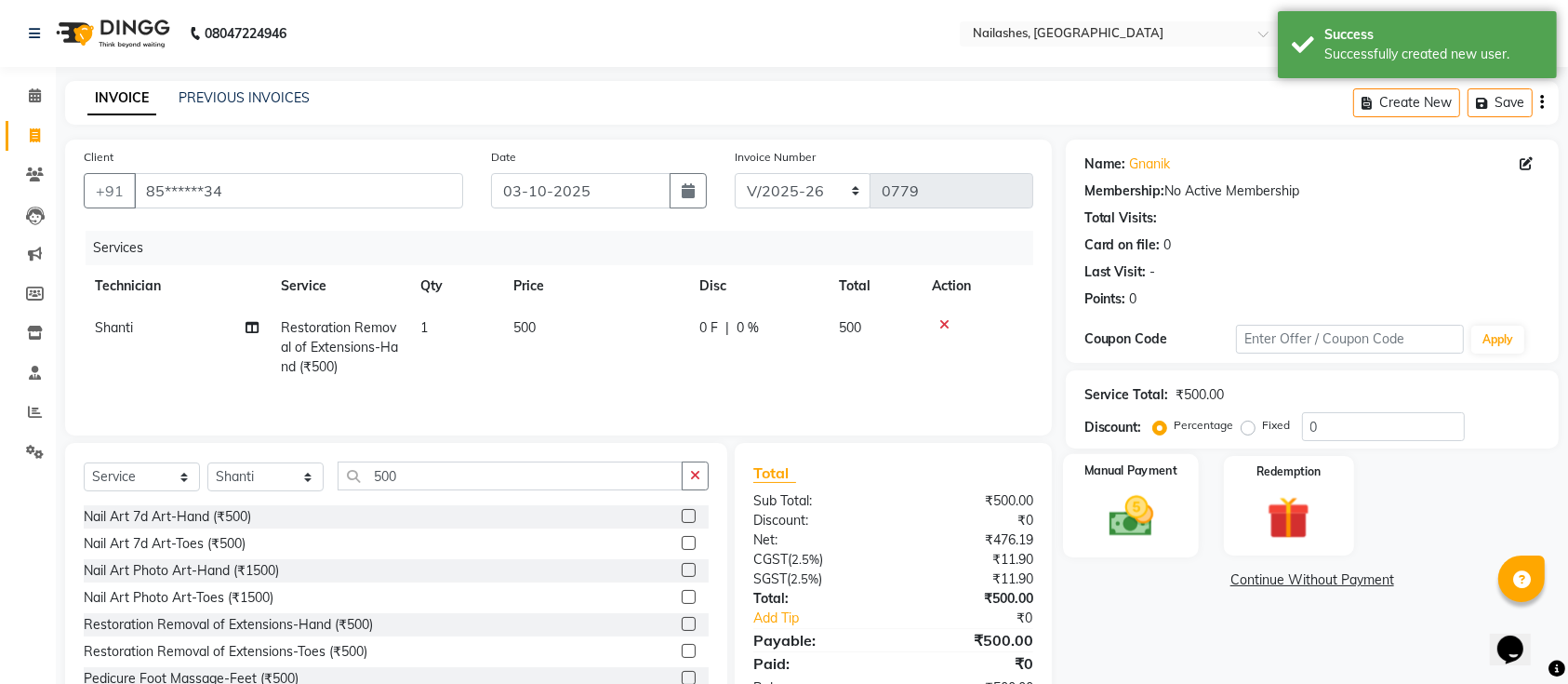
click at [1091, 507] on div "Manual Payment" at bounding box center [1131, 505] width 136 height 104
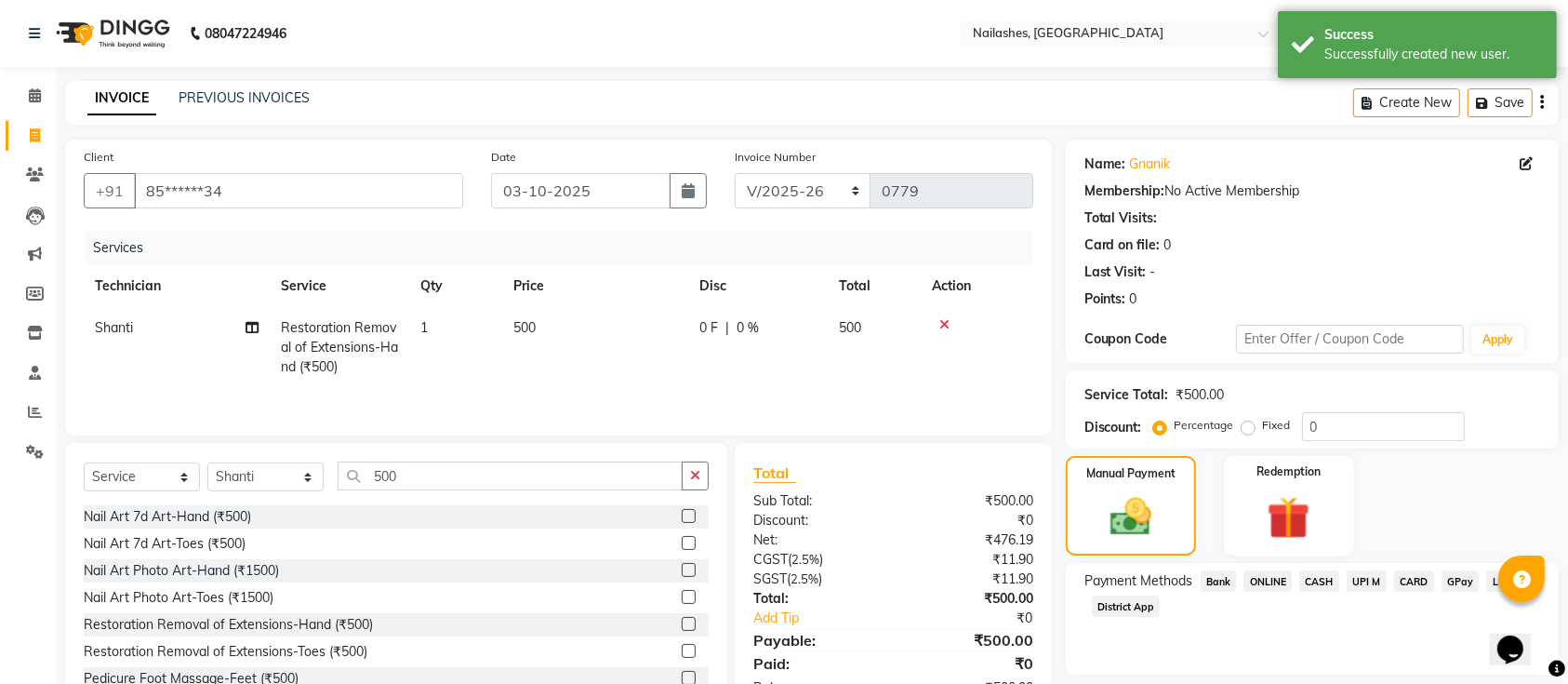
scroll to position [66, 0]
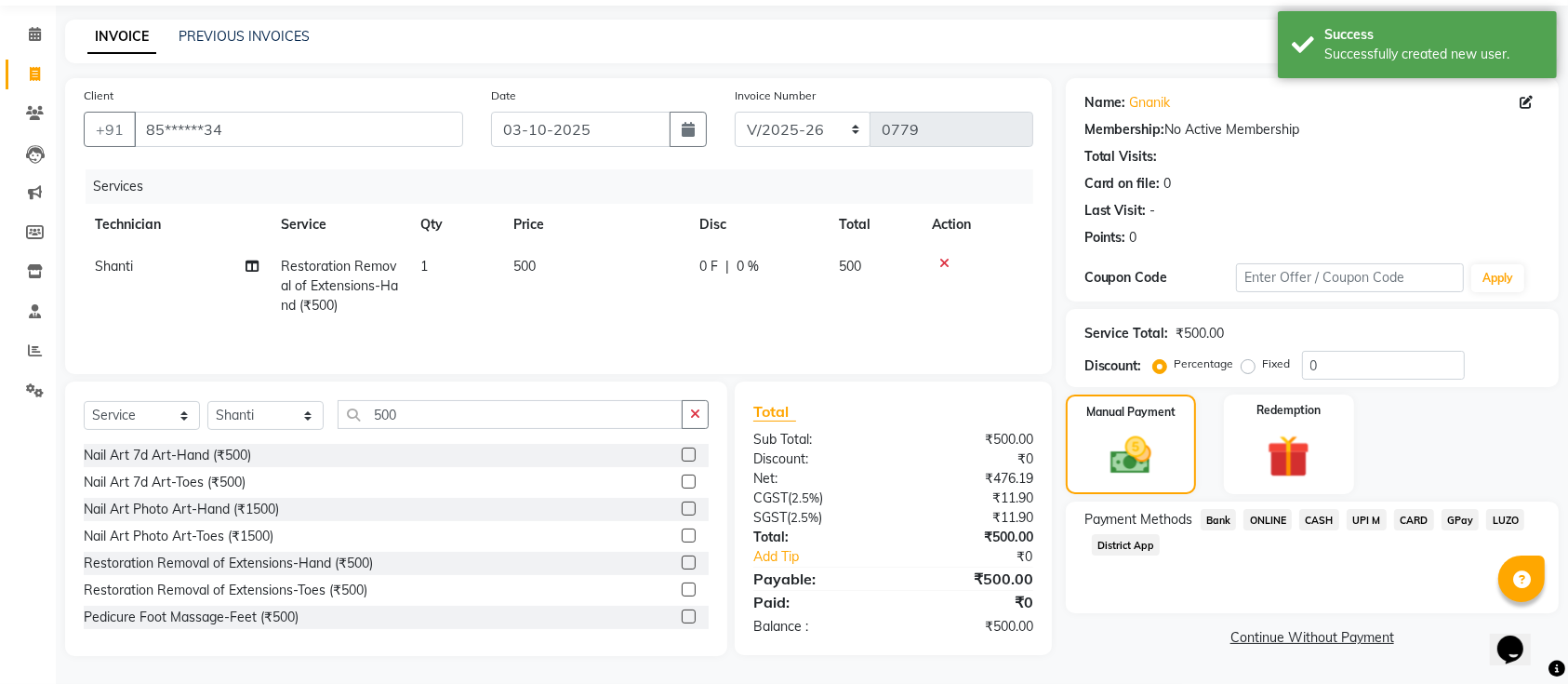
click at [1272, 511] on span "ONLINE" at bounding box center [1267, 520] width 48 height 22
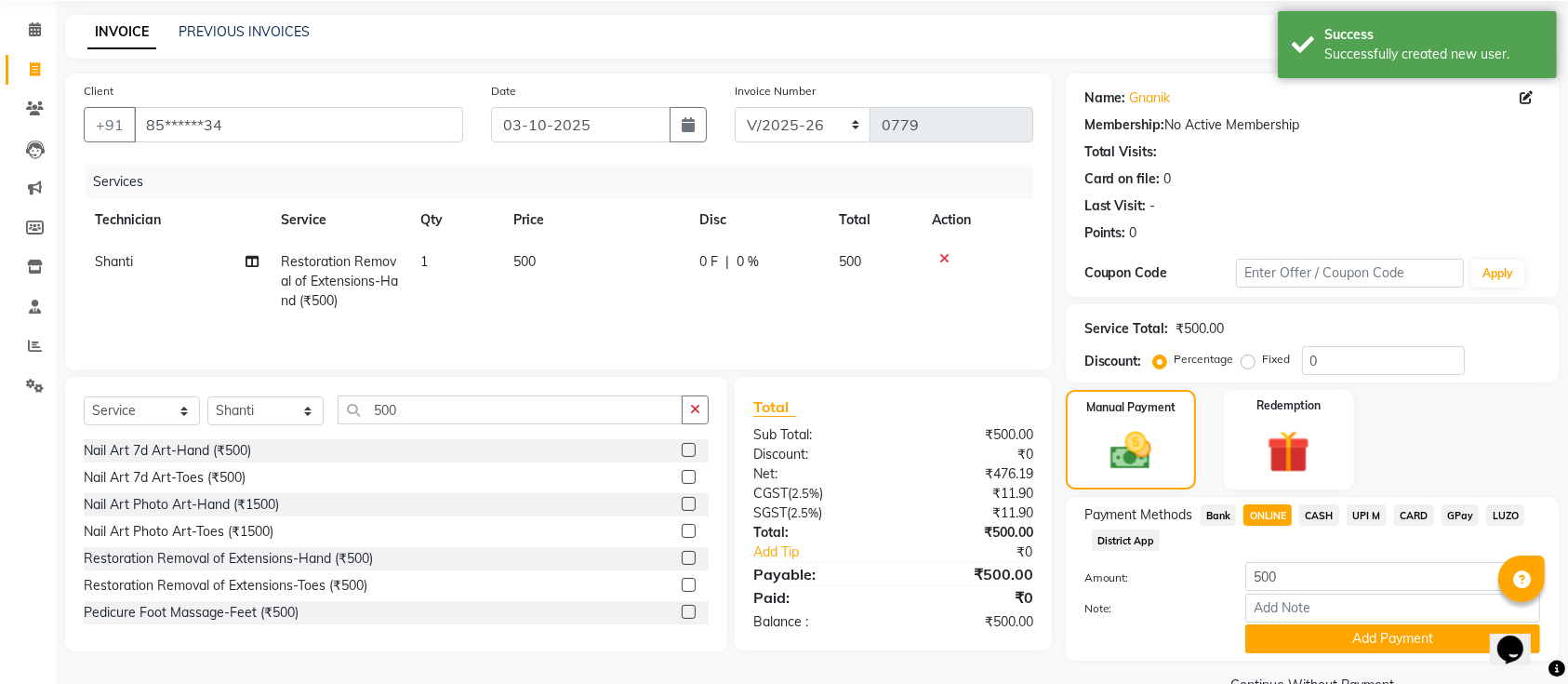
scroll to position [108, 0]
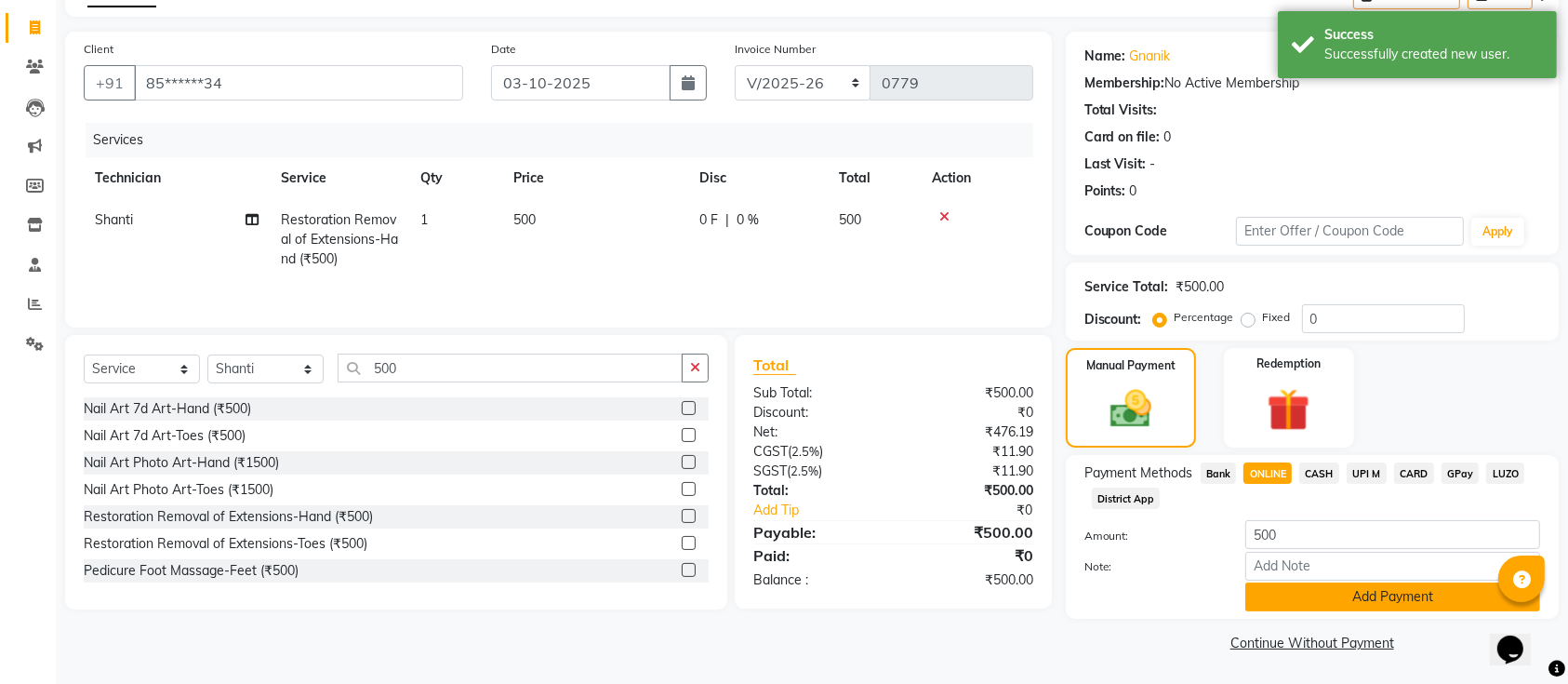
click at [1321, 591] on button "Add Payment" at bounding box center [1392, 596] width 295 height 29
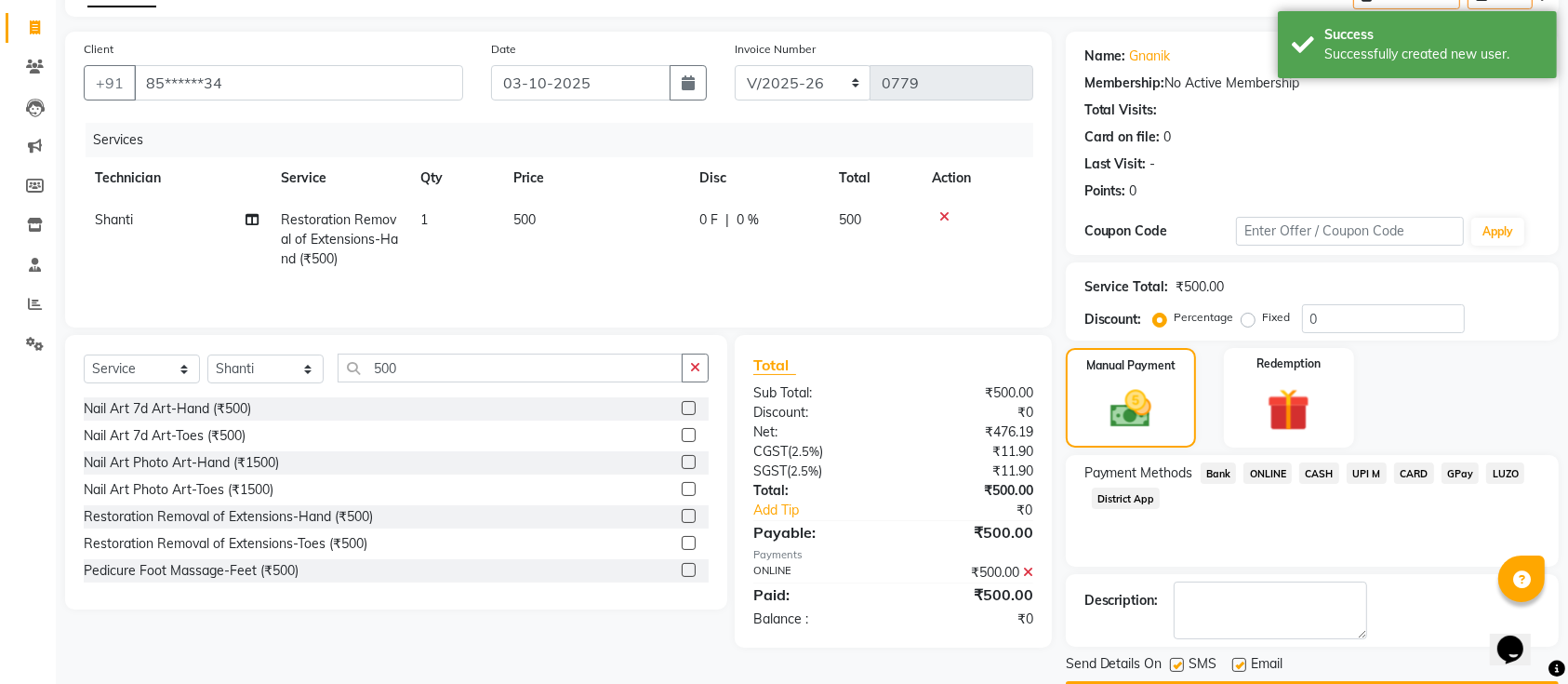
scroll to position [161, 0]
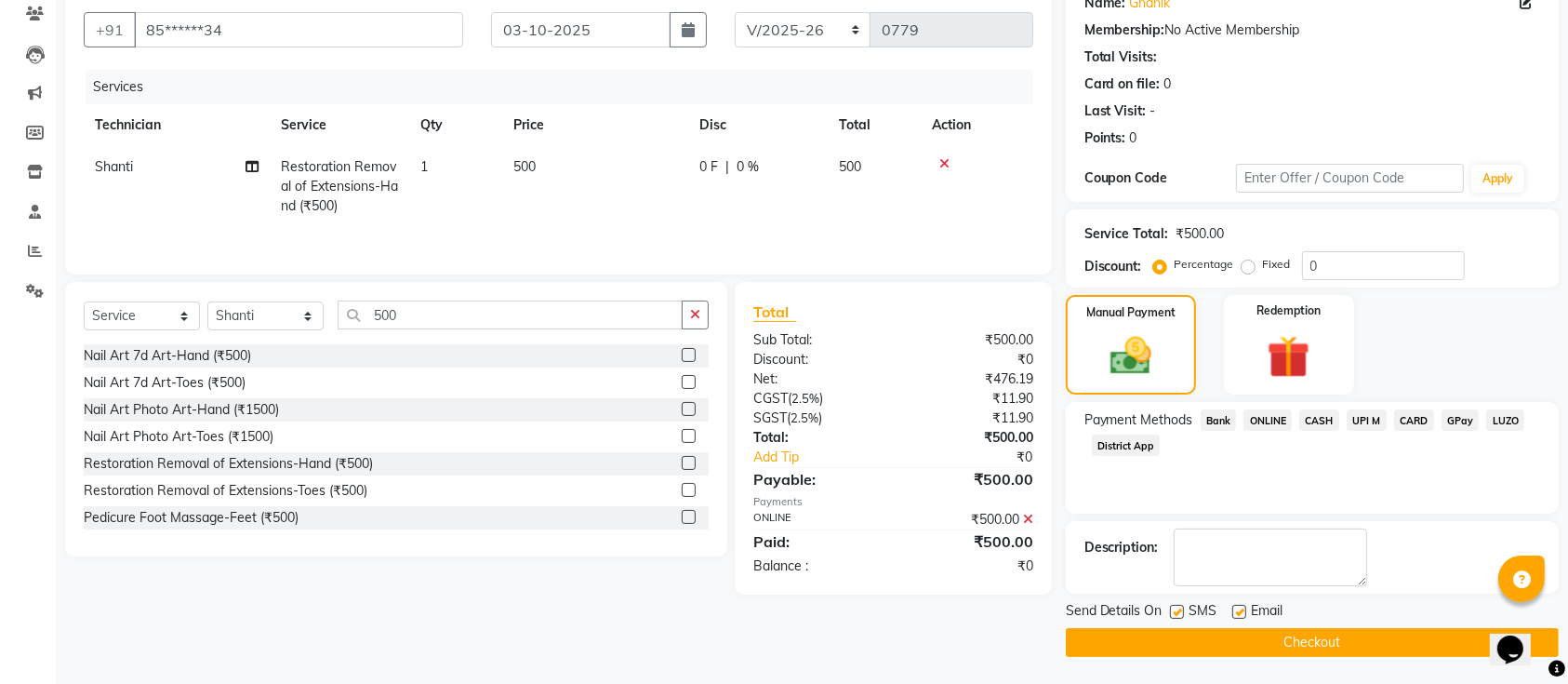
click at [1338, 638] on button "Checkout" at bounding box center [1312, 642] width 493 height 29
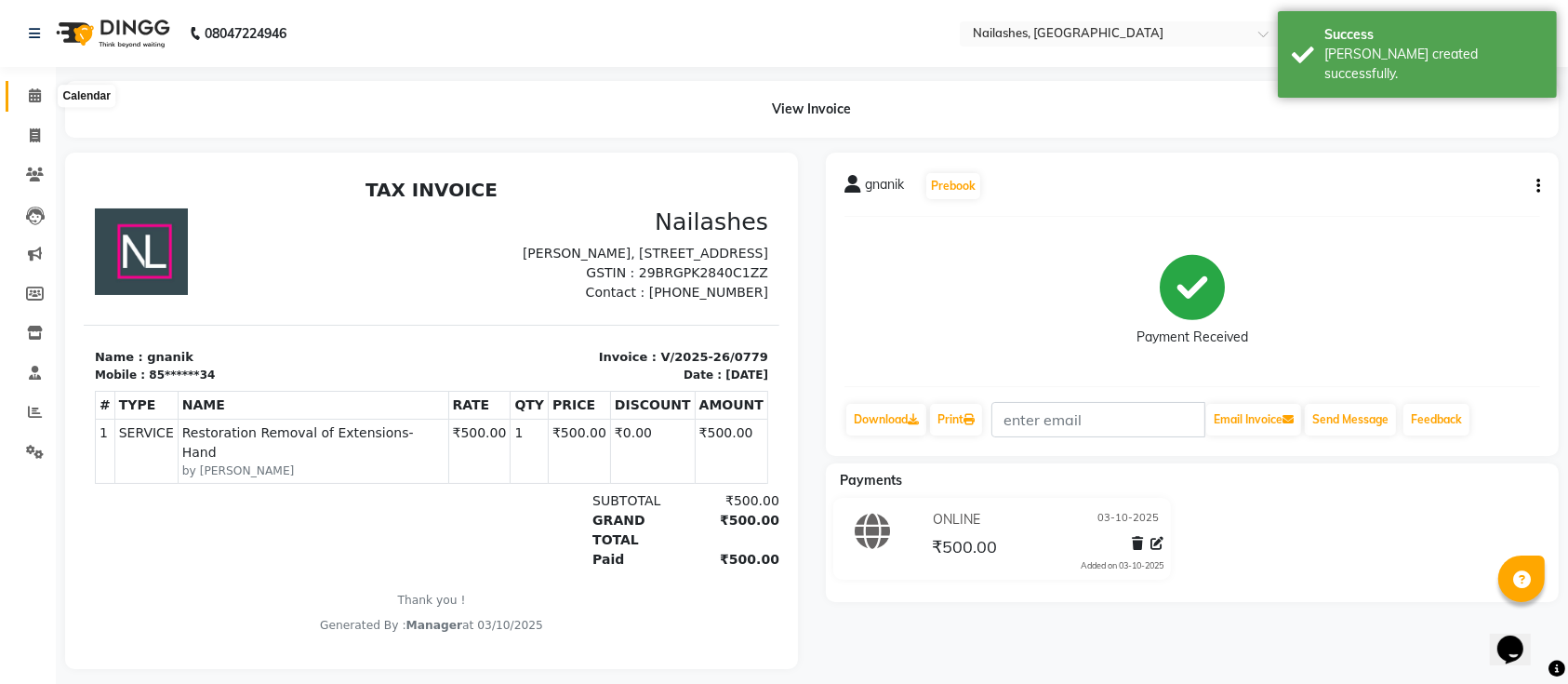
click at [26, 93] on span at bounding box center [35, 96] width 32 height 22
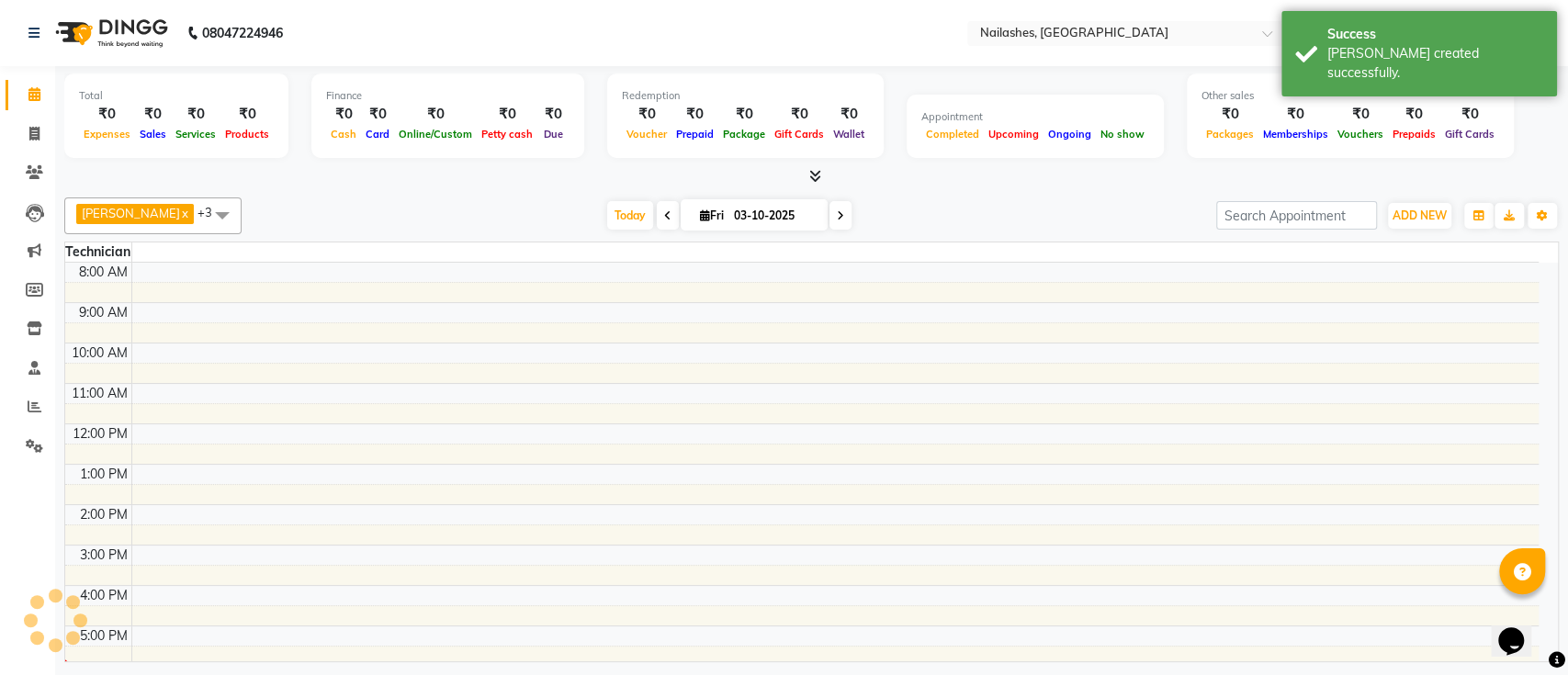
click at [455, 198] on div "Ismail x Shanti x [PERSON_NAME] x Kaif x +3 No data available [DATE] [DATE] Tog…" at bounding box center [812, 426] width 1494 height 472
click at [455, 199] on div "Ismail x Shanti x [PERSON_NAME] x Kaif x +3 No data available [DATE] [DATE] Tog…" at bounding box center [812, 215] width 1494 height 36
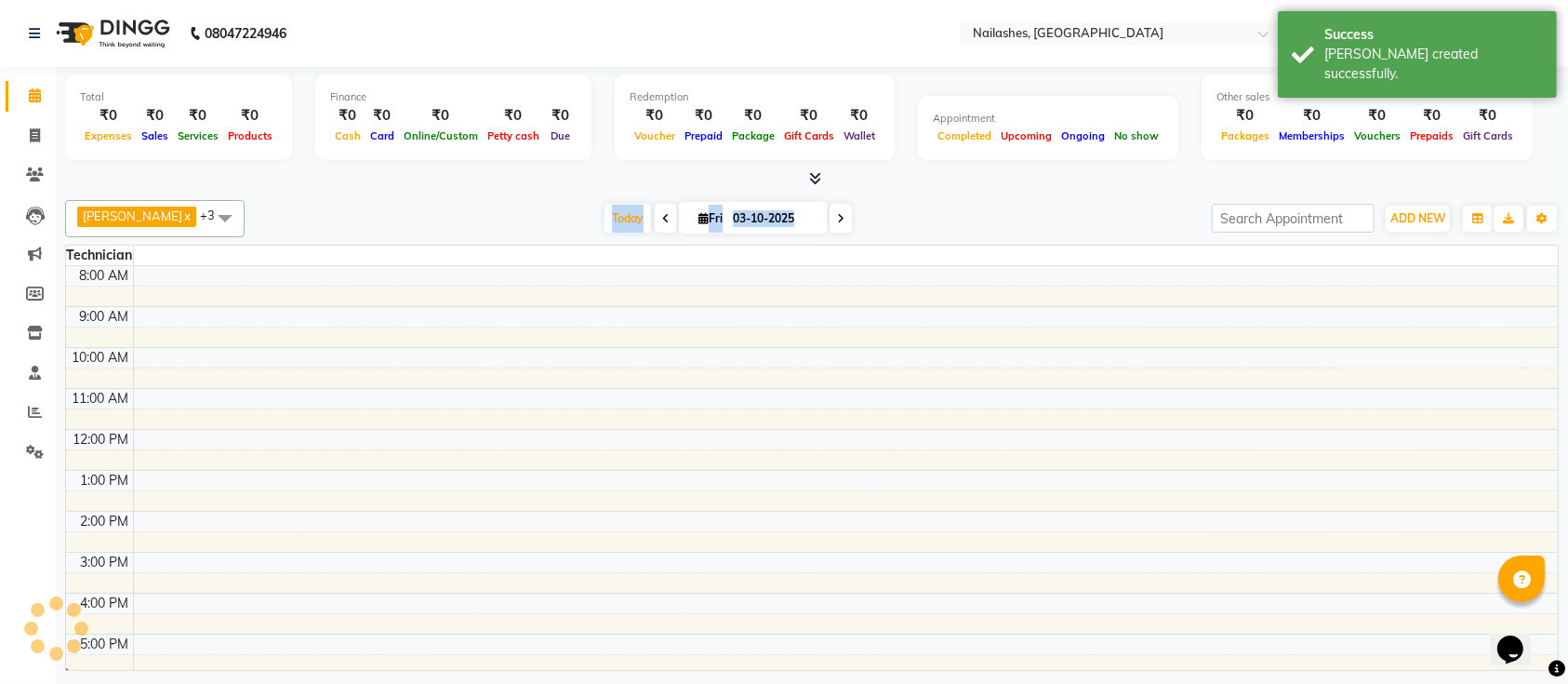
click at [461, 201] on div "Ismail x Shanti x [PERSON_NAME] x Kaif x +3 No data available [DATE] [DATE] Tog…" at bounding box center [811, 218] width 1493 height 37
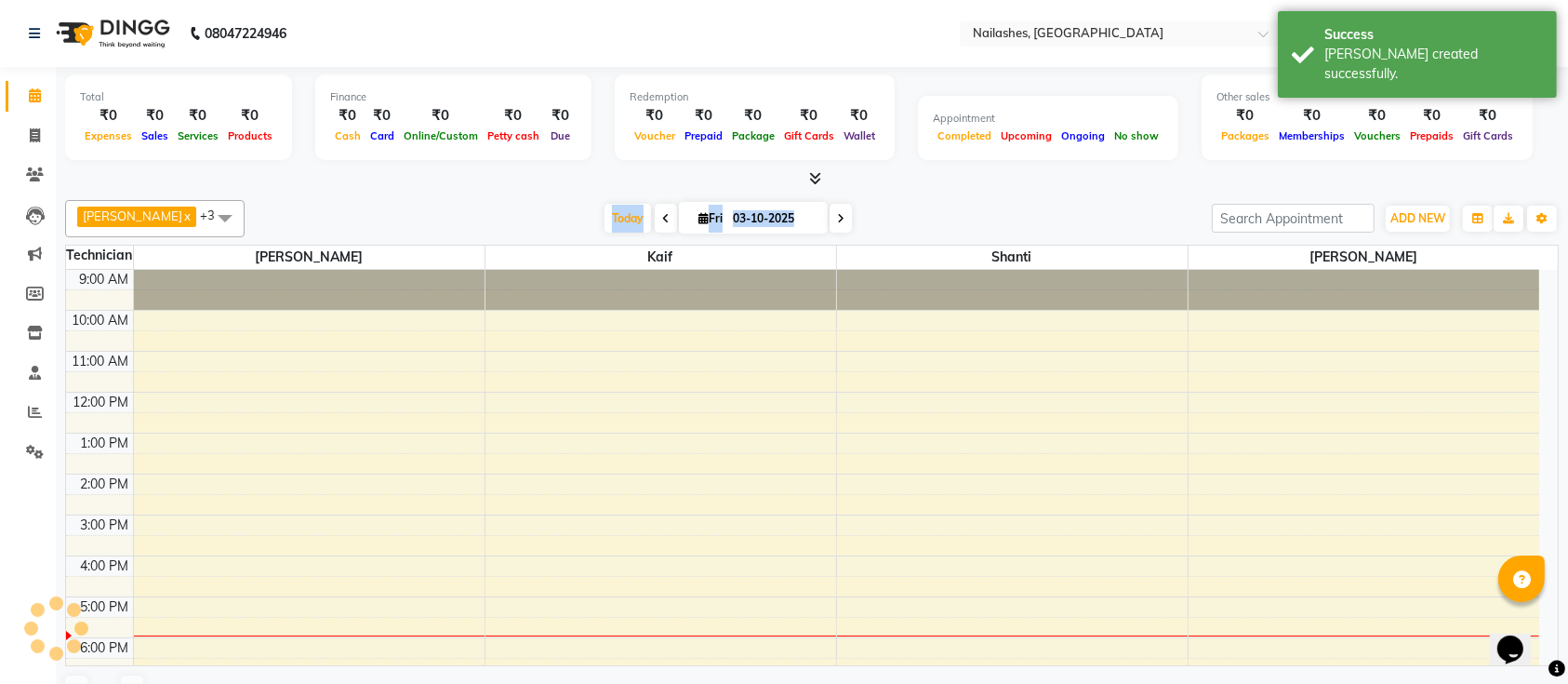
scroll to position [174, 0]
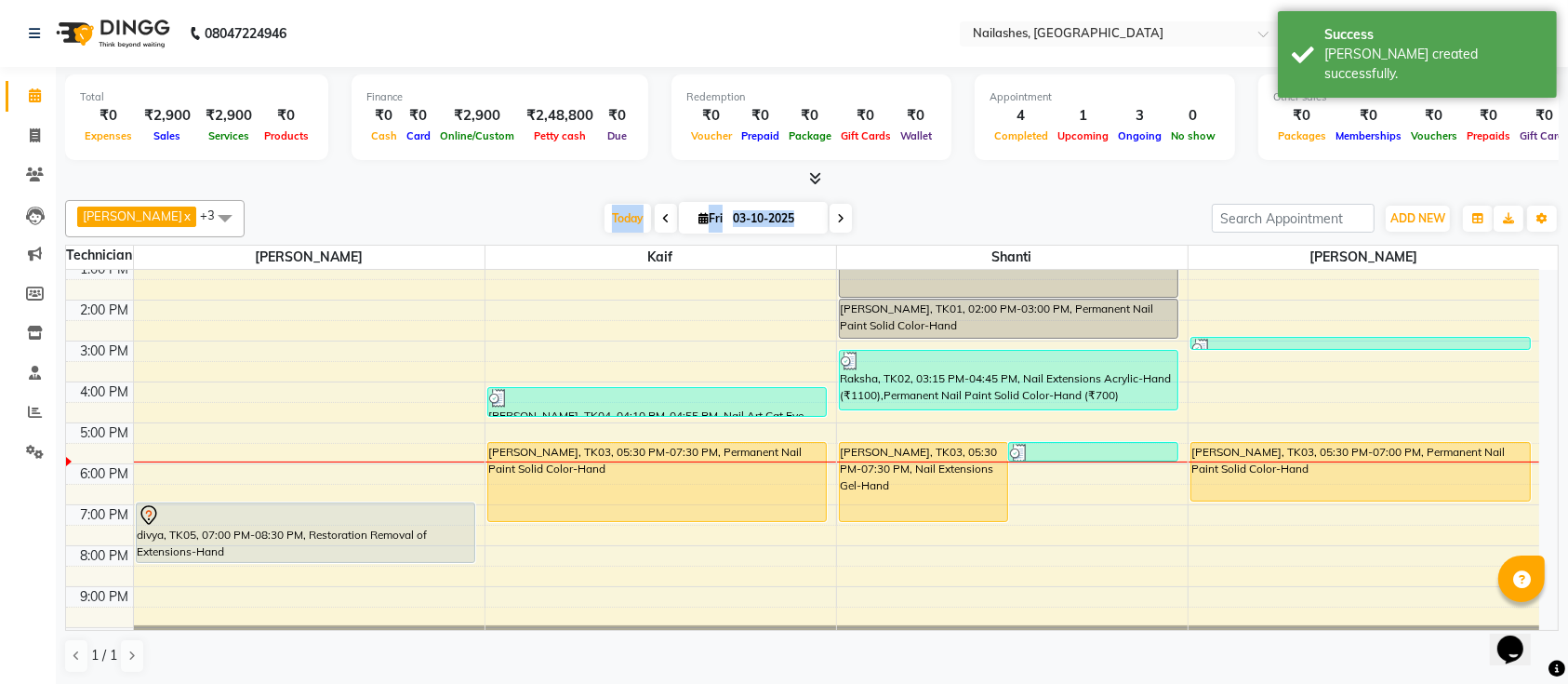
click at [461, 201] on div "Ismail x Shanti x [PERSON_NAME] x Kaif x +3 UnSelect All Ismail Kaif [PERSON_NA…" at bounding box center [811, 218] width 1493 height 37
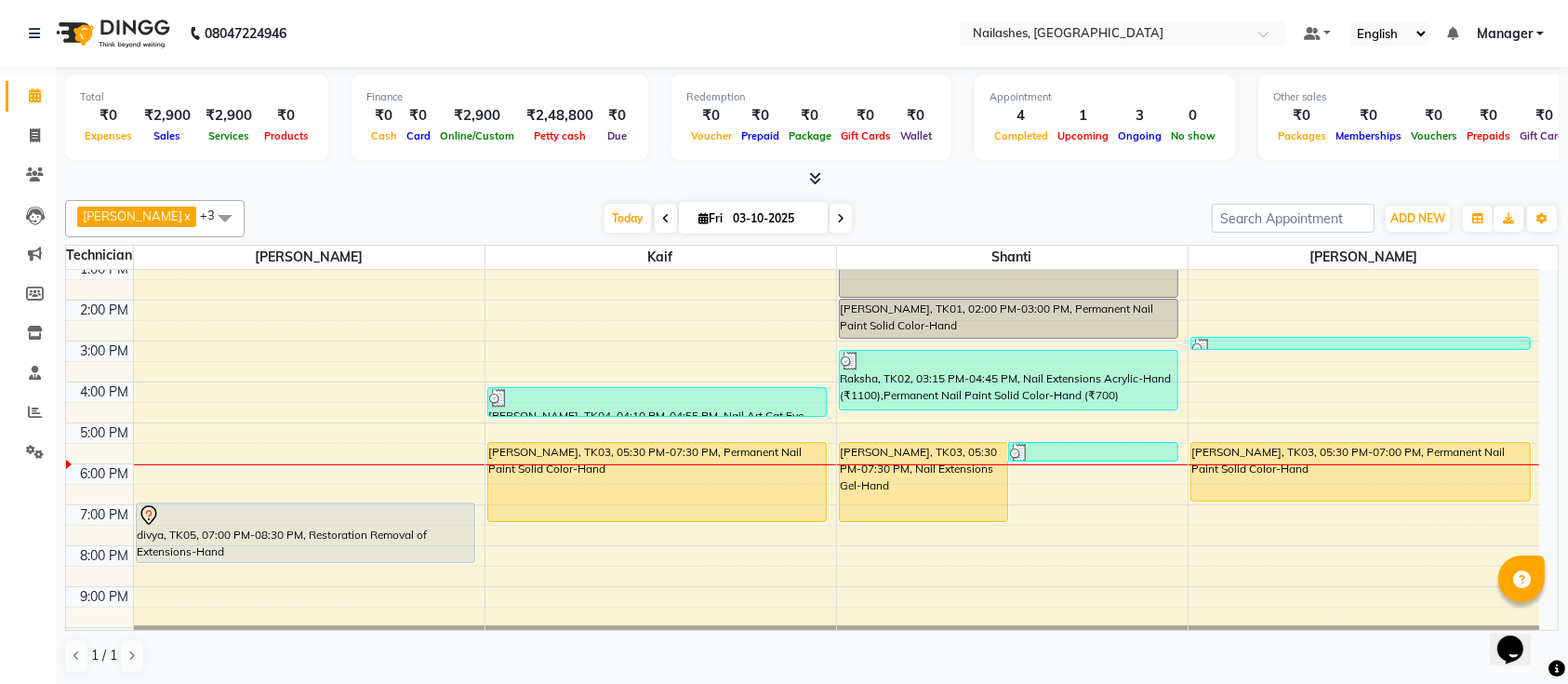
click at [837, 214] on icon at bounding box center [841, 218] width 8 height 11
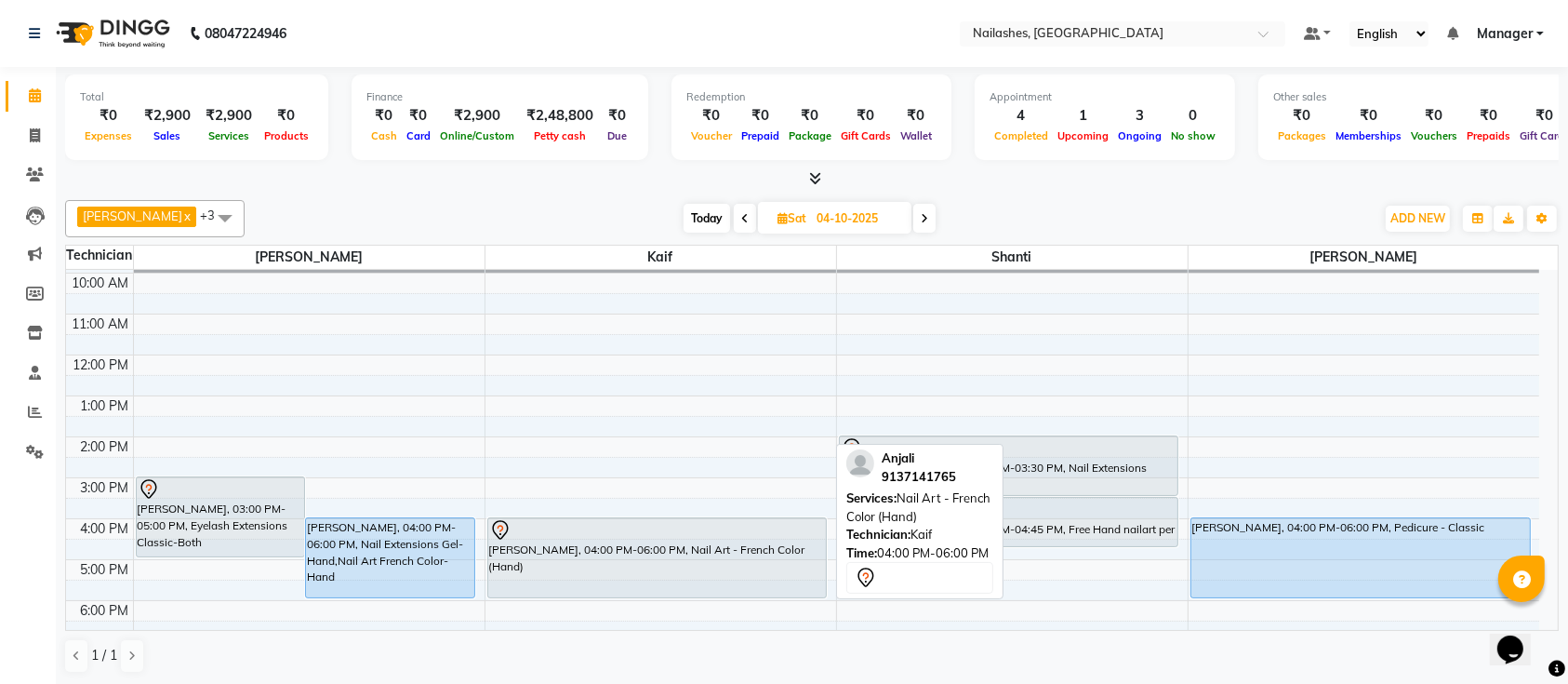
scroll to position [0, 0]
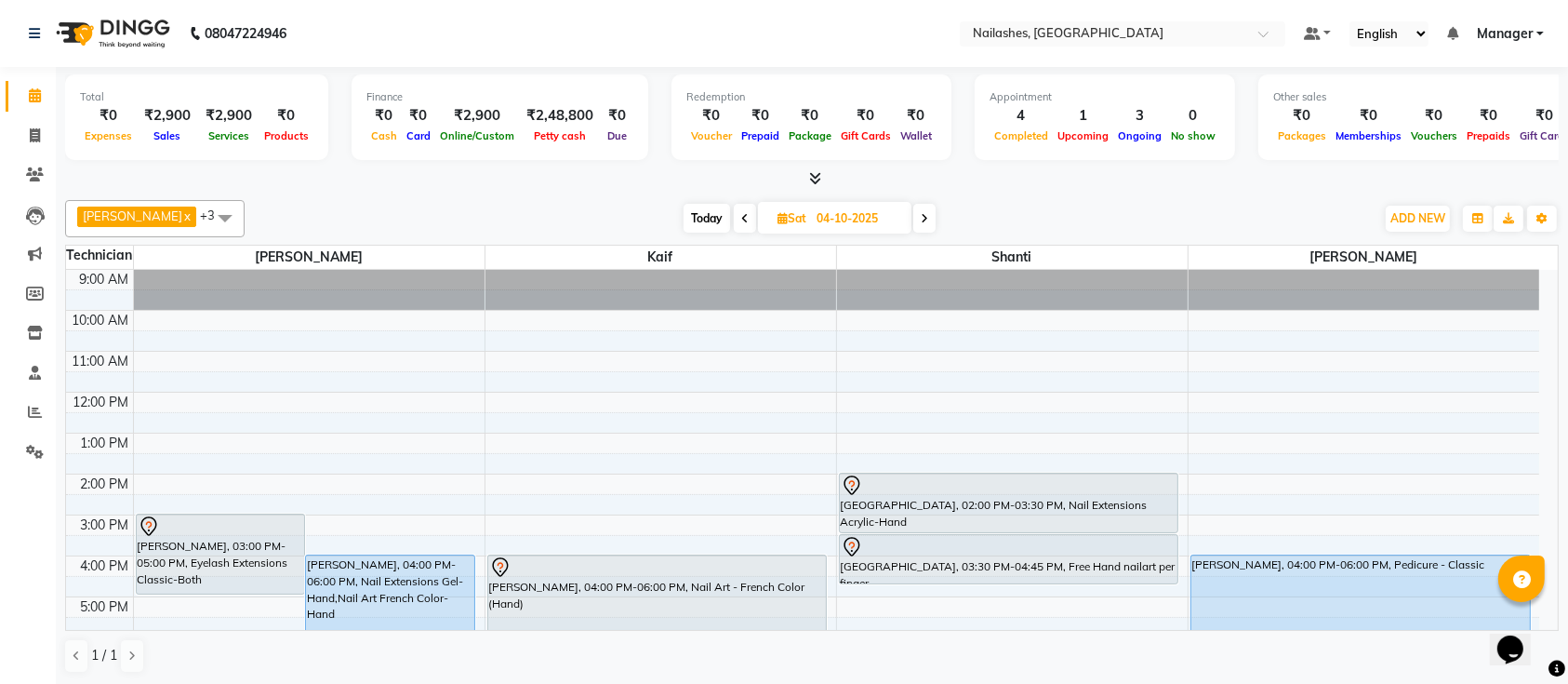
click at [734, 221] on span at bounding box center [745, 218] width 23 height 29
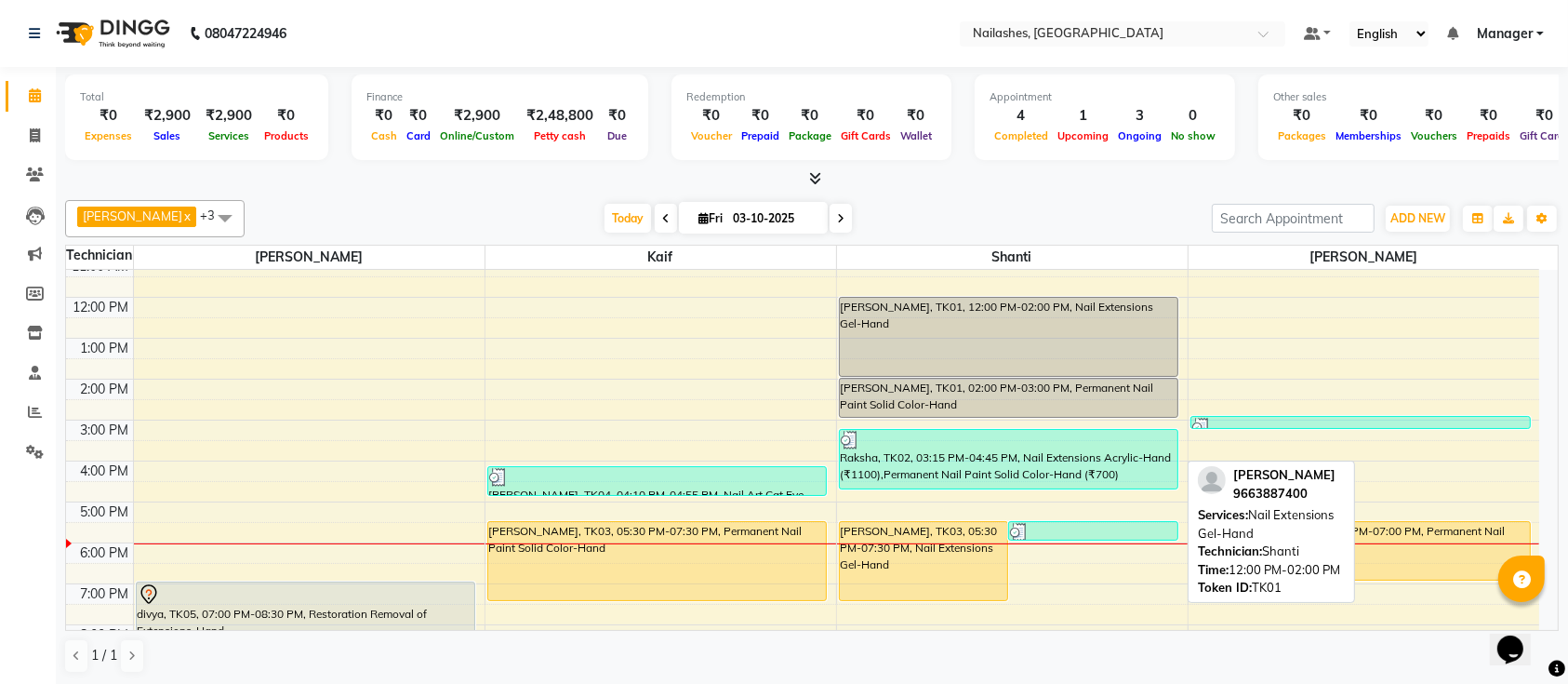
scroll to position [209, 0]
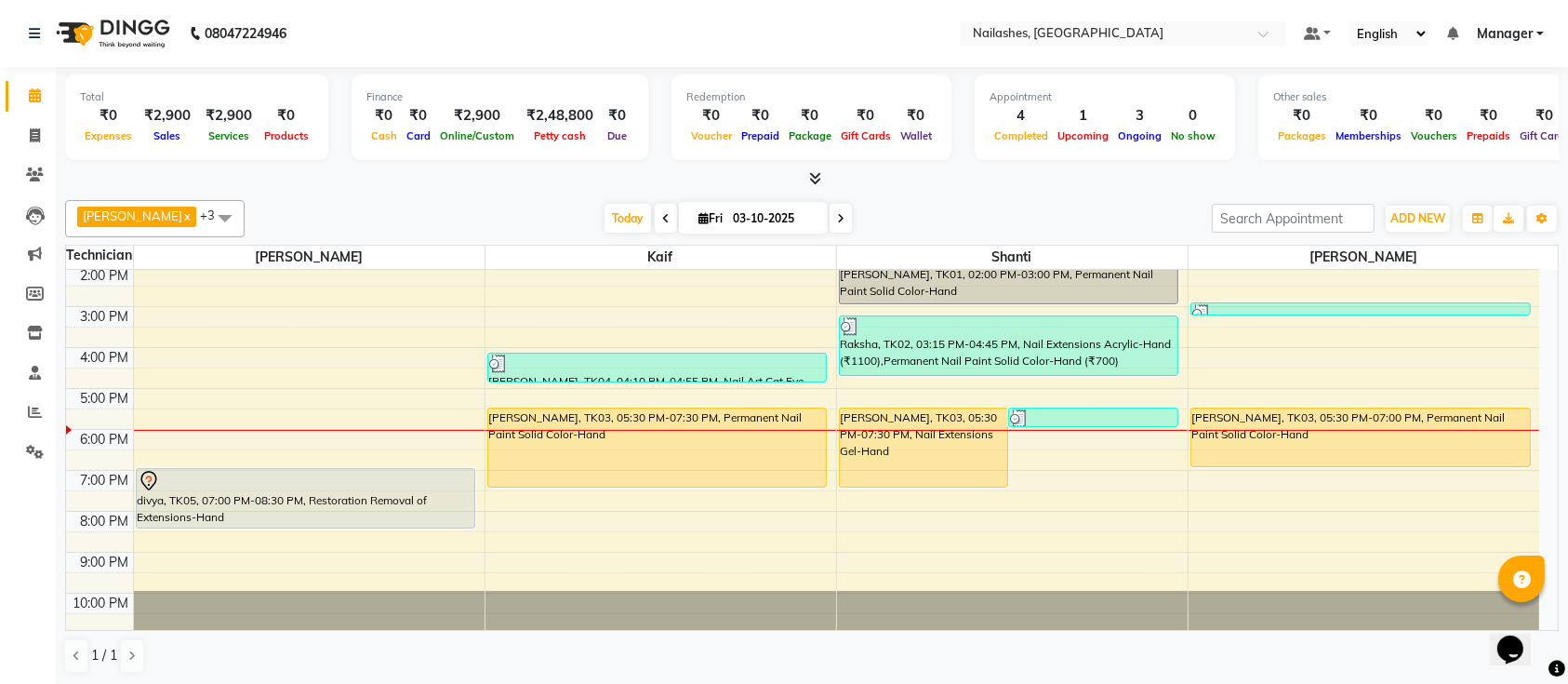
click at [837, 215] on icon at bounding box center [841, 218] width 8 height 11
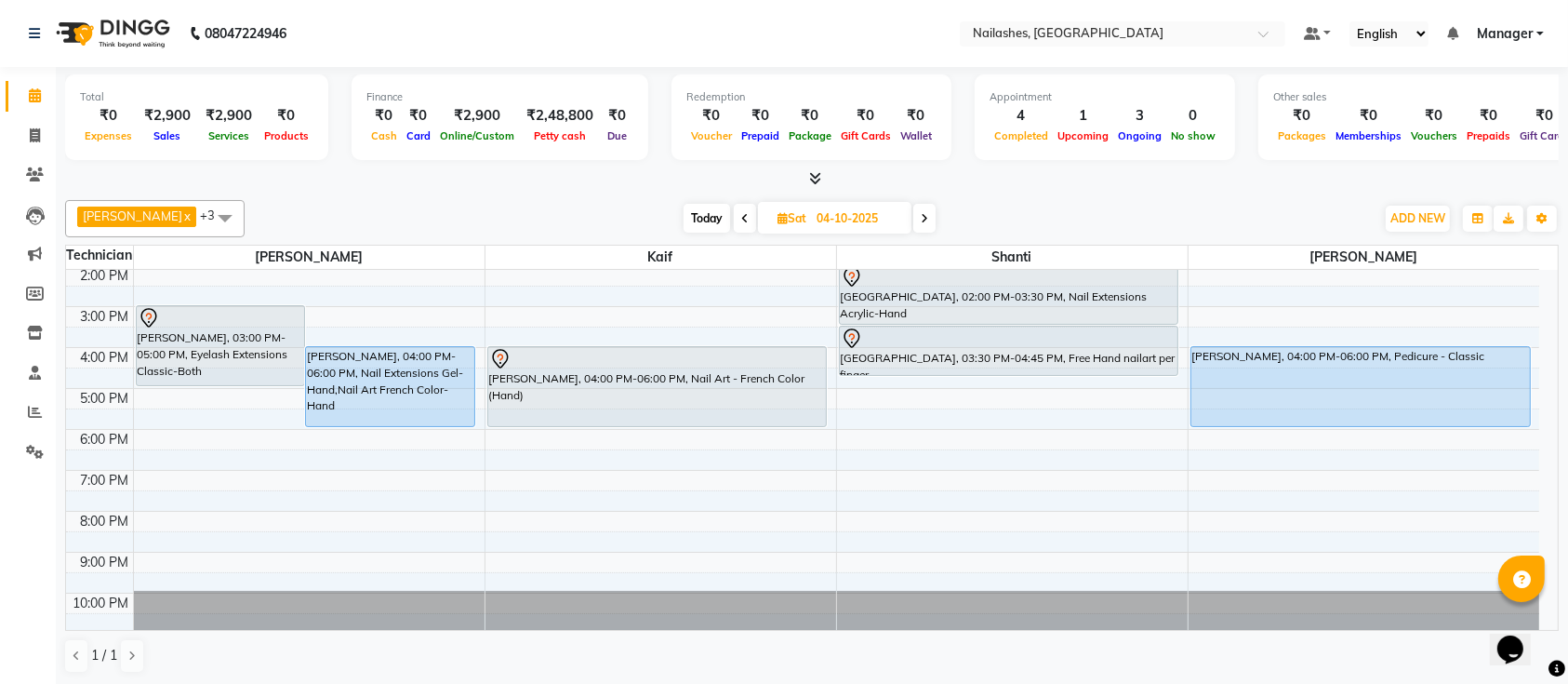
click at [690, 214] on span "Today" at bounding box center [707, 218] width 46 height 29
type input "03-10-2025"
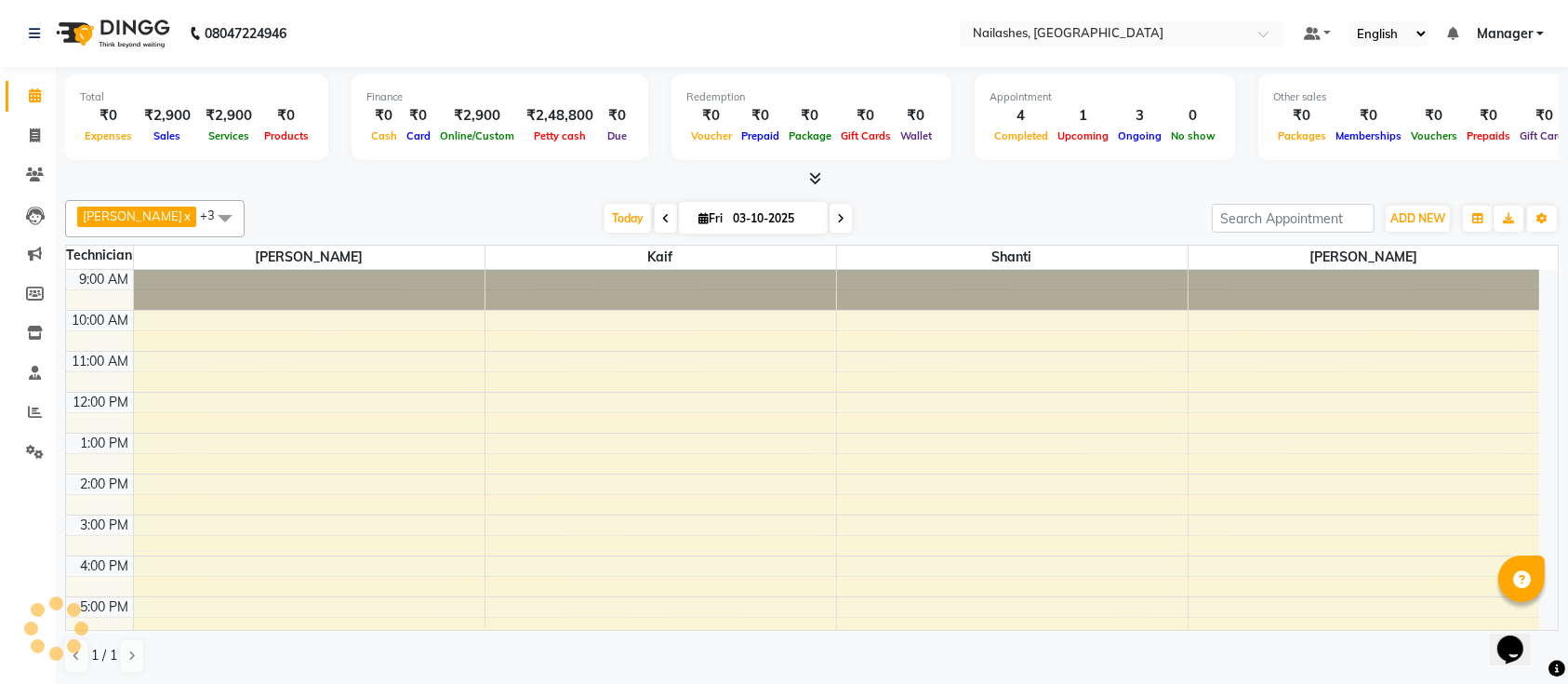
scroll to position [210, 0]
